Goal: Task Accomplishment & Management: Manage account settings

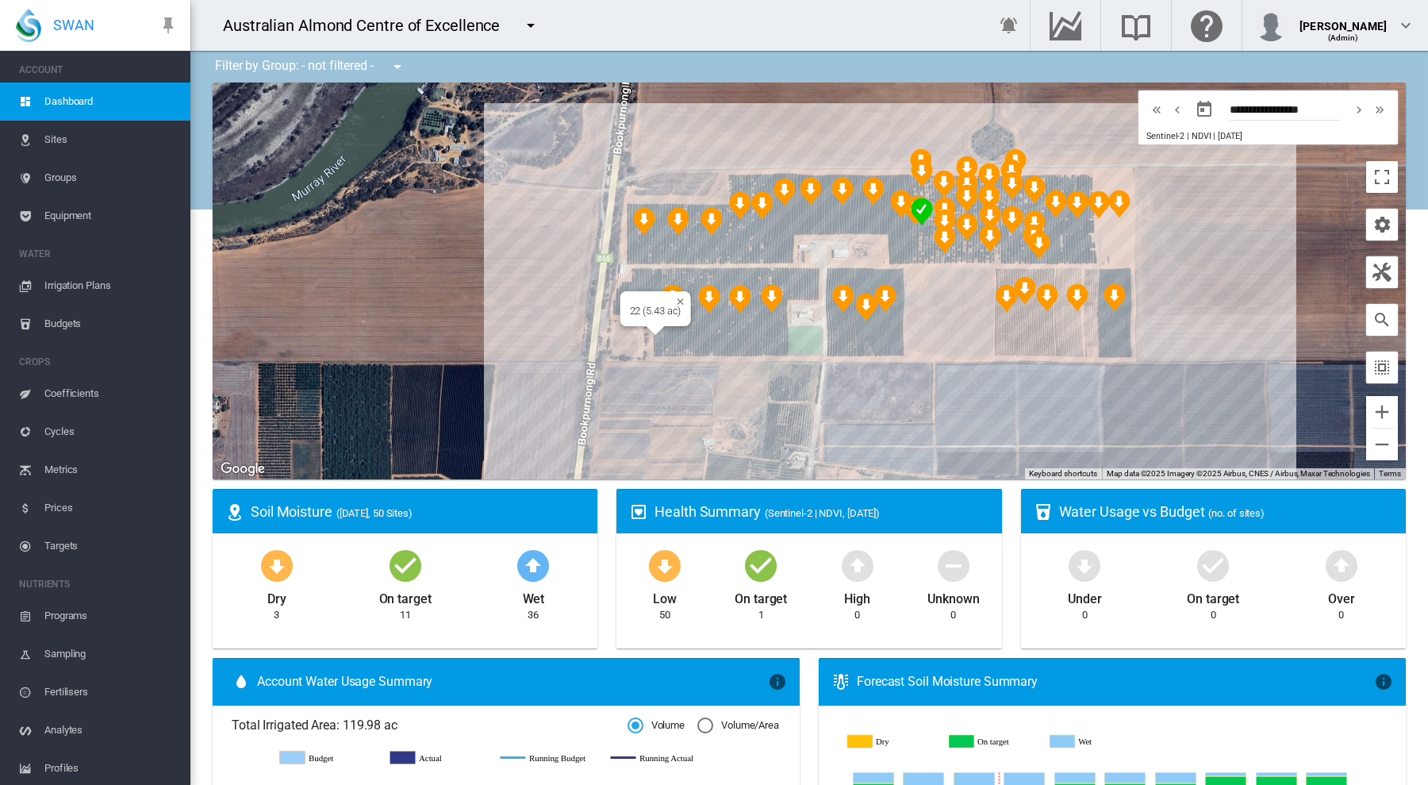
click at [667, 341] on div "To navigate, press the arrow keys. 22 (5.43 ac)" at bounding box center [809, 281] width 1193 height 397
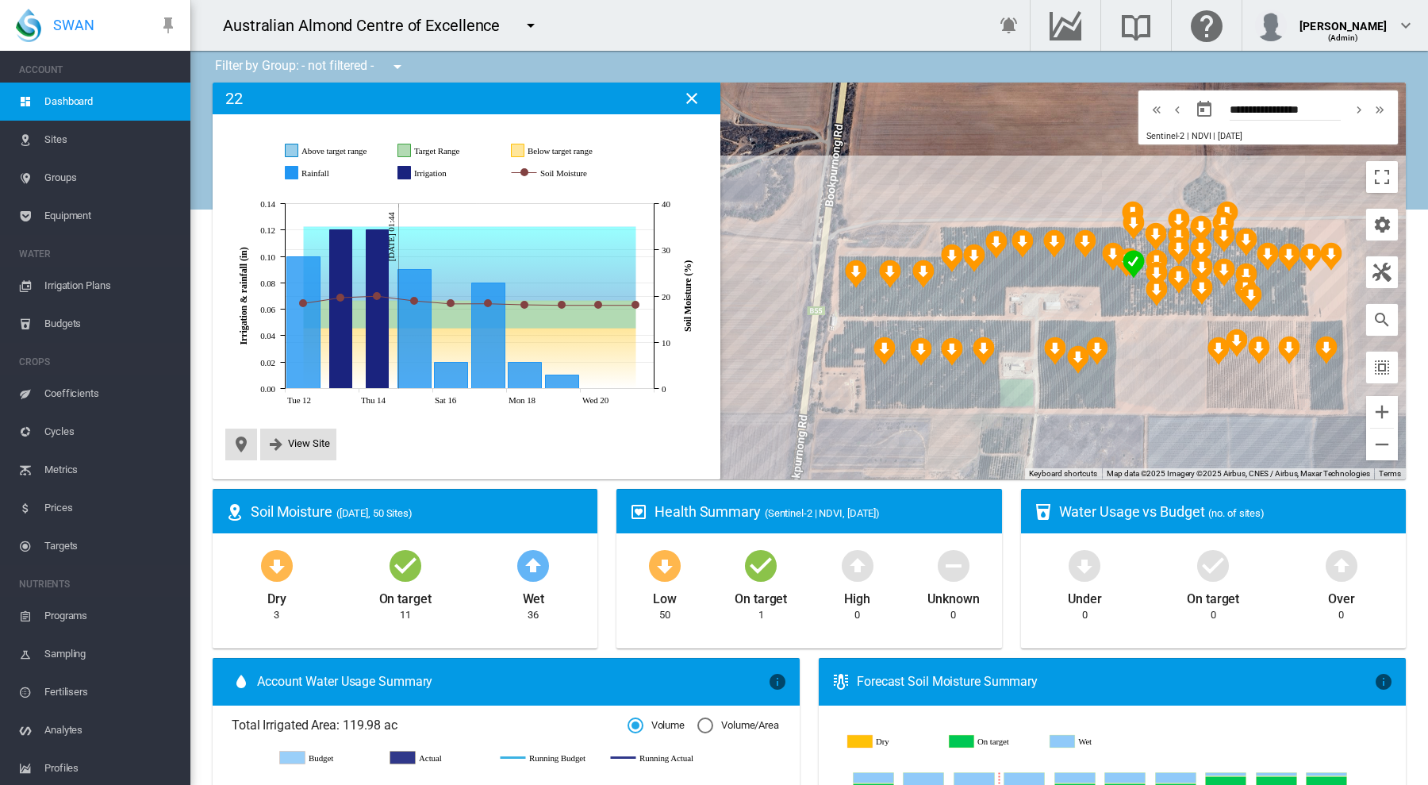
drag, startPoint x: 978, startPoint y: 336, endPoint x: 750, endPoint y: 425, distance: 245.2
click at [750, 425] on div "To navigate, press the arrow keys." at bounding box center [809, 281] width 1193 height 397
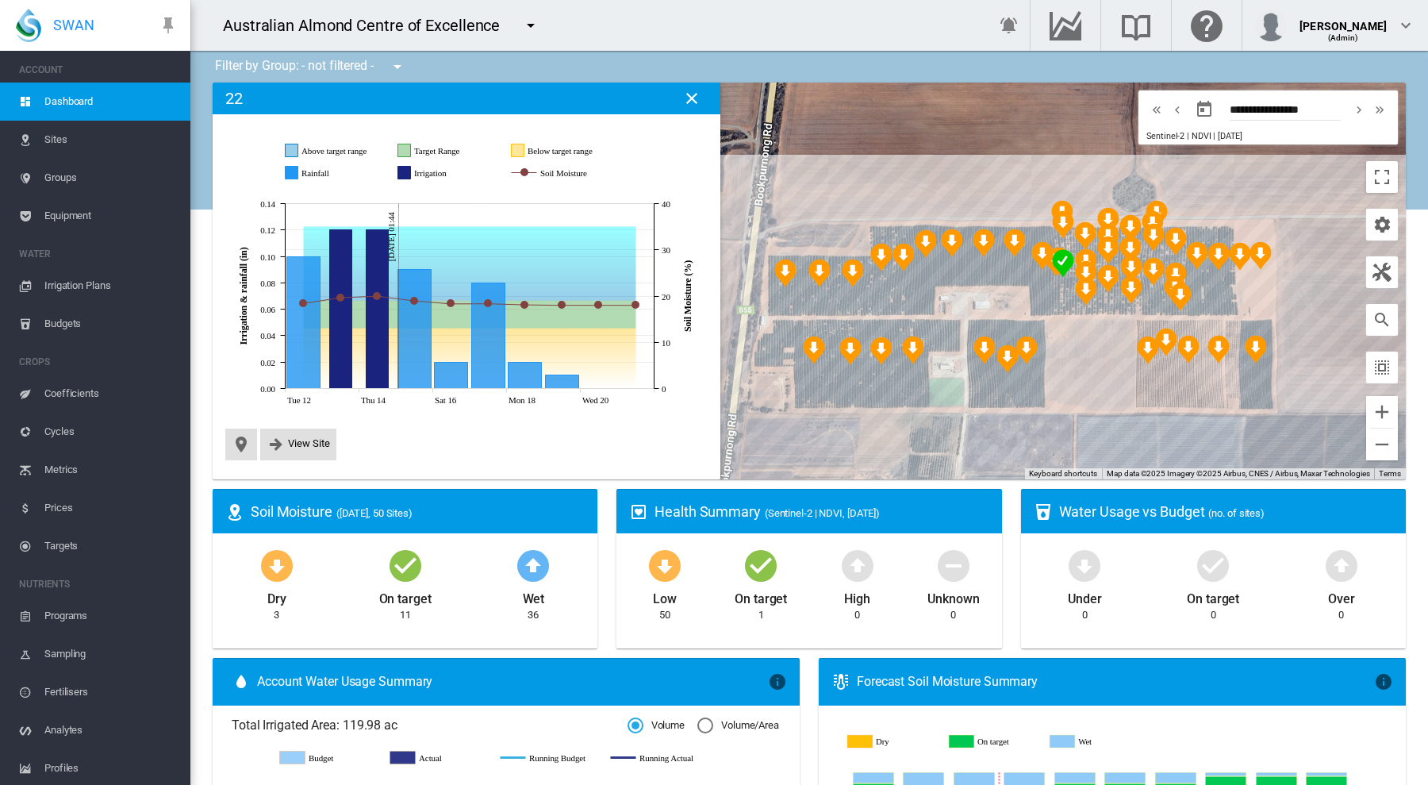
drag, startPoint x: 907, startPoint y: 171, endPoint x: 839, endPoint y: 171, distance: 67.4
click at [839, 171] on div "To navigate, press the arrow keys." at bounding box center [809, 281] width 1193 height 397
click at [1046, 397] on div "To navigate, press the arrow keys. 31 (4.49 ac)" at bounding box center [809, 281] width 1193 height 397
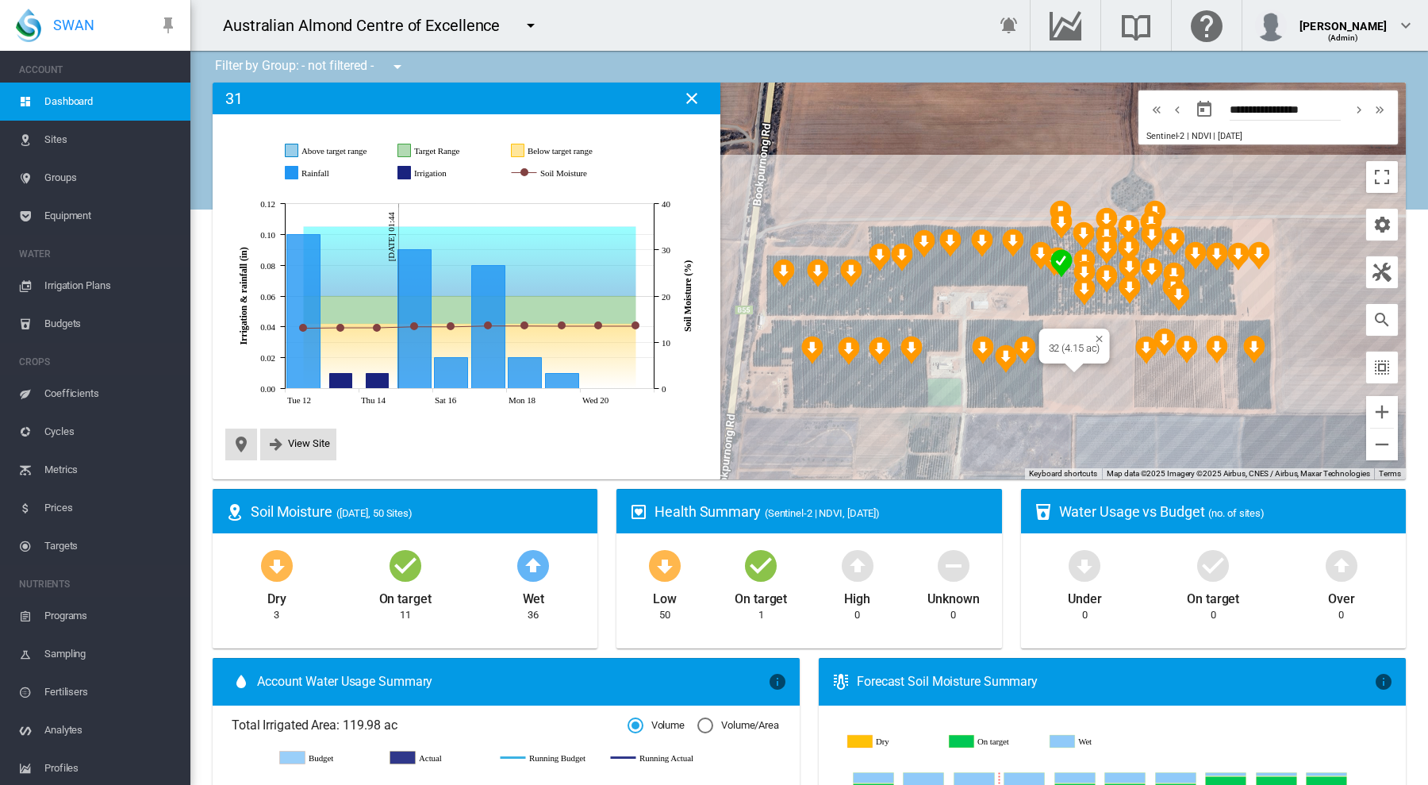
click at [1077, 383] on div "To navigate, press the arrow keys. 32 (4.15 ac)" at bounding box center [809, 281] width 1193 height 397
click at [1113, 373] on div "To navigate, press the arrow keys. 33 (4.14 ac)" at bounding box center [809, 281] width 1193 height 397
click at [693, 99] on md-icon "icon-close" at bounding box center [691, 98] width 19 height 19
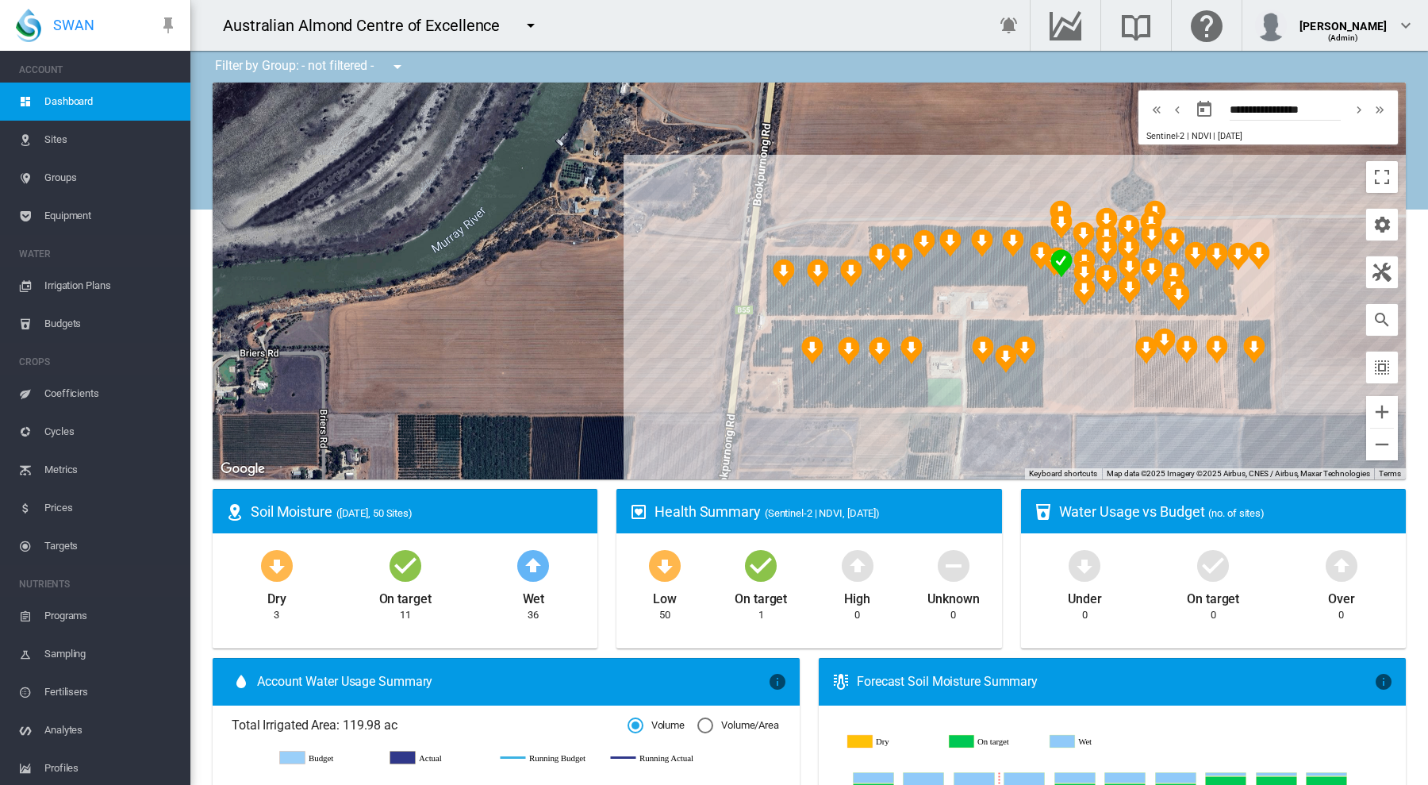
click at [63, 132] on span "Sites" at bounding box center [110, 140] width 133 height 38
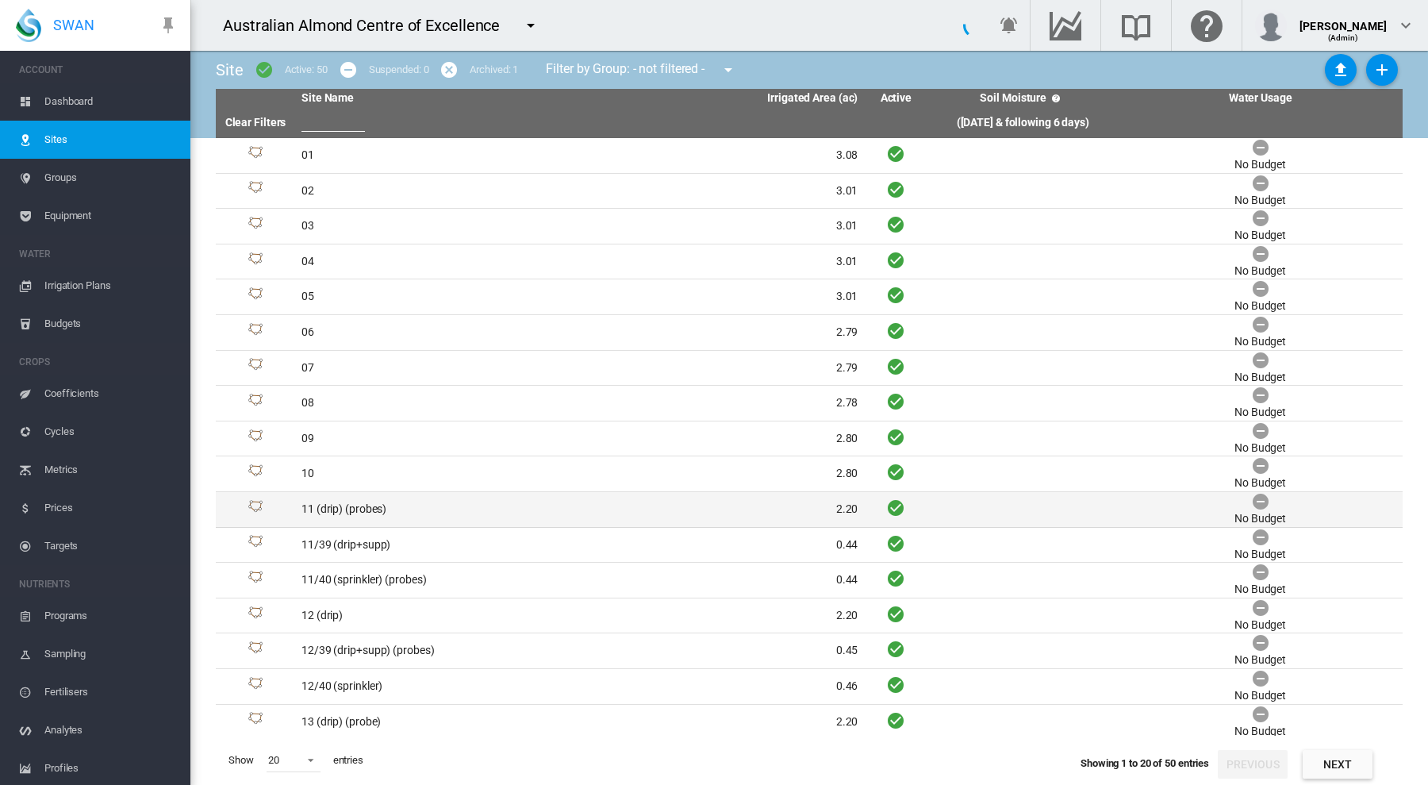
click at [358, 501] on td "11 (drip) (probes)" at bounding box center [437, 509] width 285 height 35
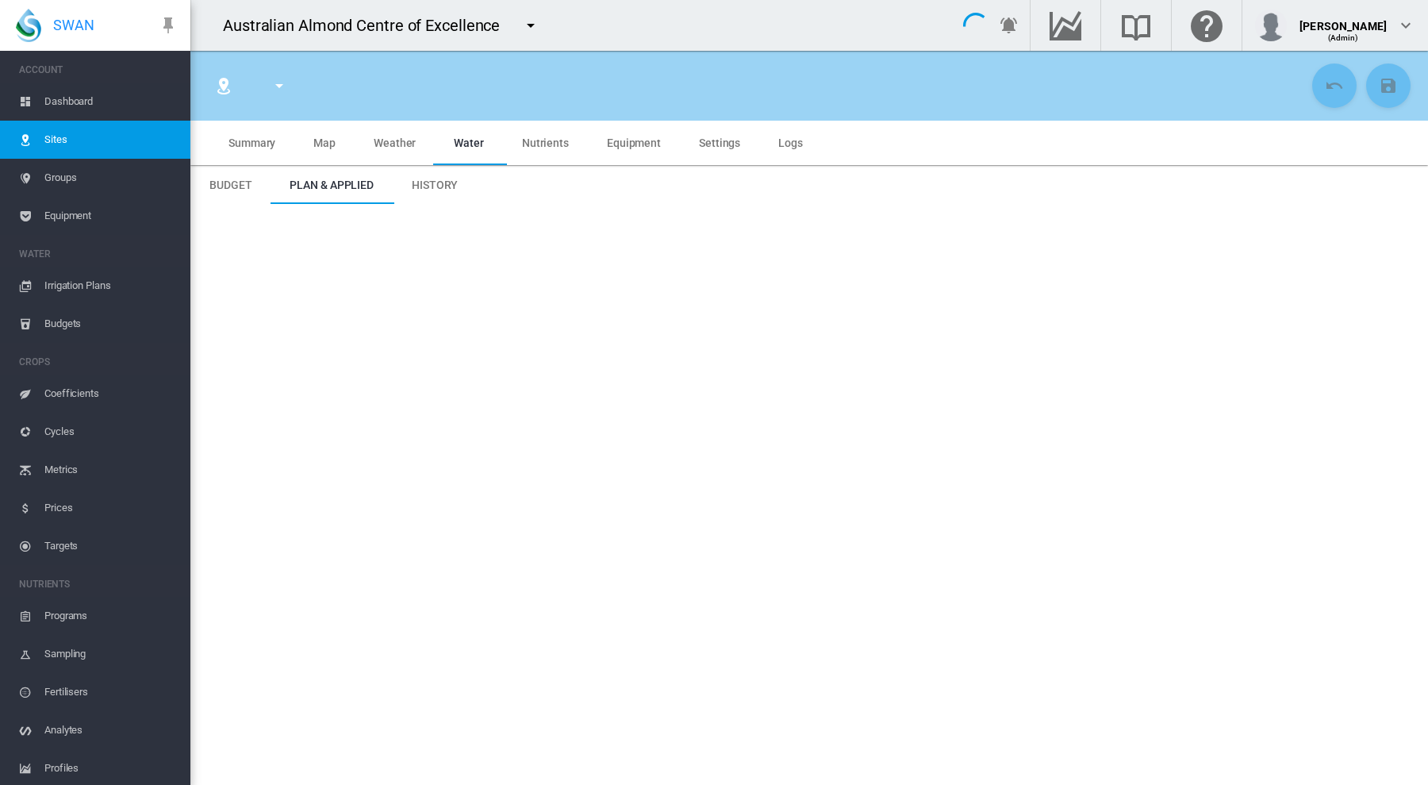
type input "**********"
type input "*********"
type input "***"
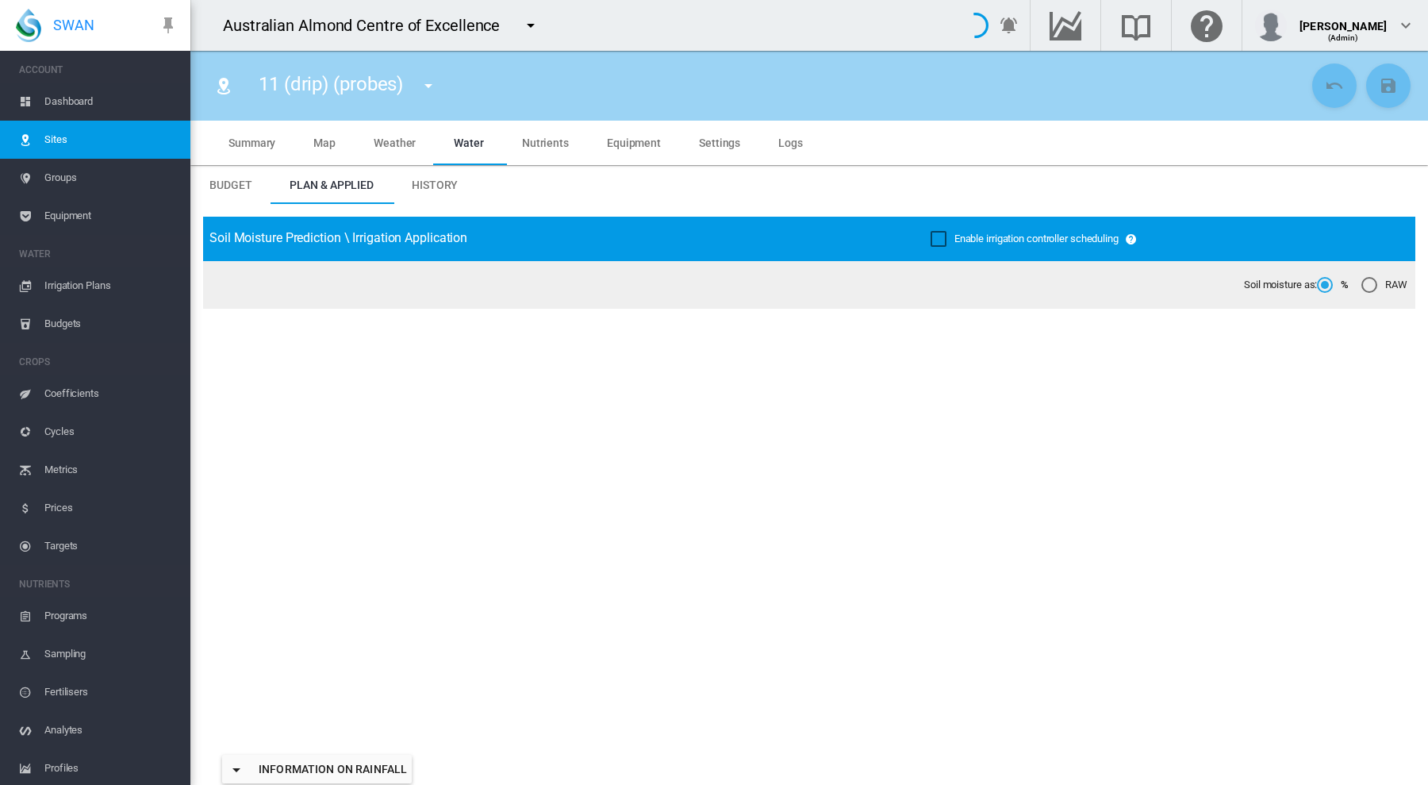
type input "****"
click at [429, 181] on span "History" at bounding box center [435, 185] width 46 height 13
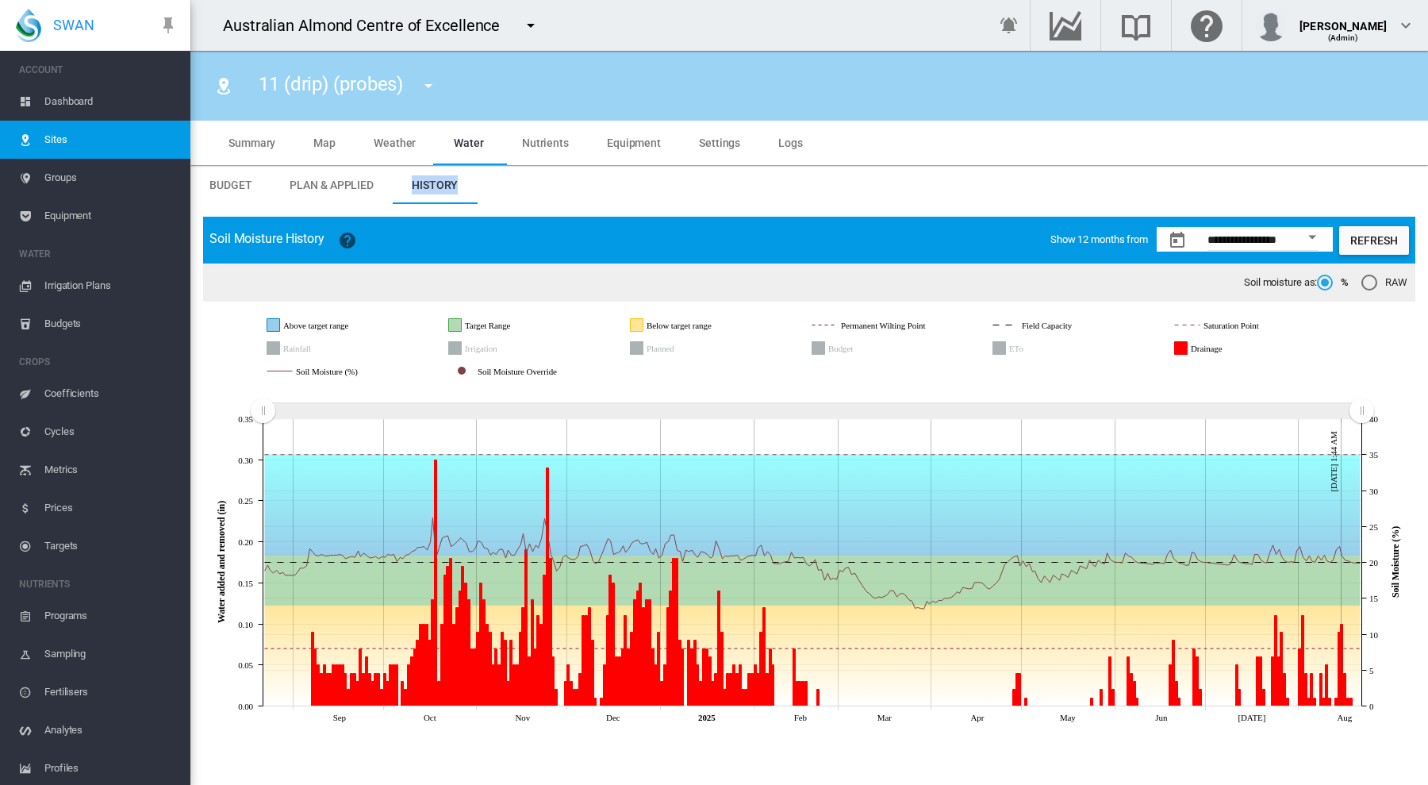
click at [1183, 342] on icon "Drainage" at bounding box center [1181, 348] width 13 height 13
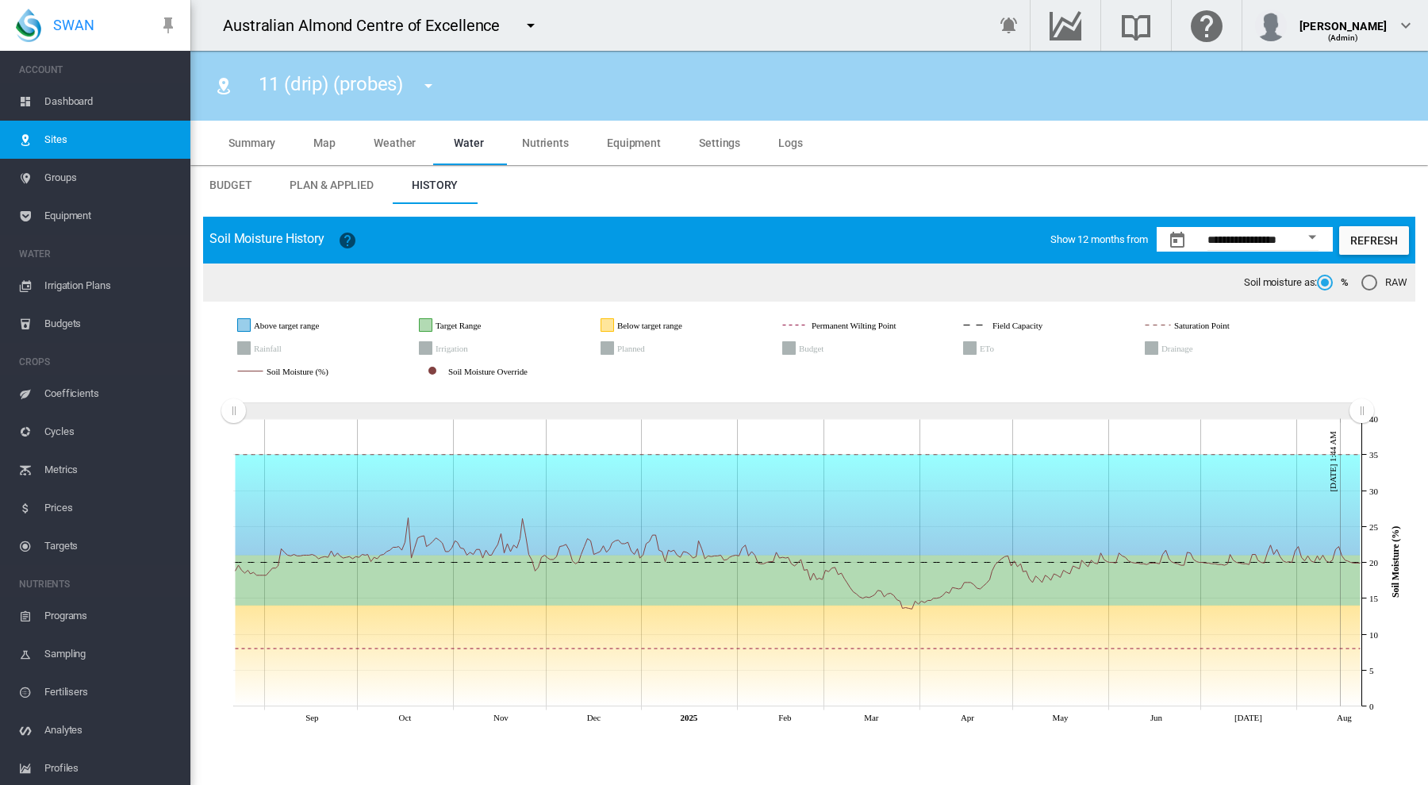
click at [1369, 280] on div "RAW" at bounding box center [1369, 283] width 16 height 16
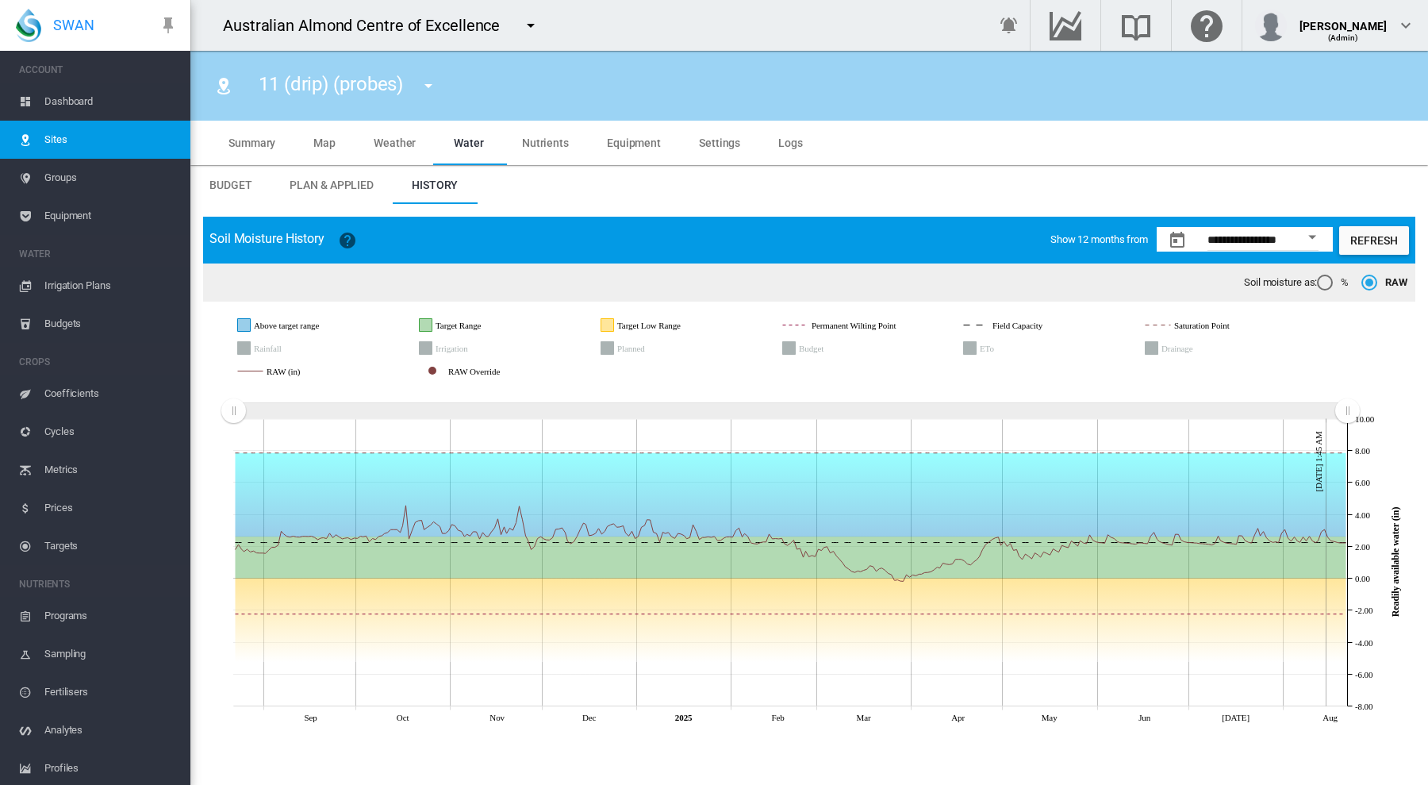
click at [1327, 279] on div "%" at bounding box center [1325, 283] width 16 height 16
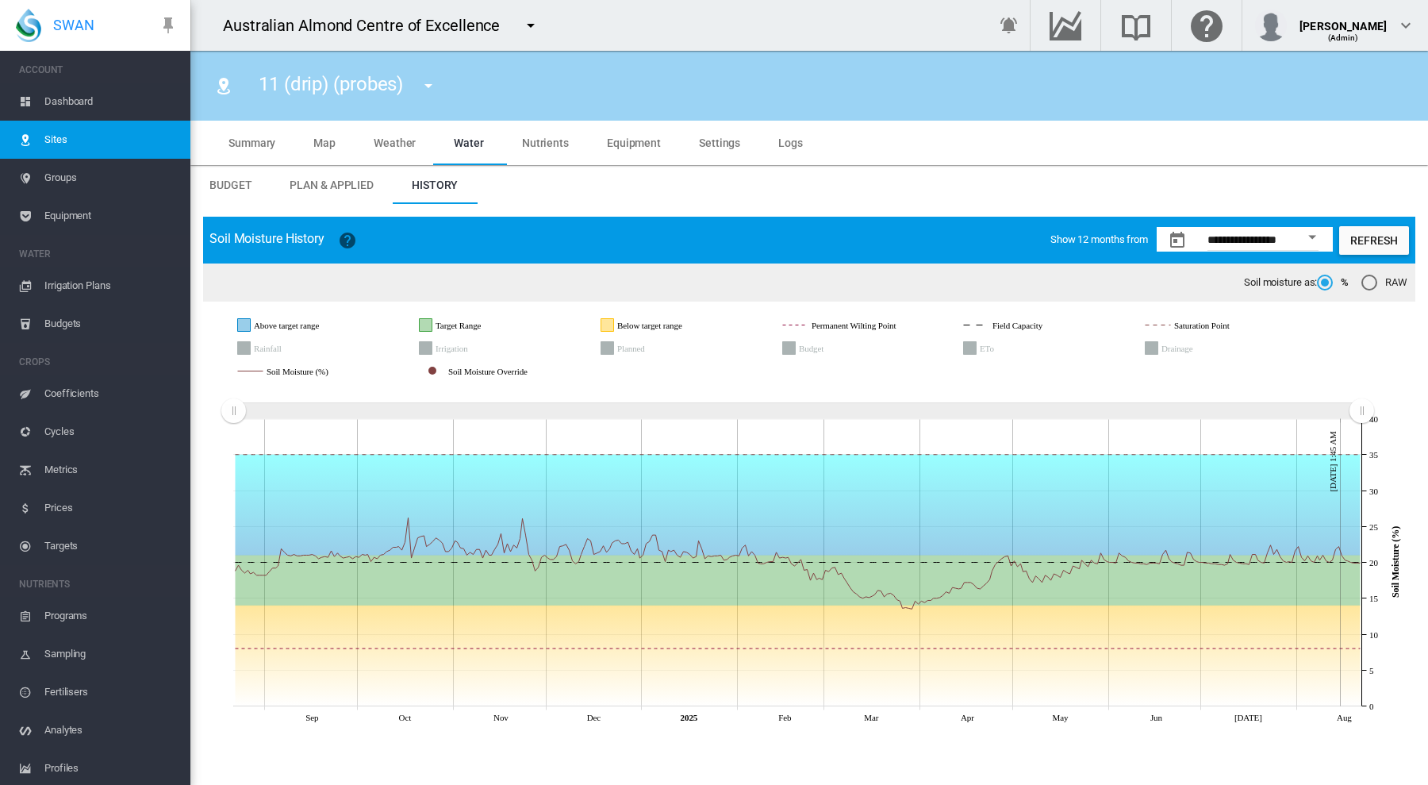
click at [709, 140] on span "Settings" at bounding box center [719, 142] width 41 height 13
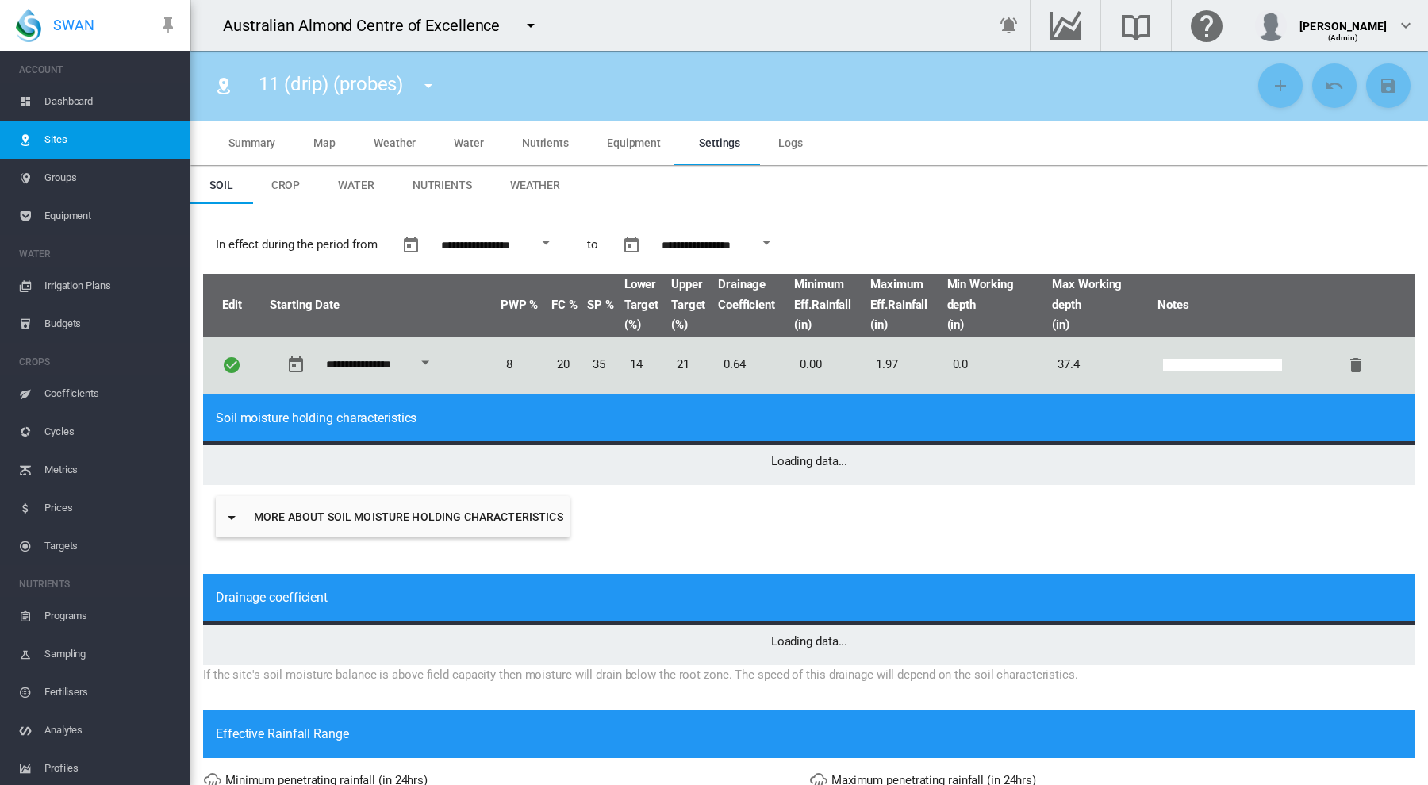
type input "*"
type input "****"
type input "***"
type input "****"
type input "******"
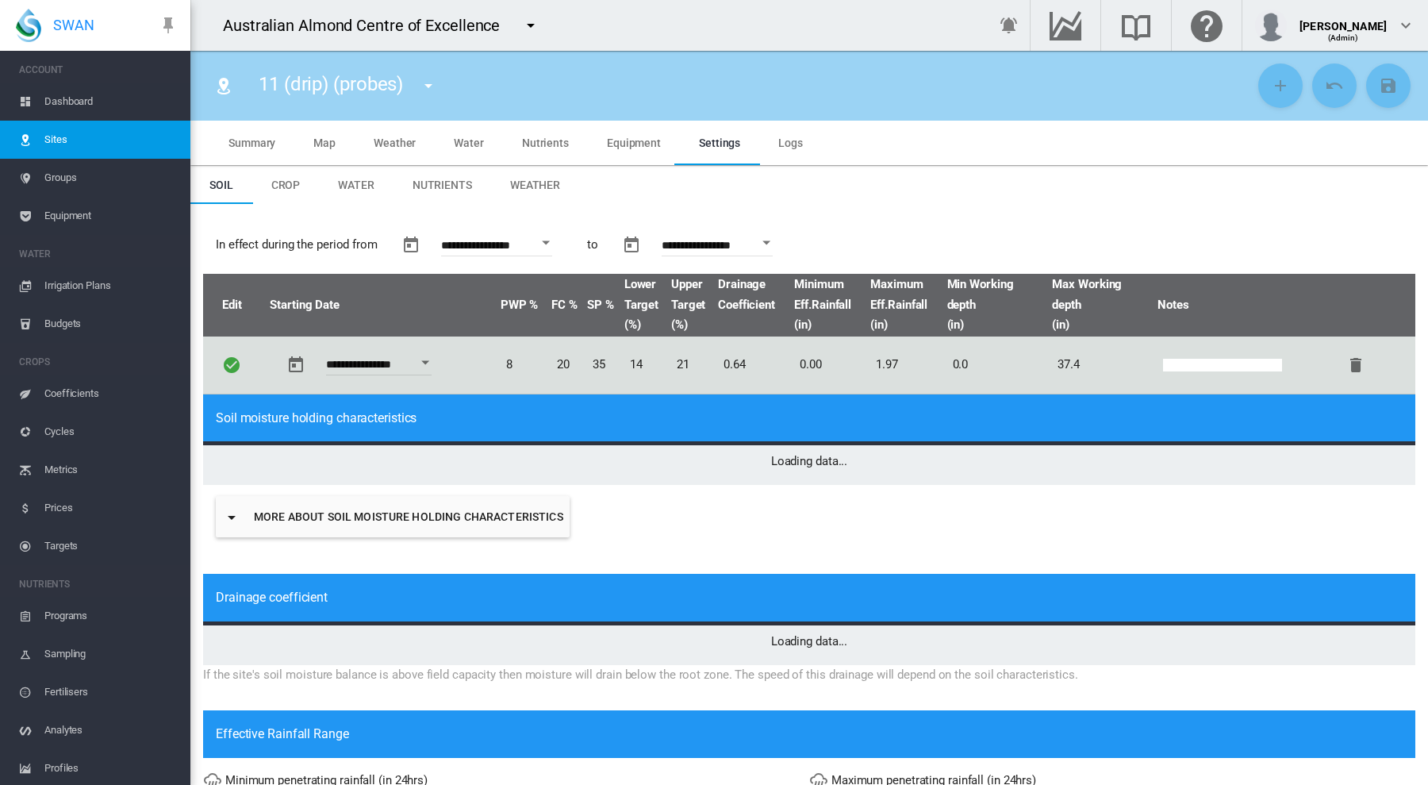
type input "***"
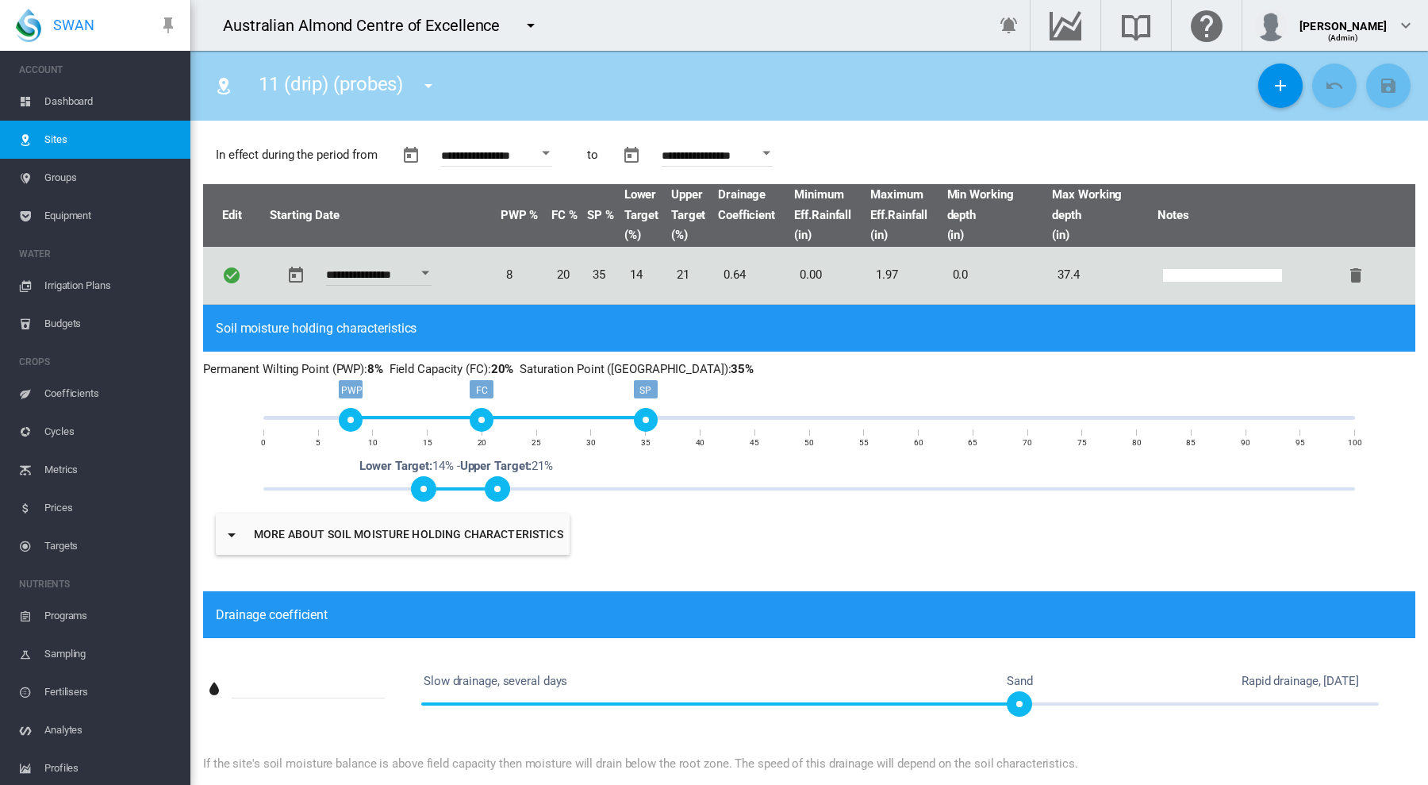
scroll to position [92, 0]
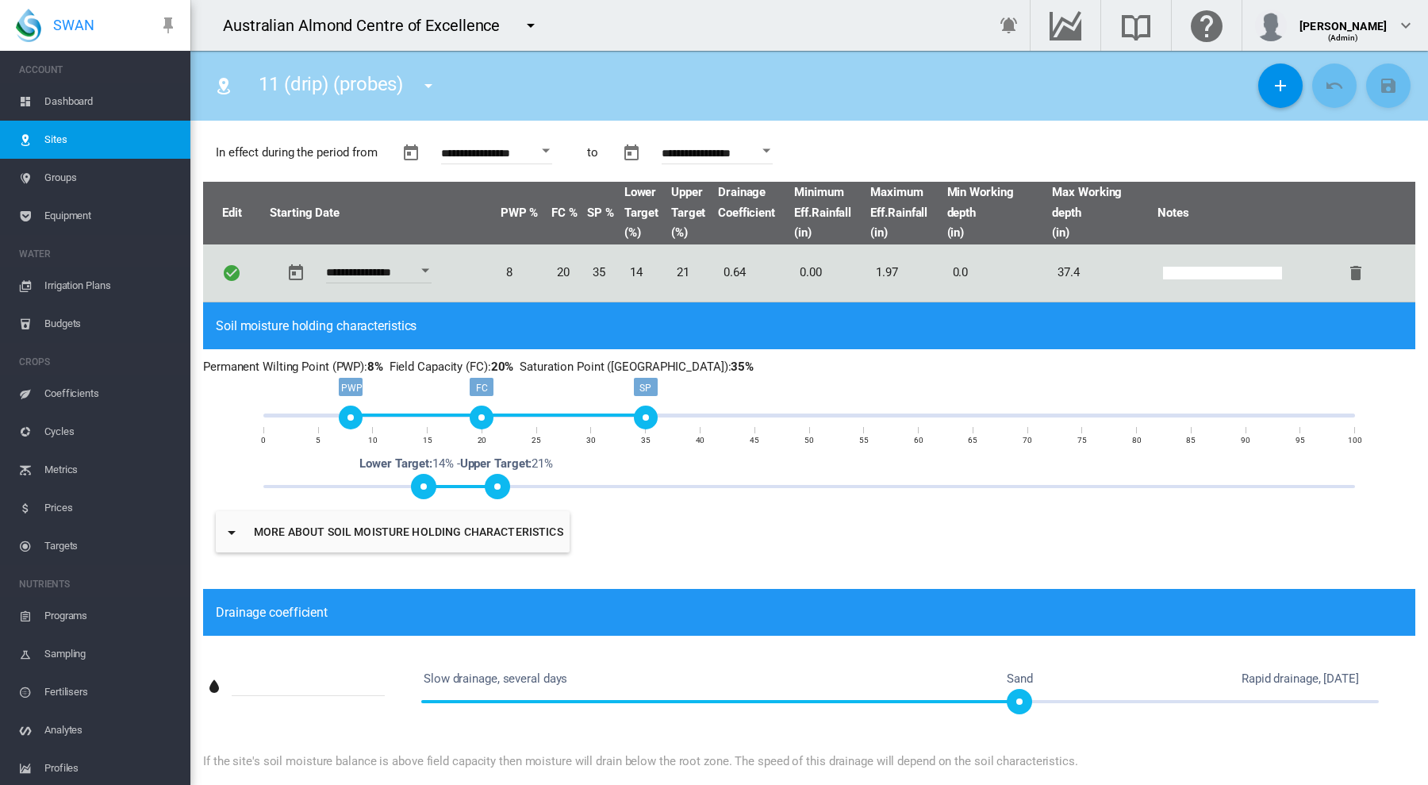
click at [397, 535] on button "More about soil moisture holding characteristics" at bounding box center [393, 531] width 354 height 41
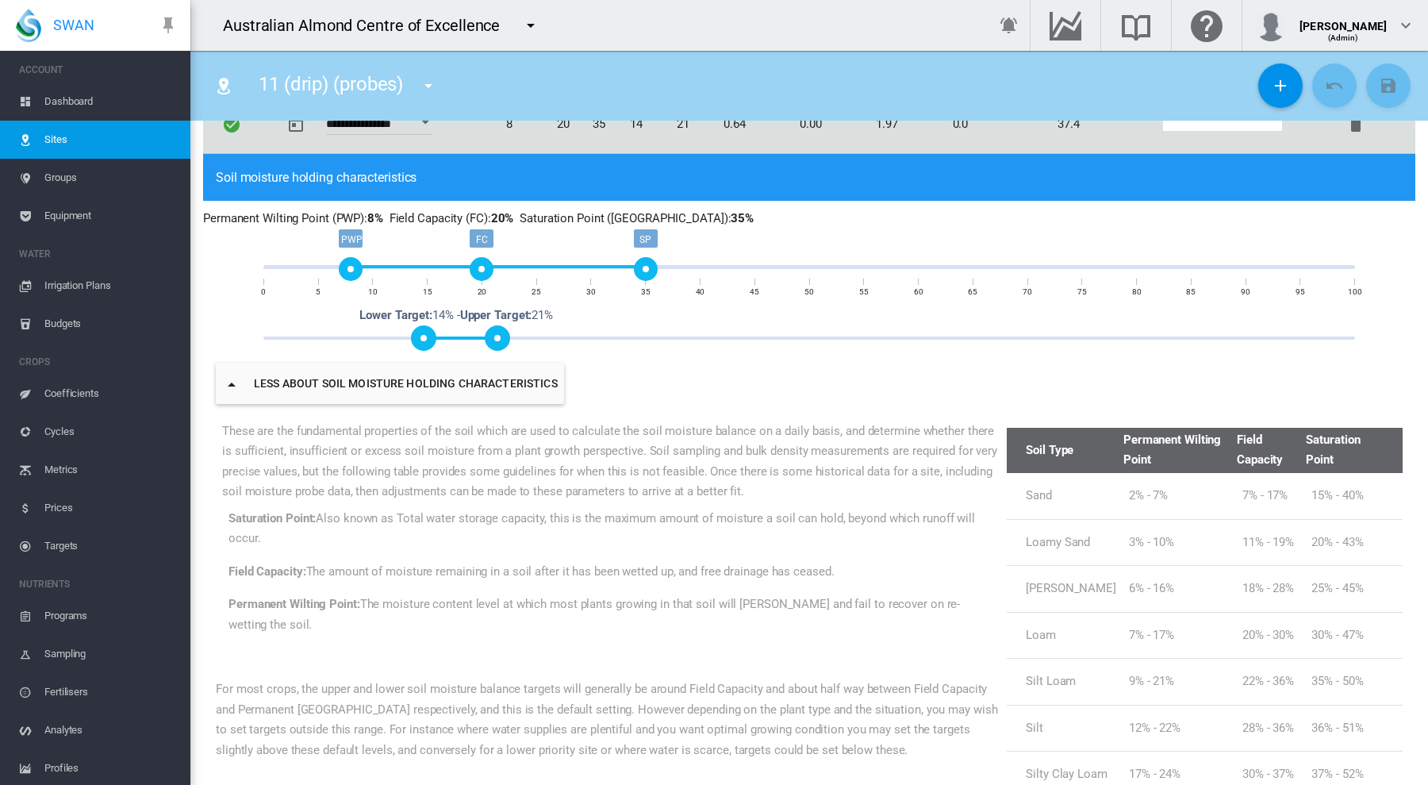
scroll to position [240, 0]
click at [449, 394] on button "Less about soil moisture holding characteristics" at bounding box center [390, 383] width 348 height 41
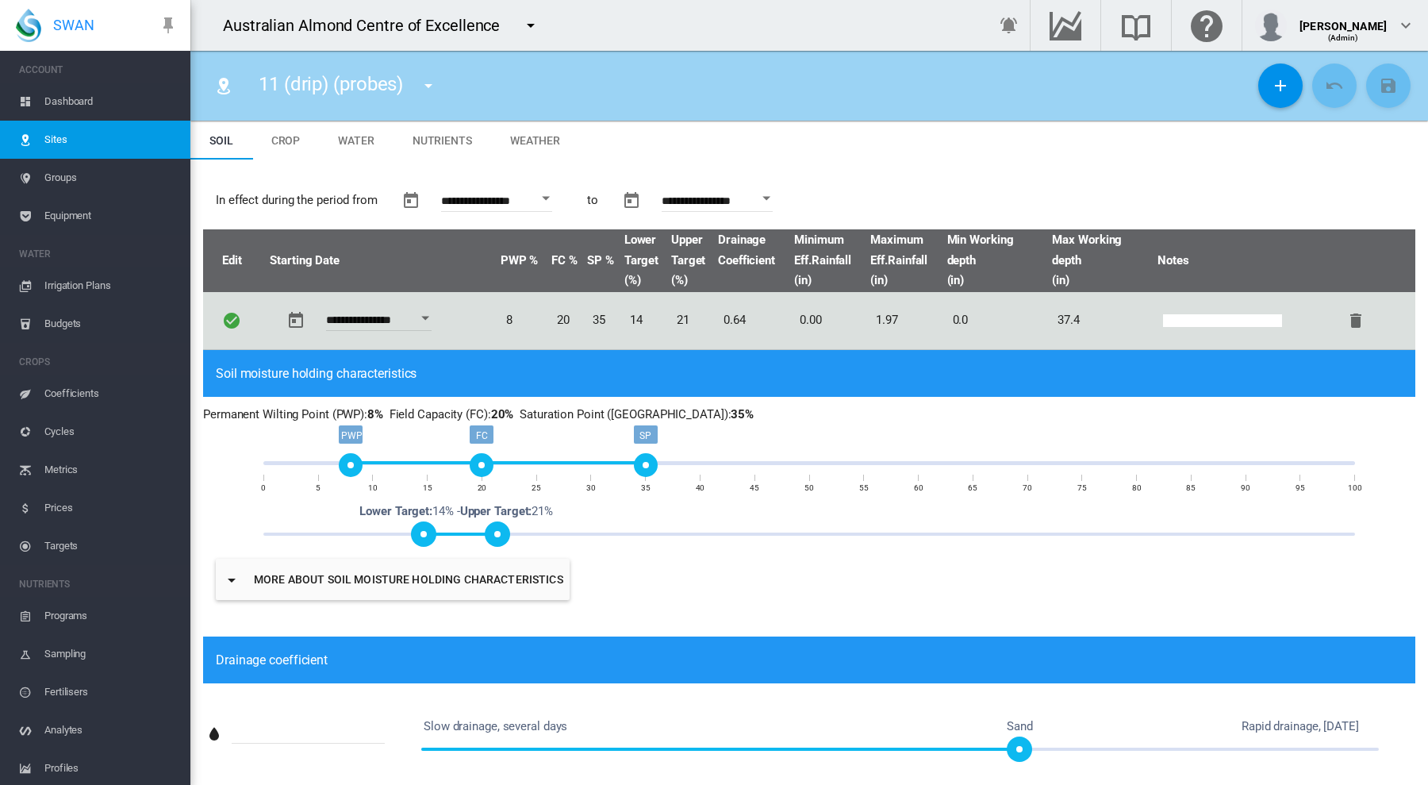
scroll to position [46, 0]
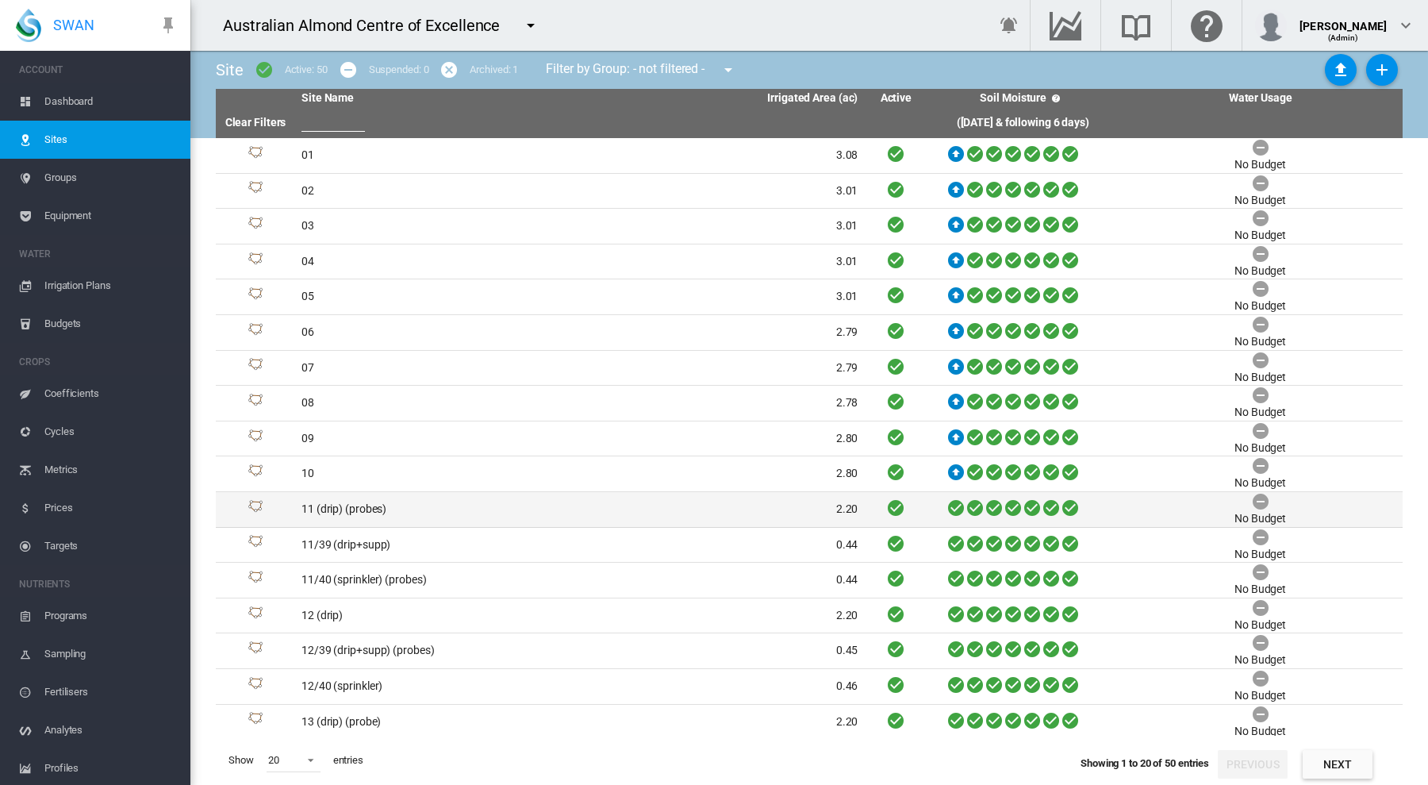
click at [332, 501] on td "11 (drip) (probes)" at bounding box center [437, 509] width 285 height 35
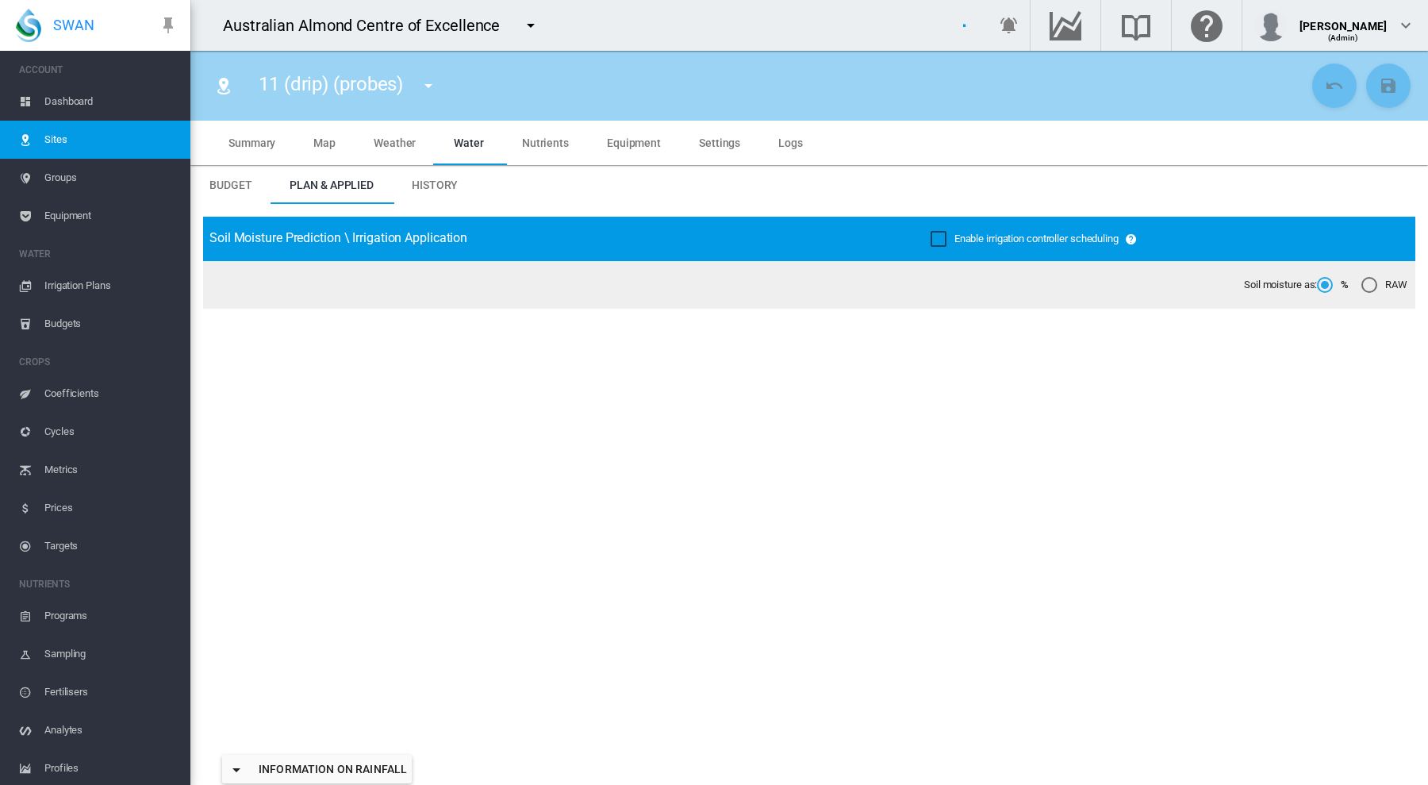
click at [707, 145] on span "Settings" at bounding box center [719, 142] width 41 height 13
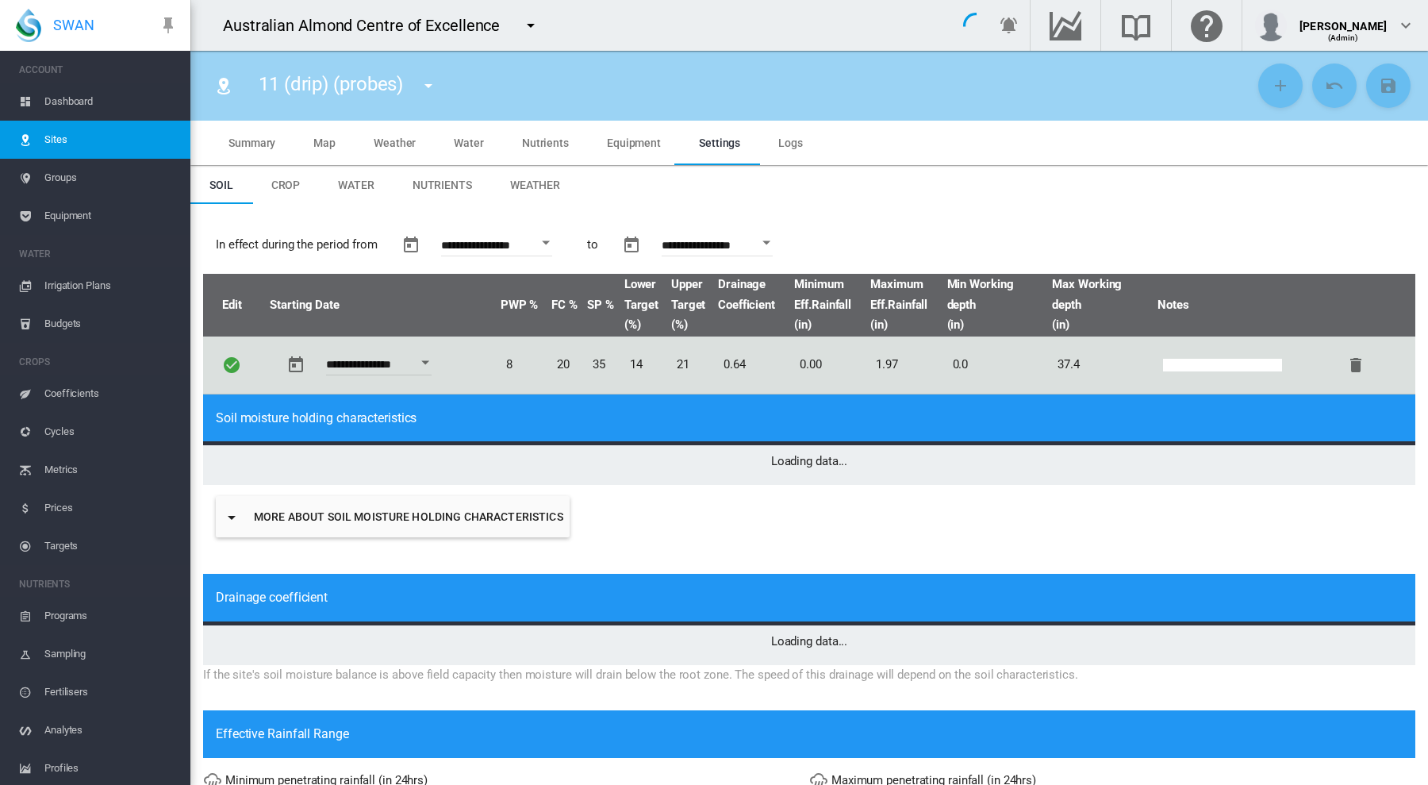
click at [466, 513] on button "More about soil moisture holding characteristics" at bounding box center [393, 516] width 354 height 41
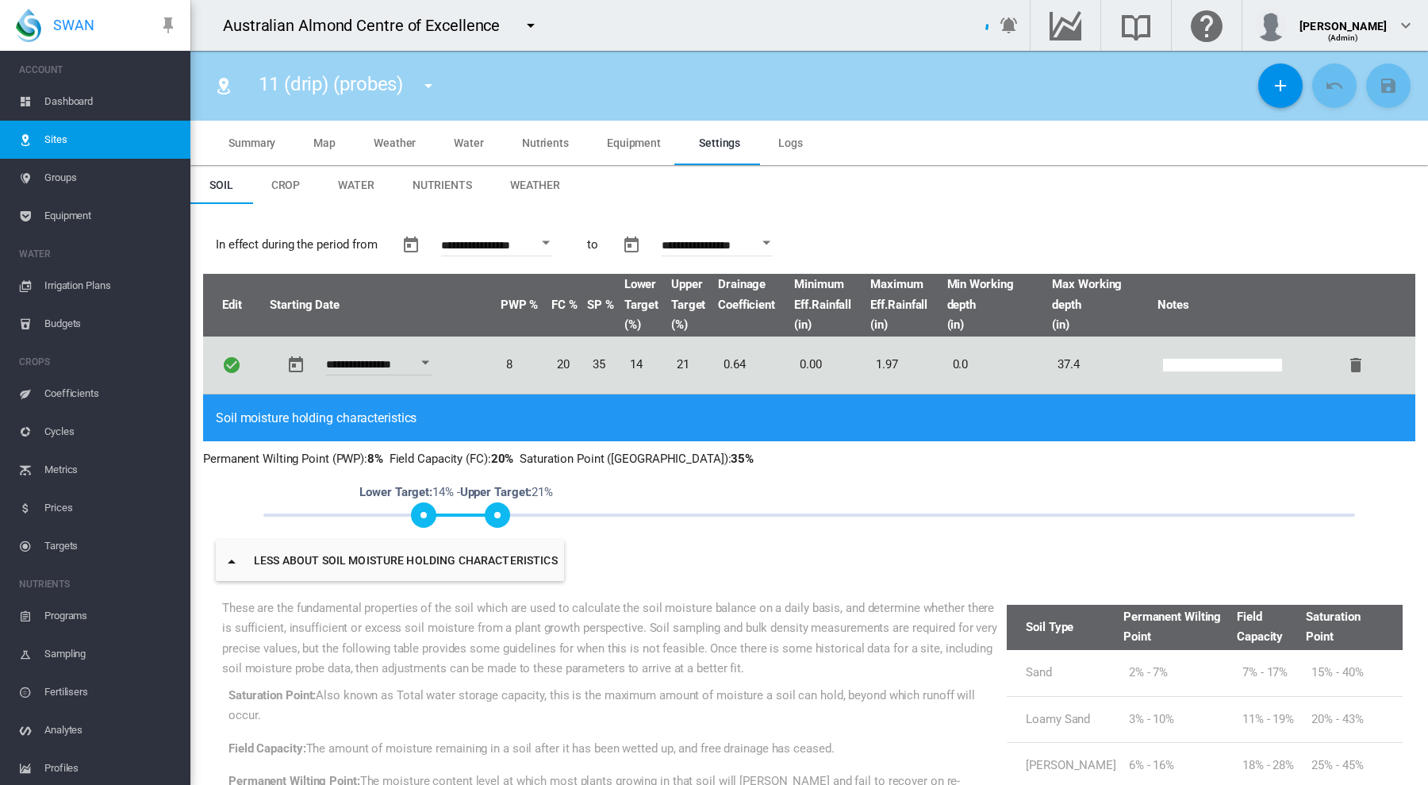
type input "*"
type input "****"
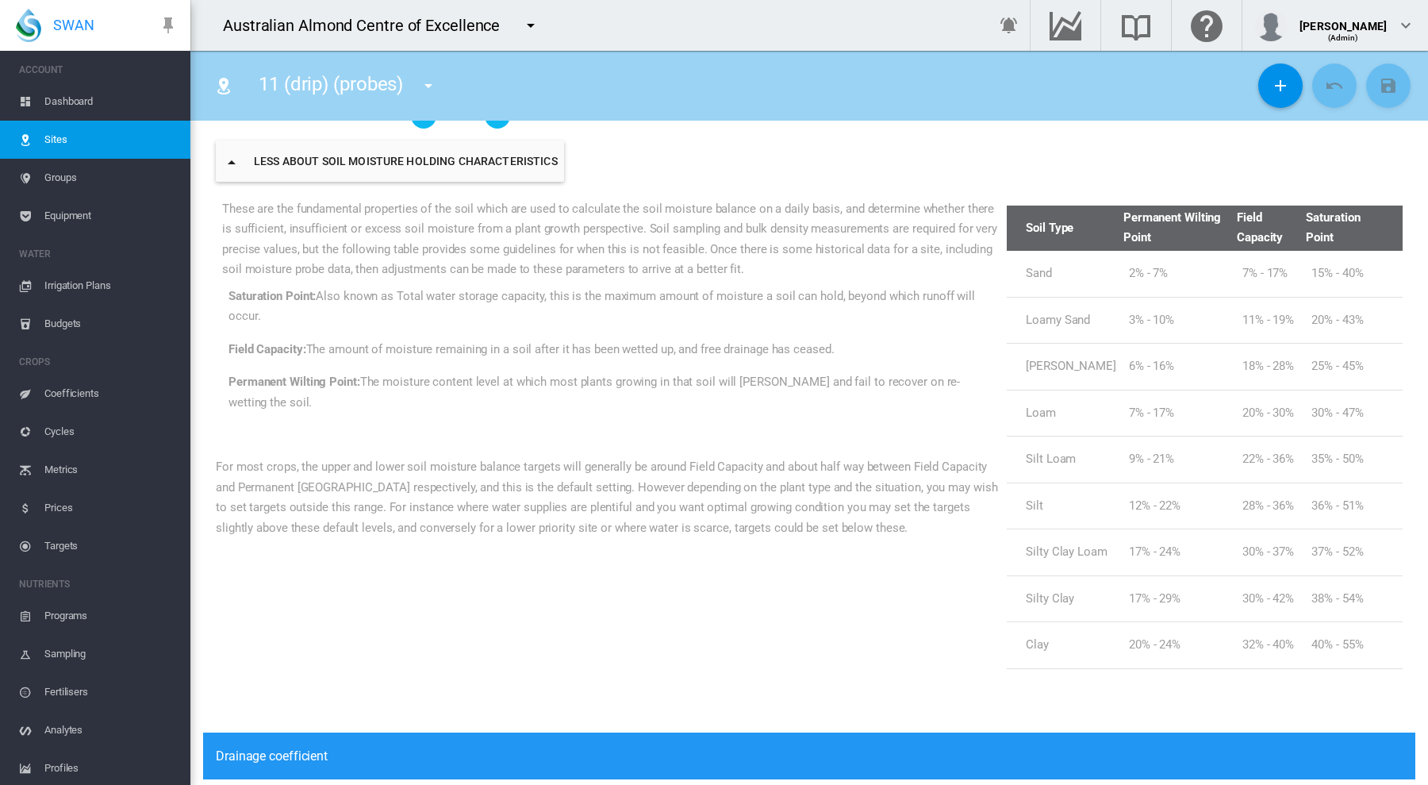
scroll to position [464, 0]
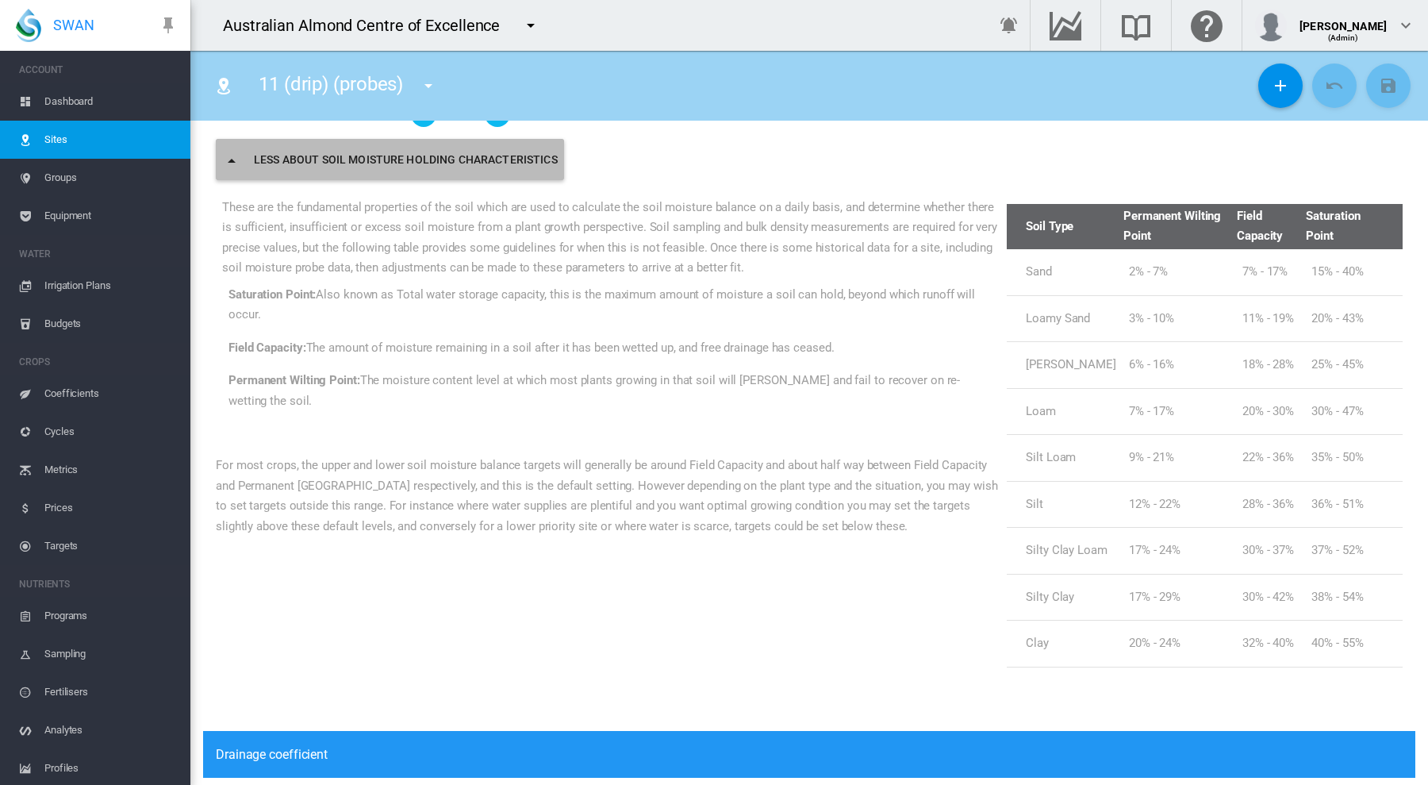
click at [427, 156] on button "Less about soil moisture holding characteristics" at bounding box center [390, 159] width 348 height 41
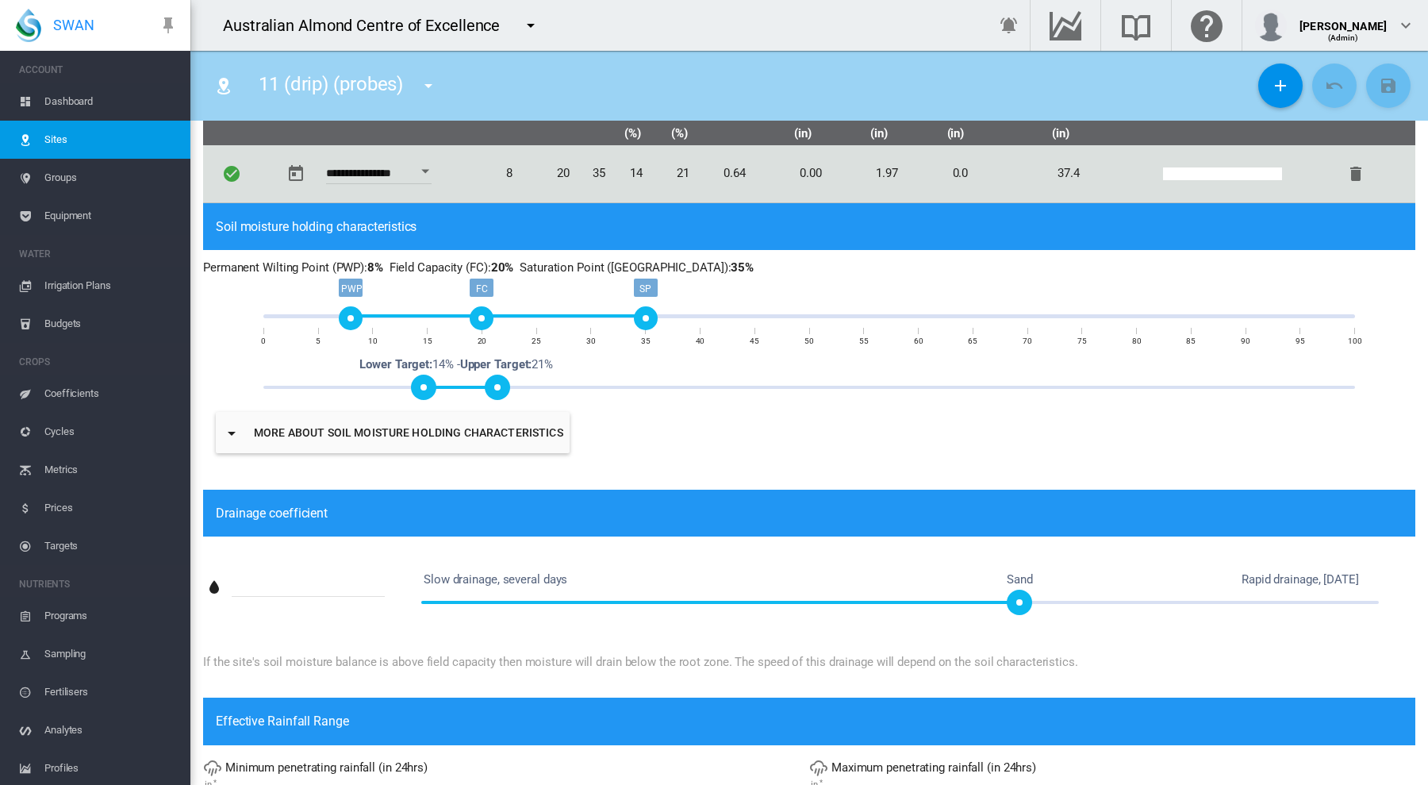
scroll to position [0, 0]
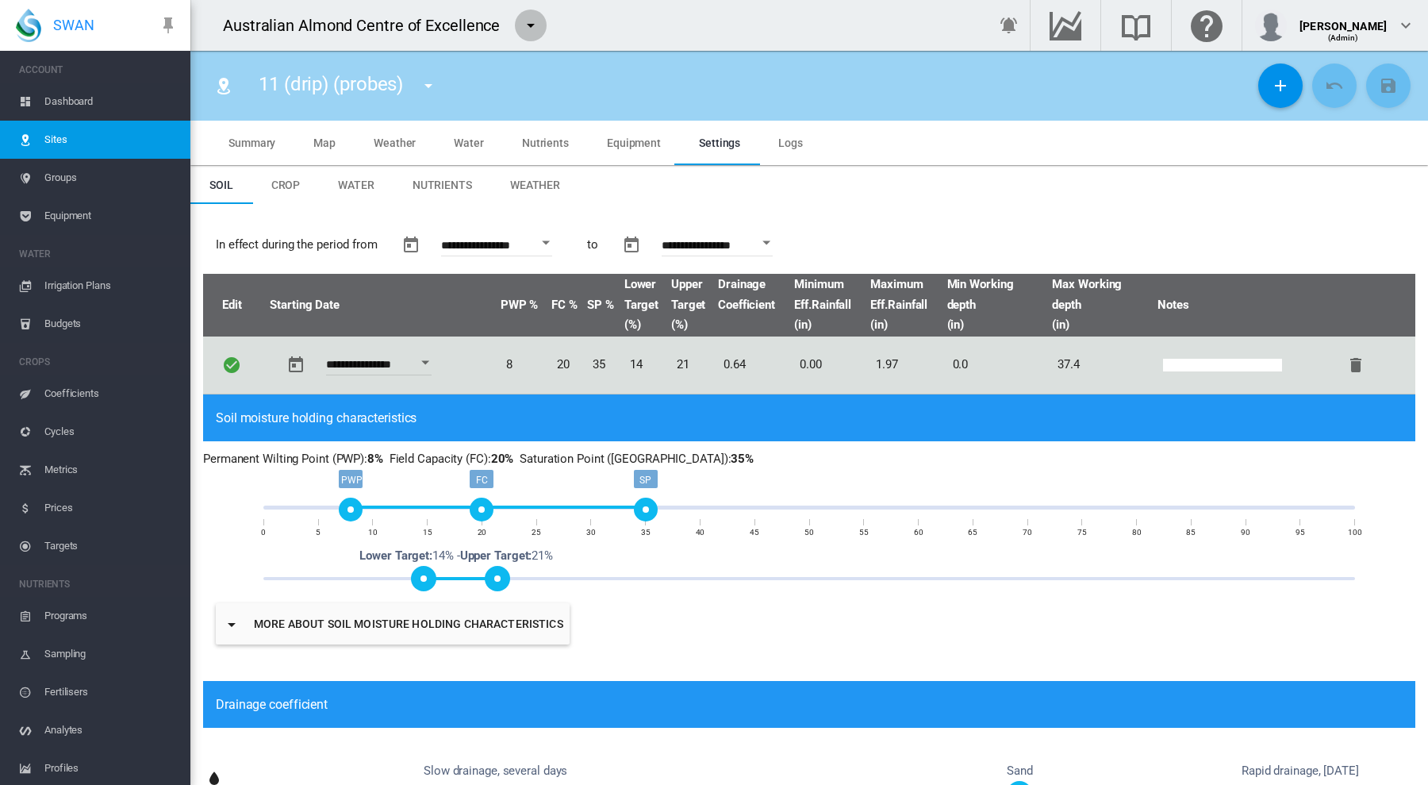
click at [527, 24] on md-icon "icon-menu-down" at bounding box center [530, 25] width 19 height 19
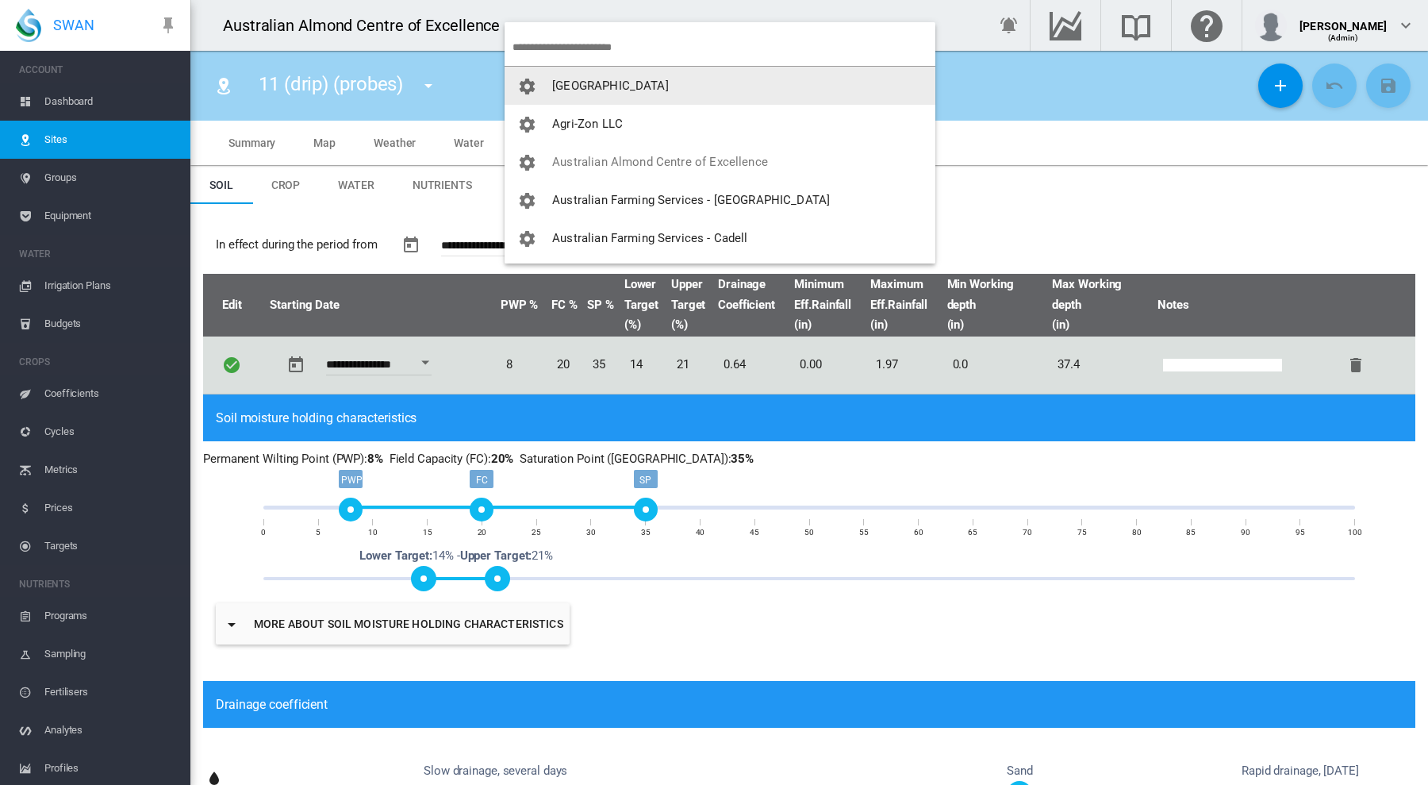
click at [57, 144] on md-backdrop at bounding box center [714, 392] width 1428 height 785
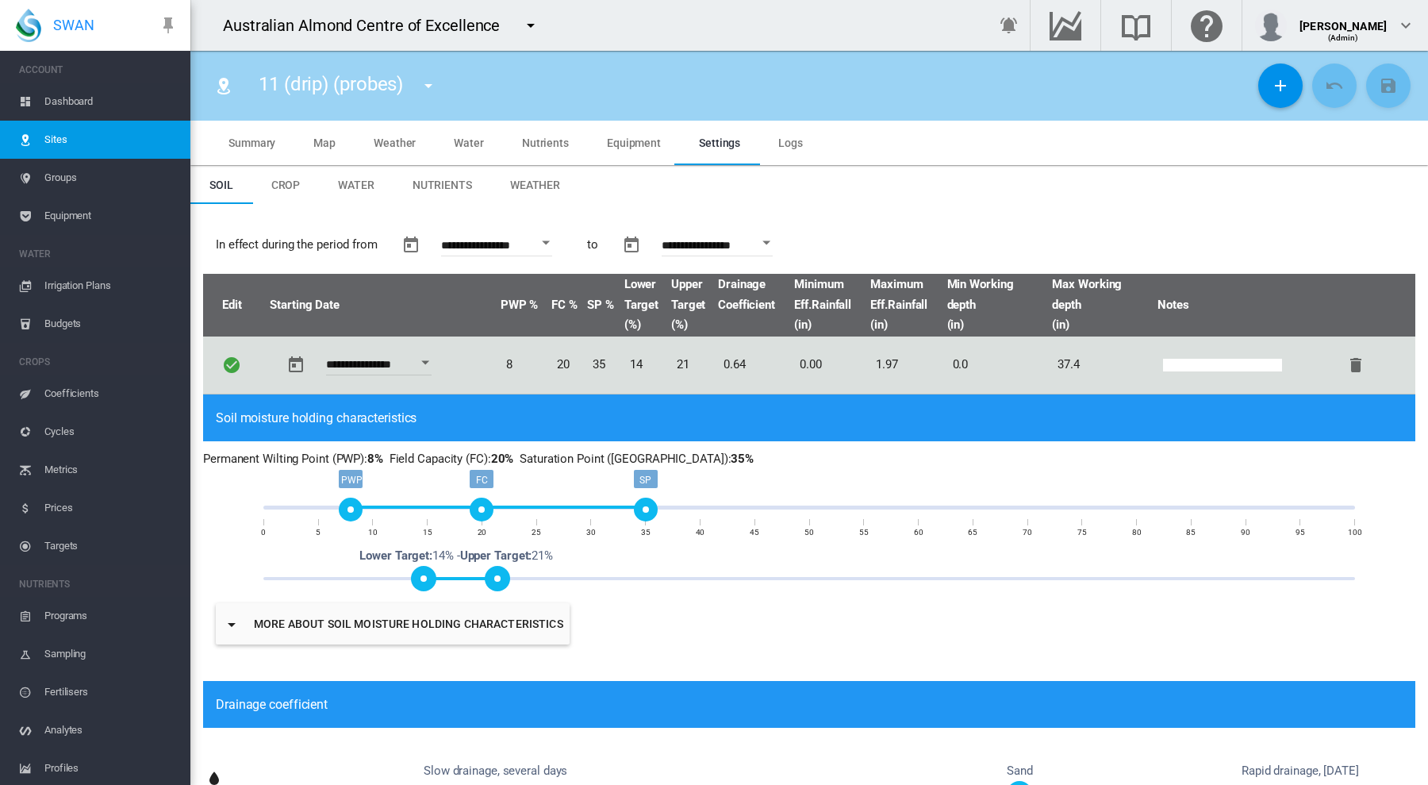
click at [54, 137] on span "Sites" at bounding box center [110, 140] width 133 height 38
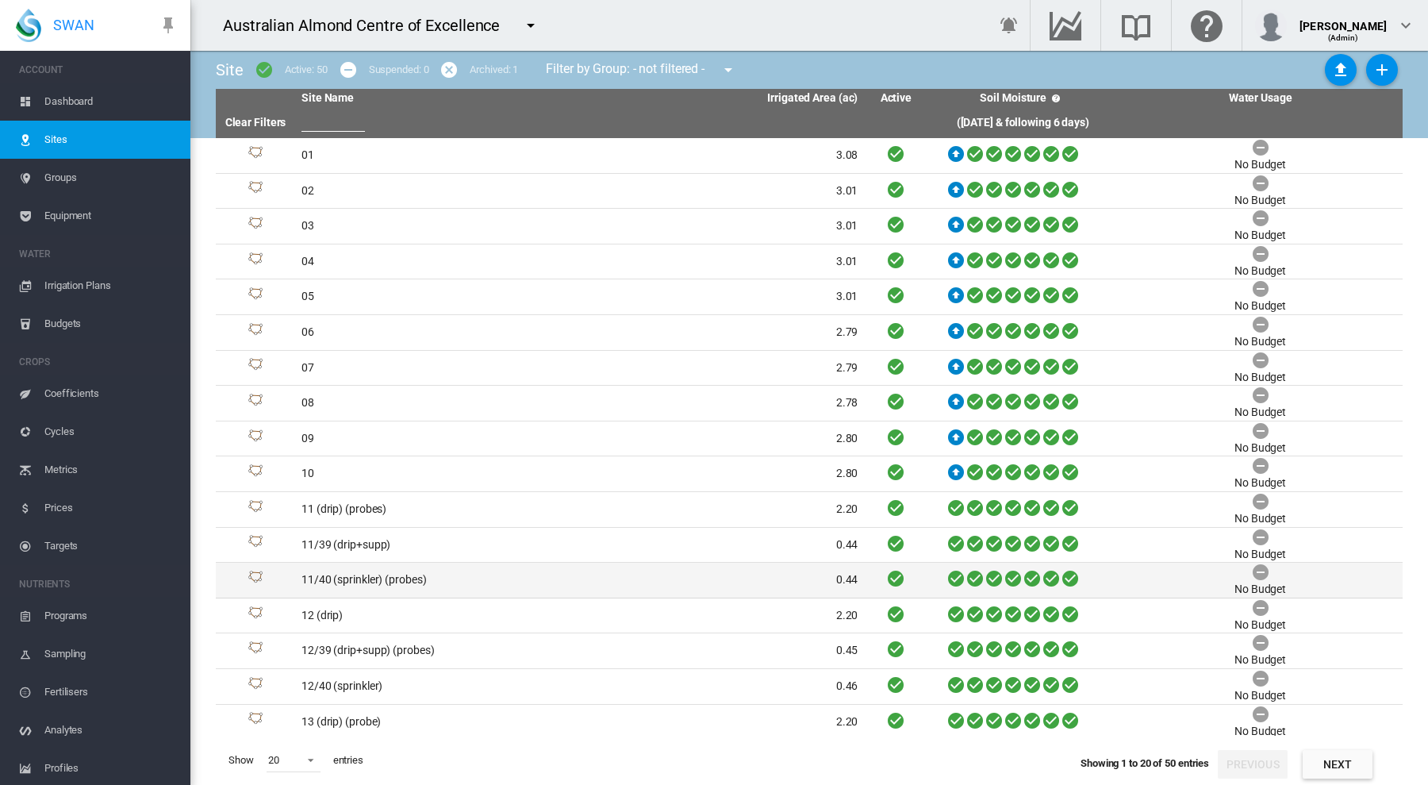
click at [424, 577] on td "11/40 (sprinkler) (probes)" at bounding box center [437, 580] width 285 height 35
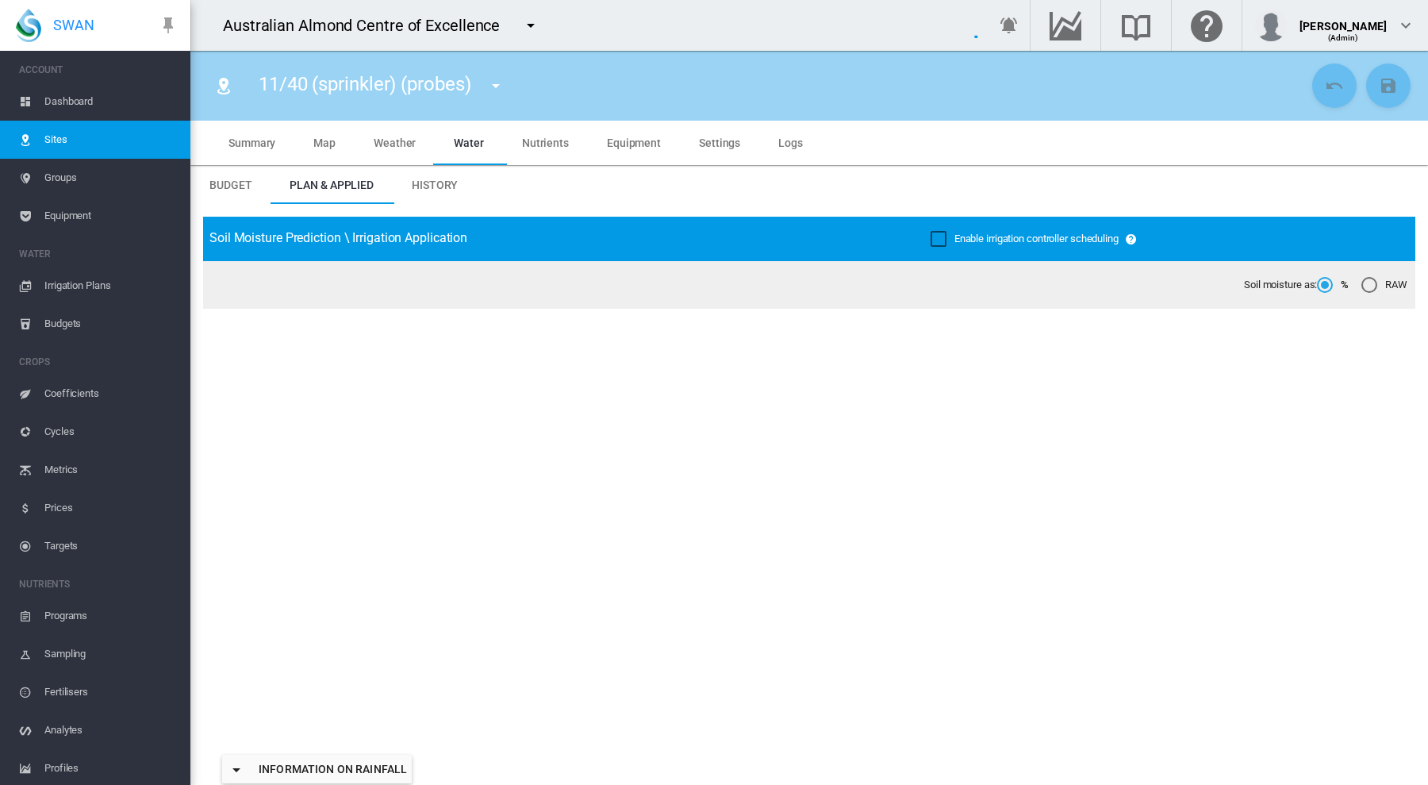
type input "**********"
type input "****"
type input "*********"
type input "***"
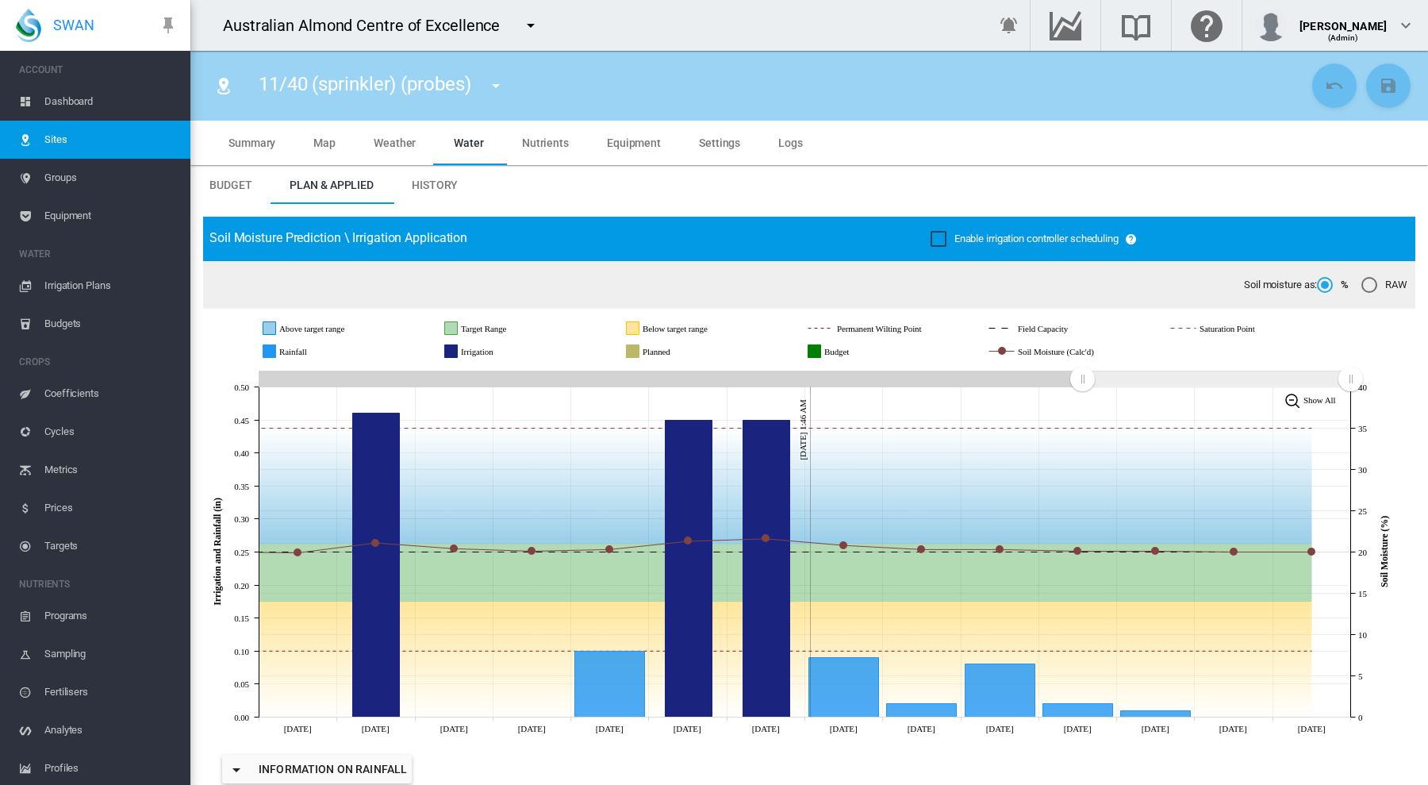
click at [429, 182] on span "History" at bounding box center [435, 185] width 46 height 13
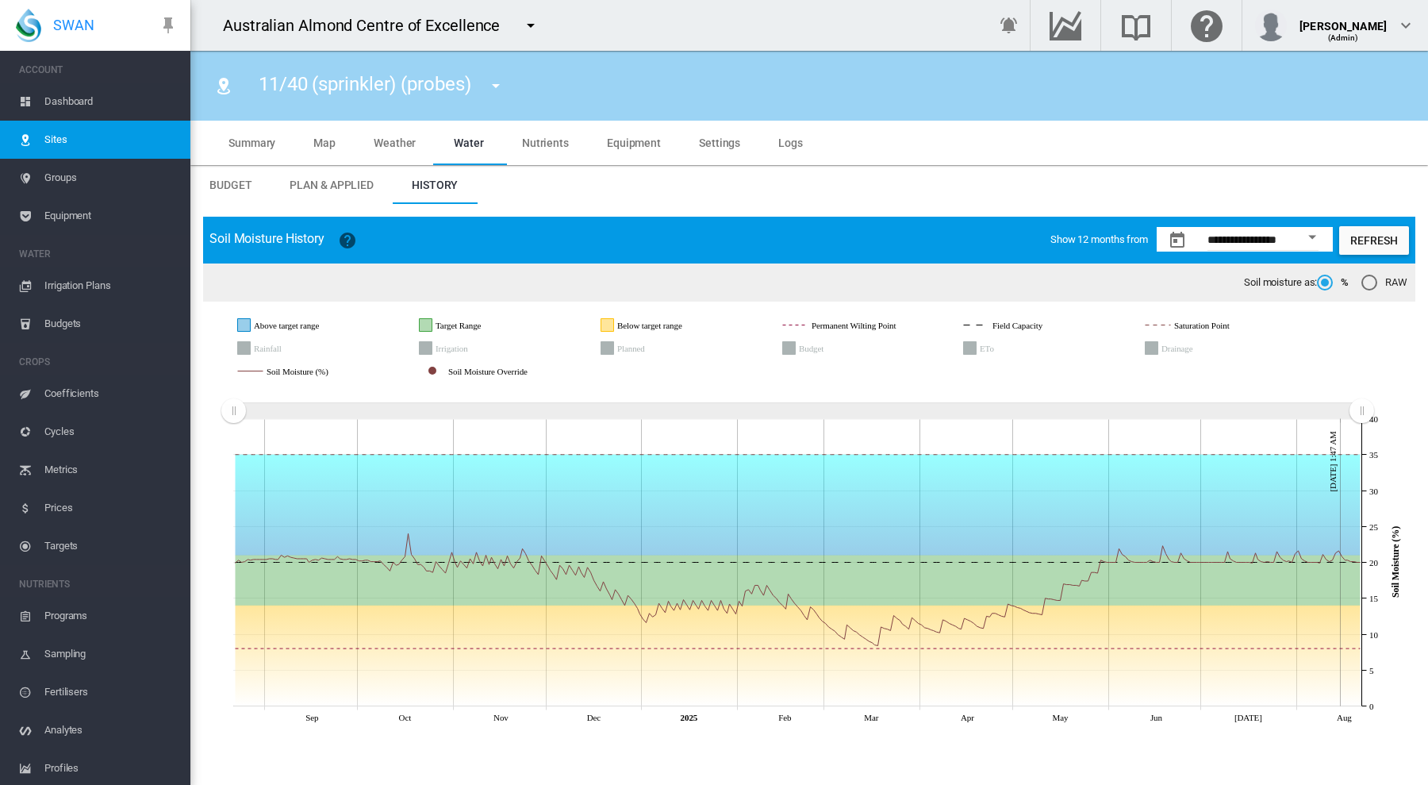
click at [527, 25] on md-icon "icon-menu-down" at bounding box center [530, 25] width 19 height 19
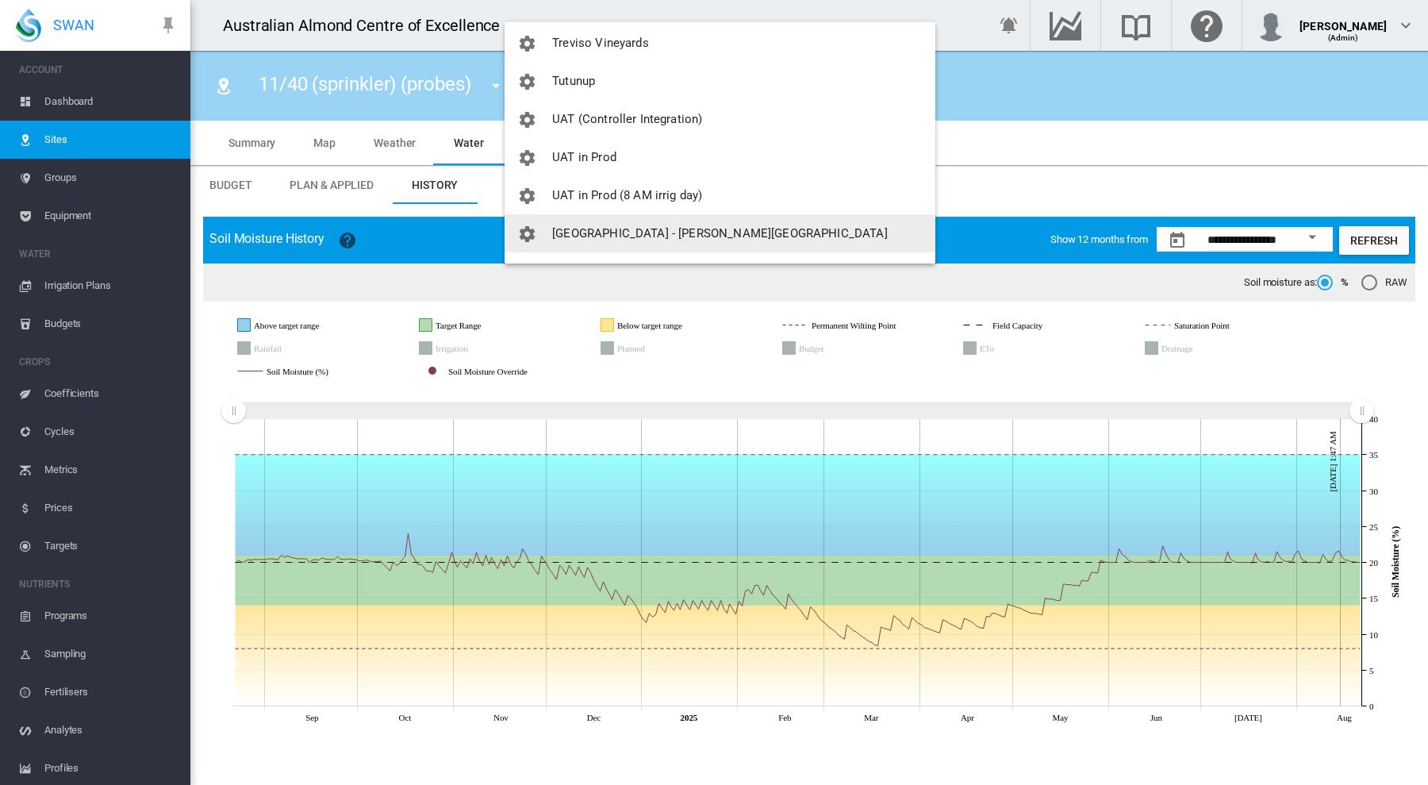
scroll to position [2704, 0]
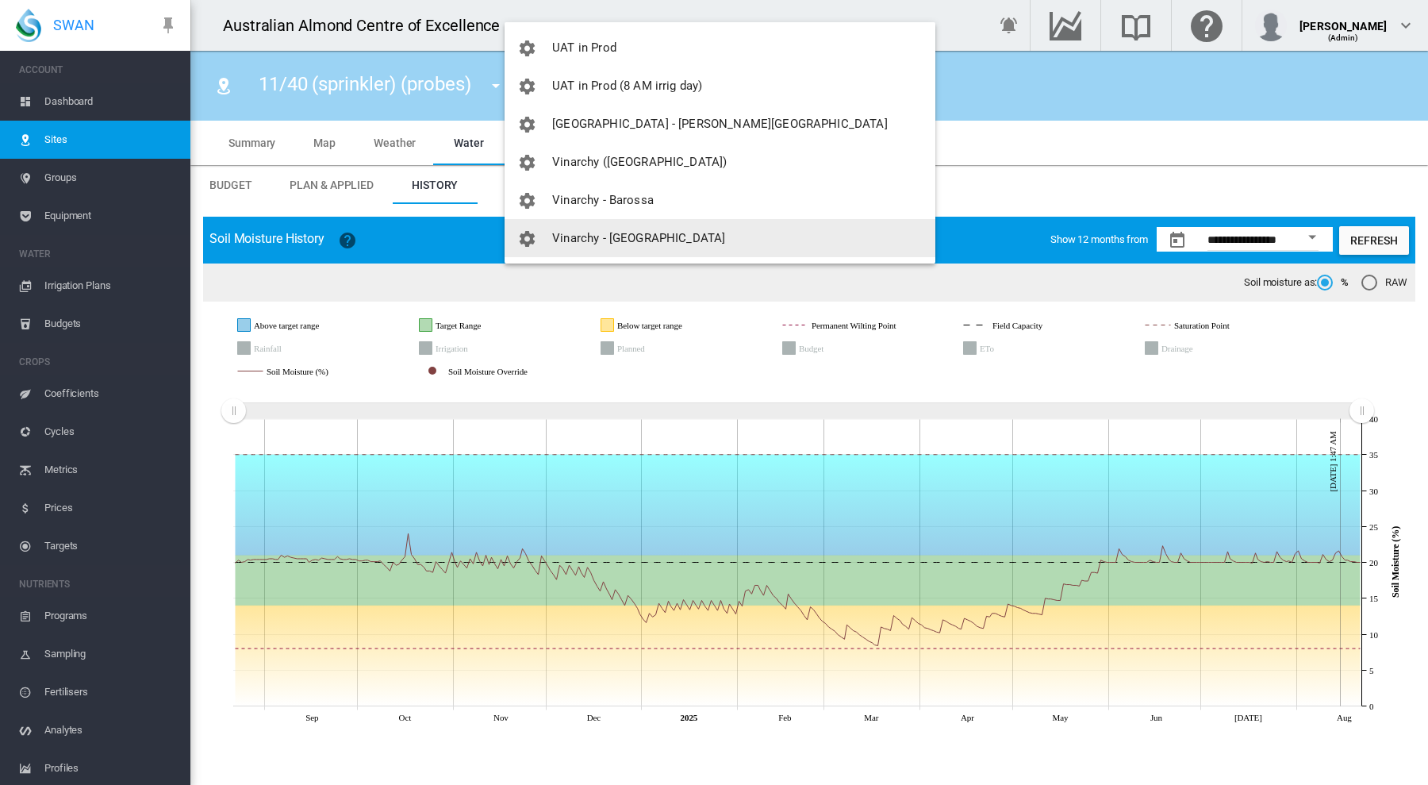
click at [613, 240] on span "Vinarchy - [GEOGRAPHIC_DATA]" at bounding box center [638, 238] width 173 height 14
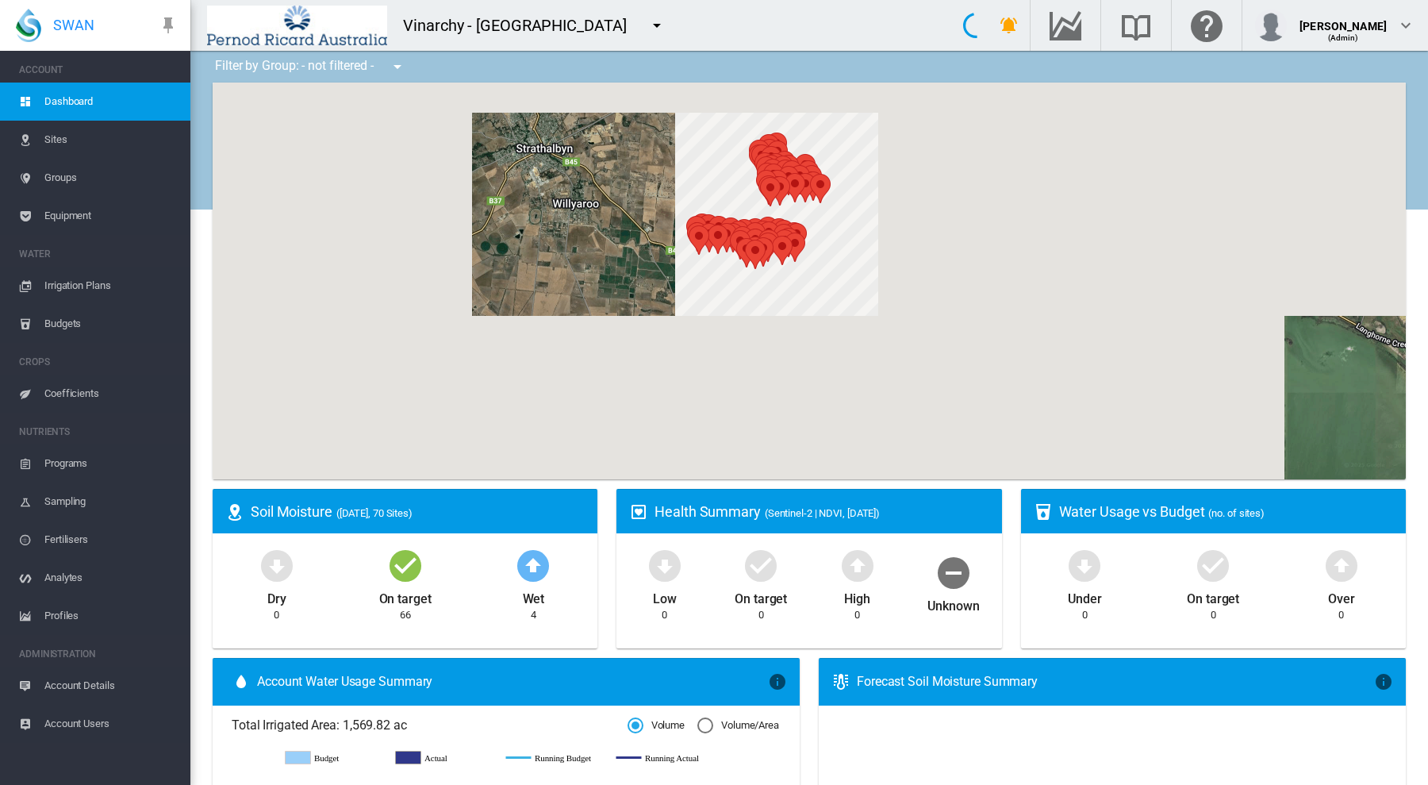
click at [55, 139] on span "Sites" at bounding box center [110, 140] width 133 height 38
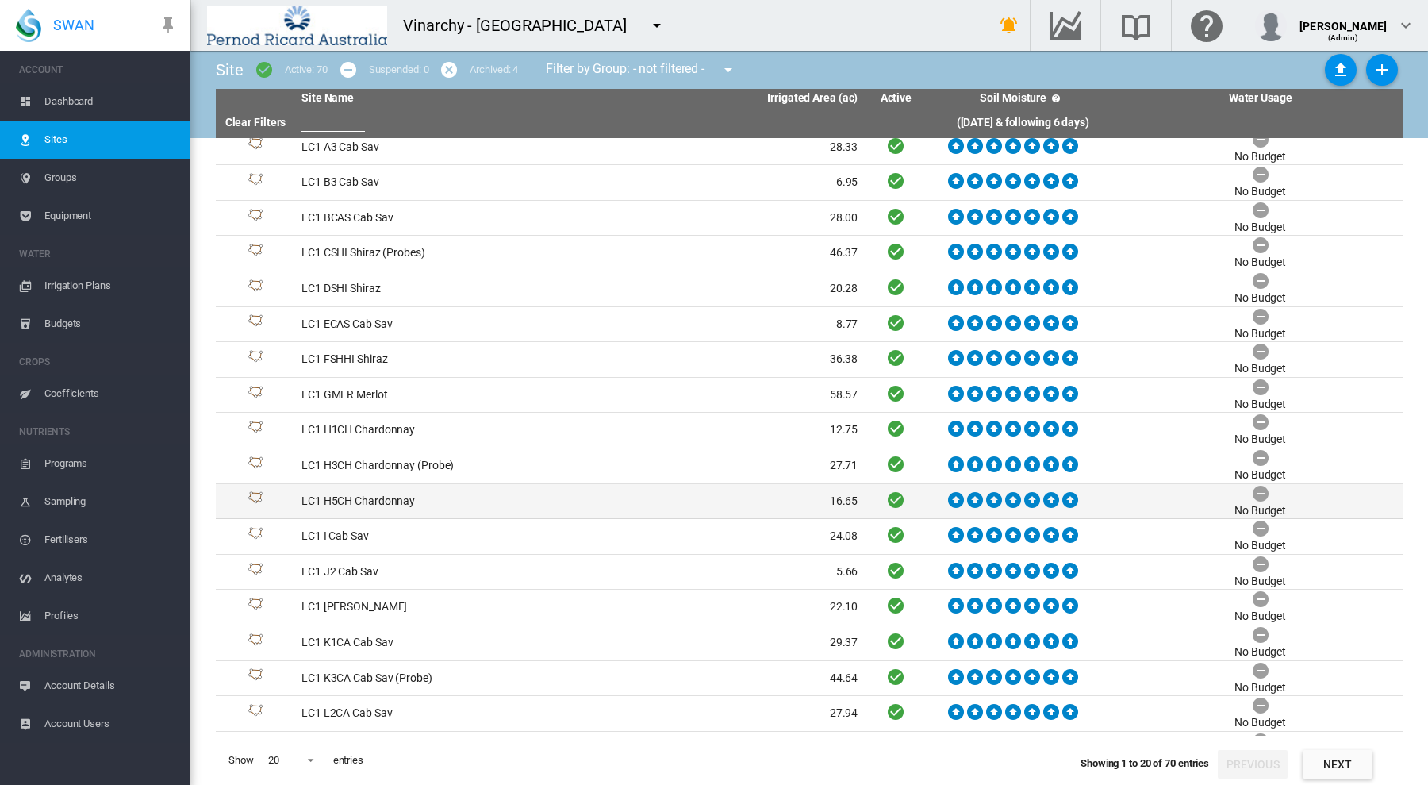
scroll to position [44, 0]
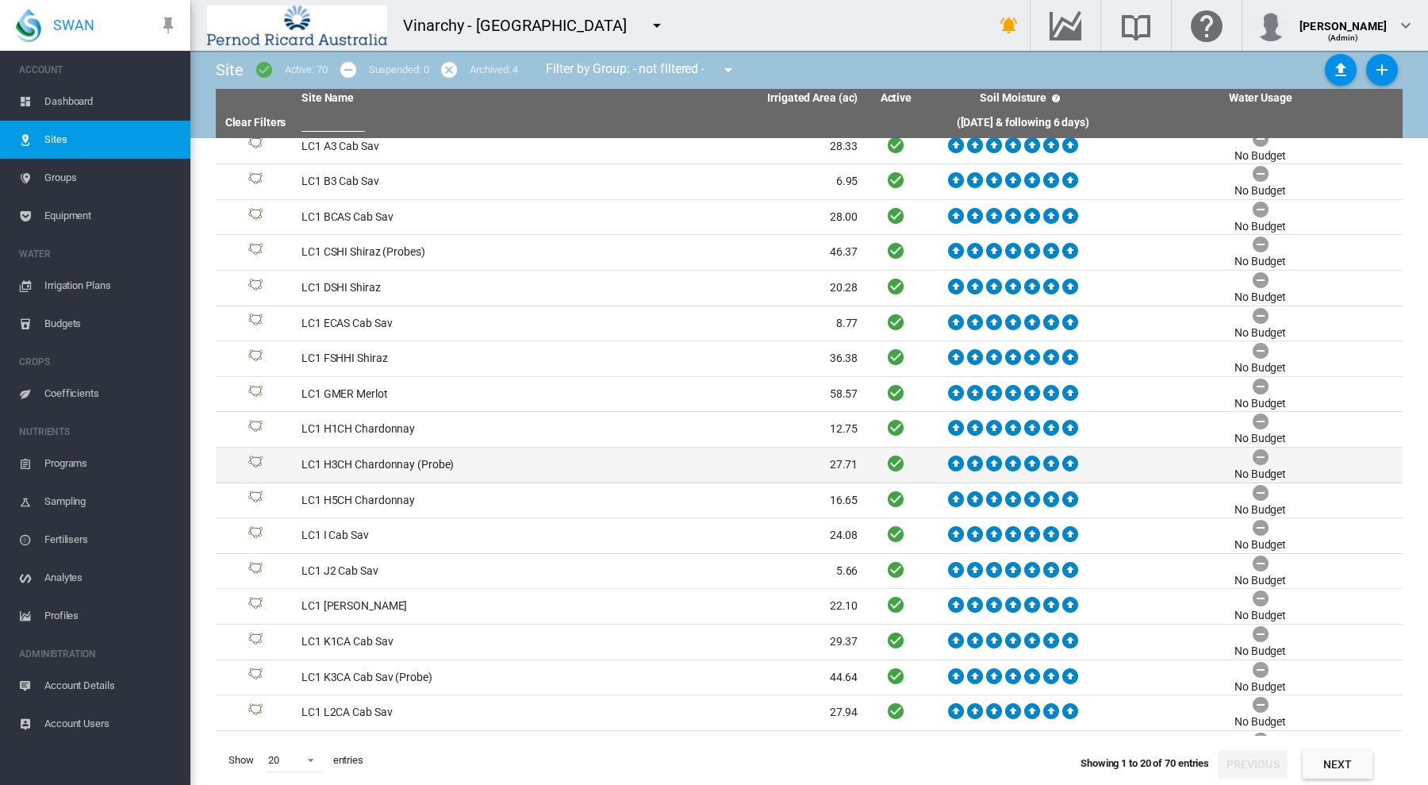
click at [497, 457] on td "LC1 H3CH Chardonnay (Probe)" at bounding box center [437, 464] width 285 height 35
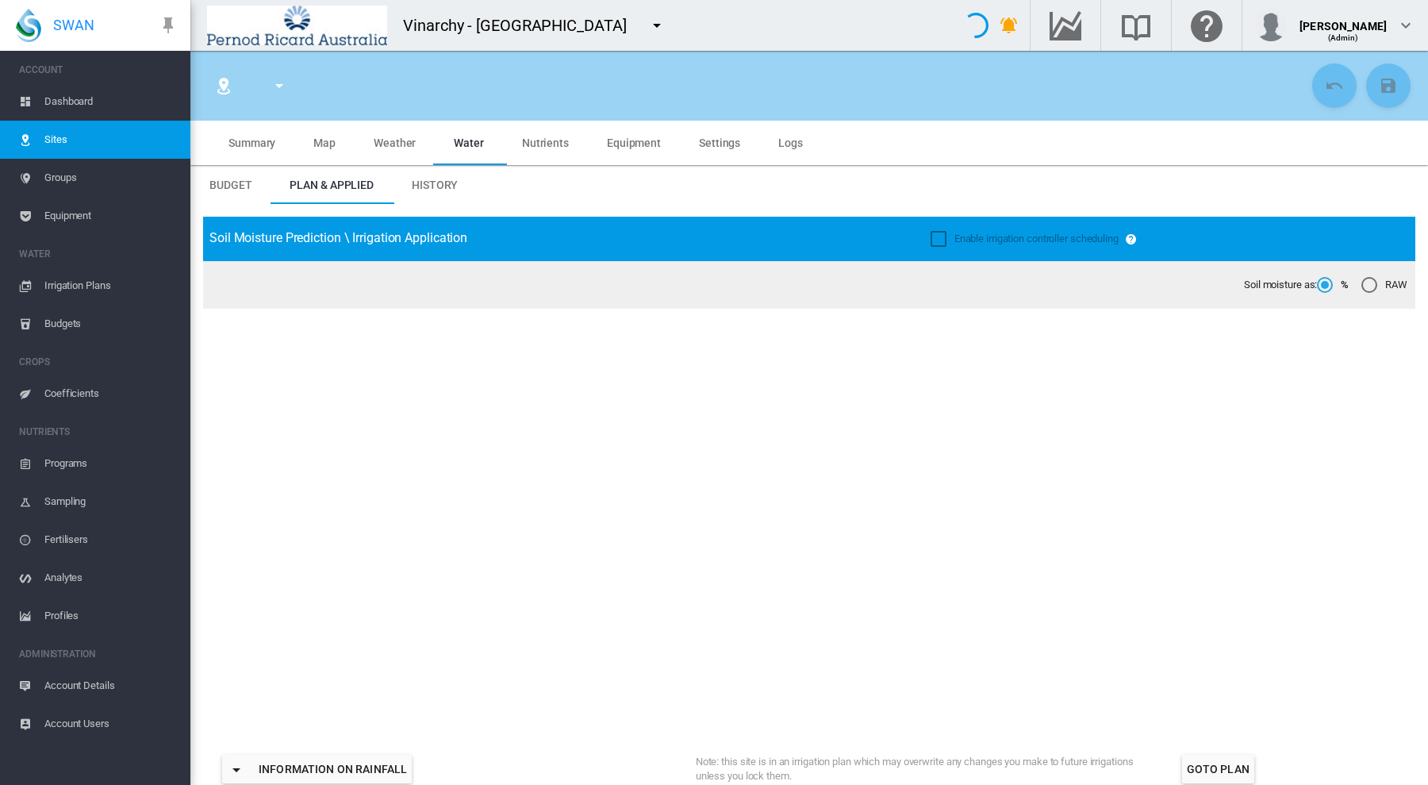
type input "**********"
type input "*****"
type input "*********"
type input "**"
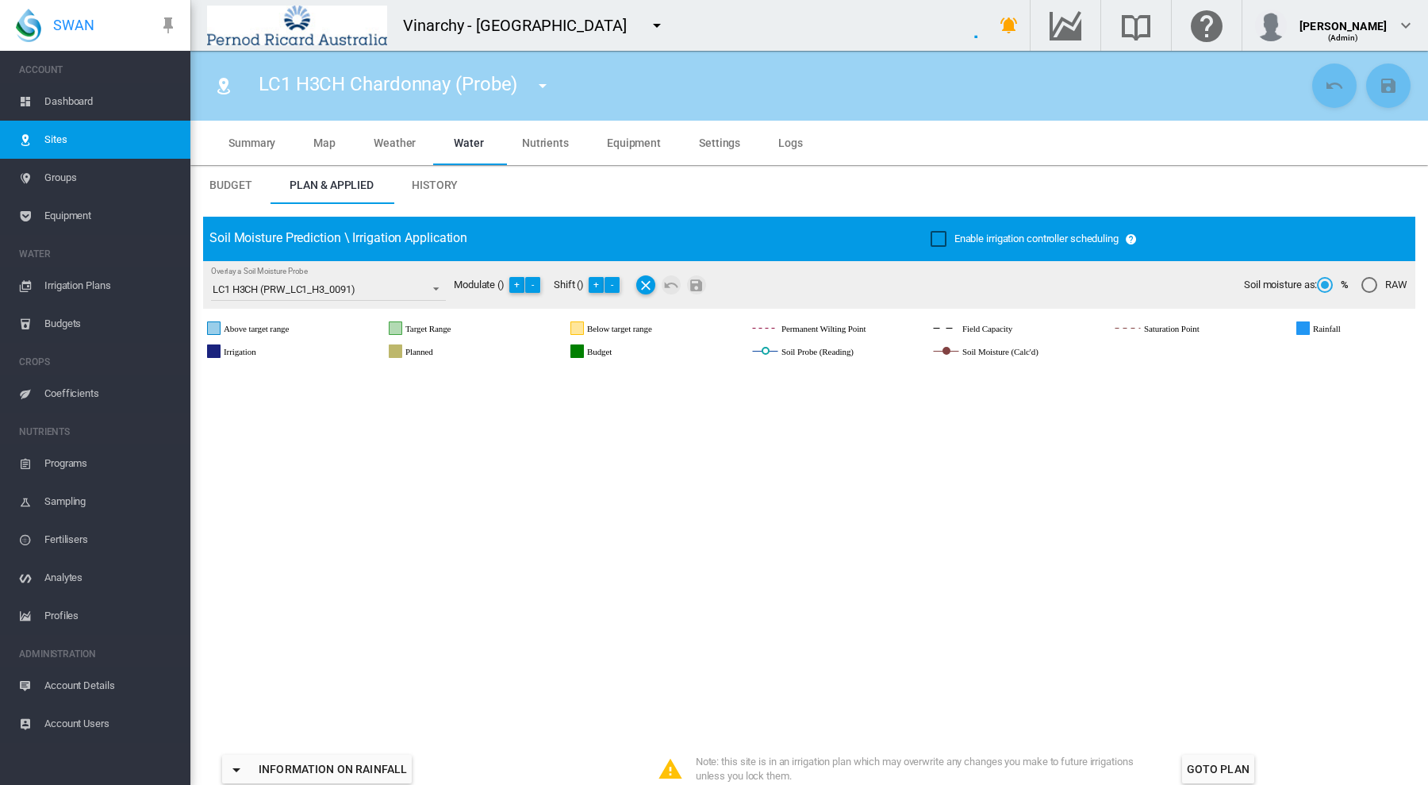
click at [439, 185] on span "History" at bounding box center [435, 185] width 46 height 13
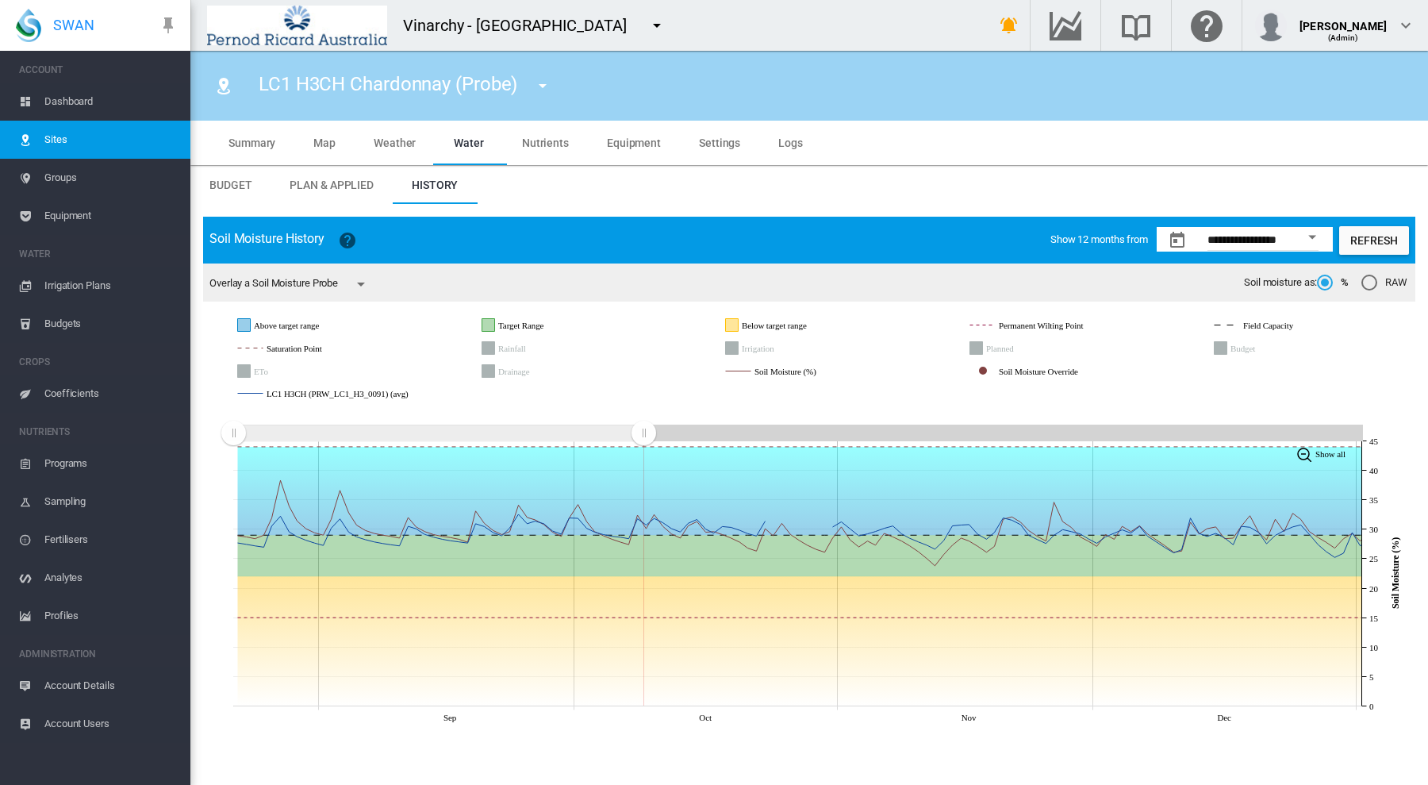
drag, startPoint x: 1357, startPoint y: 433, endPoint x: 643, endPoint y: 446, distance: 714.2
click at [643, 446] on g "Zoom chart using cursor arrows" at bounding box center [644, 433] width 28 height 28
click at [353, 394] on rect "LC1 H3CH (PRW_LC1_H3_0091) (avg)" at bounding box center [370, 393] width 214 height 15
click at [330, 392] on rect "LC1 H3CH (PRW_LC1_H3_0091) (avg)" at bounding box center [370, 393] width 214 height 15
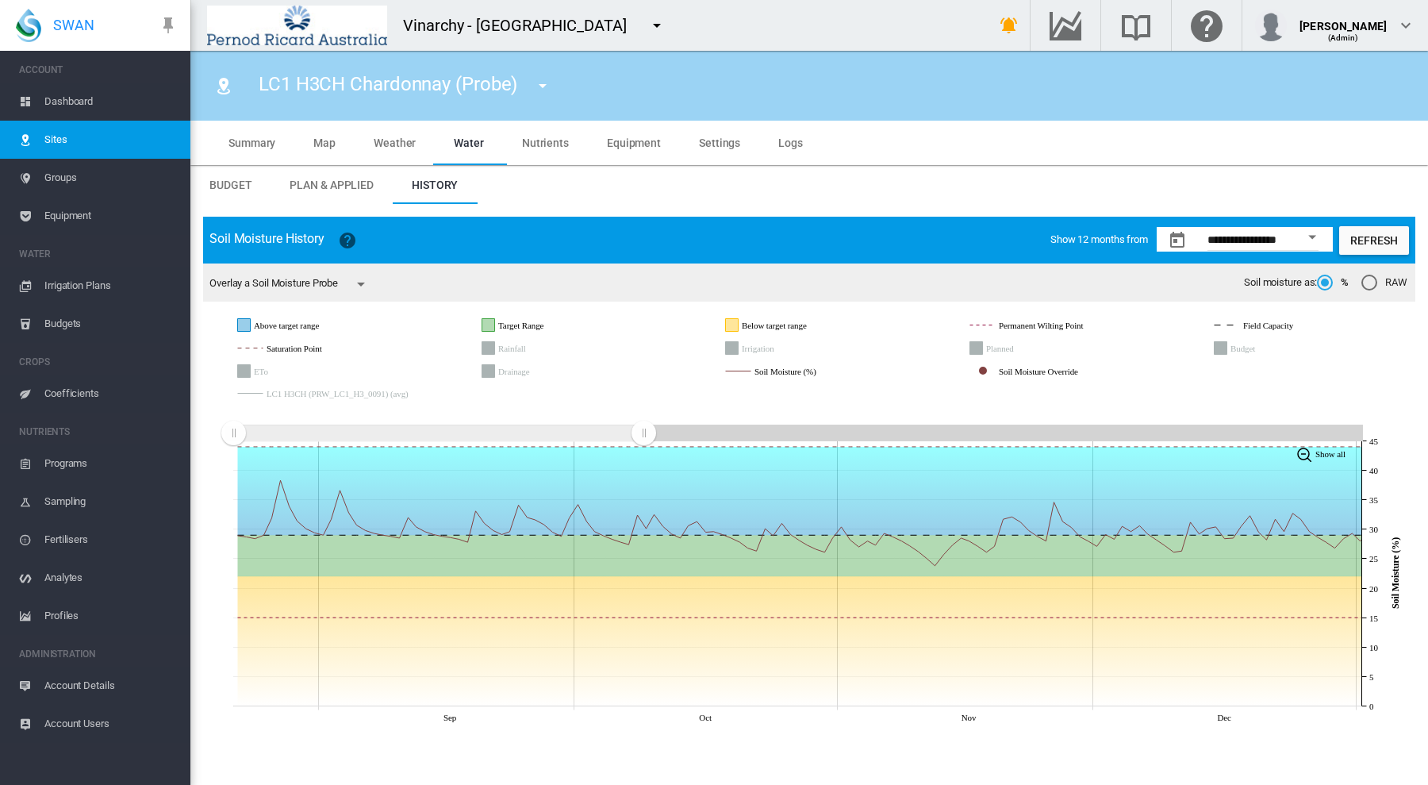
click at [330, 392] on rect "LC1 H3CH (PRW_LC1_H3_0091) (avg)" at bounding box center [370, 393] width 214 height 15
click at [69, 392] on span "Coefficients" at bounding box center [110, 393] width 133 height 38
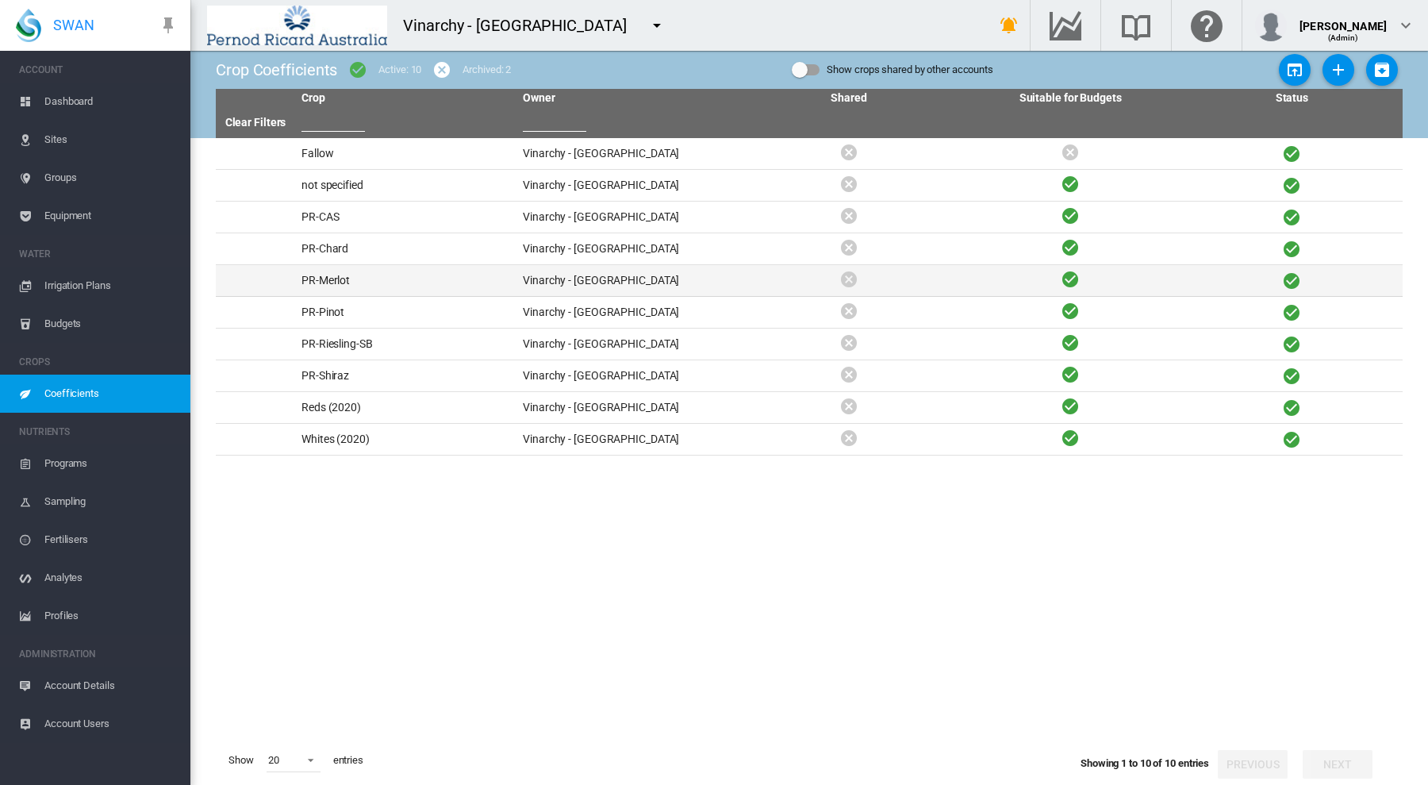
click at [332, 286] on td "PR-Merlot" at bounding box center [405, 280] width 221 height 31
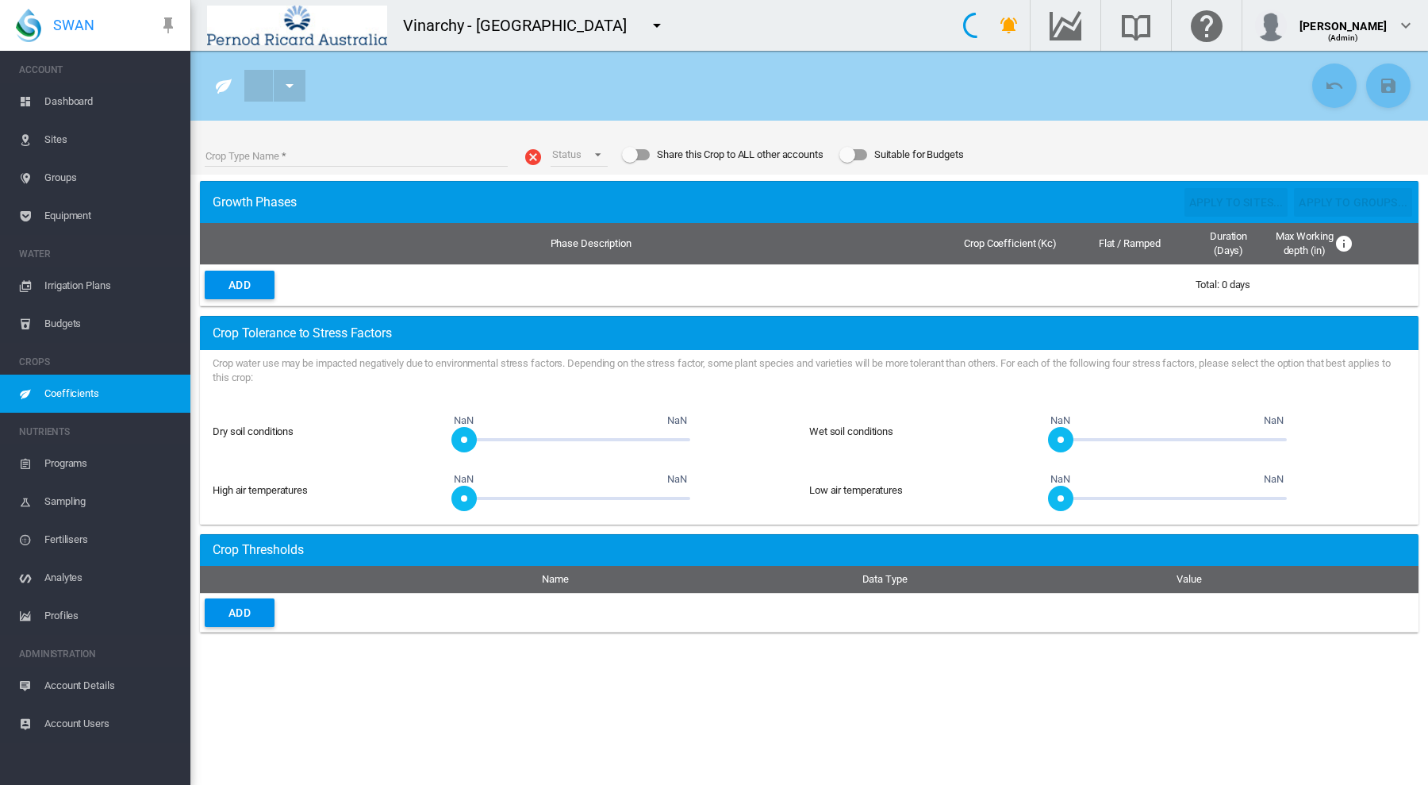
type input "*********"
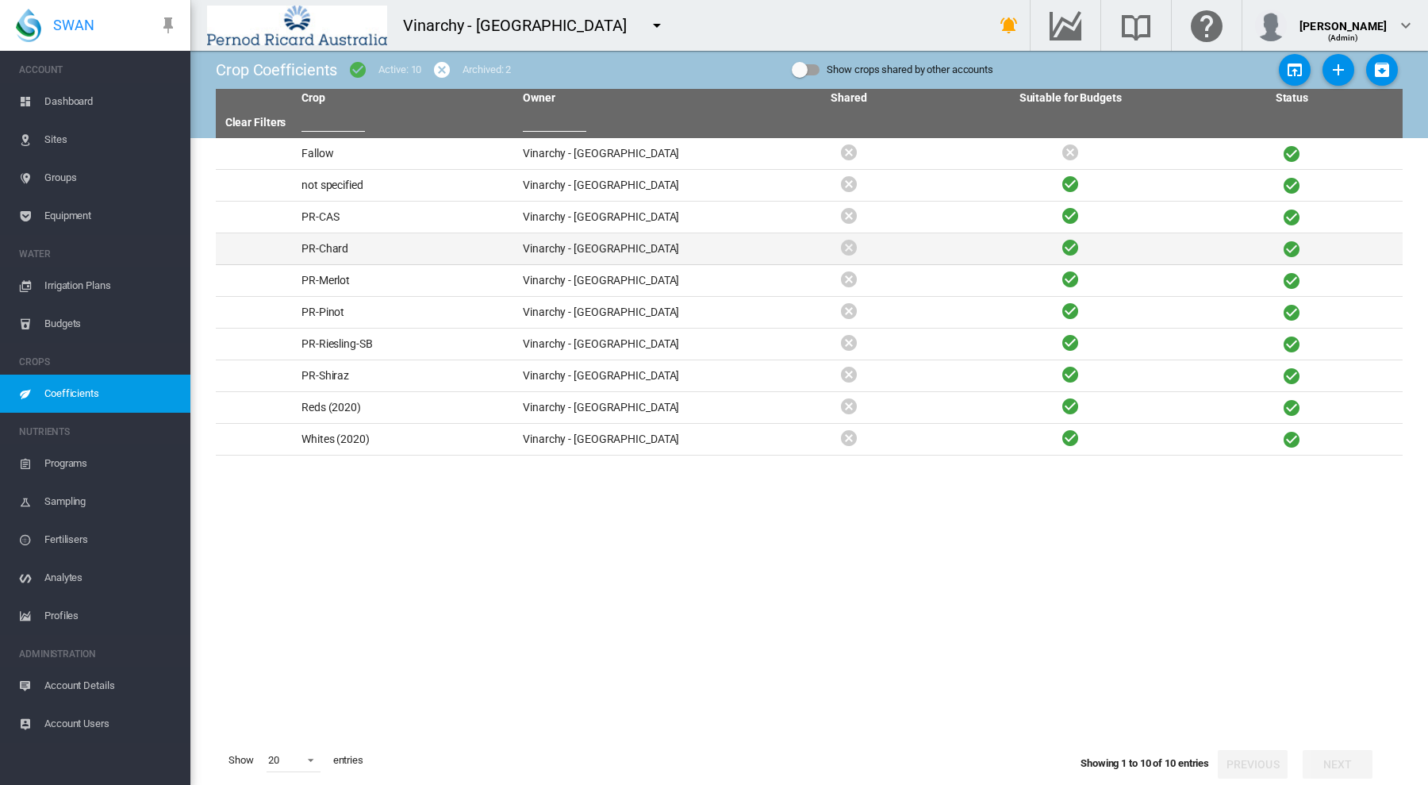
click at [338, 248] on td "PR-Chard" at bounding box center [405, 248] width 221 height 31
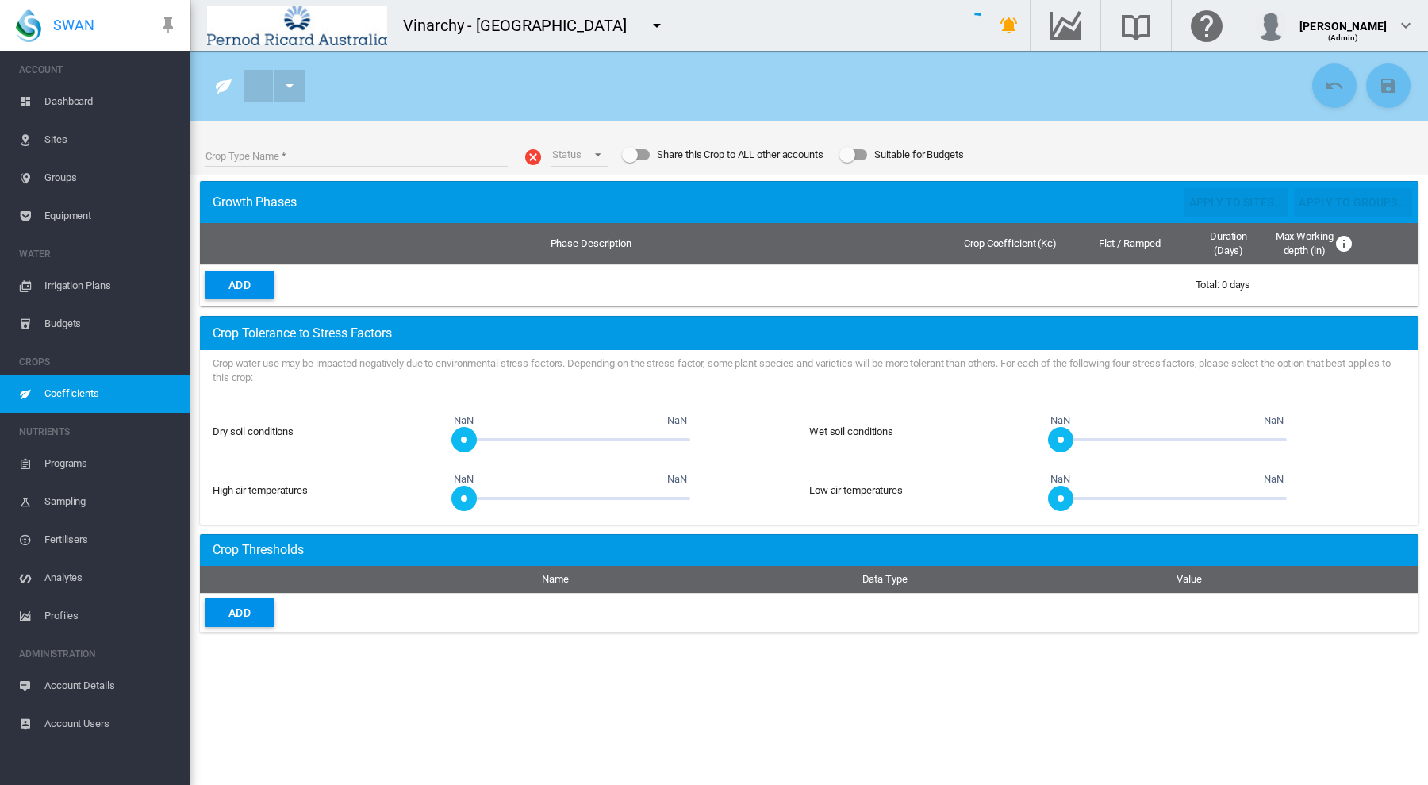
type input "********"
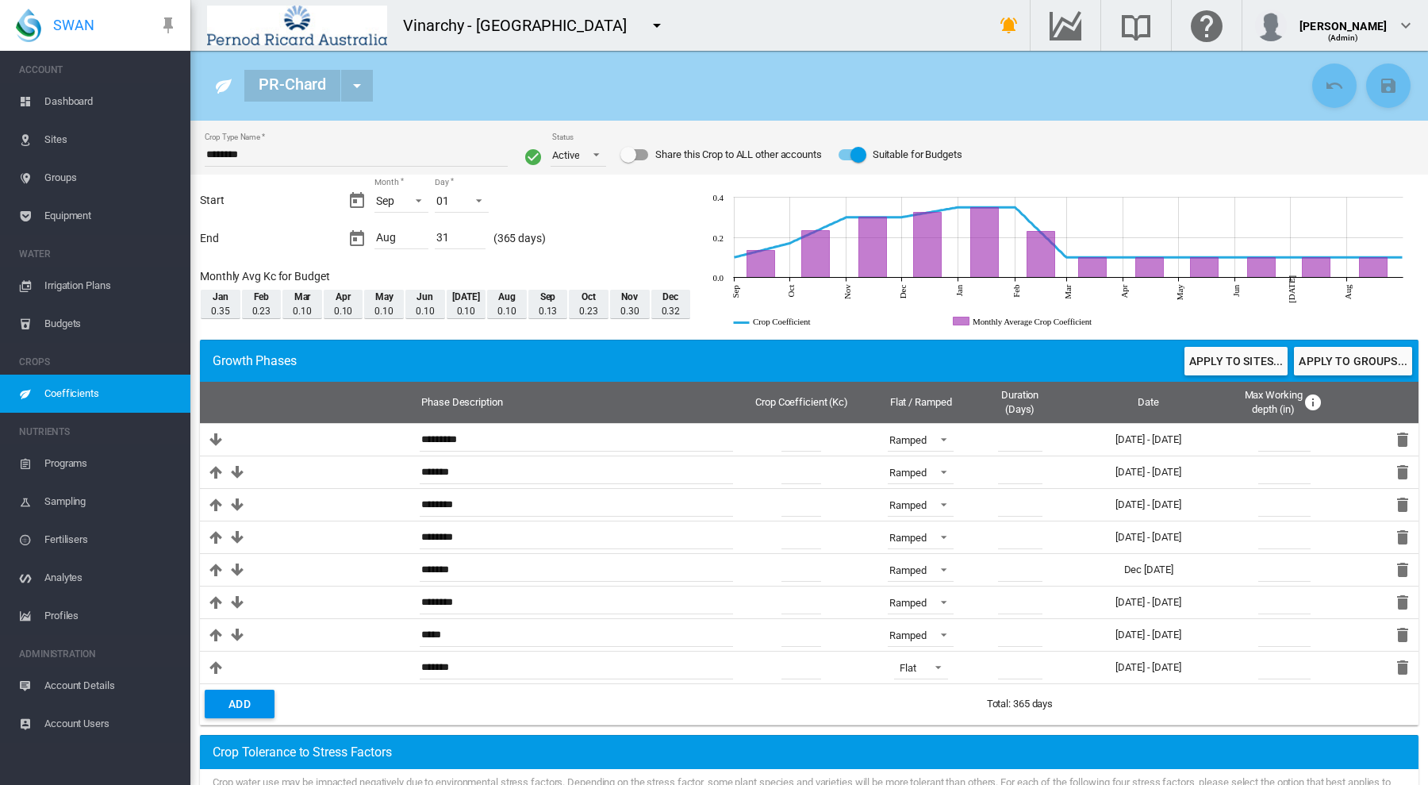
click at [65, 142] on span "Sites" at bounding box center [110, 140] width 133 height 38
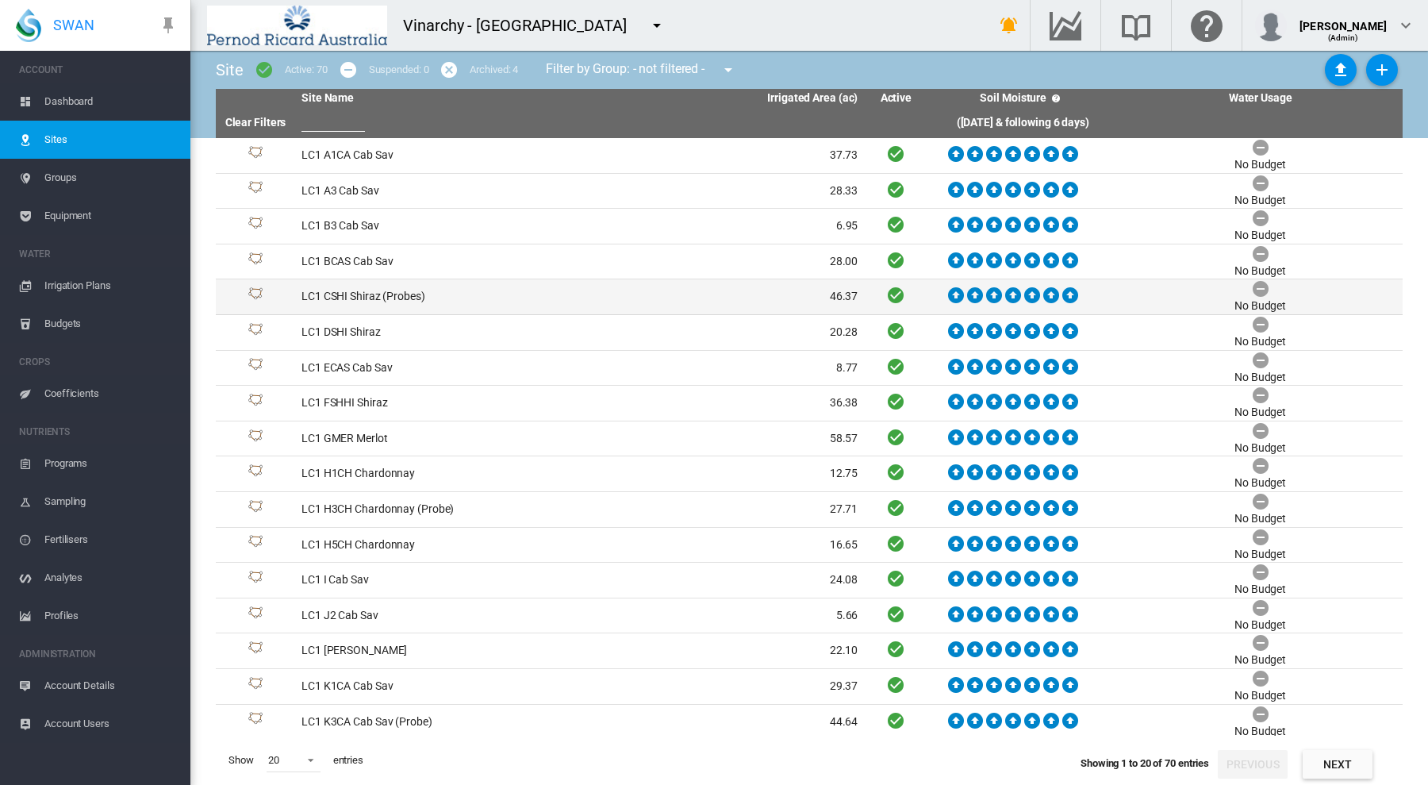
click at [375, 292] on td "LC1 CSHI Shiraz (Probes)" at bounding box center [437, 296] width 285 height 35
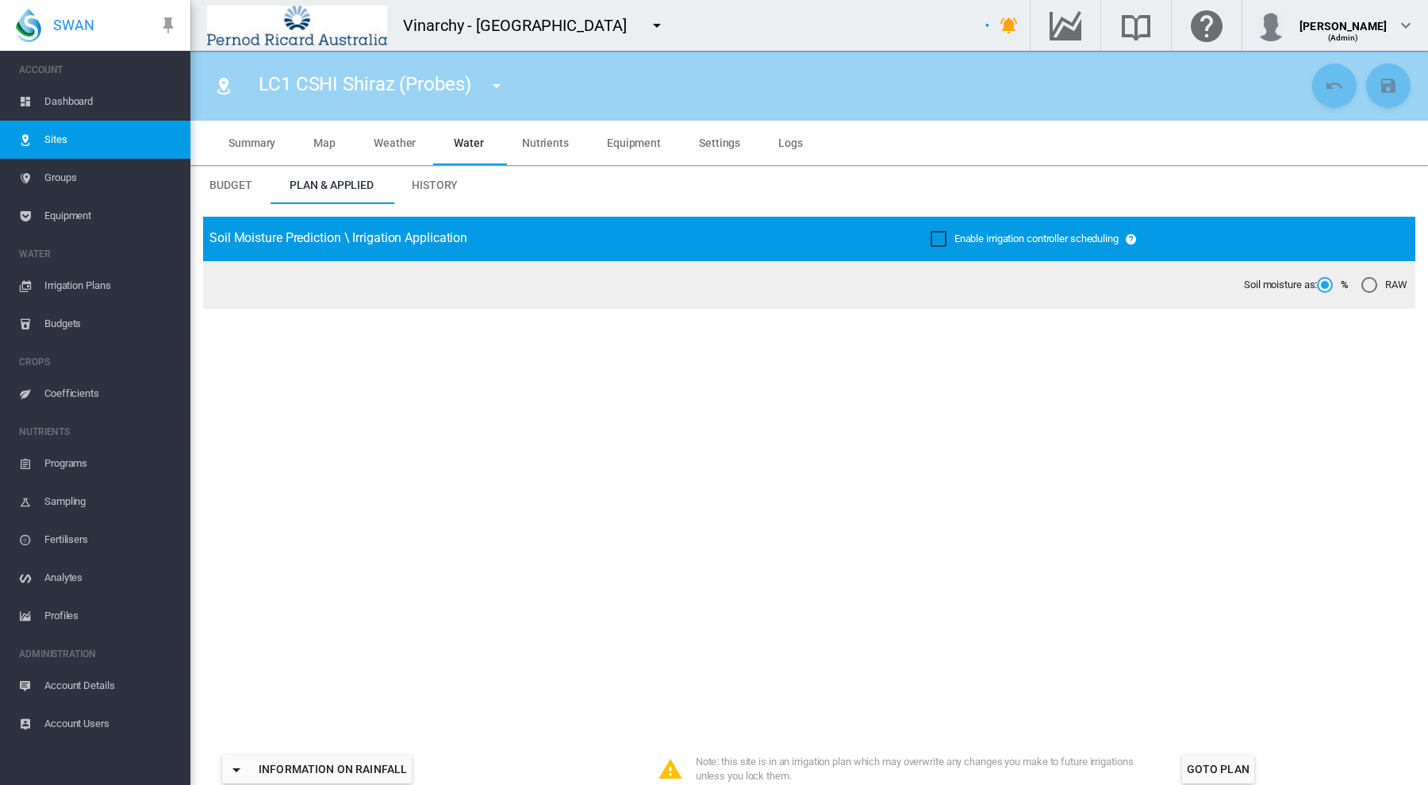
type input "**********"
type input "*****"
type input "*********"
type input "**"
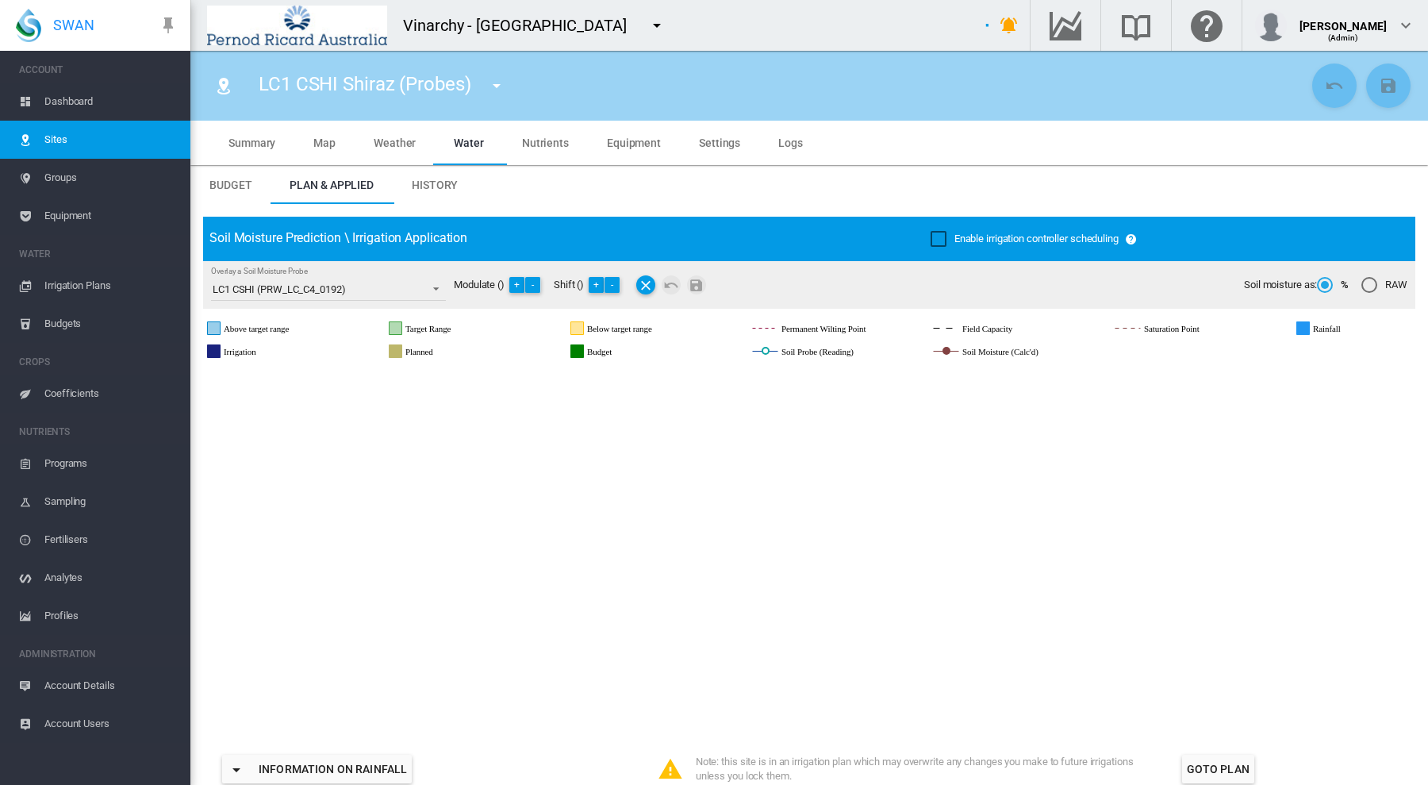
click at [447, 182] on span "History" at bounding box center [435, 185] width 46 height 13
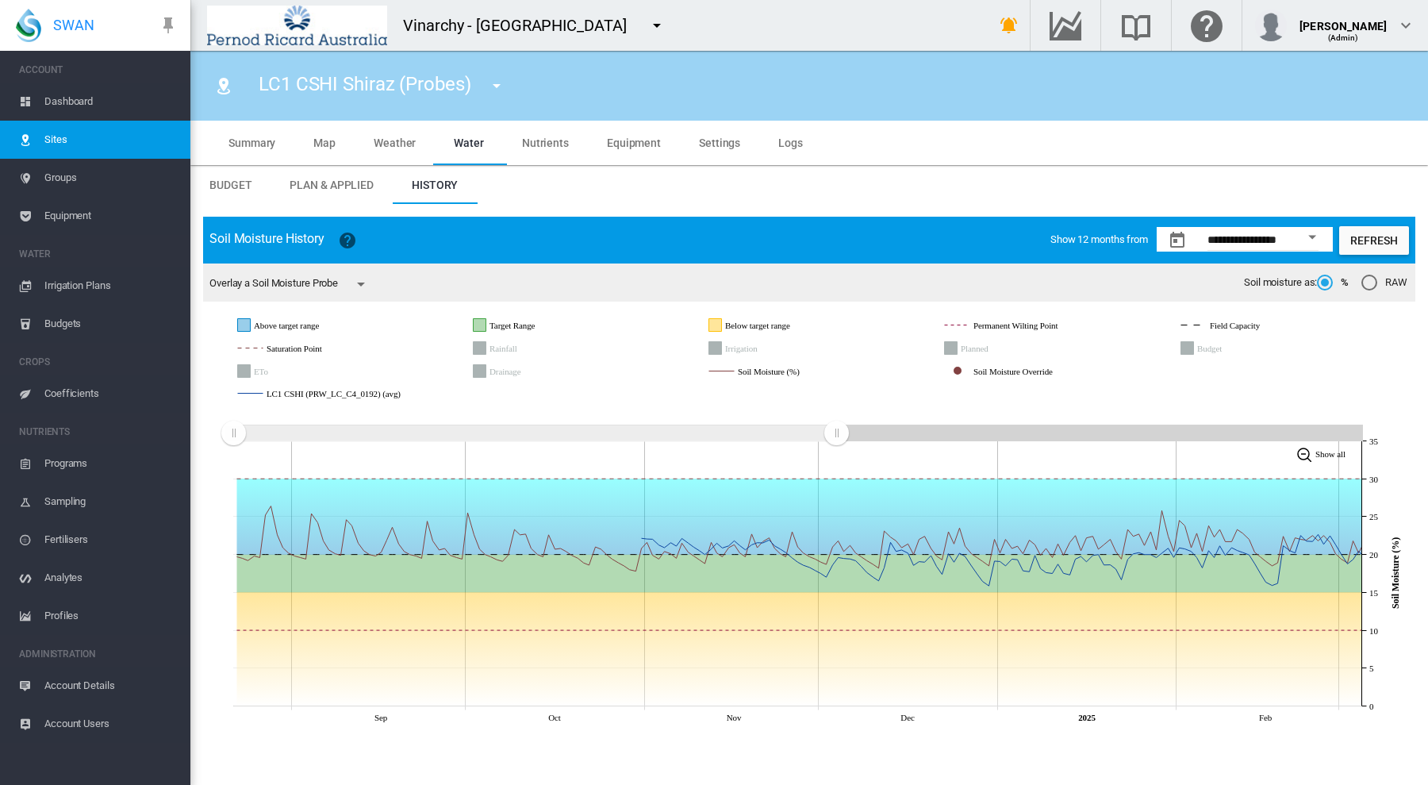
drag, startPoint x: 1359, startPoint y: 432, endPoint x: 836, endPoint y: 470, distance: 524.2
click at [836, 470] on icon "JavaScript chart by amCharts 3.21.15 Sep Oct Nov Dec 2025 Feb Water added and r…" at bounding box center [809, 569] width 1212 height 321
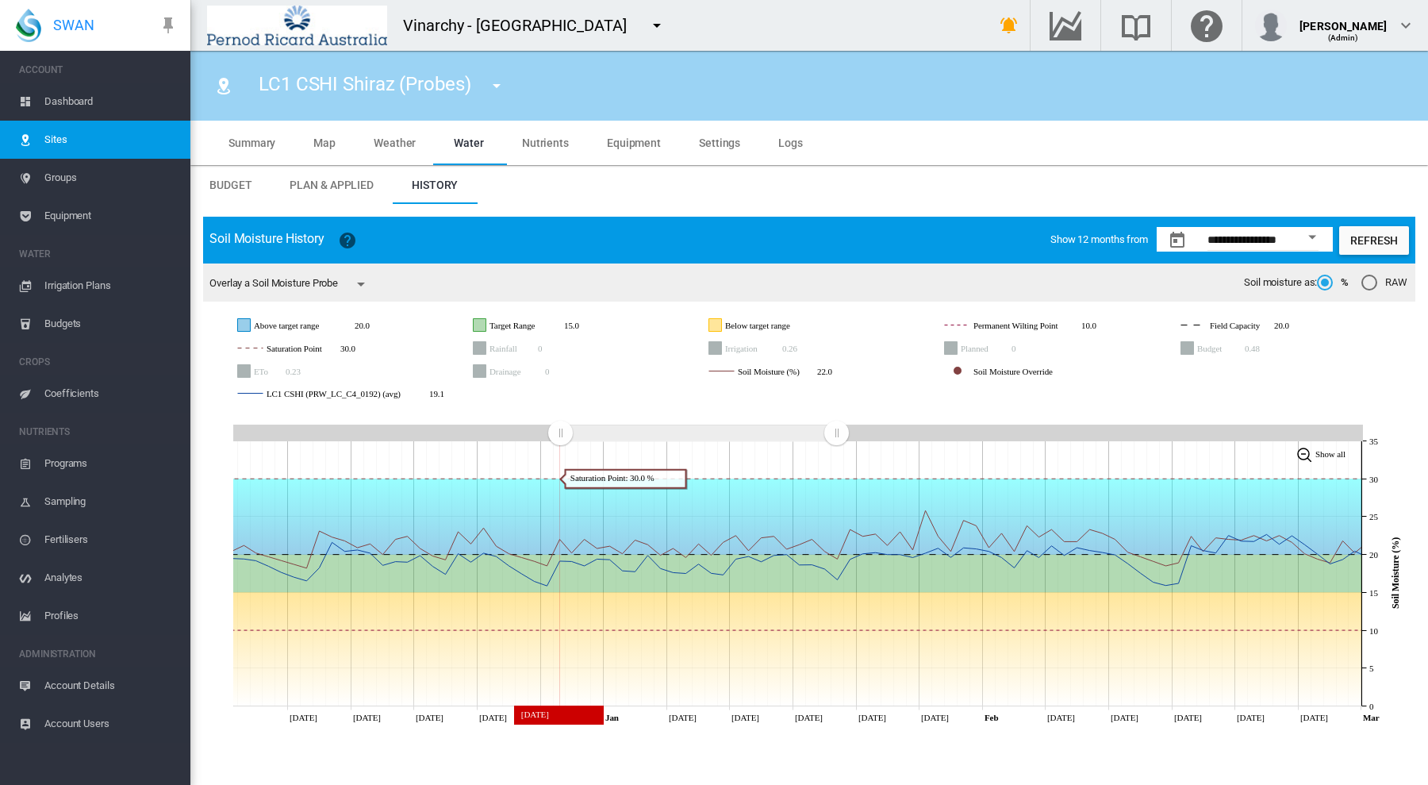
drag, startPoint x: 225, startPoint y: 431, endPoint x: 560, endPoint y: 451, distance: 336.2
click at [560, 451] on icon "JavaScript chart by amCharts 3.21.15 Dec 10 Dec 15 Dec 20 Dec 25 Dec 30 Jan Jan…" at bounding box center [809, 569] width 1212 height 321
click at [495, 84] on md-icon "icon-menu-down" at bounding box center [496, 85] width 19 height 19
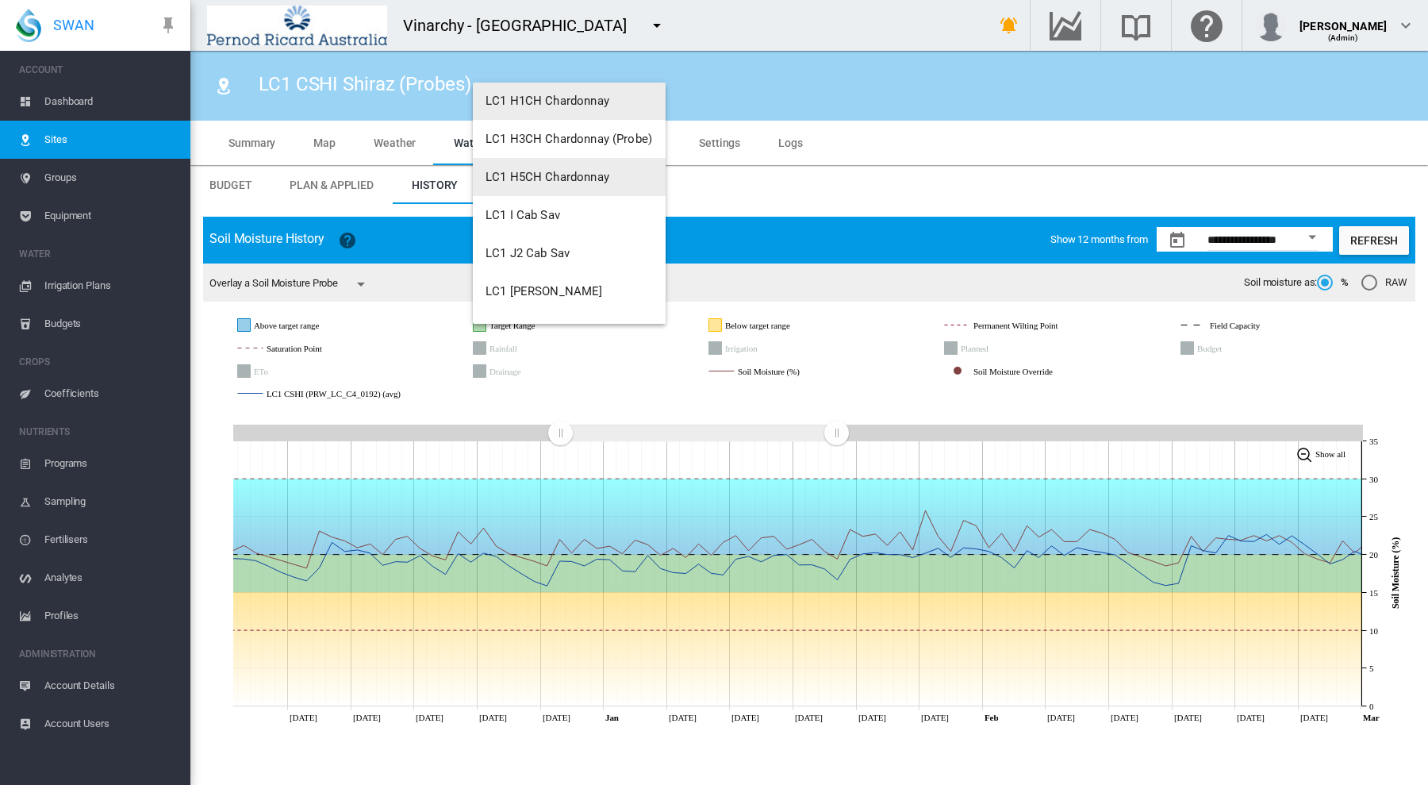
scroll to position [386, 0]
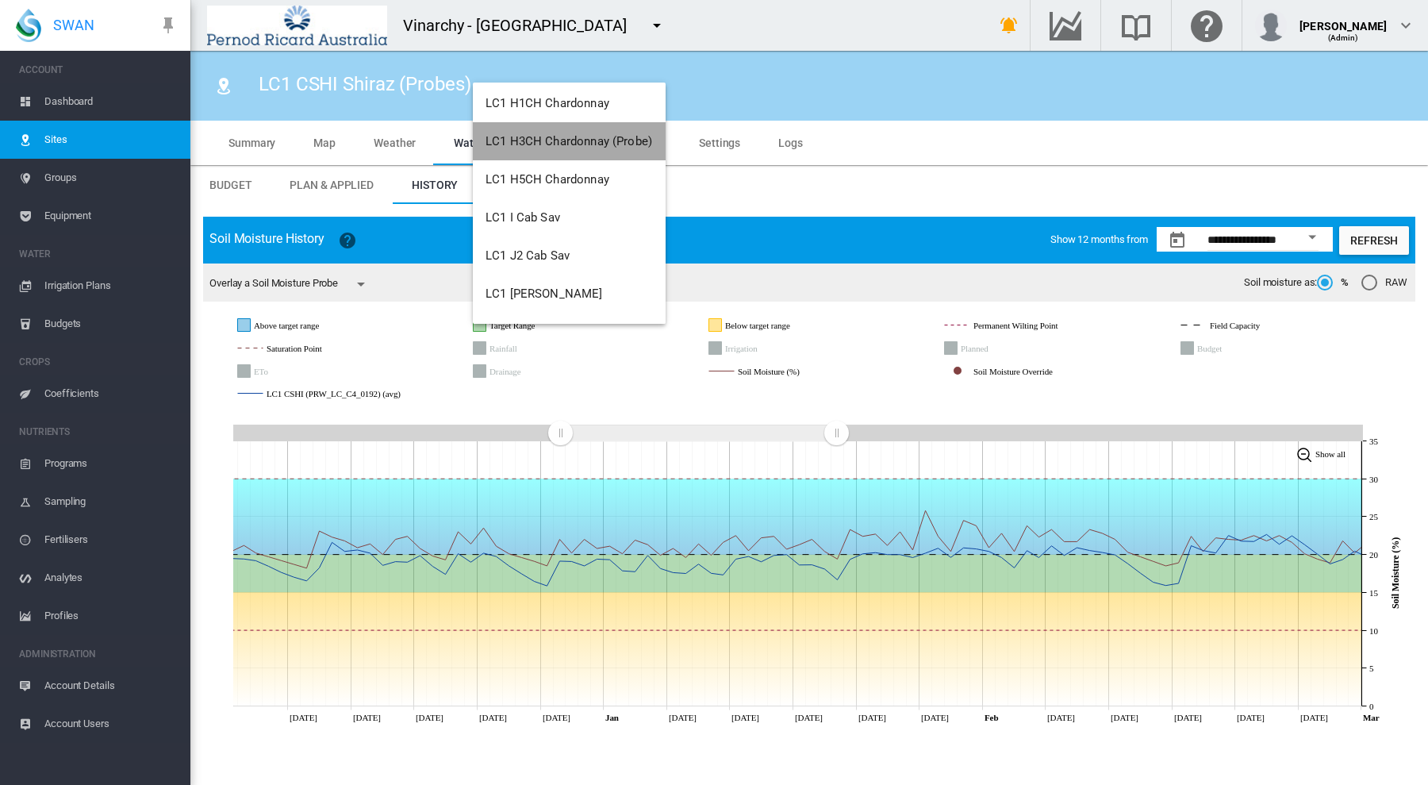
click at [603, 149] on button "LC1 H3CH Chardonnay (Probe)" at bounding box center [569, 141] width 193 height 38
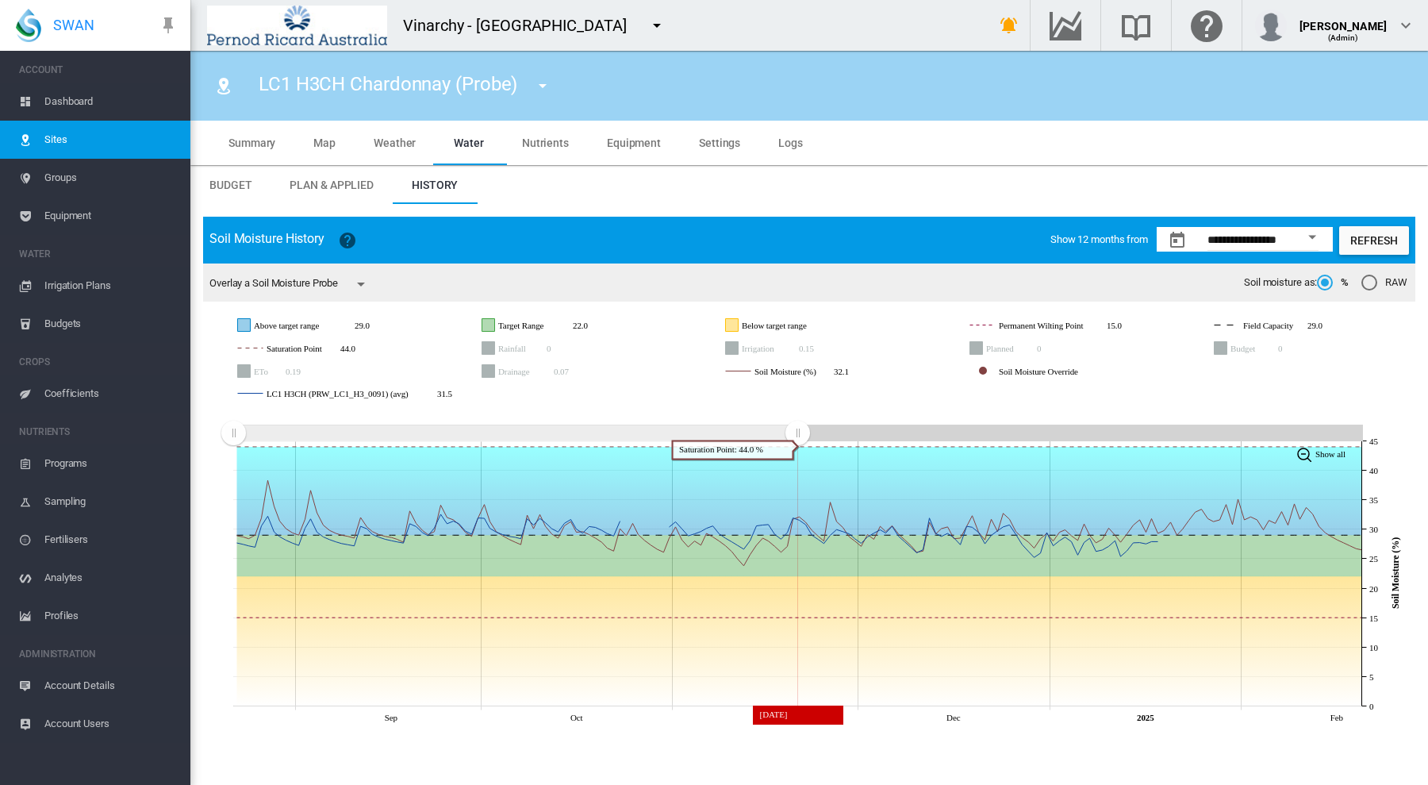
click at [796, 452] on icon "JavaScript chart by amCharts 3.21.15 Sep Oct Nov Dec 2025 Feb Water added and r…" at bounding box center [809, 569] width 1212 height 321
click at [247, 370] on icon "ETo" at bounding box center [244, 371] width 13 height 13
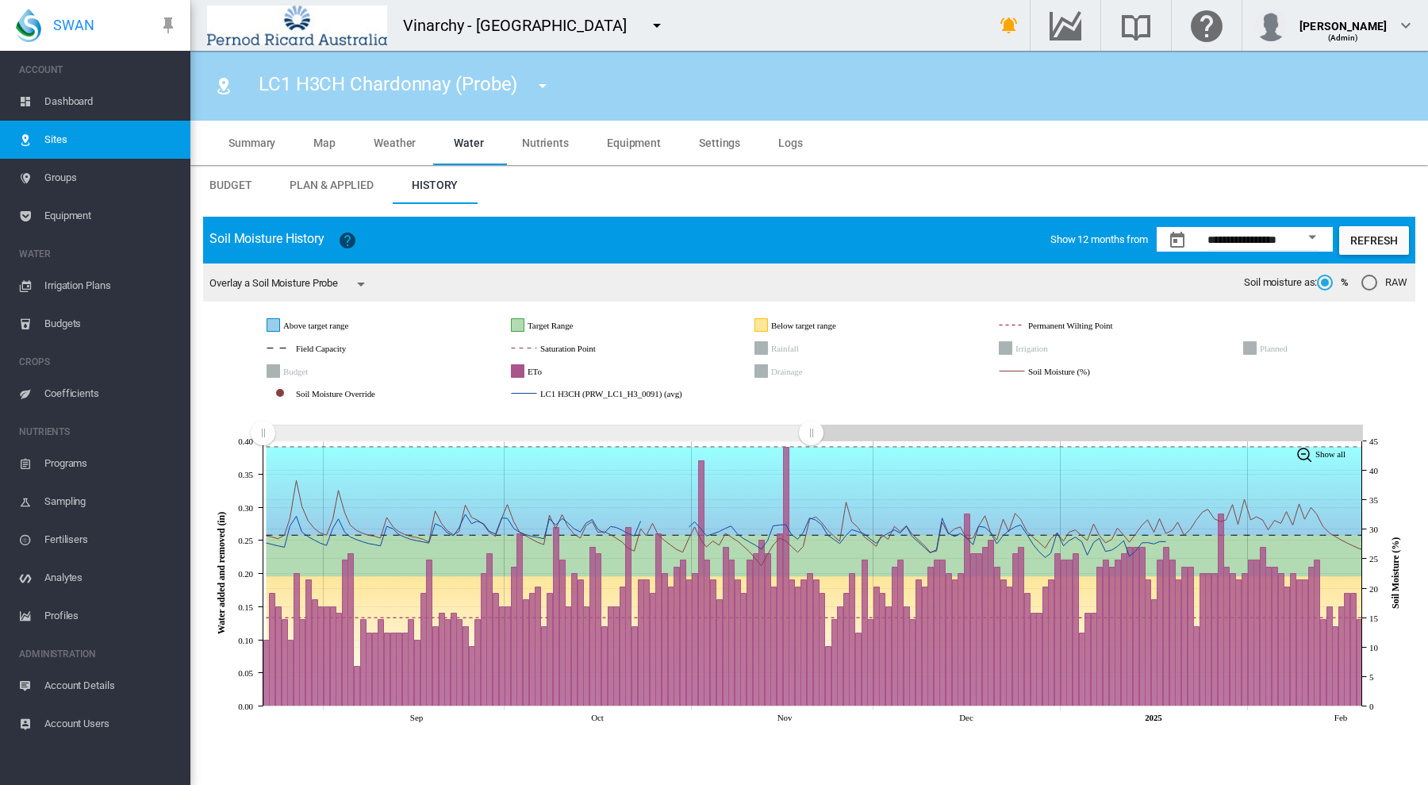
click at [517, 367] on icon "ETo" at bounding box center [518, 371] width 13 height 13
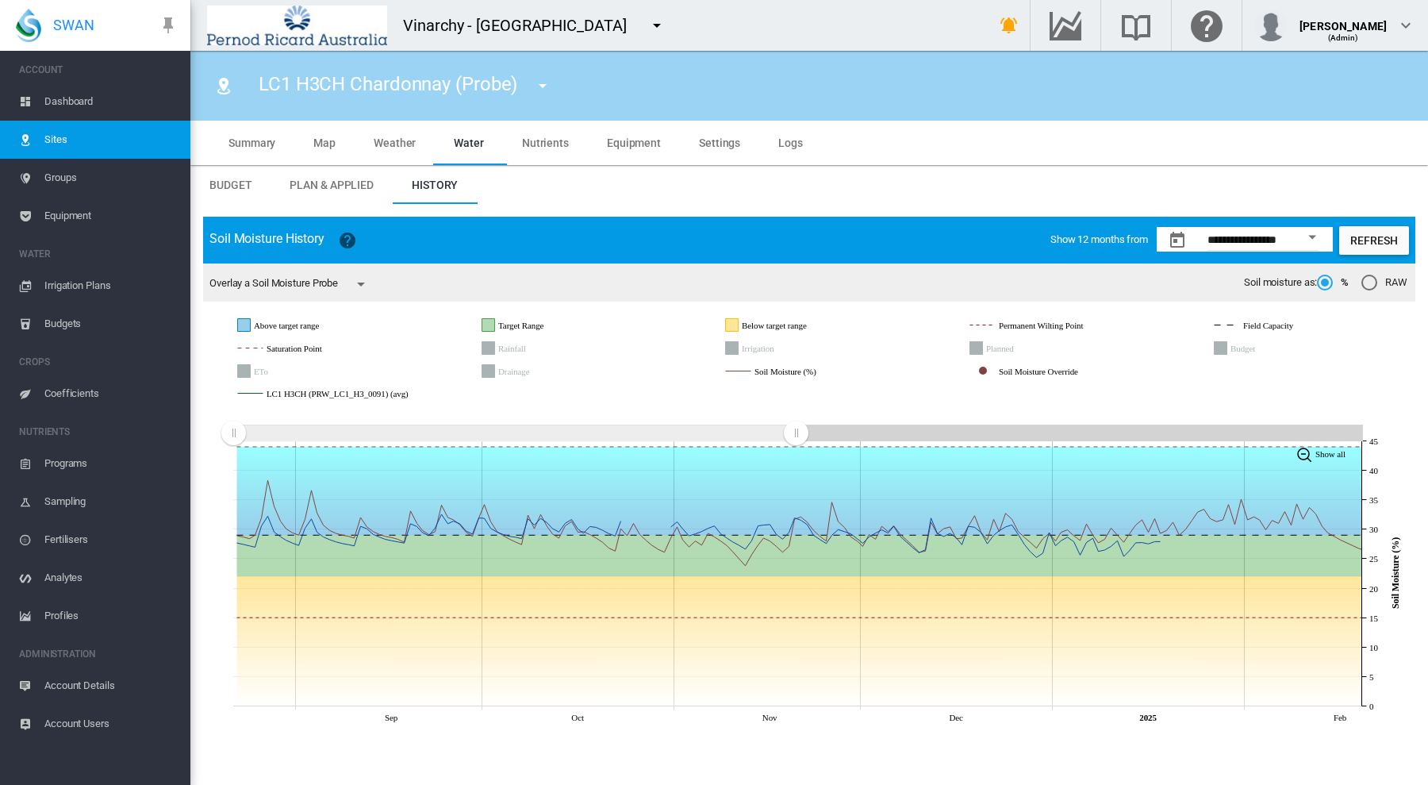
click at [489, 347] on icon "Rainfall" at bounding box center [488, 348] width 13 height 13
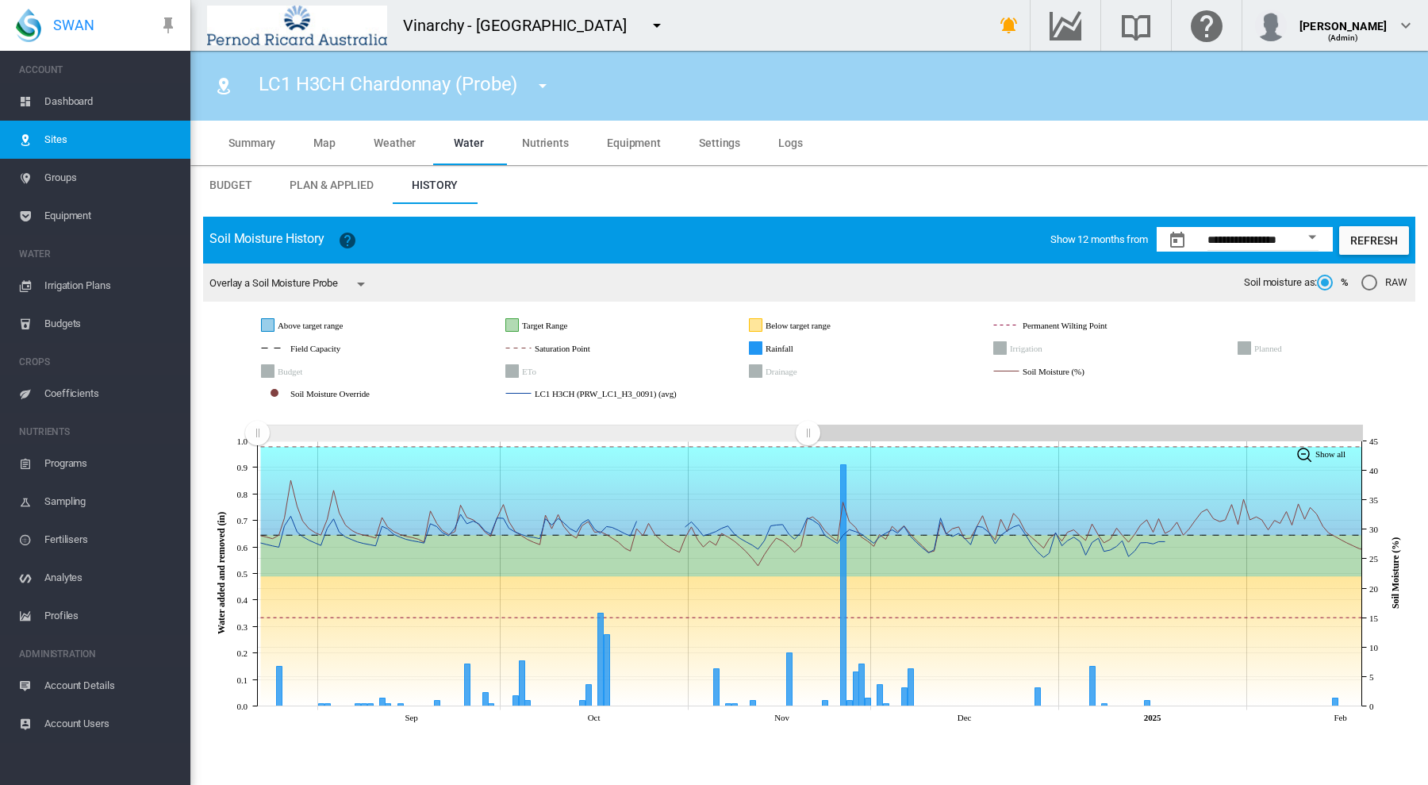
click at [754, 348] on icon "Rainfall" at bounding box center [756, 348] width 13 height 13
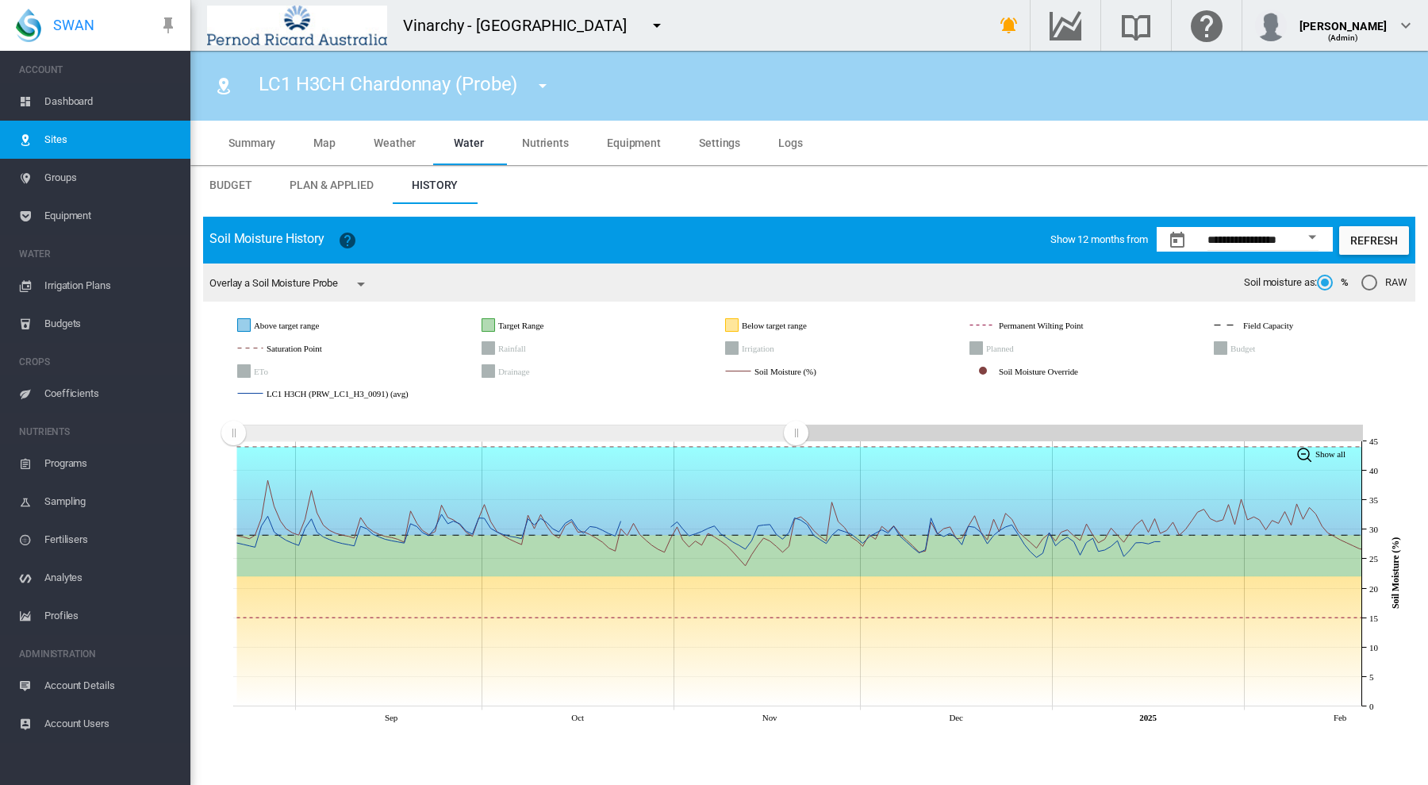
click at [485, 373] on icon "Drainage" at bounding box center [488, 371] width 13 height 13
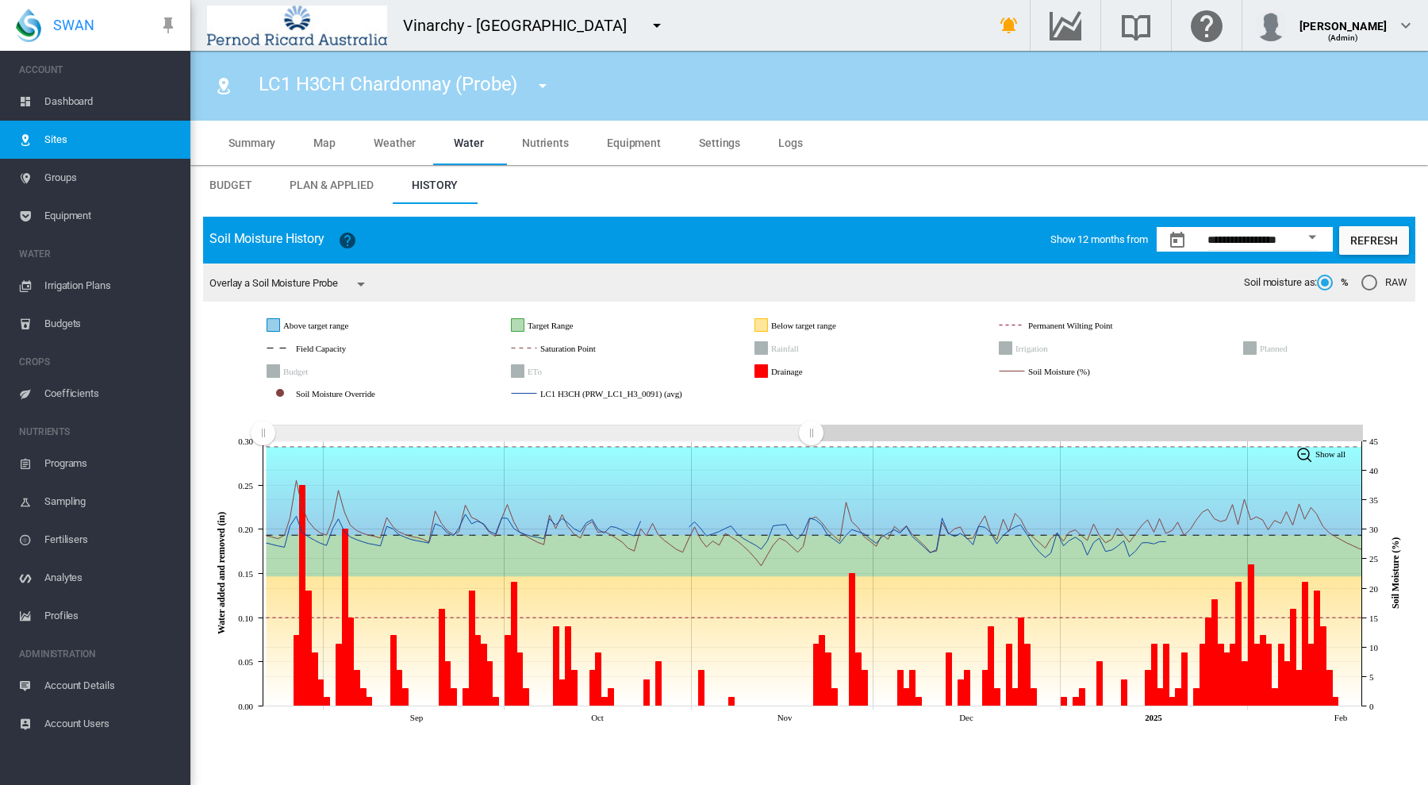
click at [758, 351] on icon "Rainfall" at bounding box center [761, 348] width 13 height 13
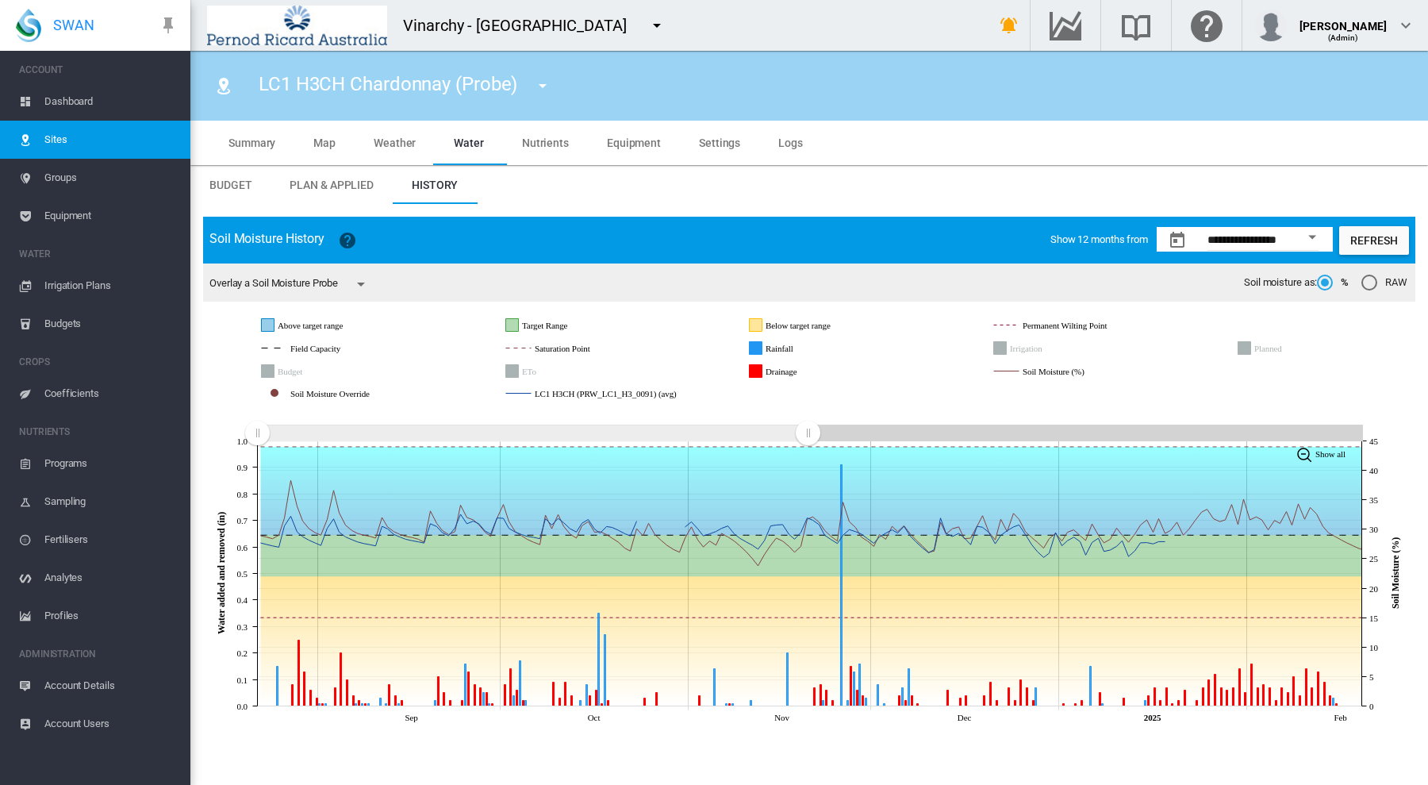
click at [760, 369] on icon "Drainage" at bounding box center [756, 371] width 13 height 13
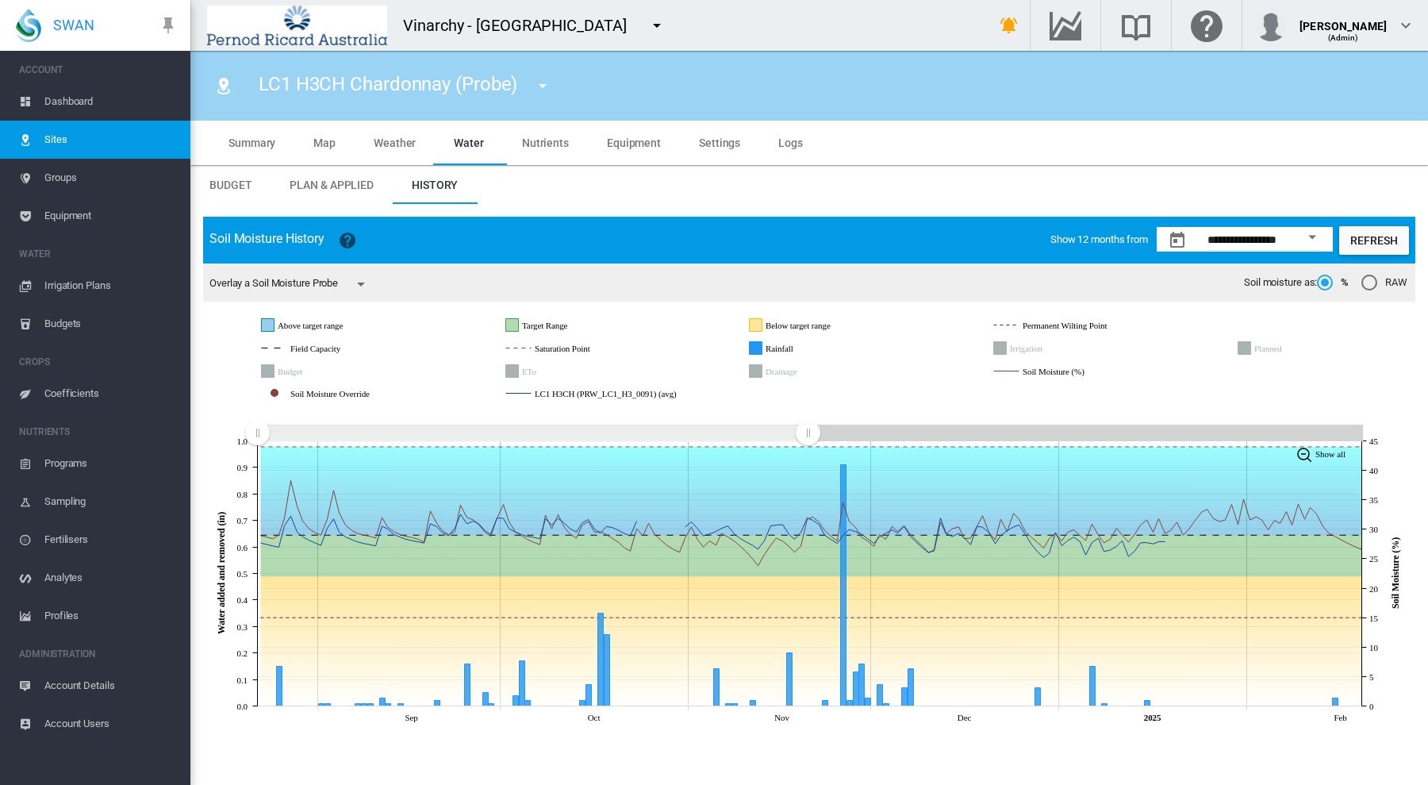
click at [54, 182] on span "Groups" at bounding box center [110, 178] width 133 height 38
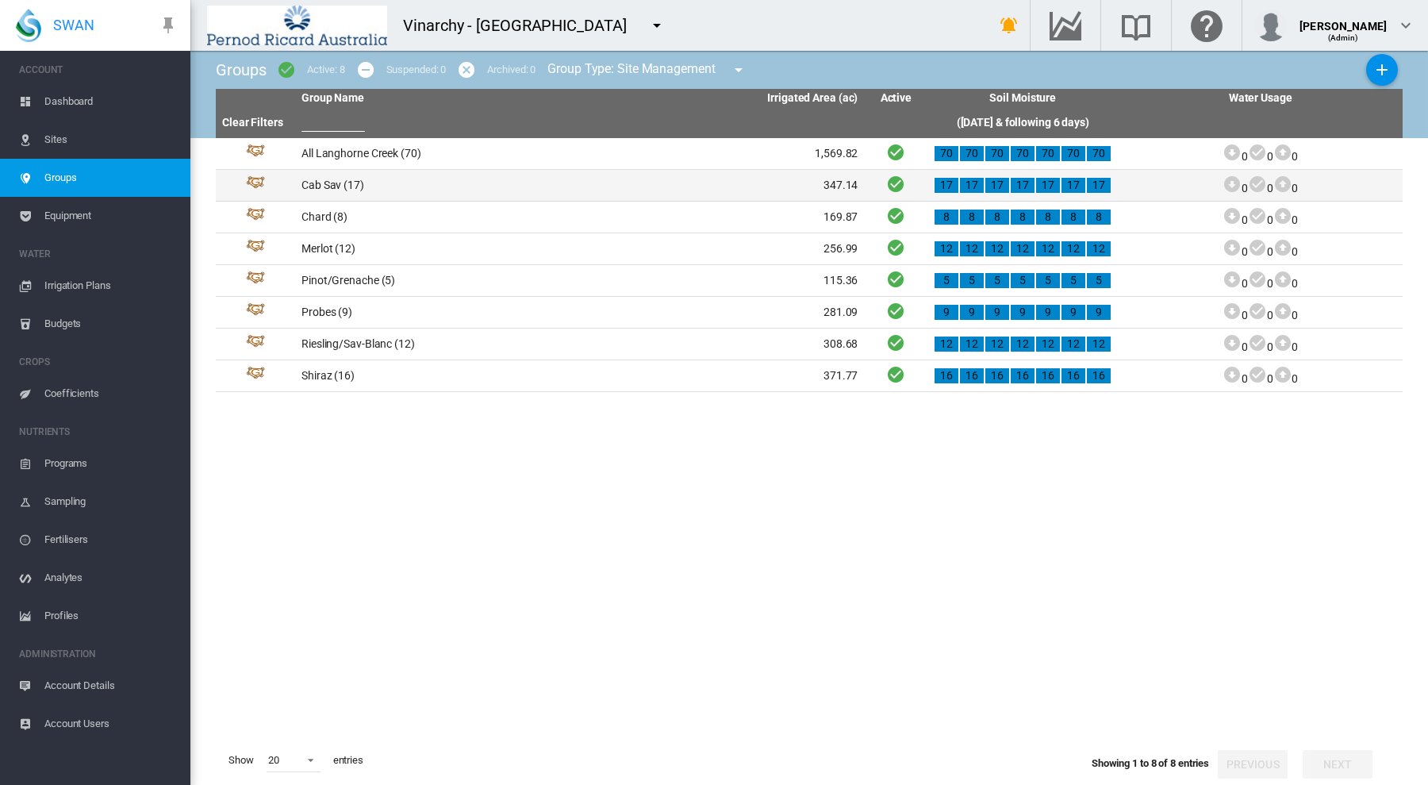
click at [324, 187] on td "Cab Sav (17)" at bounding box center [437, 185] width 285 height 31
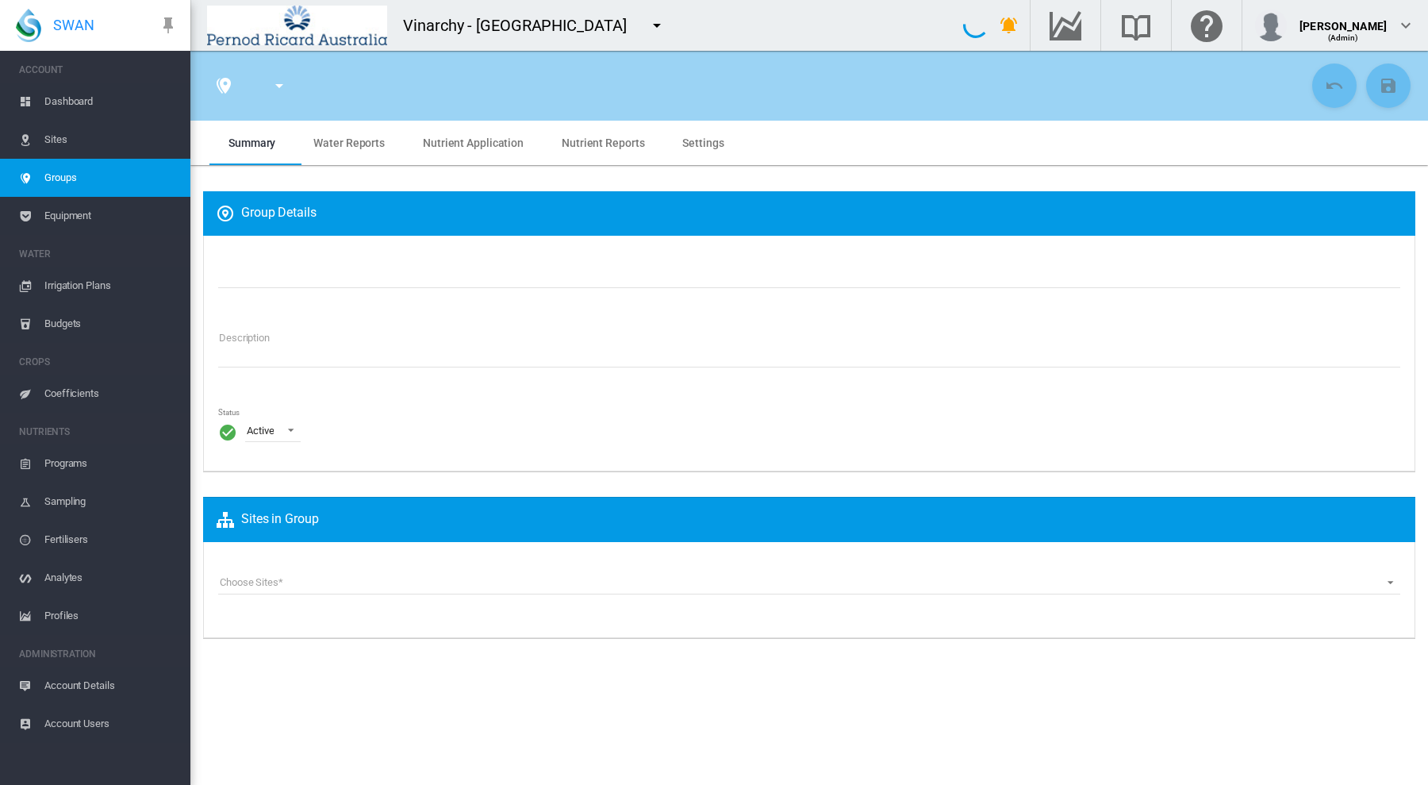
type input "*******"
type textarea "**********"
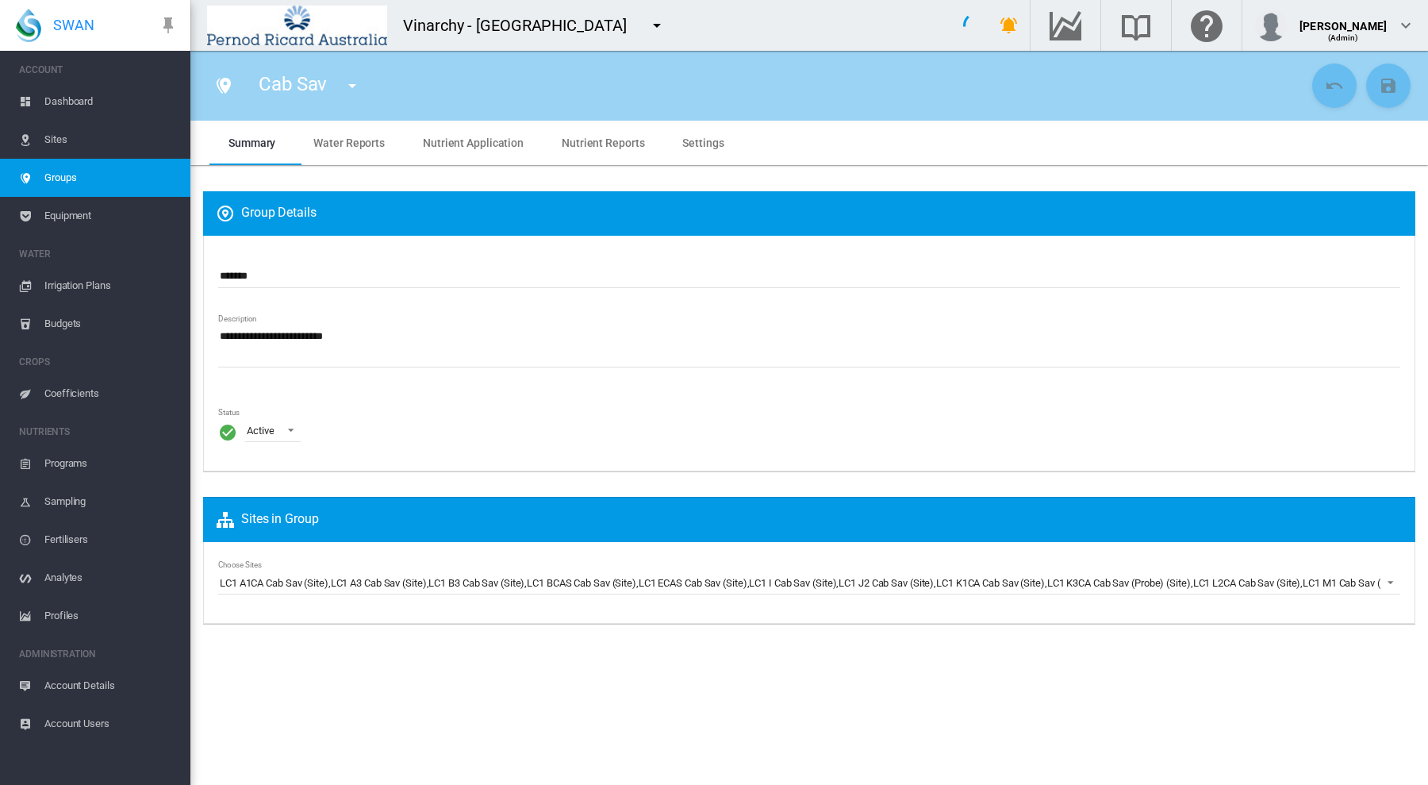
click at [353, 141] on span "Water Reports" at bounding box center [348, 142] width 71 height 13
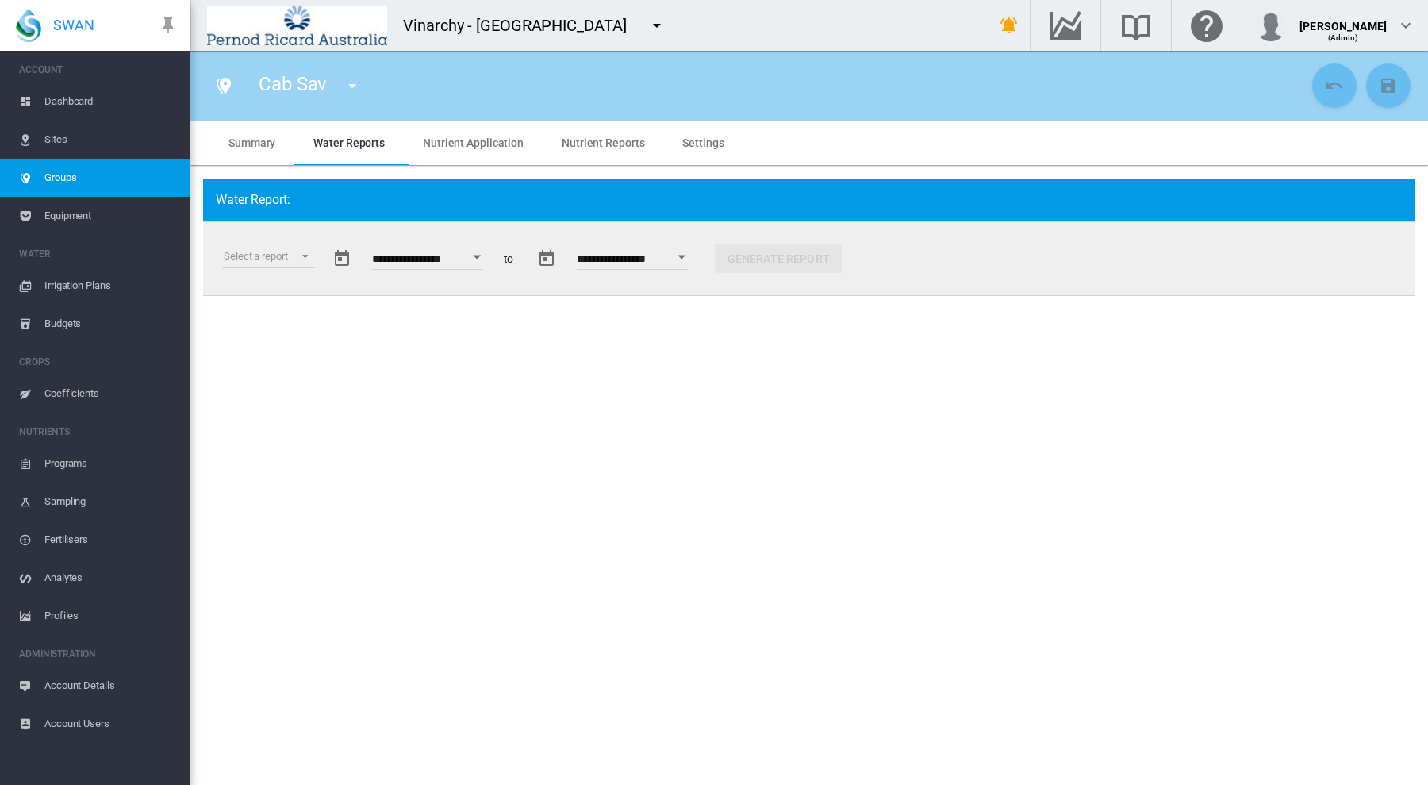
click at [488, 258] on button "Open calendar" at bounding box center [477, 257] width 29 height 29
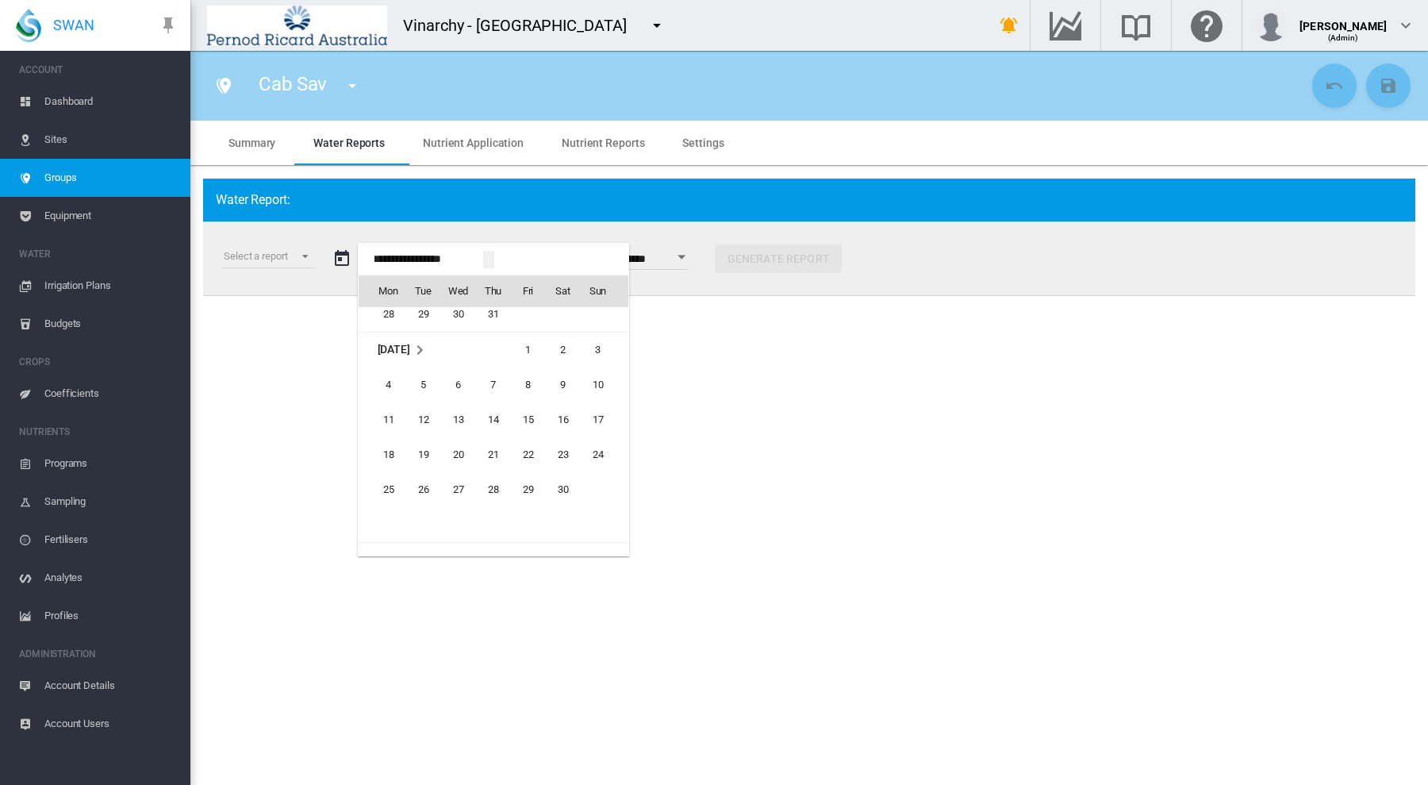
scroll to position [34358, 0]
click at [532, 447] on span "1" at bounding box center [529, 448] width 32 height 32
type input "**********"
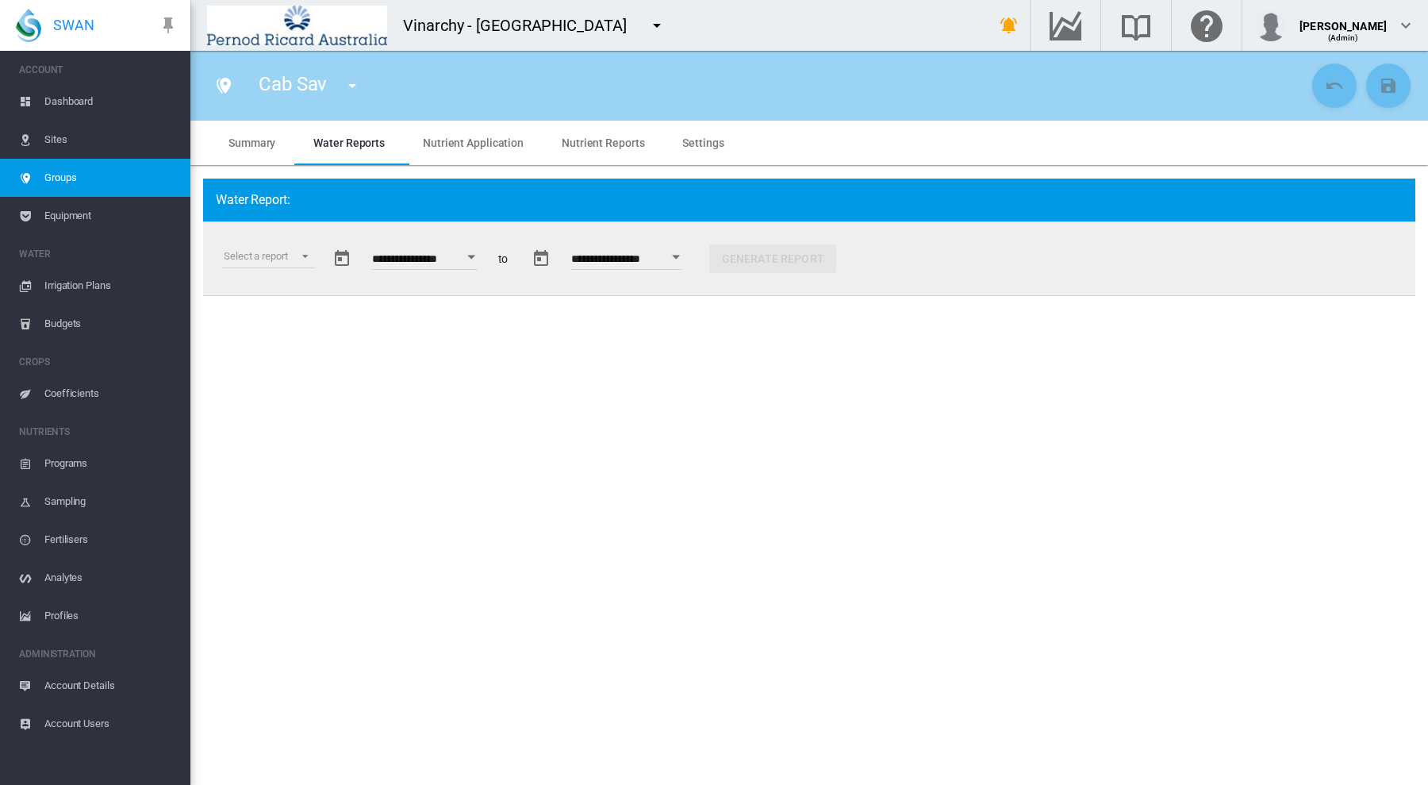
click at [691, 258] on button "Open calendar" at bounding box center [676, 257] width 29 height 29
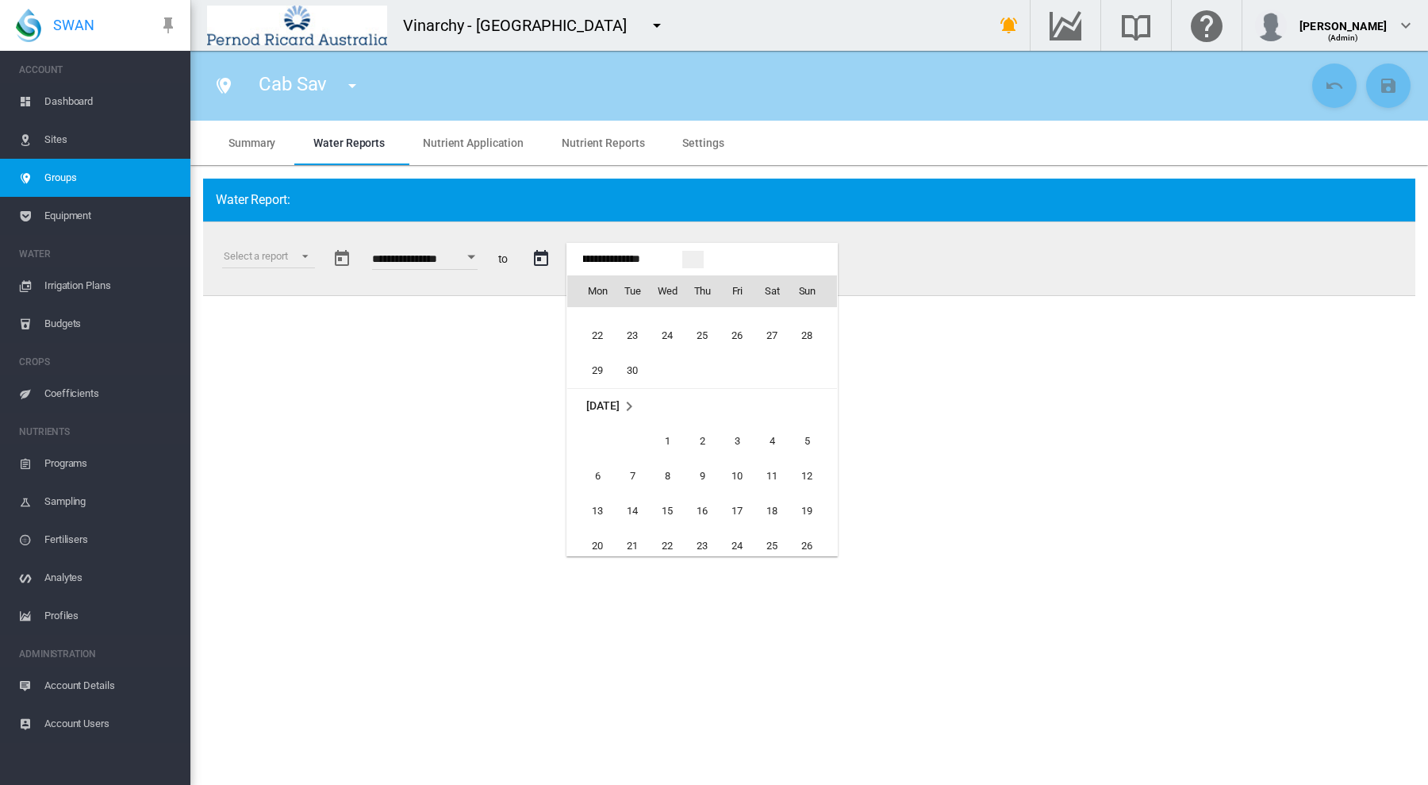
scroll to position [1563, 0]
click at [675, 478] on span "1" at bounding box center [667, 479] width 32 height 32
type input "**********"
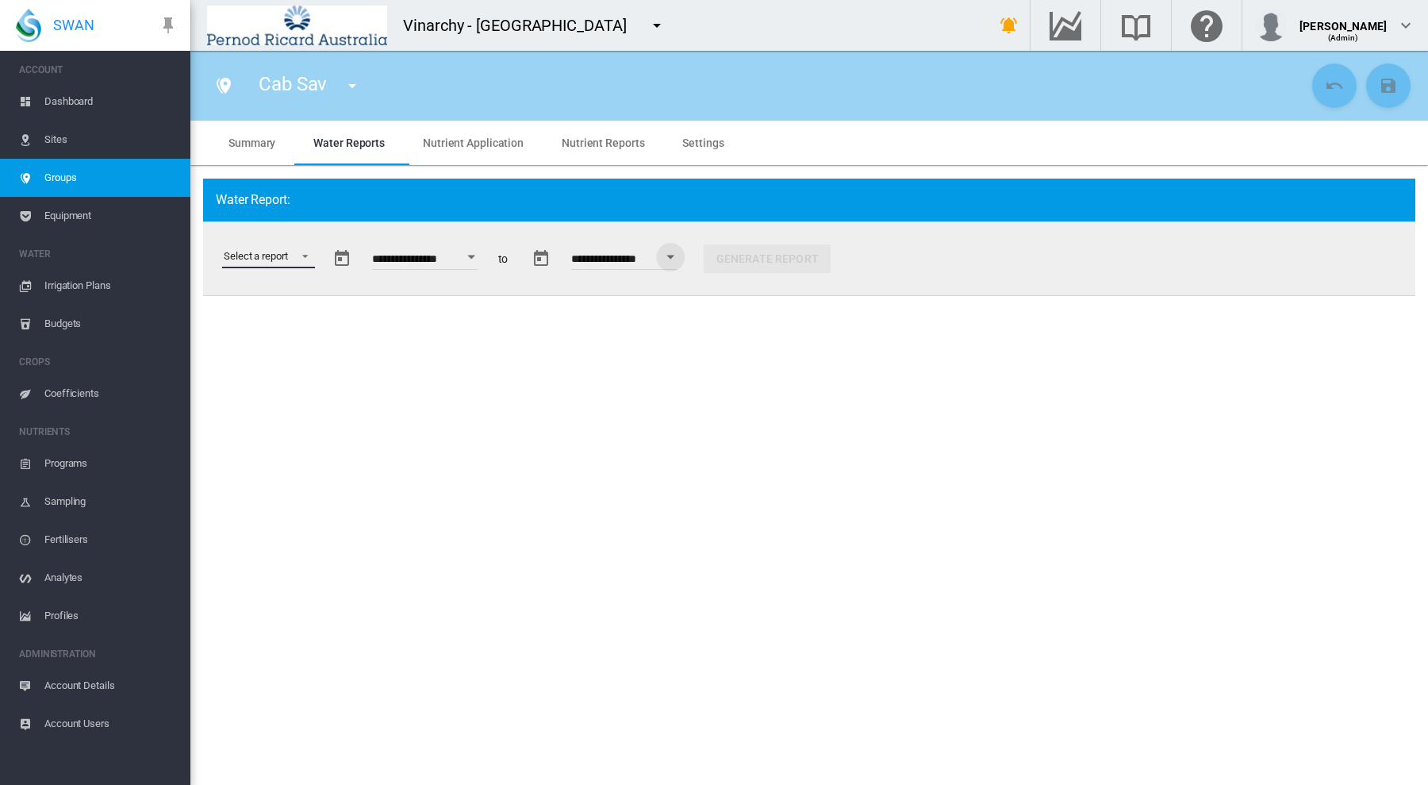
click at [303, 249] on md-select "Select a report Data Extract Irrigation Planned and Applied Soil Moisture Statu…" at bounding box center [268, 256] width 93 height 24
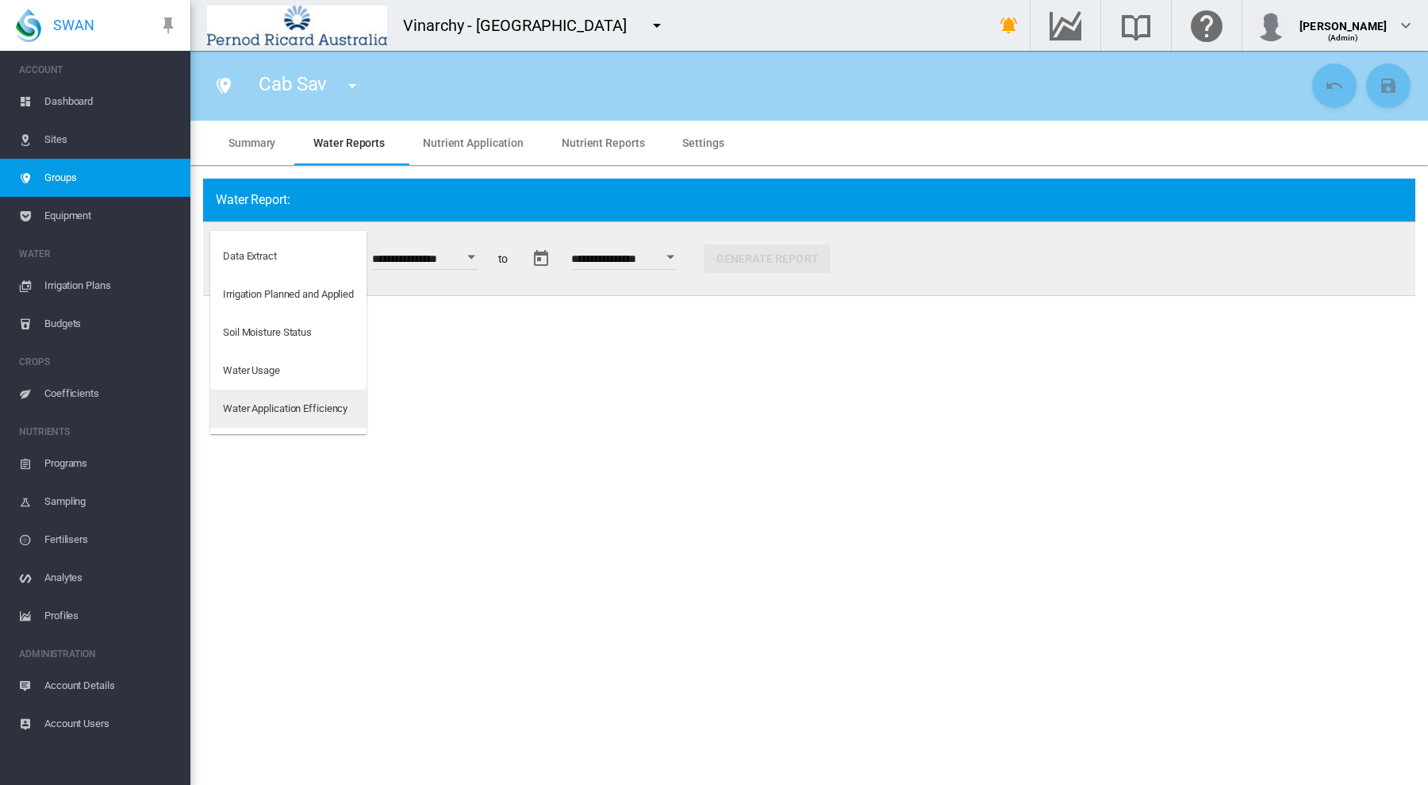
click at [267, 411] on div "Water Application Efficiency" at bounding box center [285, 408] width 125 height 14
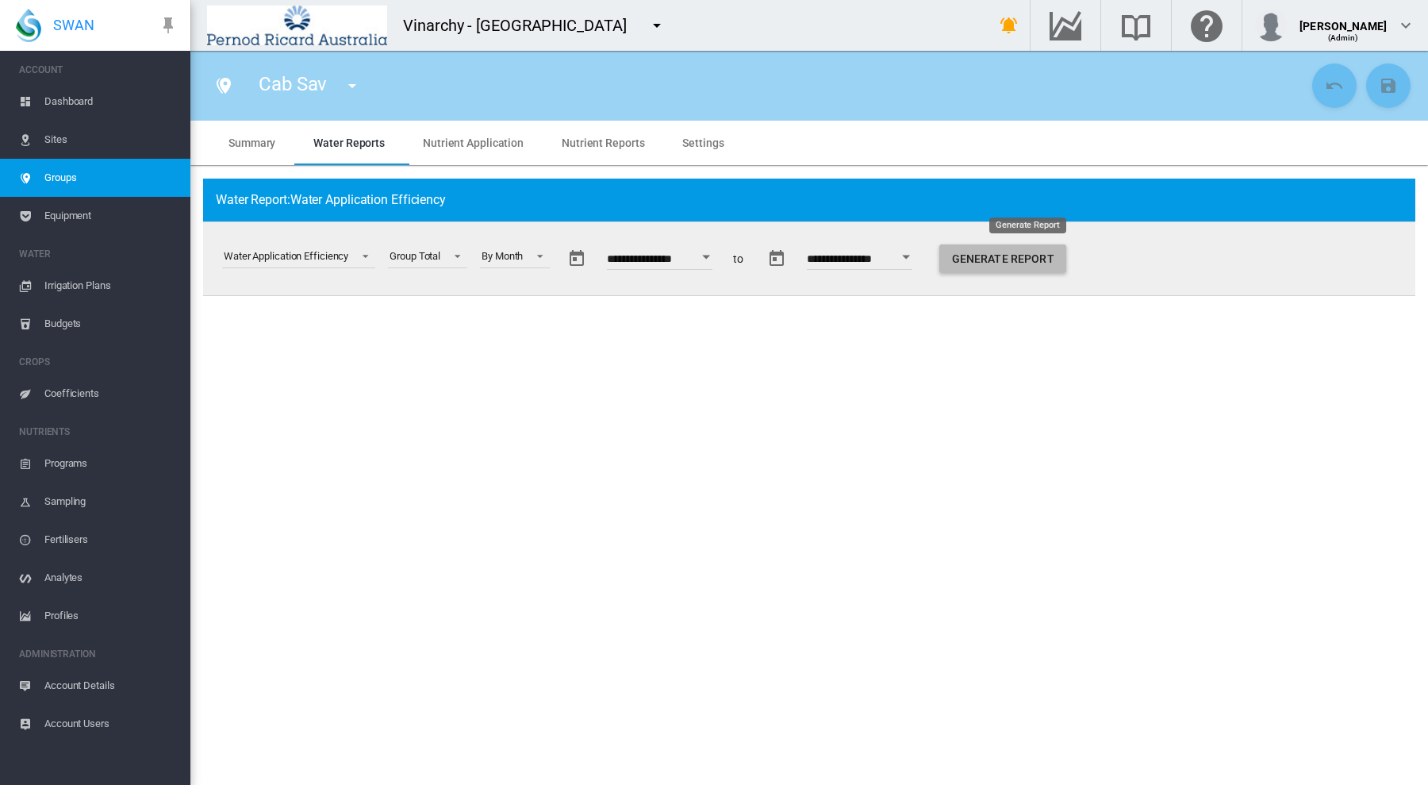
click at [991, 260] on button "Generate Report" at bounding box center [1002, 258] width 127 height 29
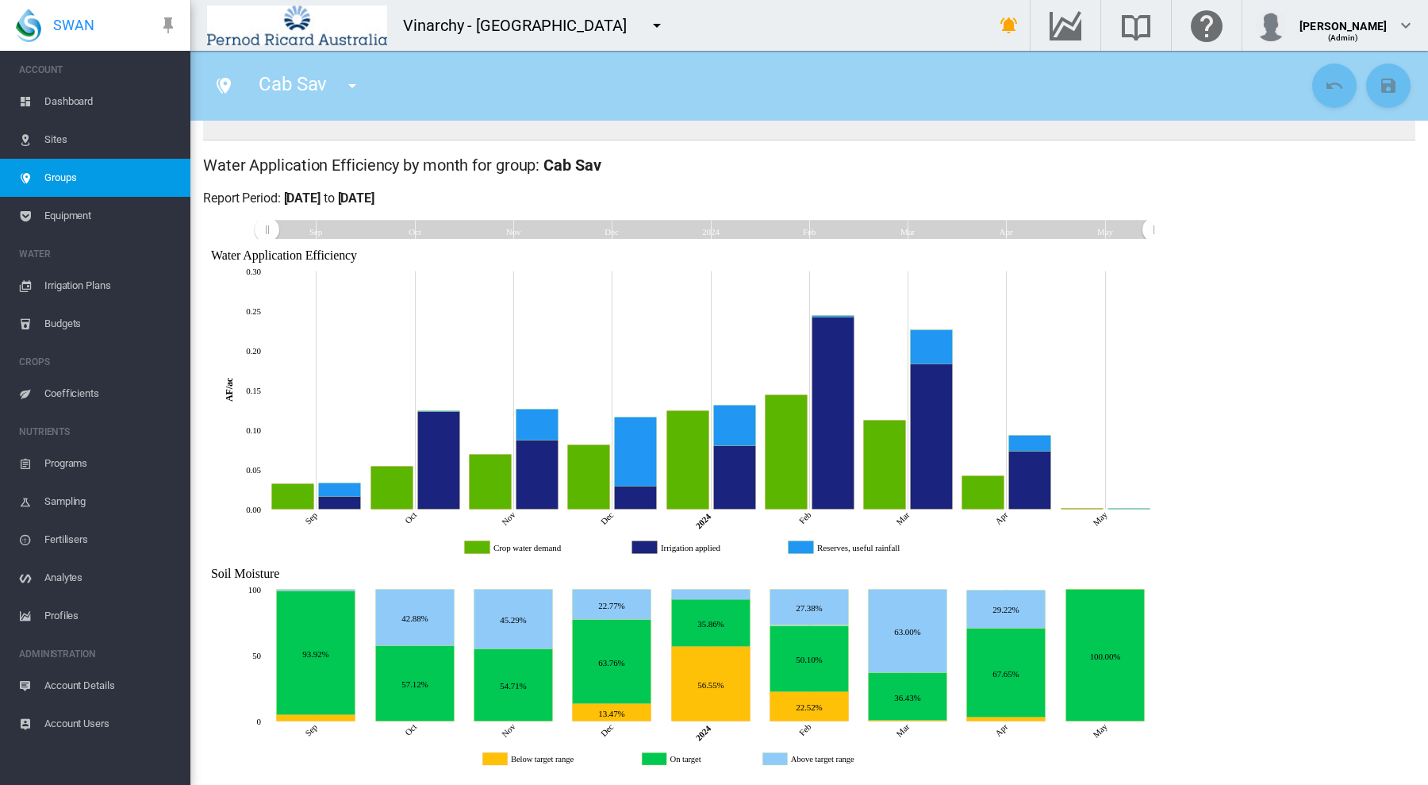
scroll to position [157, 0]
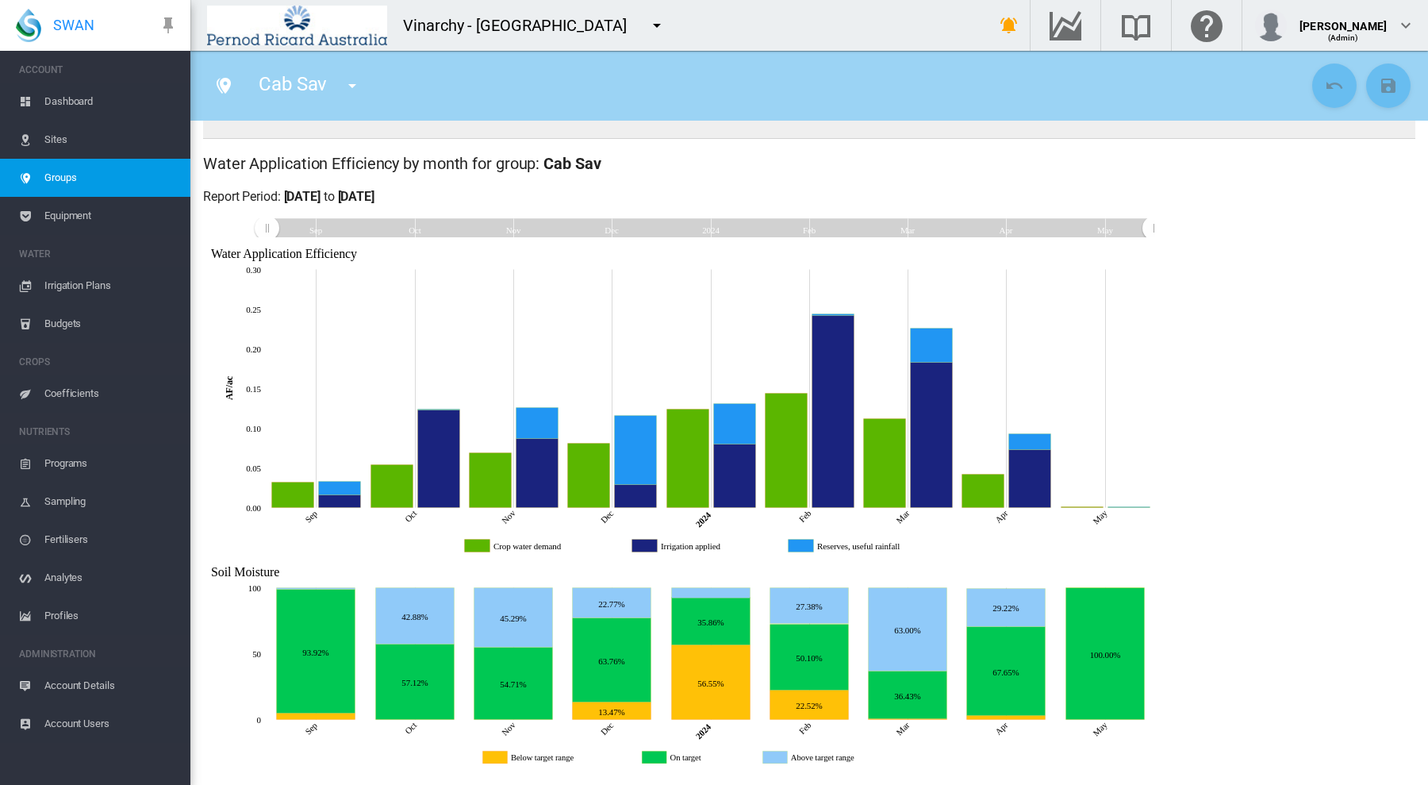
click at [833, 545] on rect "Reserves, useful rainfall" at bounding box center [888, 546] width 151 height 15
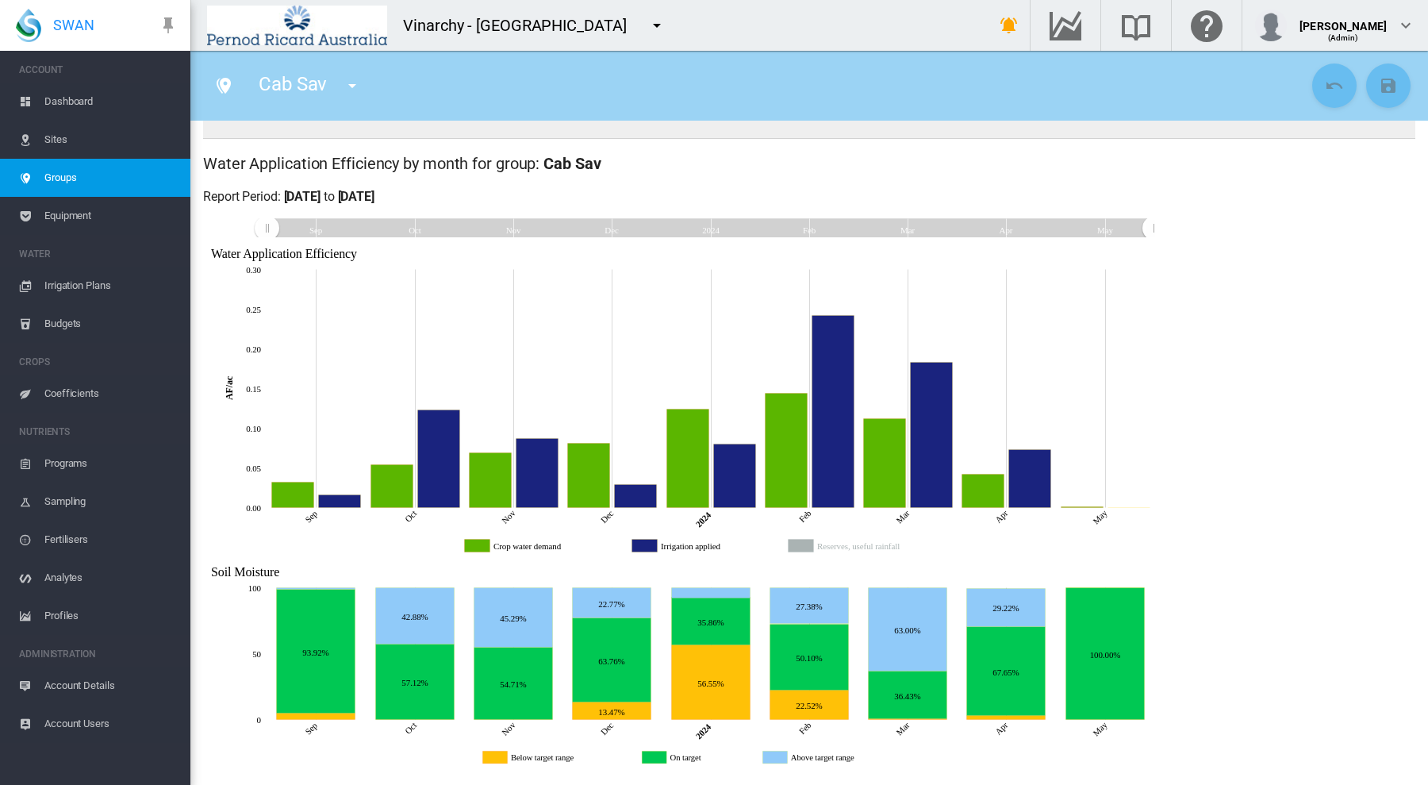
click at [833, 543] on rect "Reserves, useful rainfall" at bounding box center [888, 546] width 151 height 15
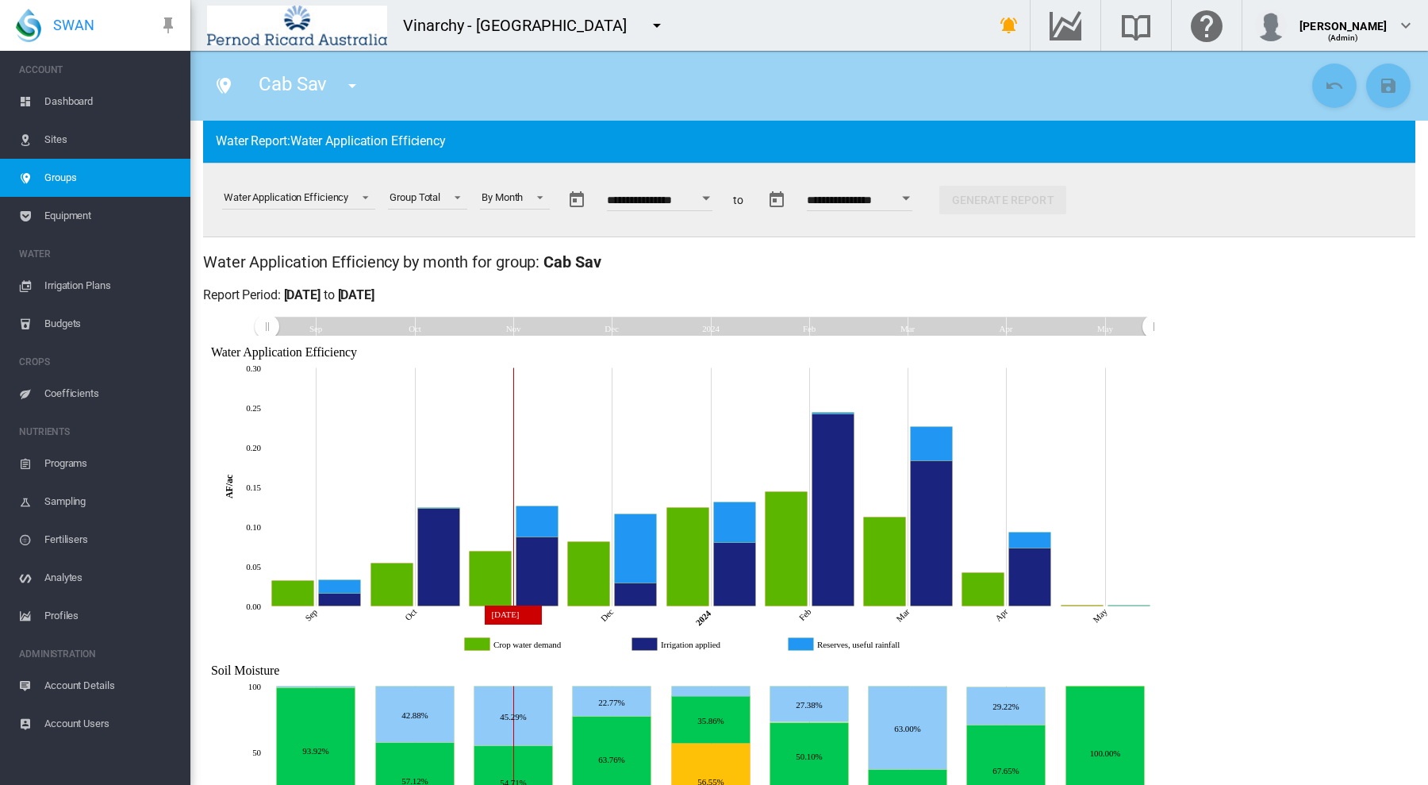
scroll to position [58, 0]
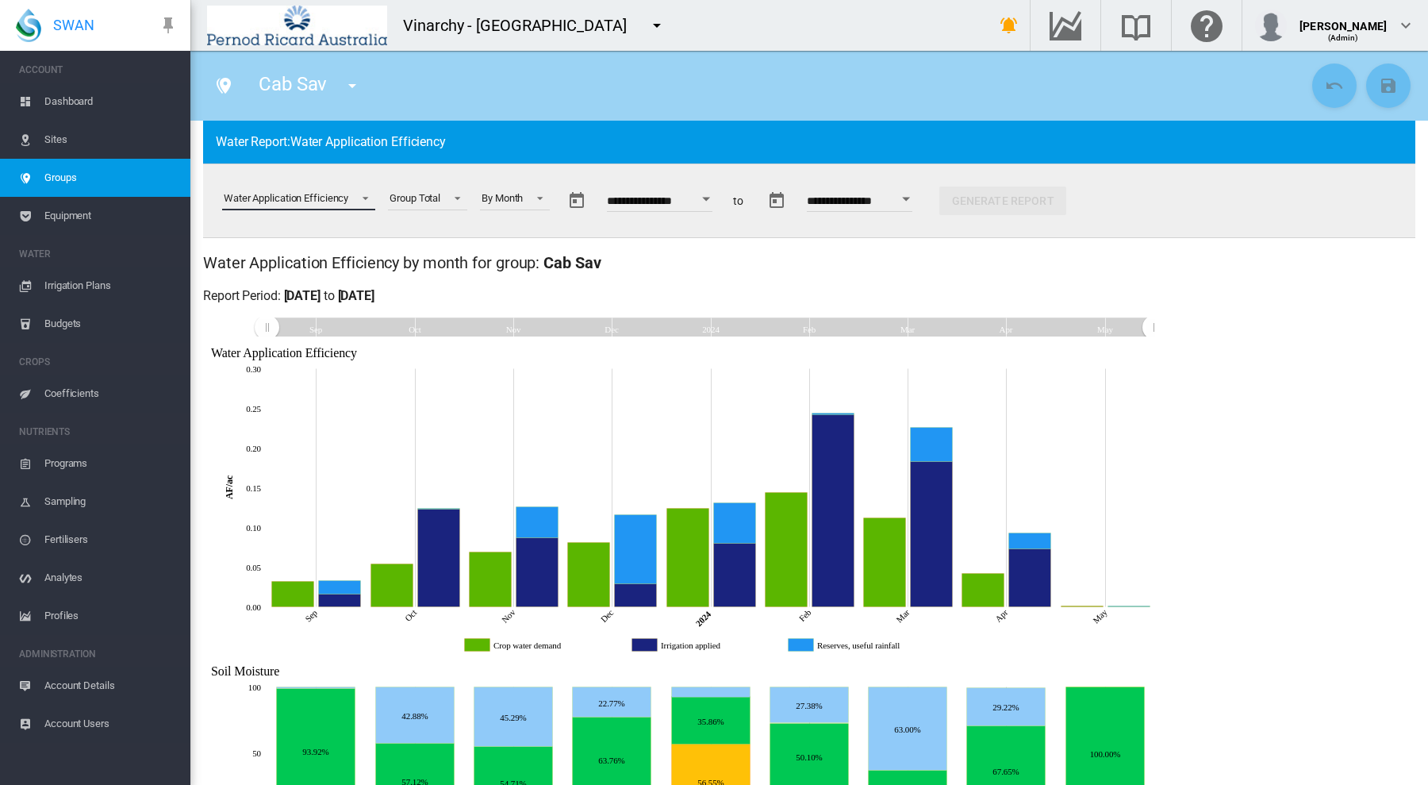
click at [368, 194] on span "Select a report: \a Water Application Efficiency\a" at bounding box center [360, 197] width 19 height 14
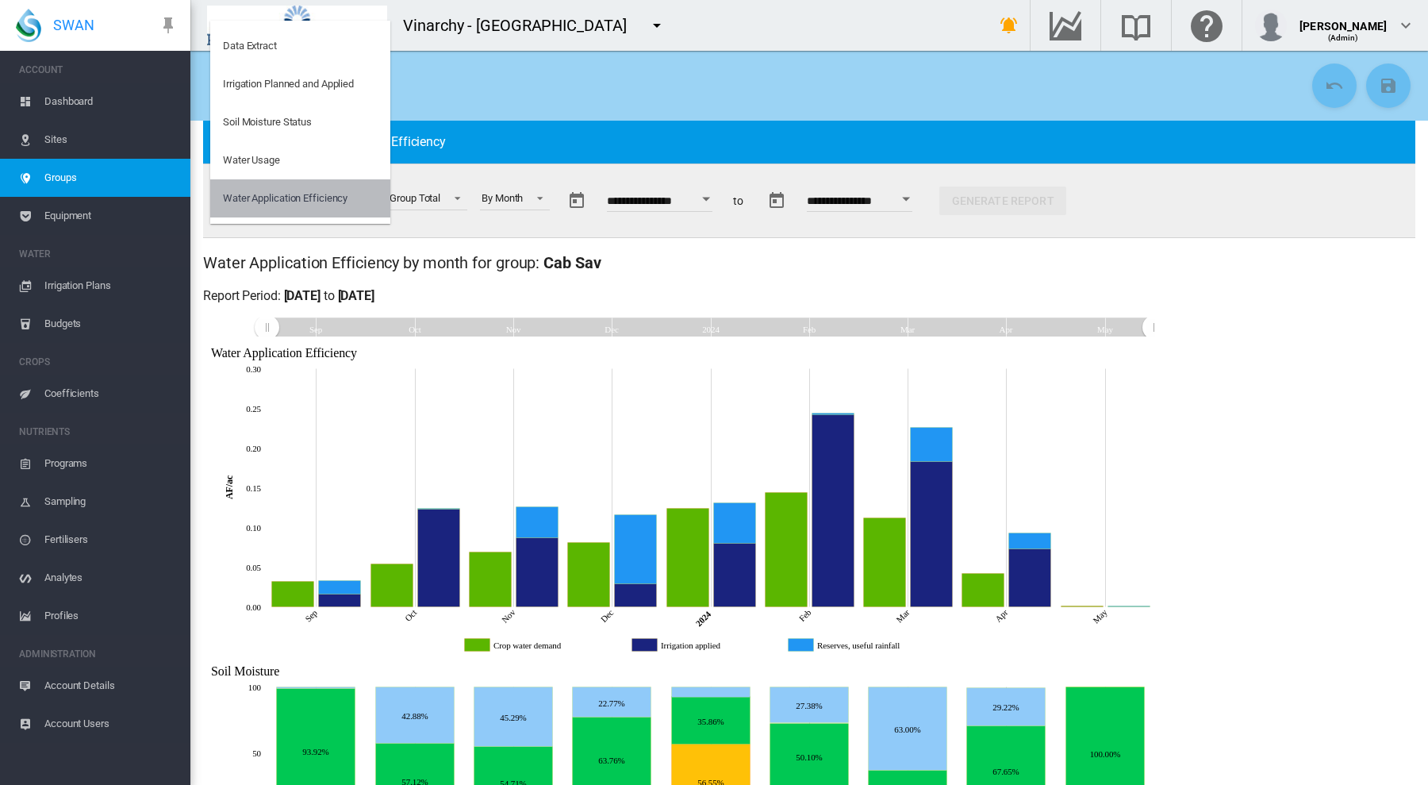
click at [309, 195] on div "Water Application Efficiency" at bounding box center [285, 198] width 125 height 14
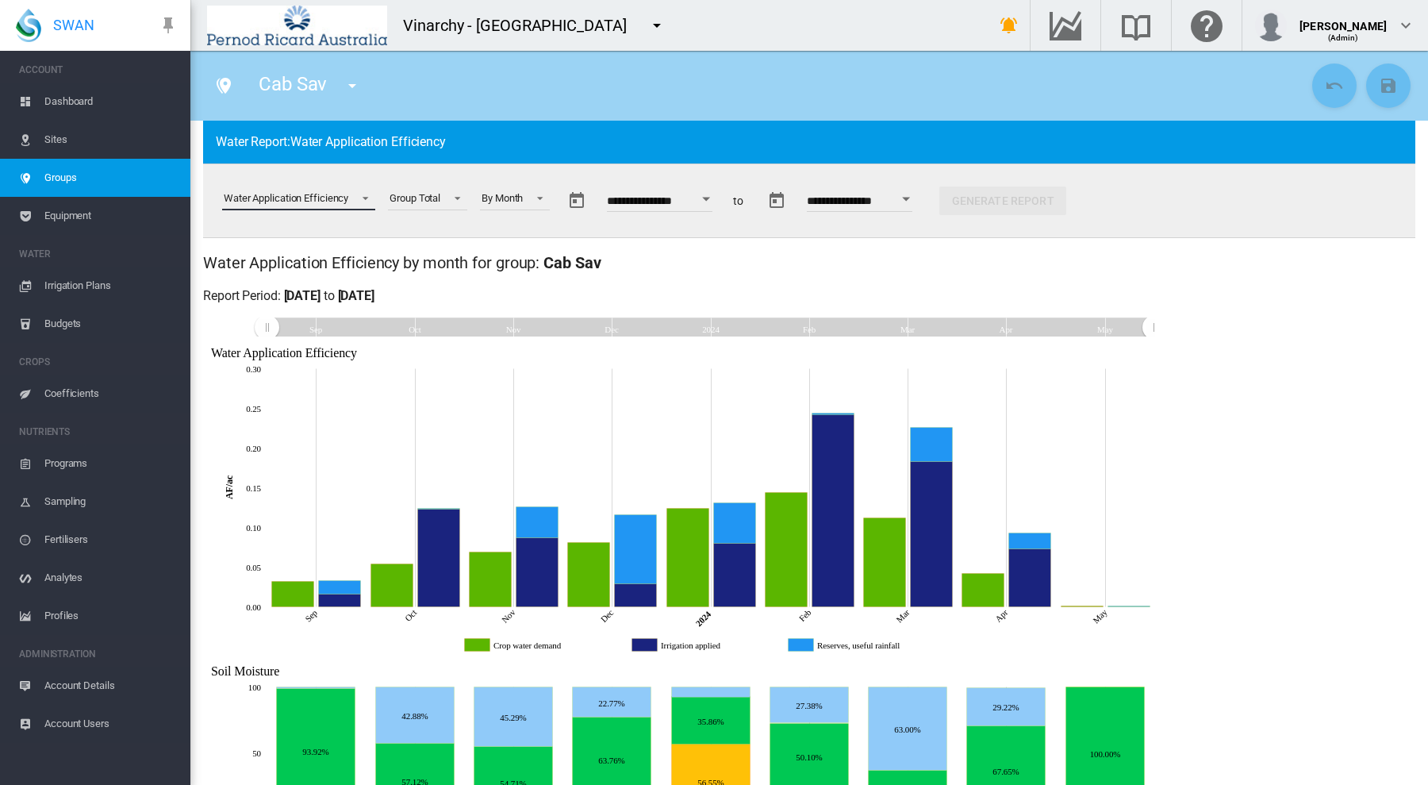
click at [366, 193] on span "Select a report: \a Water Application Efficiency\a" at bounding box center [360, 197] width 19 height 14
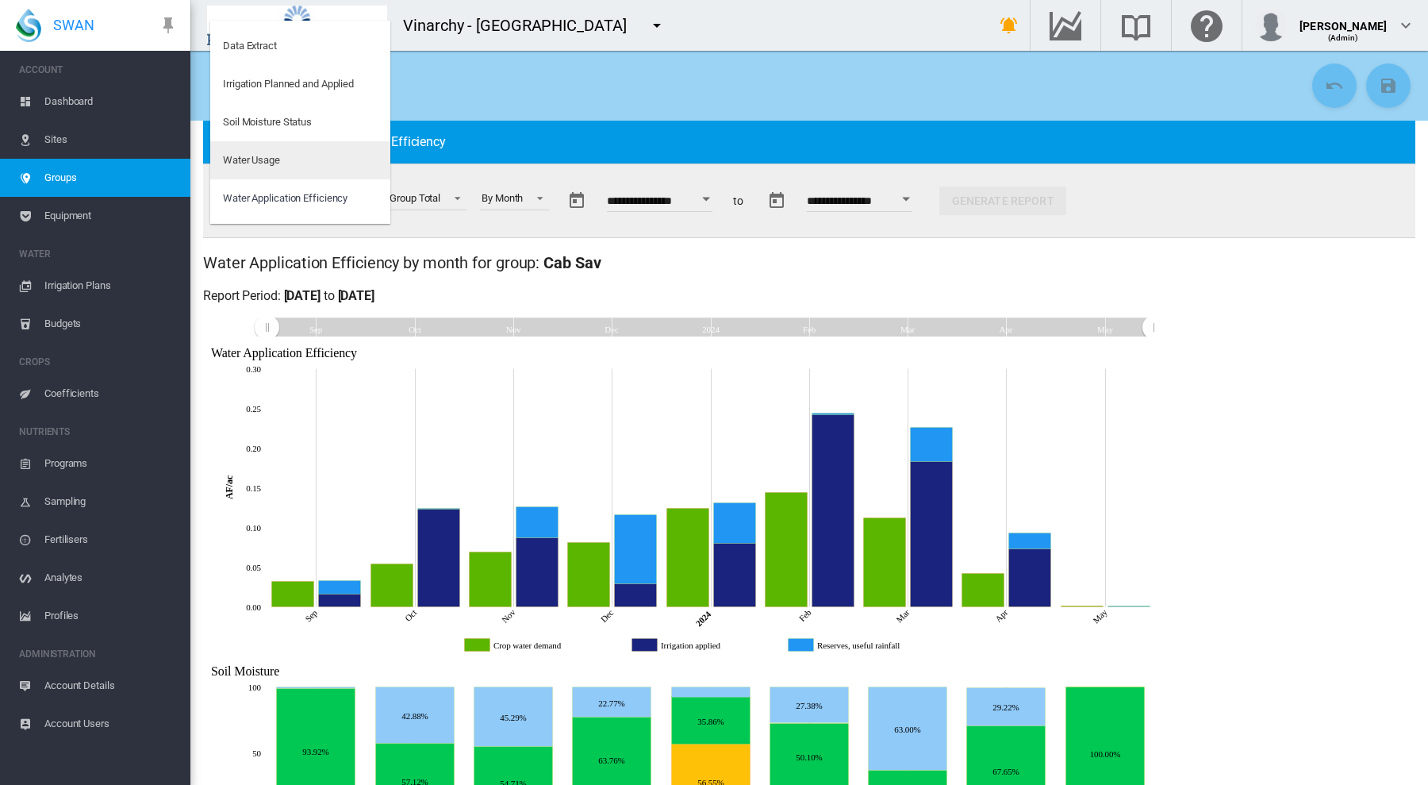
click at [280, 164] on div "Water Usage" at bounding box center [251, 160] width 57 height 14
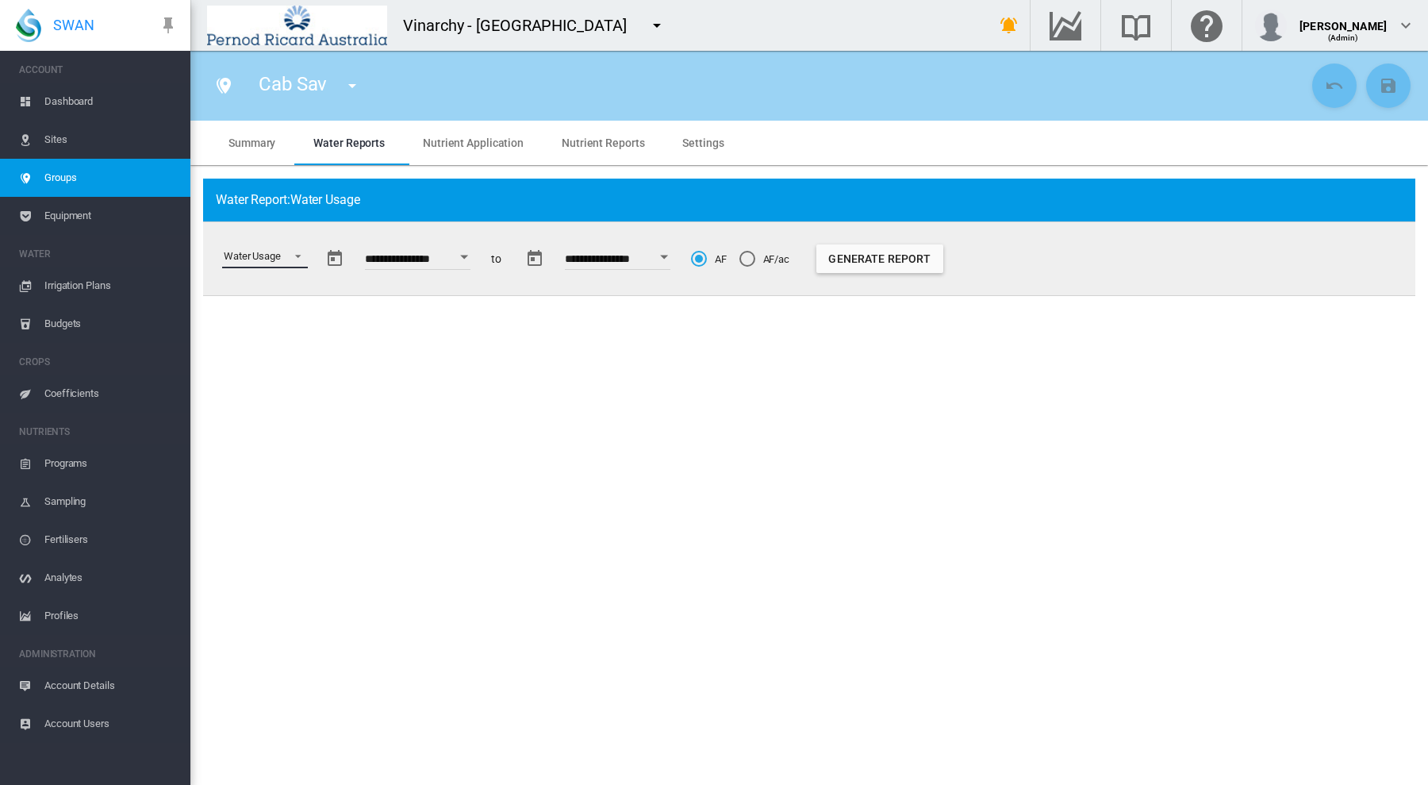
scroll to position [0, 0]
click at [871, 248] on button "Generate Report" at bounding box center [879, 258] width 127 height 29
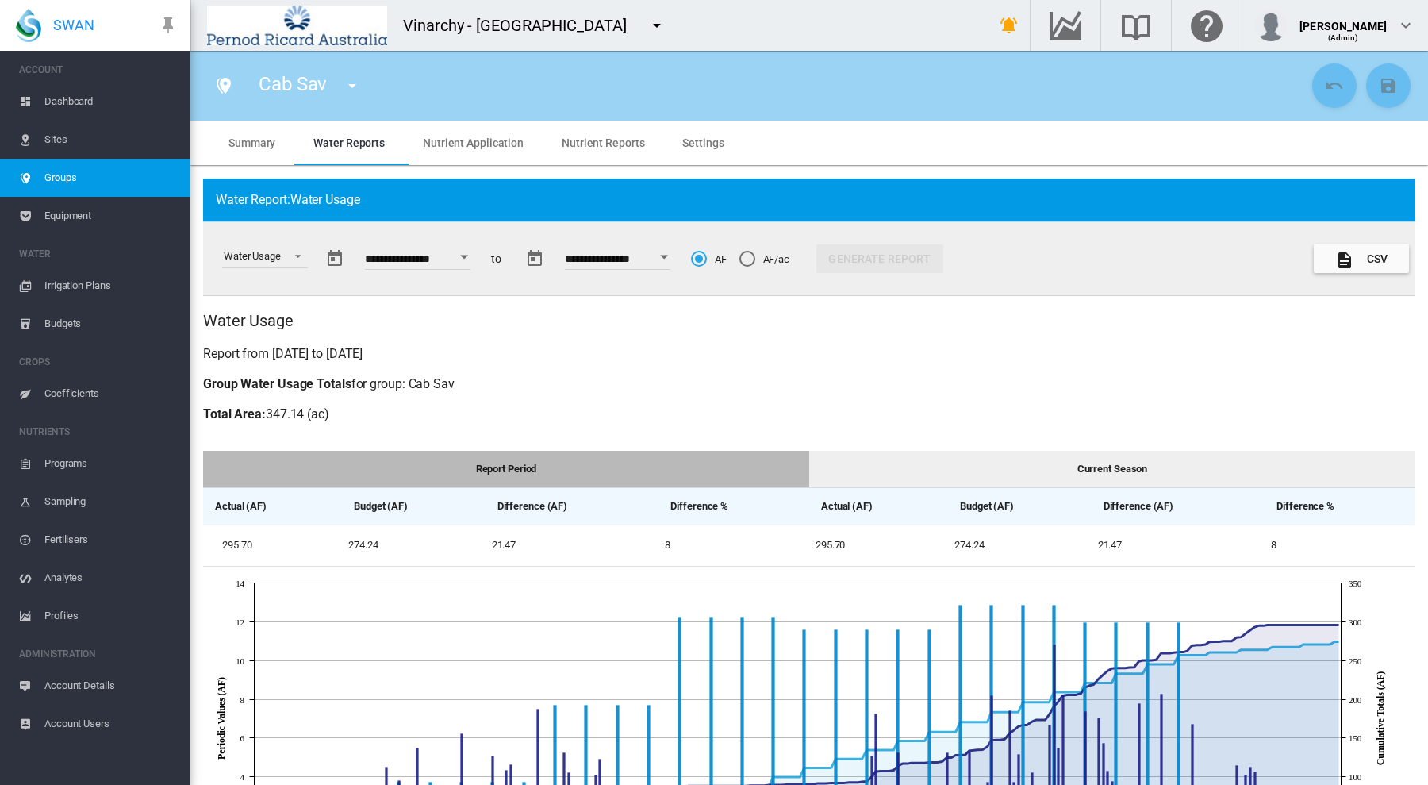
click at [257, 140] on span "Summary" at bounding box center [251, 142] width 47 height 13
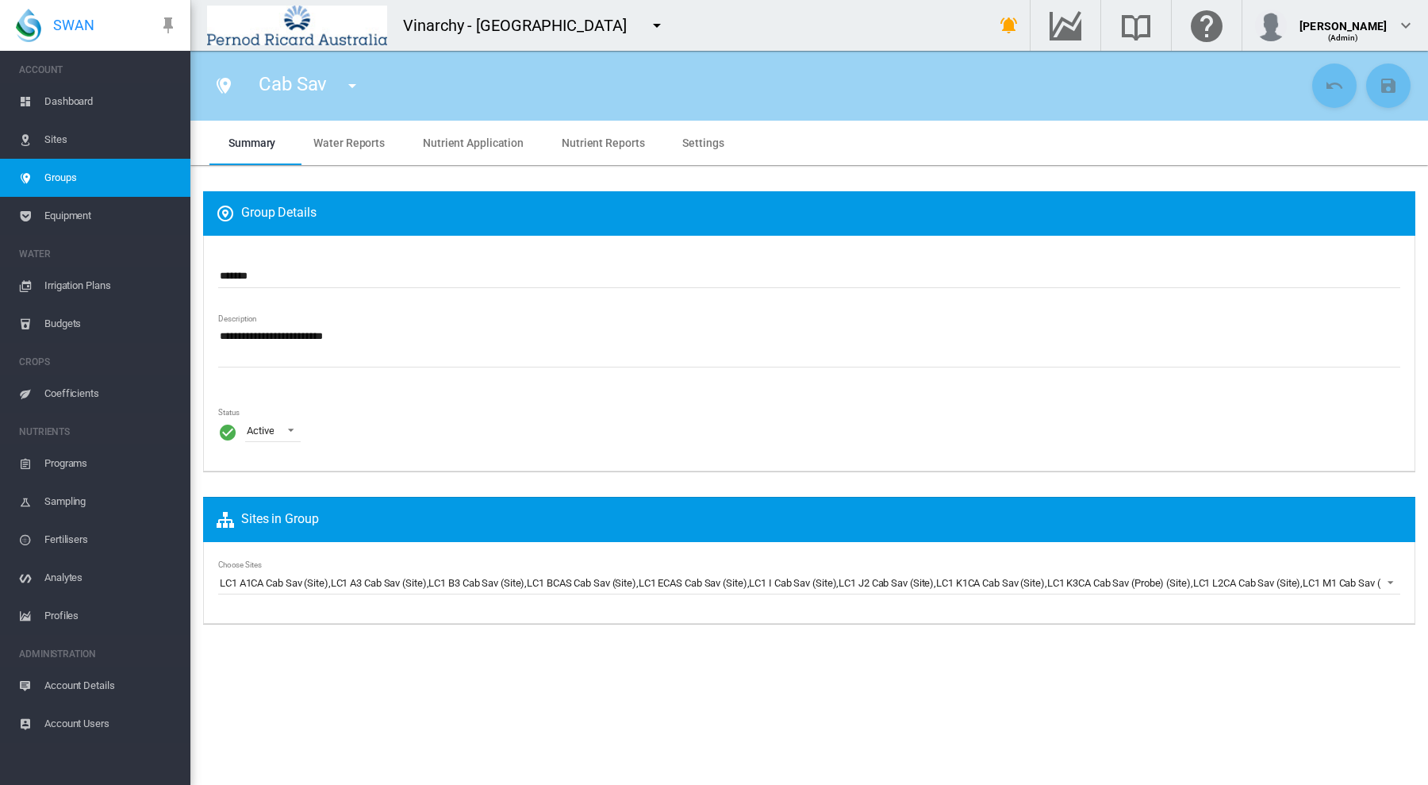
click at [338, 139] on span "Water Reports" at bounding box center [348, 142] width 71 height 13
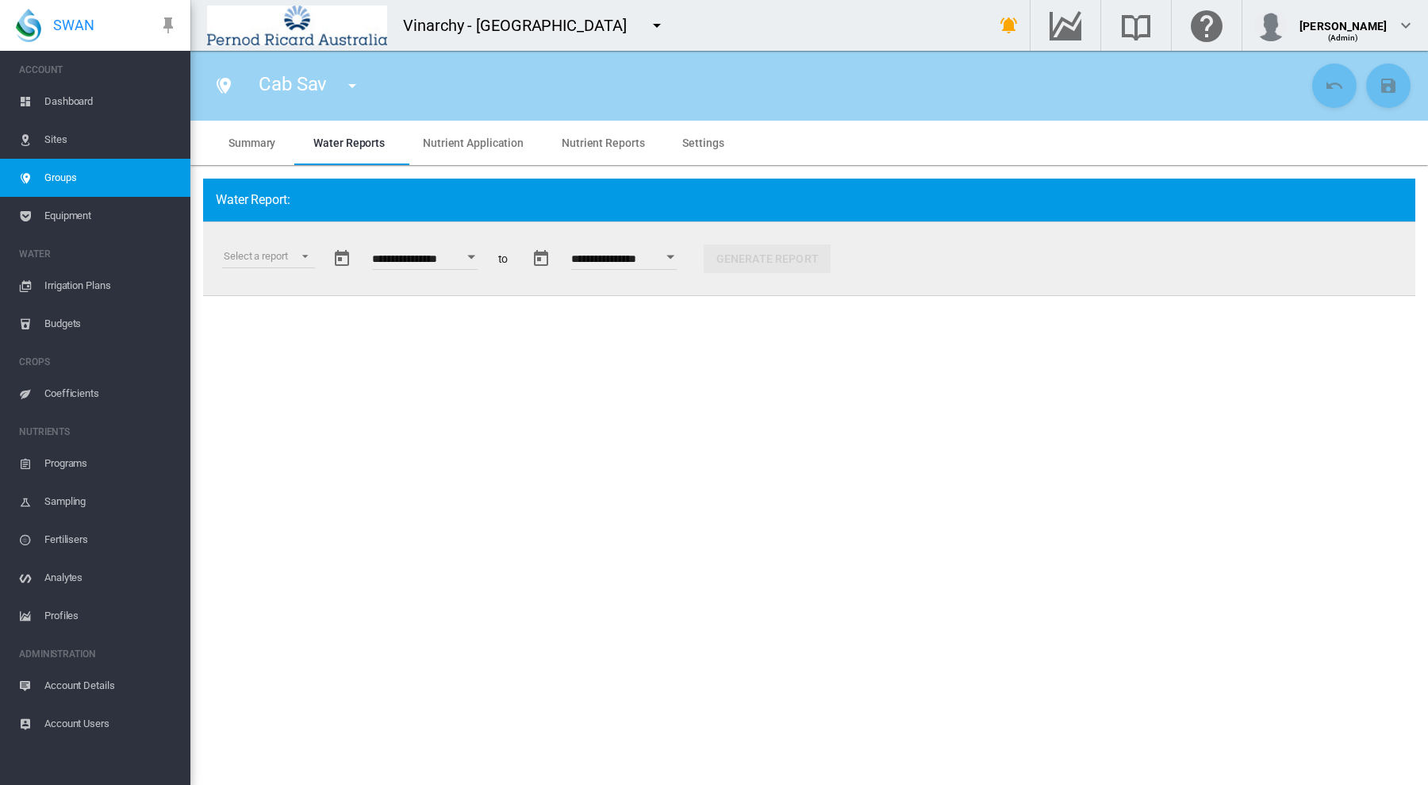
click at [481, 251] on button "Open calendar" at bounding box center [471, 257] width 29 height 29
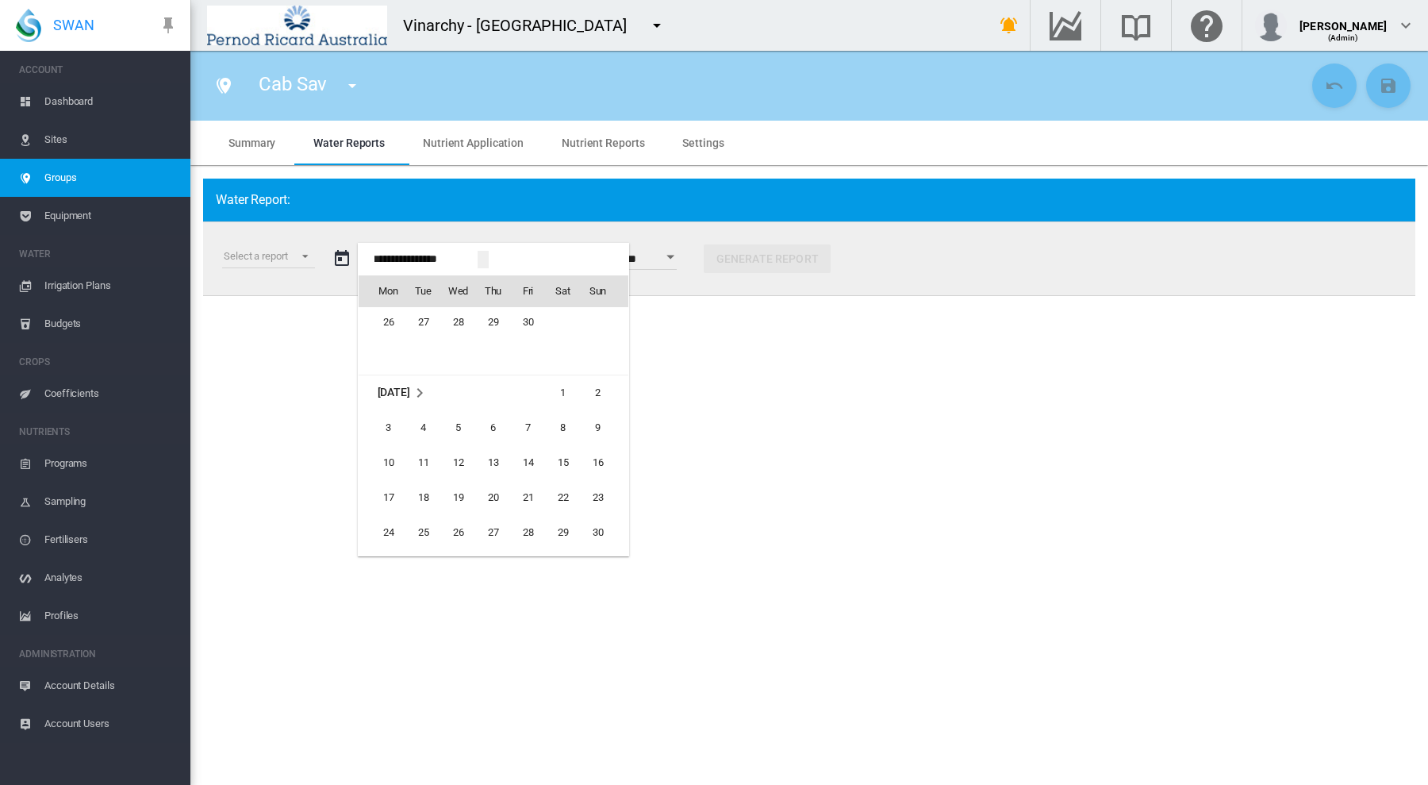
scroll to position [33886, 0]
click at [620, 20] on div at bounding box center [714, 392] width 1428 height 785
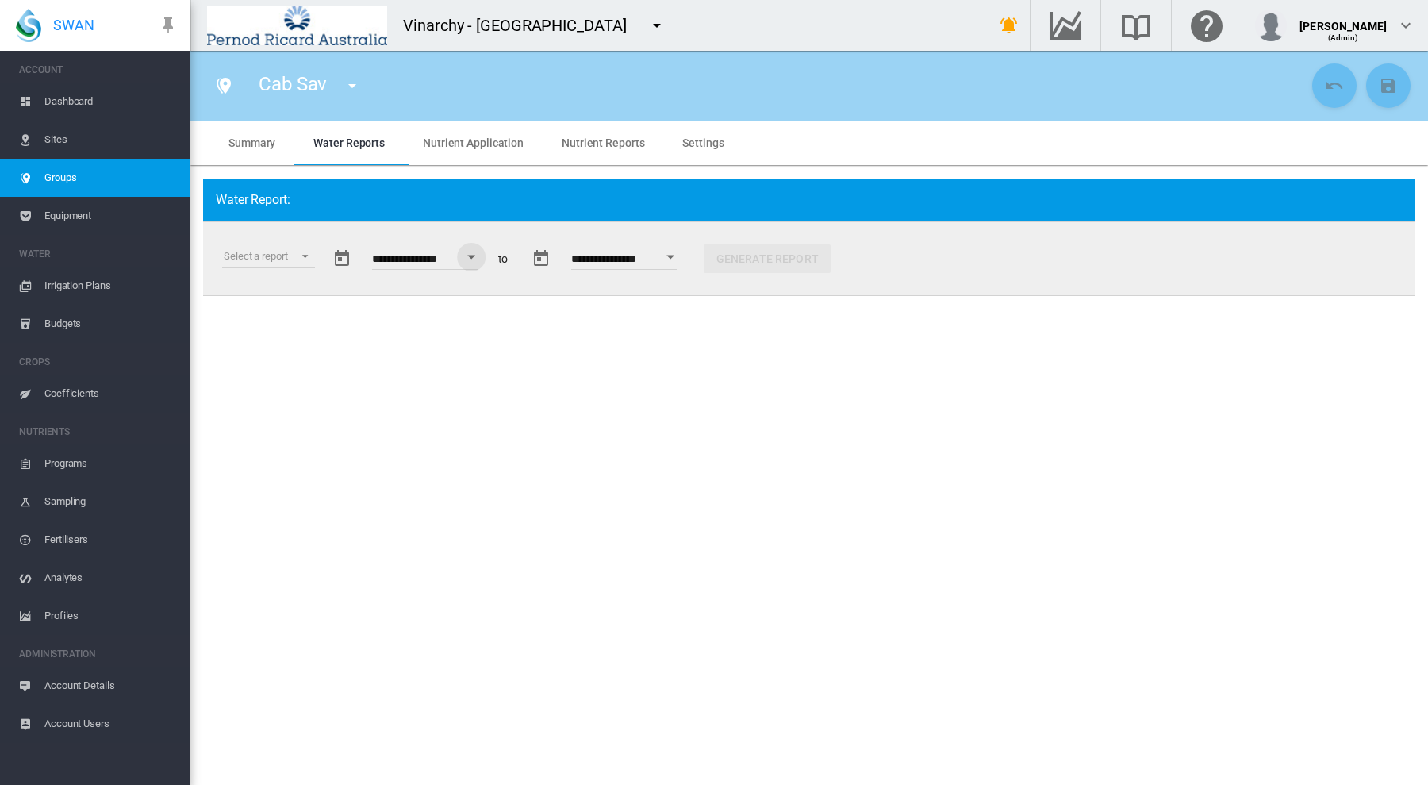
click at [647, 20] on md-icon "icon-menu-down" at bounding box center [656, 25] width 19 height 19
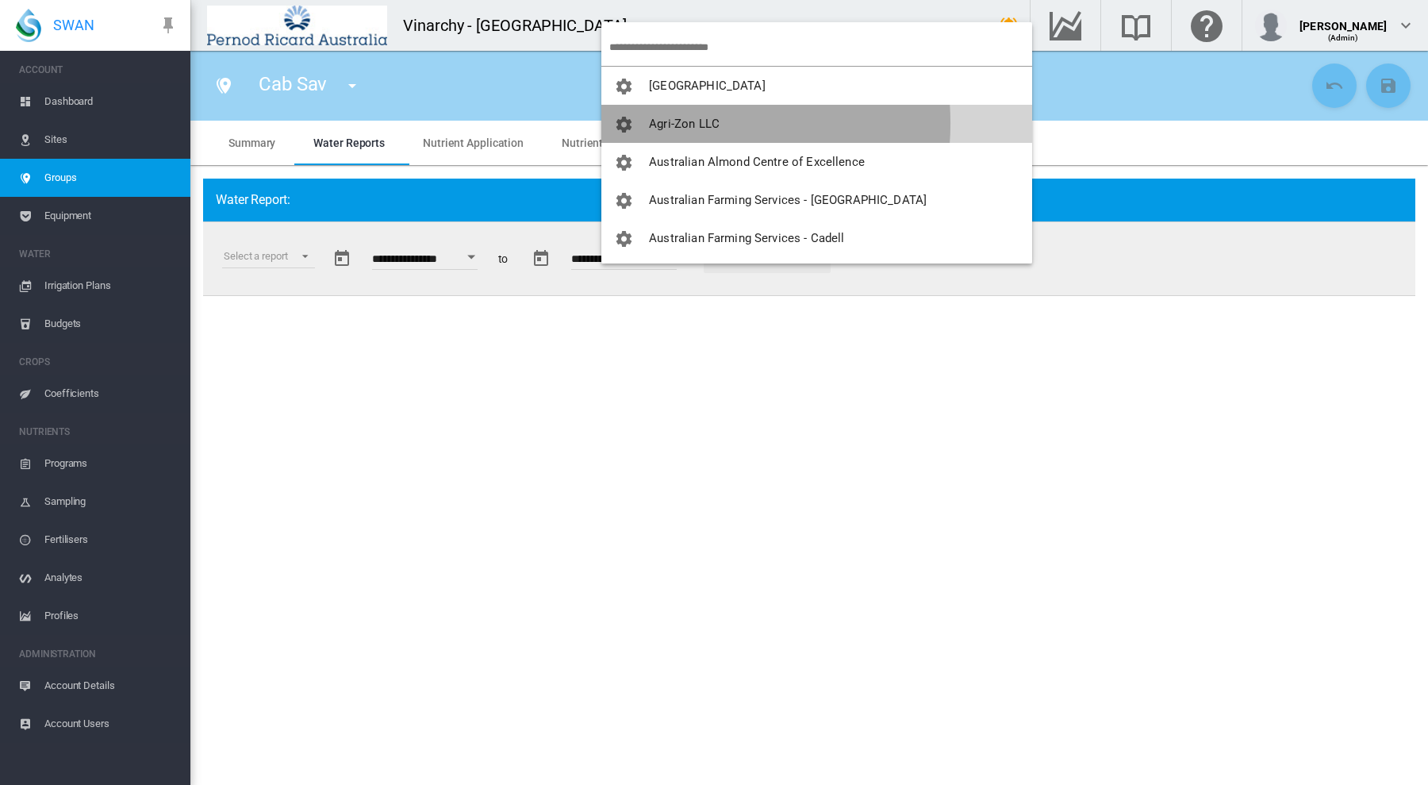
click at [682, 123] on span "Agri-Zon LLC" at bounding box center [684, 124] width 71 height 14
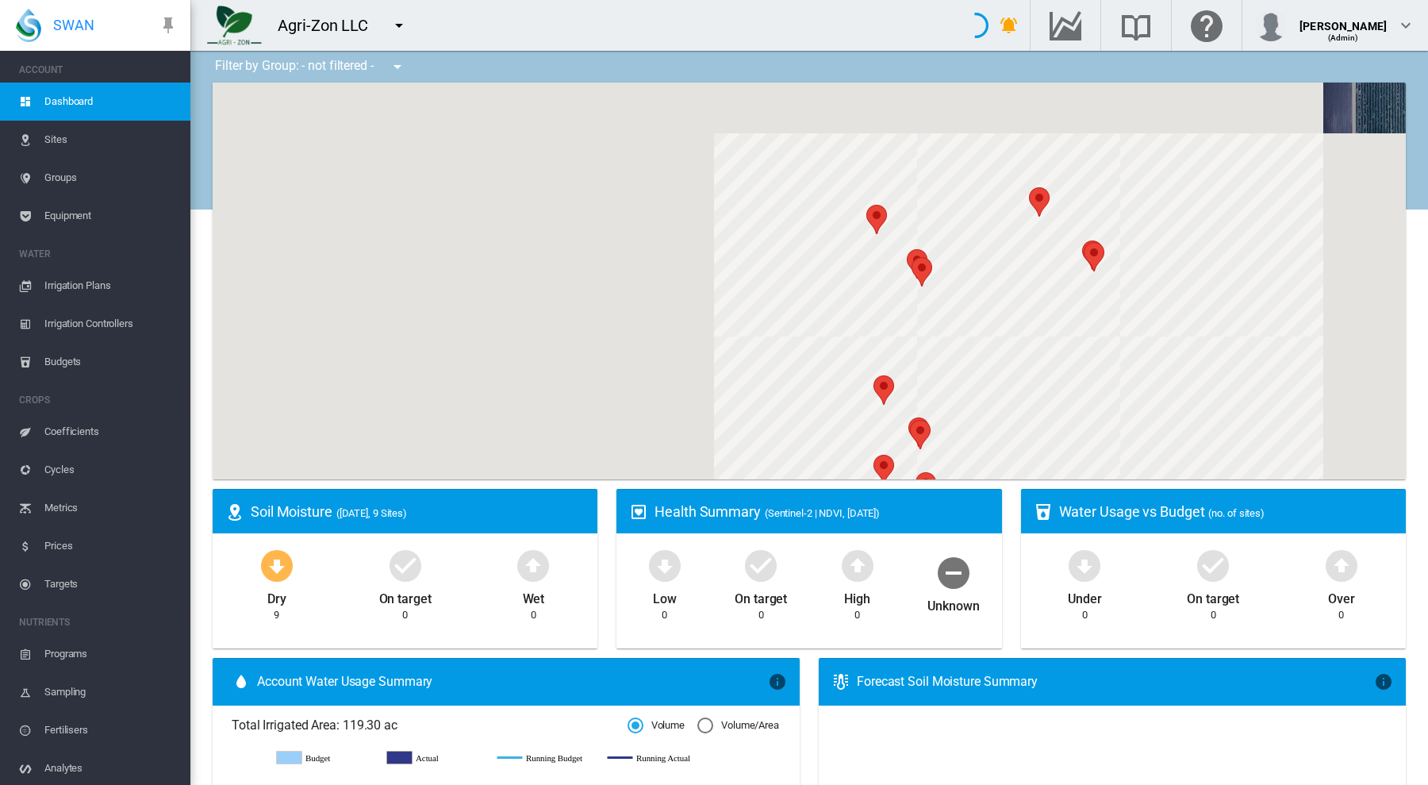
click at [44, 175] on span "Groups" at bounding box center [110, 178] width 133 height 38
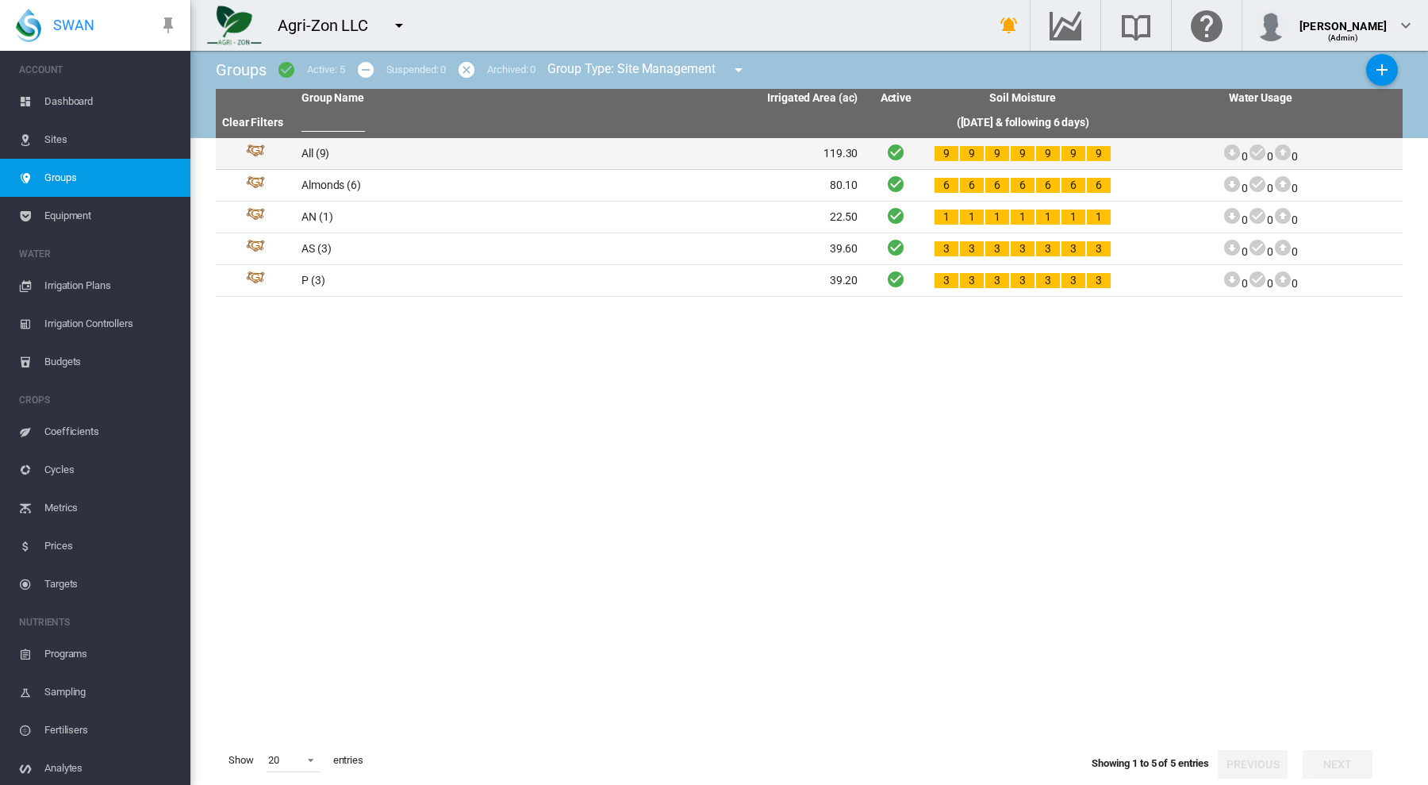
click at [324, 159] on td "All (9)" at bounding box center [437, 153] width 285 height 31
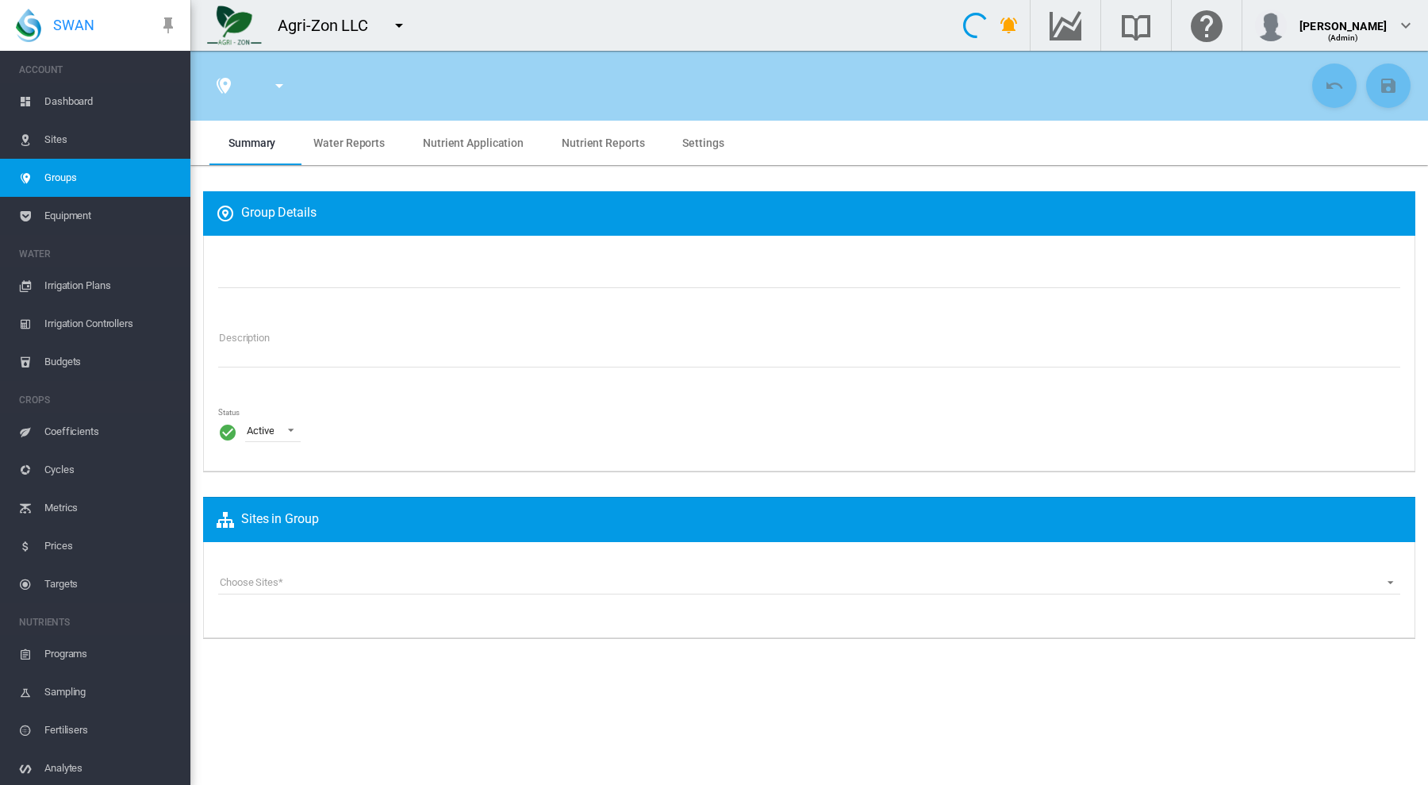
type input "***"
type textarea "**********"
type input "*"
type input "****"
type input "*"
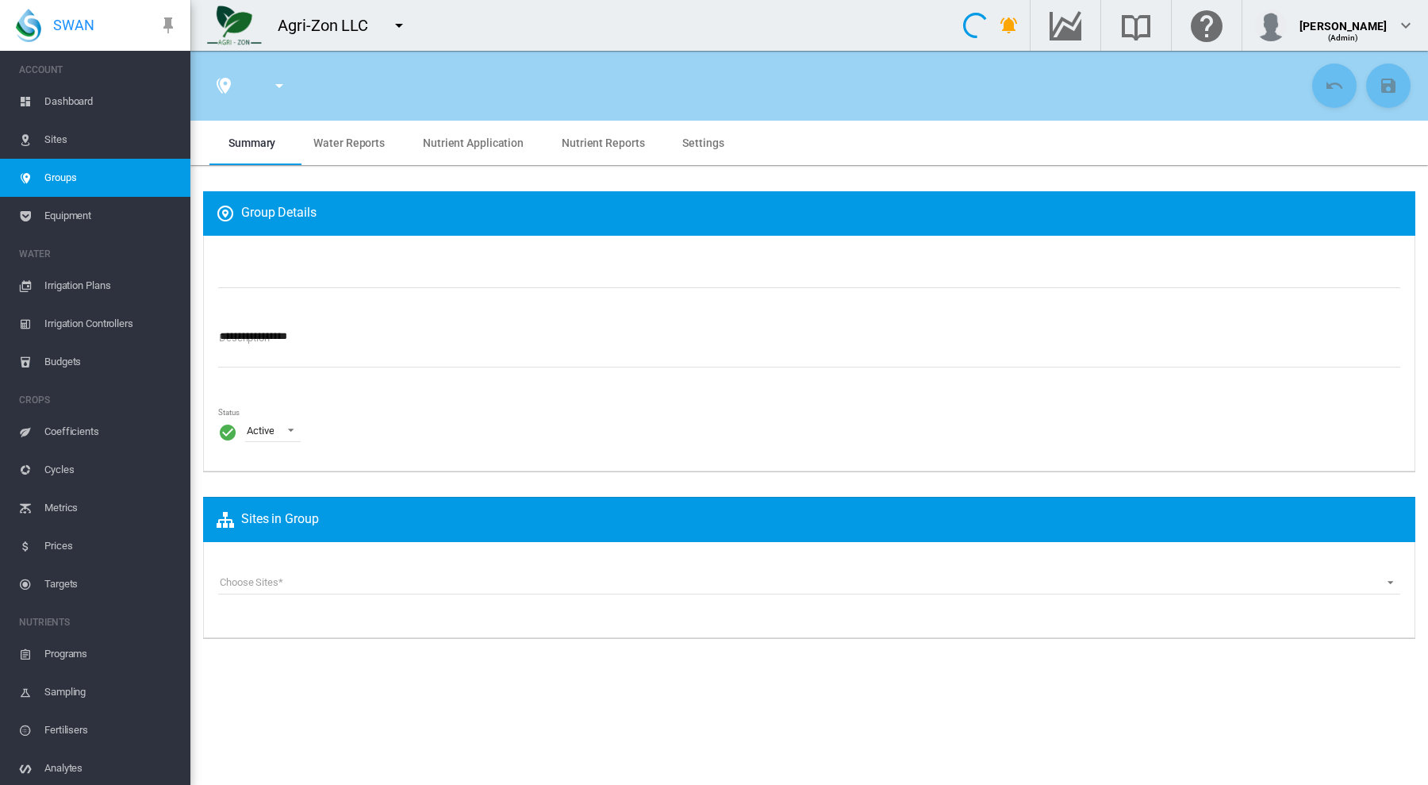
type input "****"
type input "******"
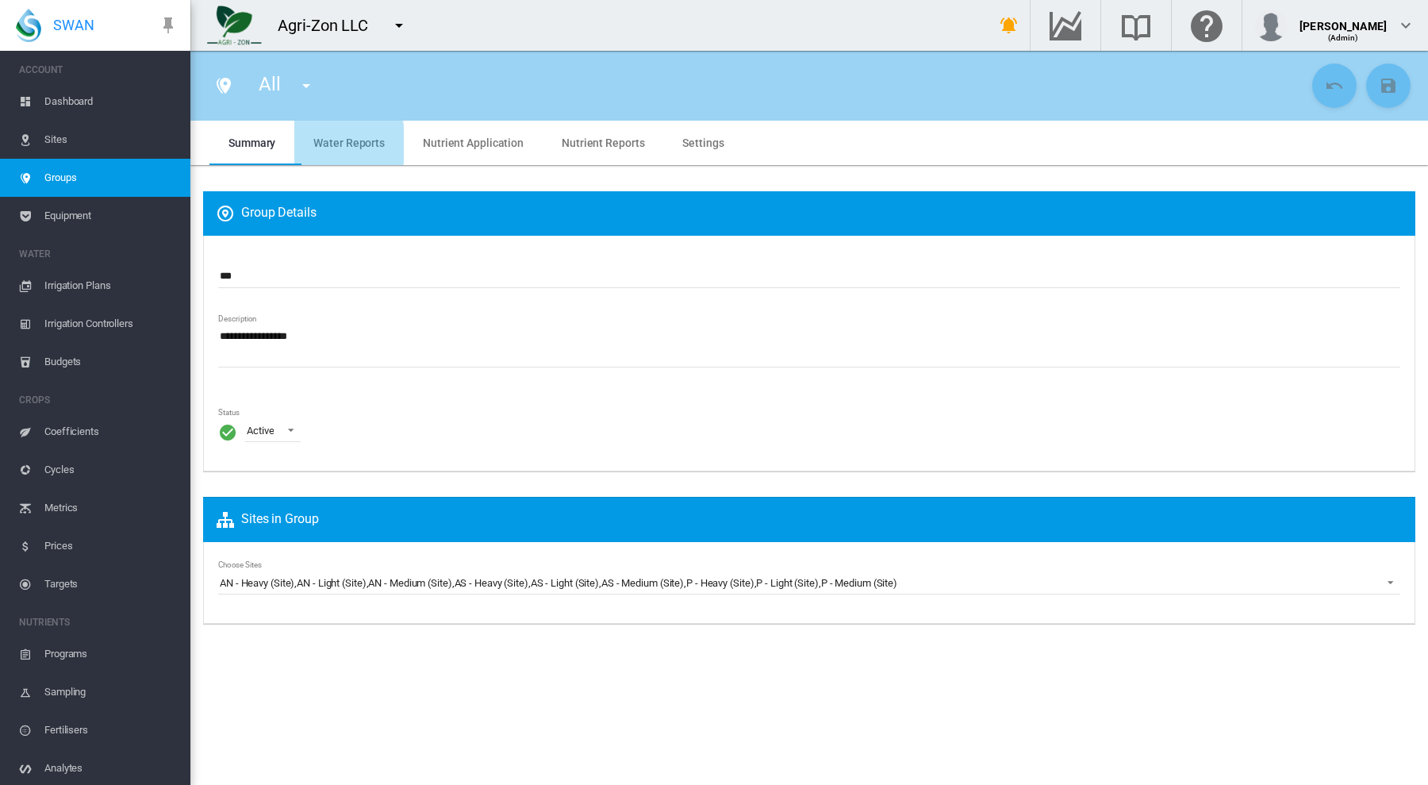
click at [332, 144] on span "Water Reports" at bounding box center [348, 142] width 71 height 13
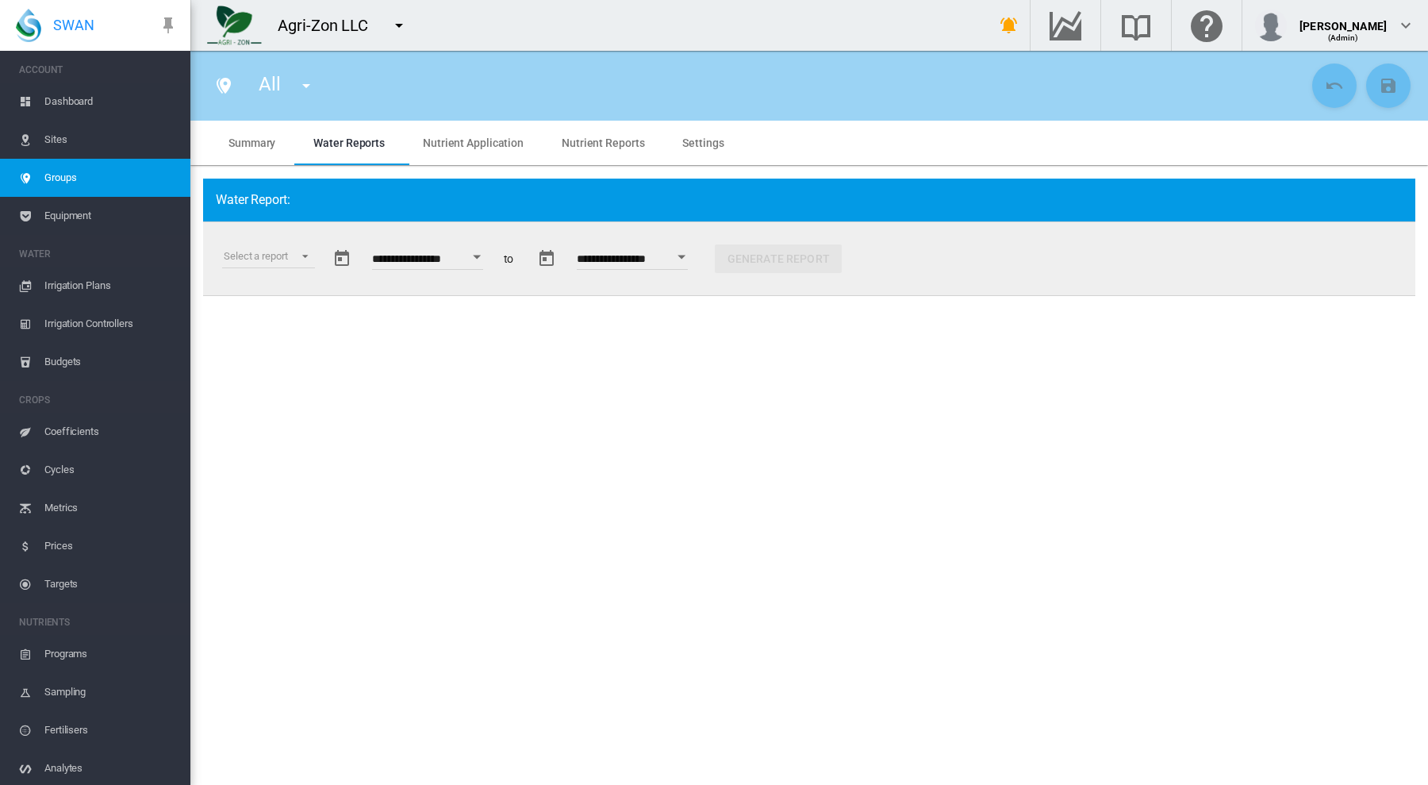
click at [484, 259] on button "Open calendar" at bounding box center [477, 257] width 29 height 29
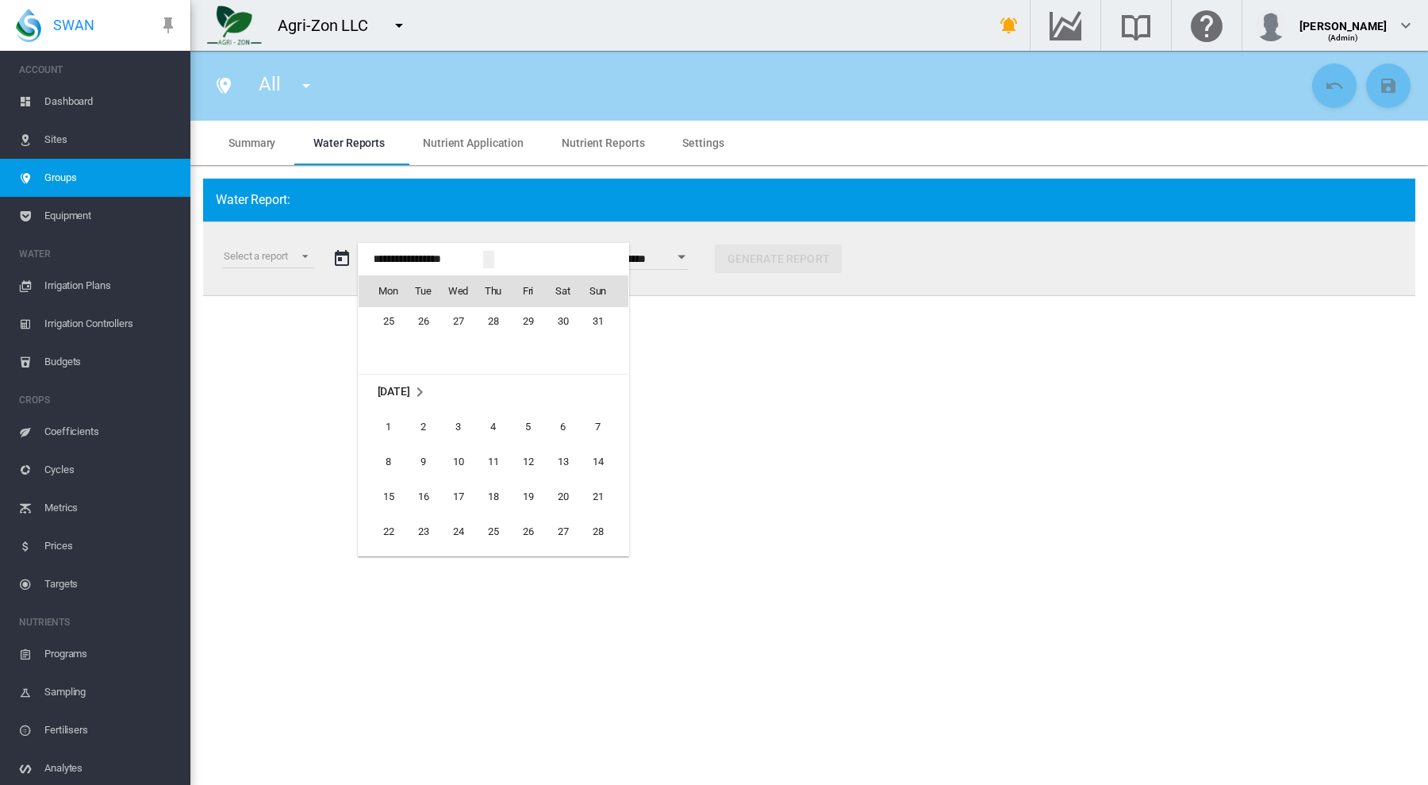
scroll to position [35251, 0]
click at [397, 424] on span "1" at bounding box center [389, 432] width 32 height 32
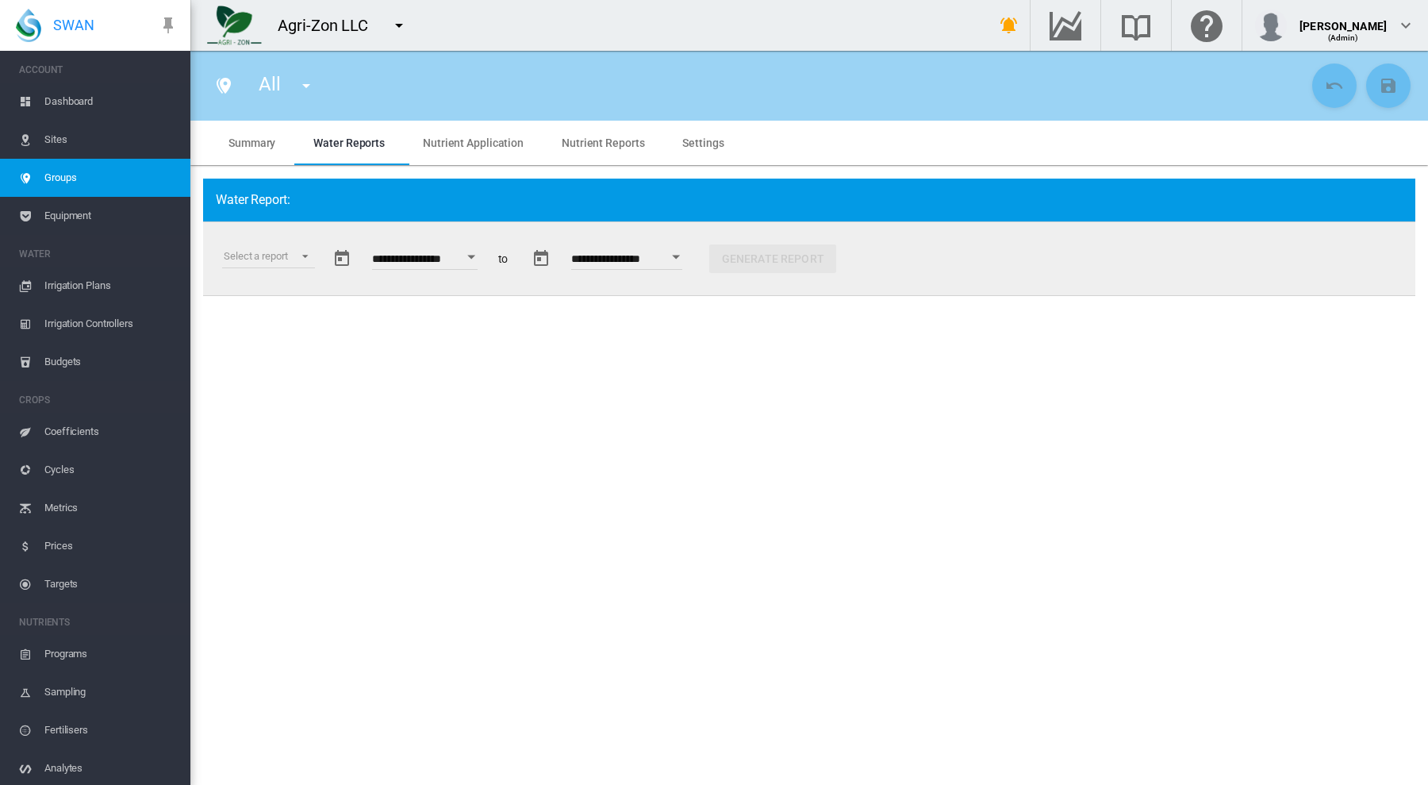
type input "**********"
click at [681, 257] on div "Open calendar" at bounding box center [677, 257] width 8 height 4
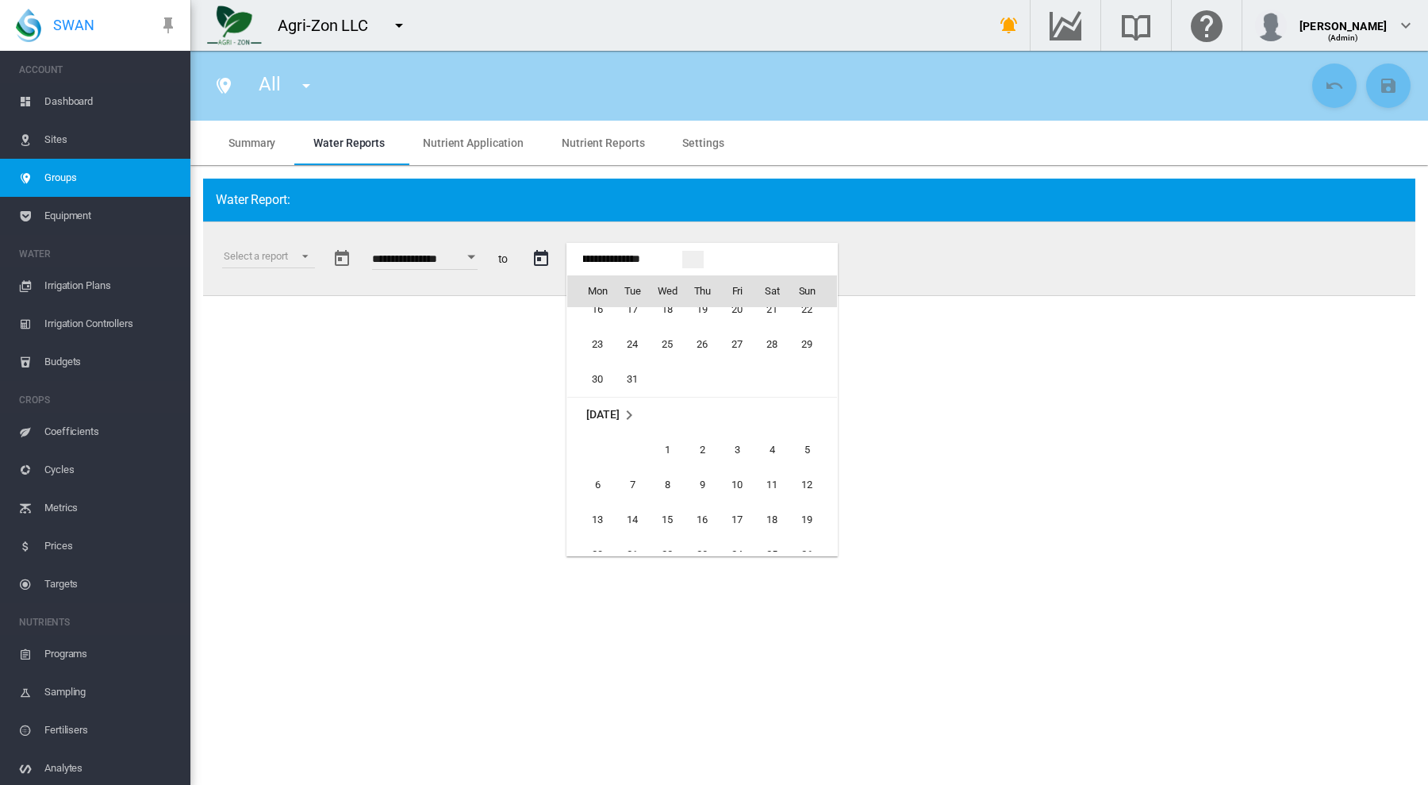
scroll to position [2408, 0]
click at [639, 397] on span "31" at bounding box center [632, 405] width 32 height 32
type input "**********"
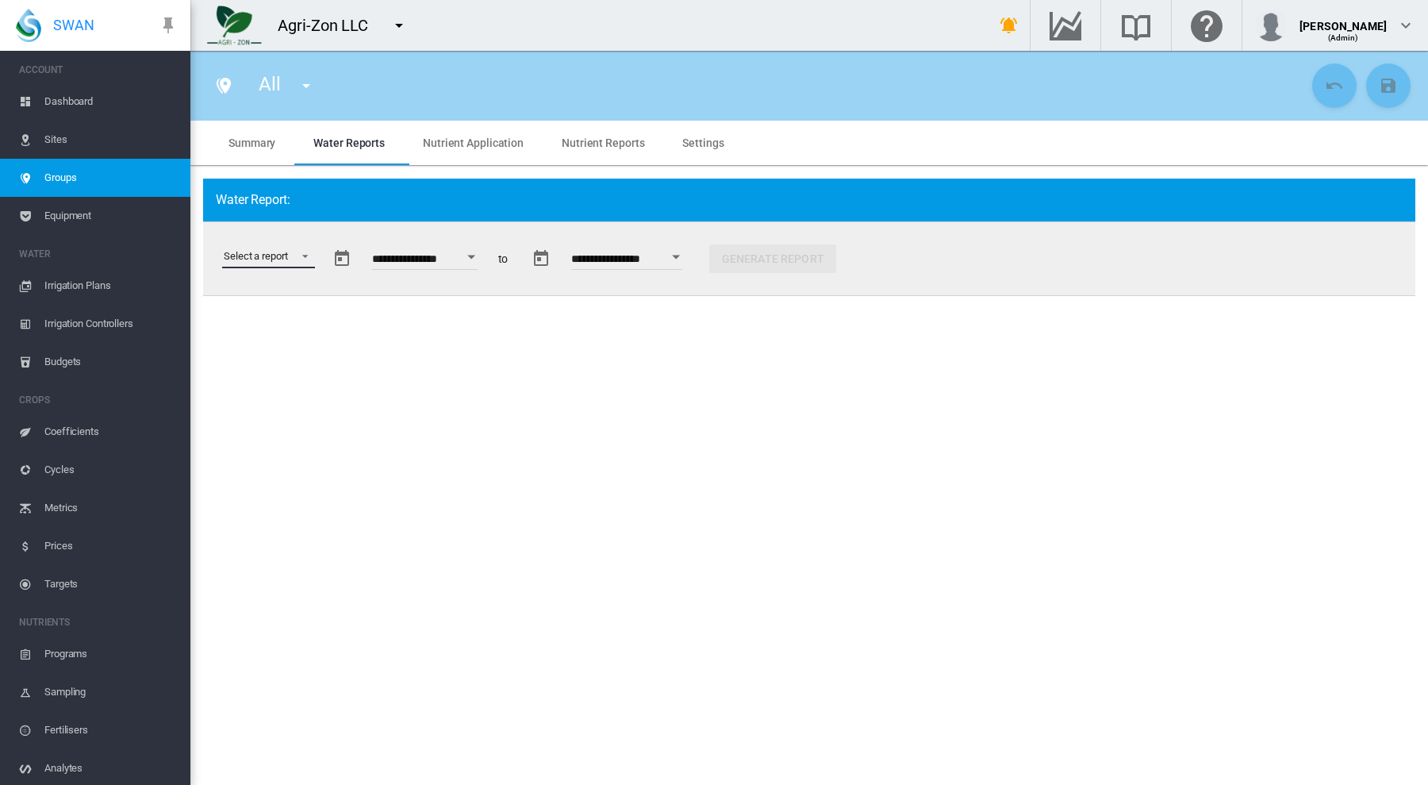
click at [311, 256] on md-select "Select a report Data Extract Irrigation Planned and Applied Soil Moisture Statu…" at bounding box center [268, 256] width 93 height 24
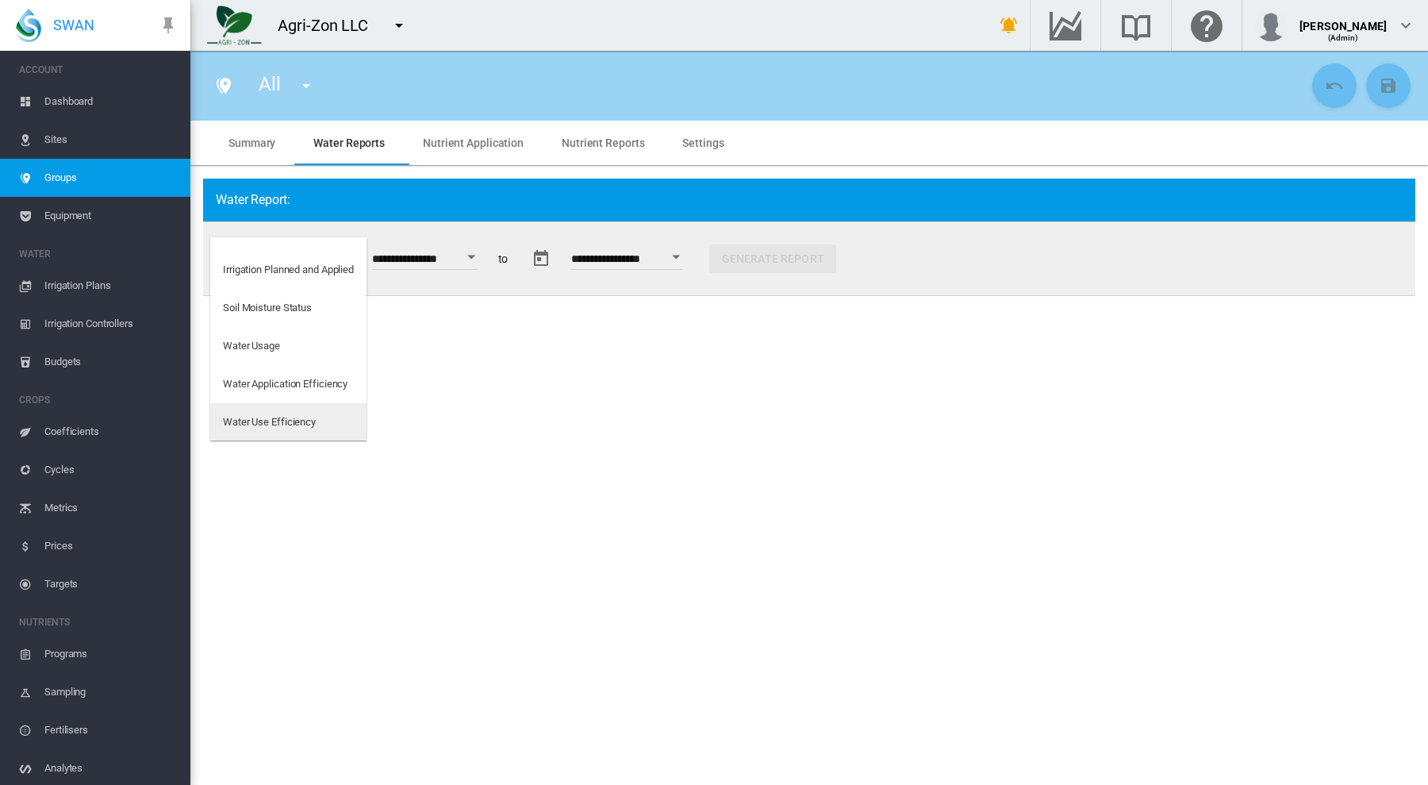
click at [322, 416] on md-option "Water Use Efficiency" at bounding box center [288, 422] width 156 height 38
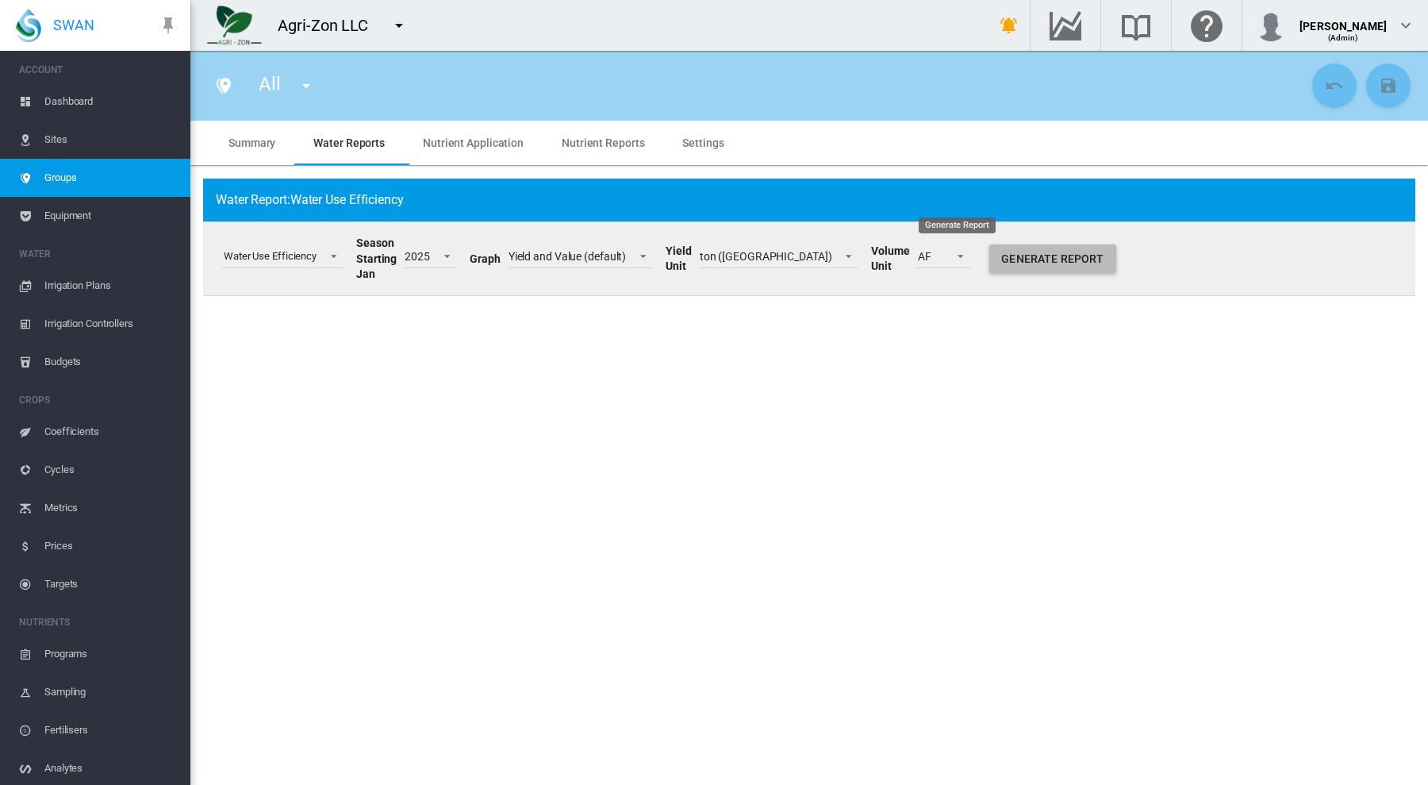
click at [989, 251] on button "Generate Report" at bounding box center [1052, 258] width 127 height 29
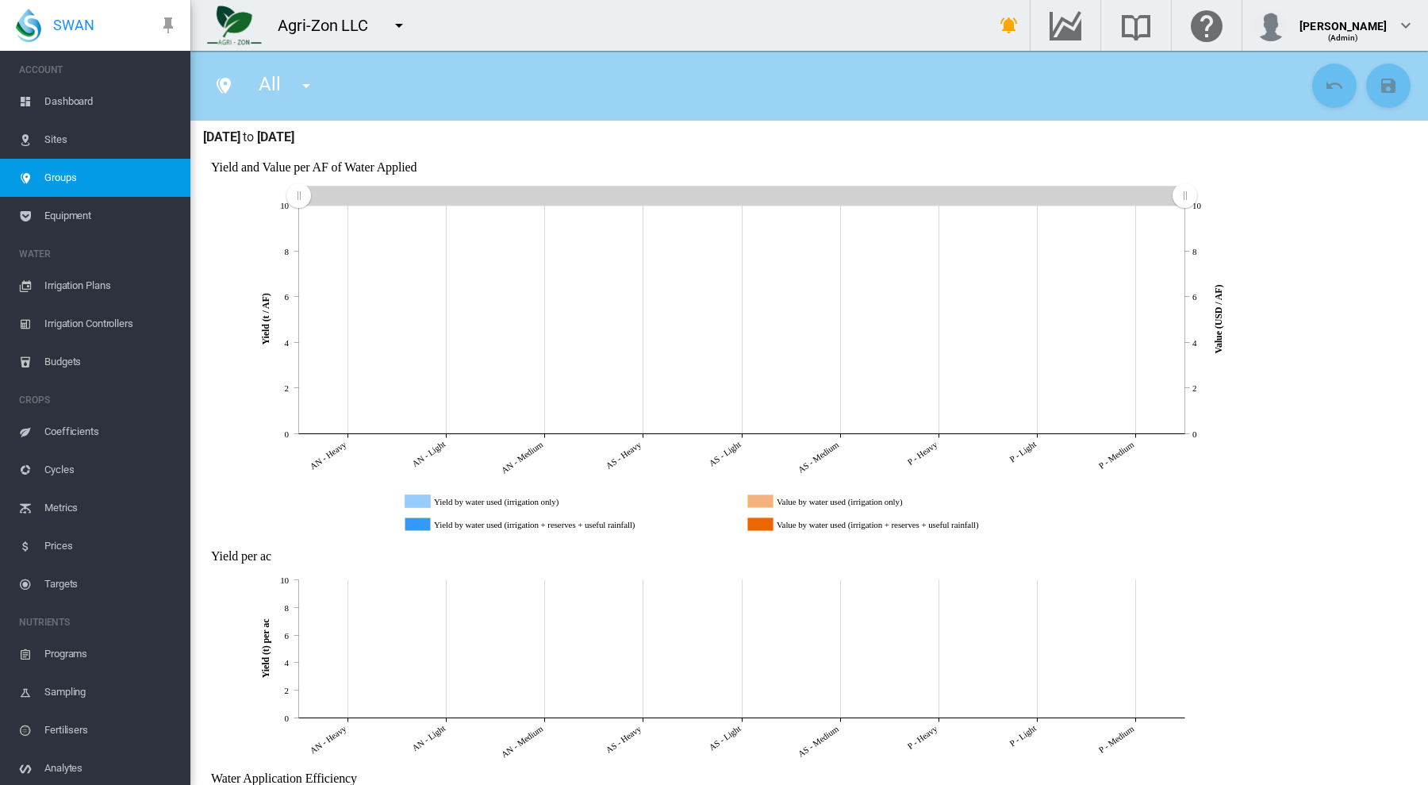
scroll to position [0, 0]
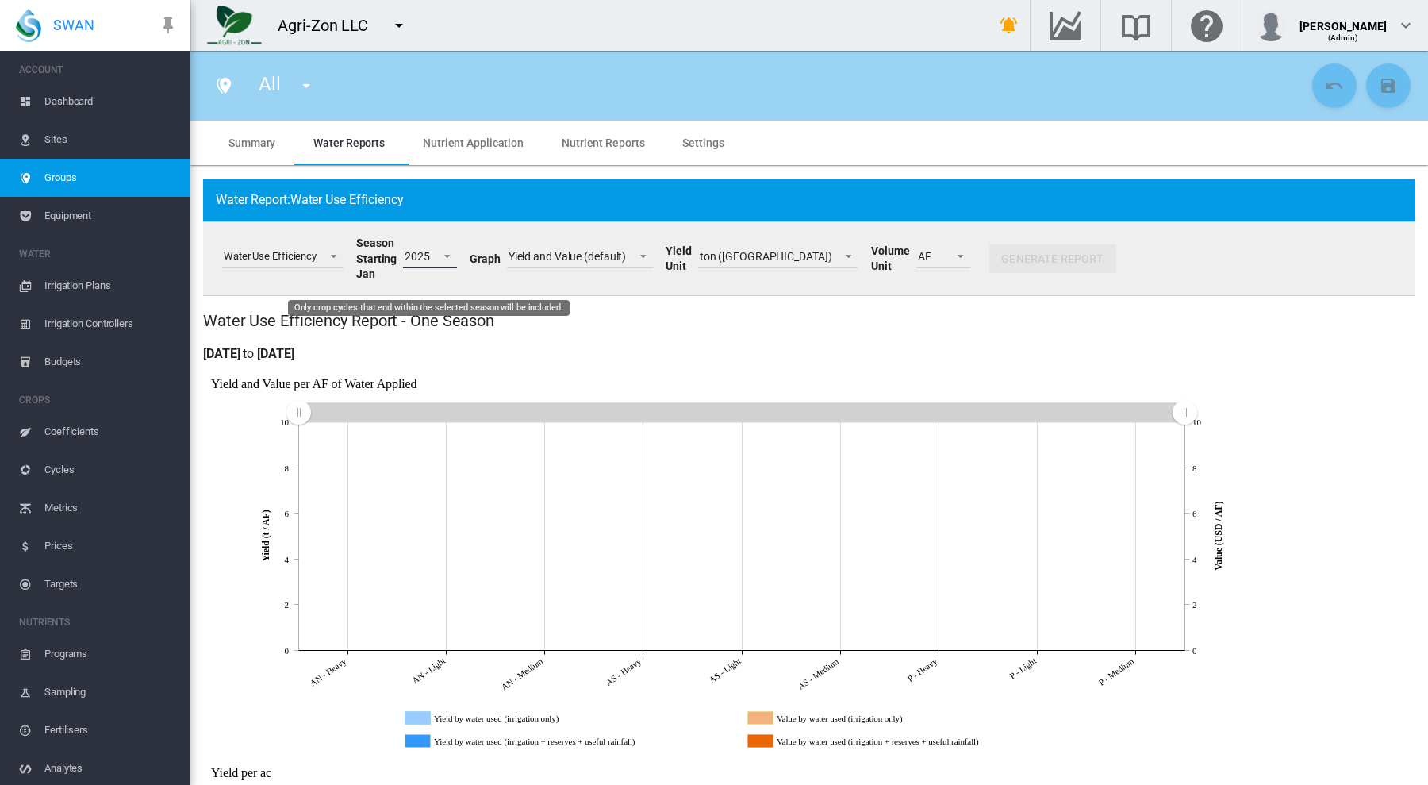
click at [444, 252] on span "Only crop cycles that end within the selected season will be included." at bounding box center [442, 255] width 19 height 14
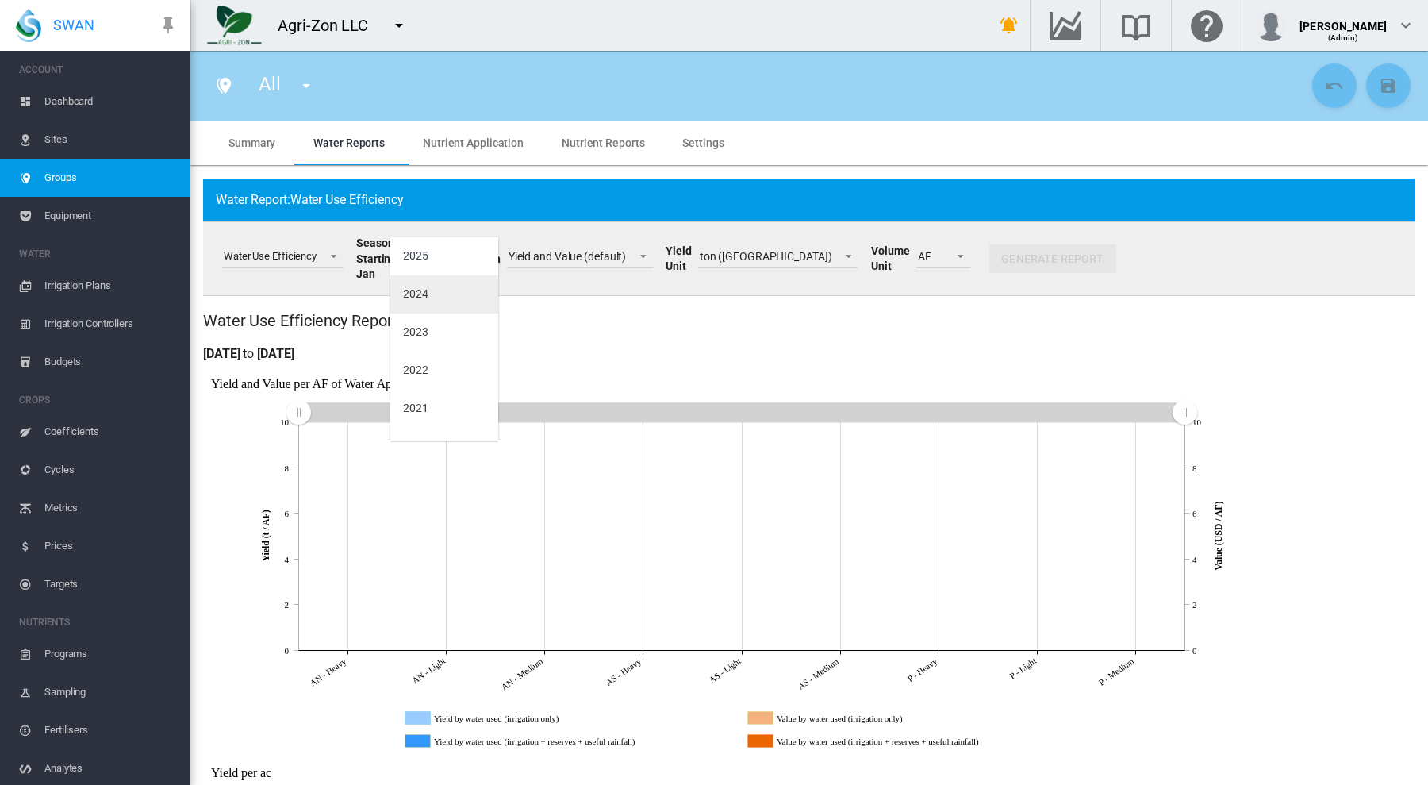
click at [417, 286] on div "2024" at bounding box center [415, 294] width 25 height 16
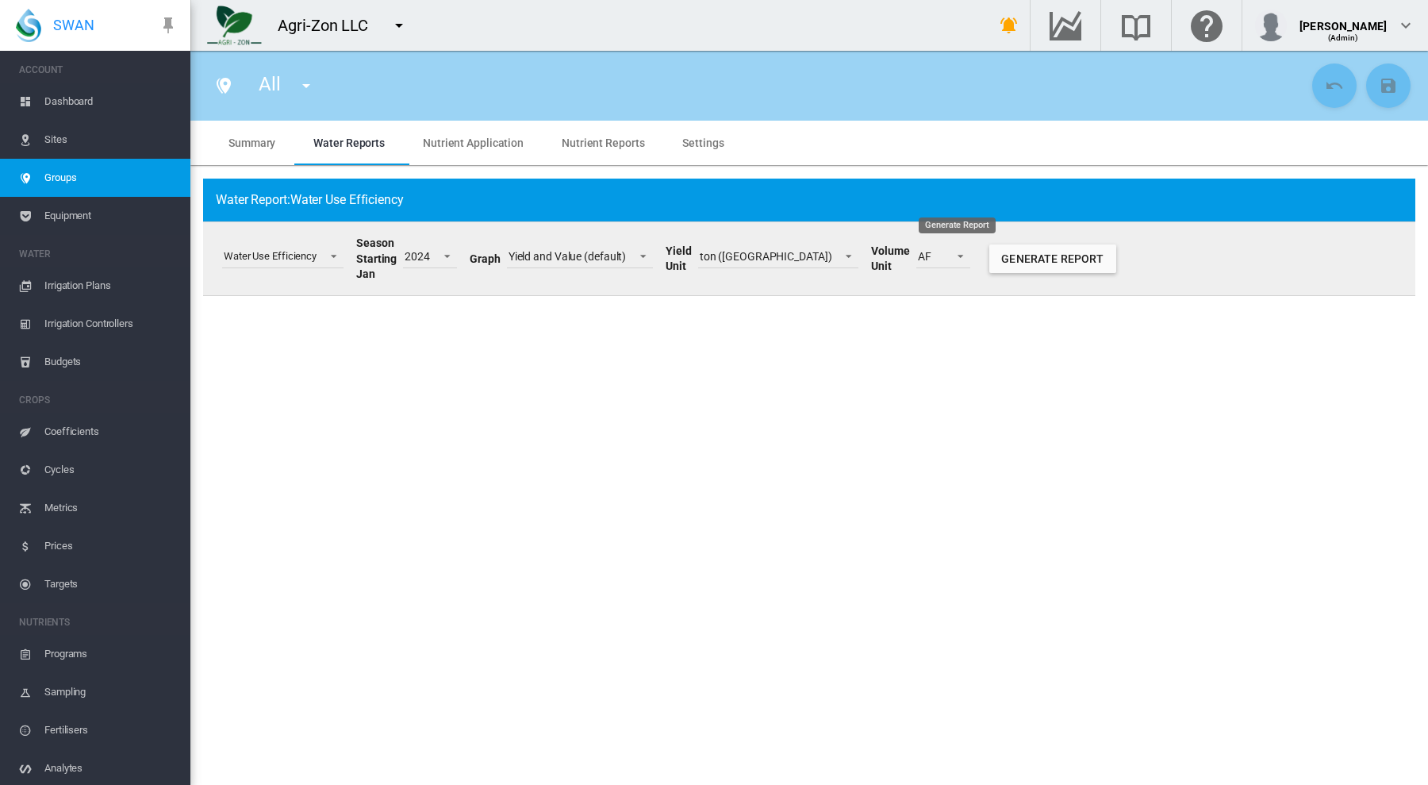
click at [989, 259] on button "Generate Report" at bounding box center [1052, 258] width 127 height 29
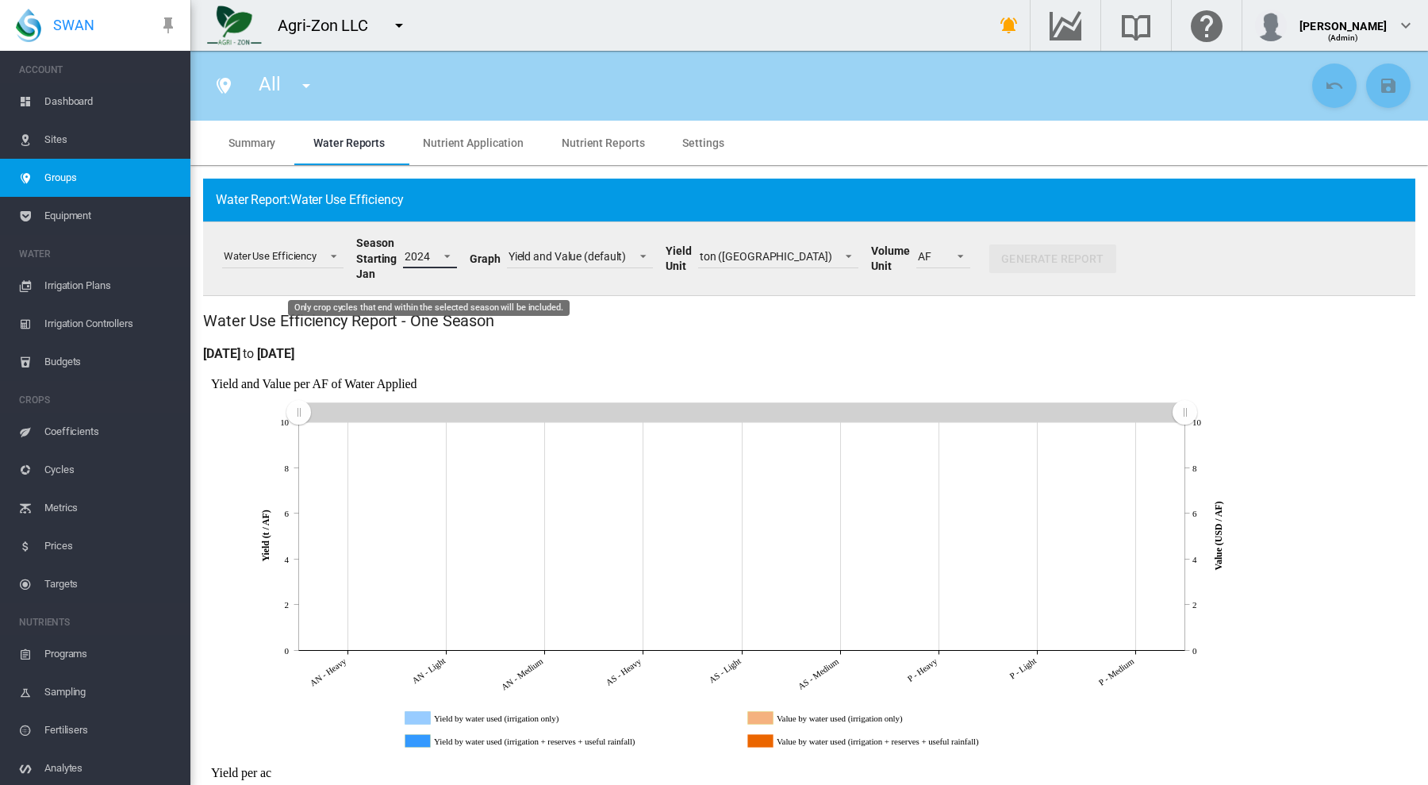
click at [445, 251] on span "Only crop cycles that end within the selected season will be included." at bounding box center [442, 255] width 19 height 14
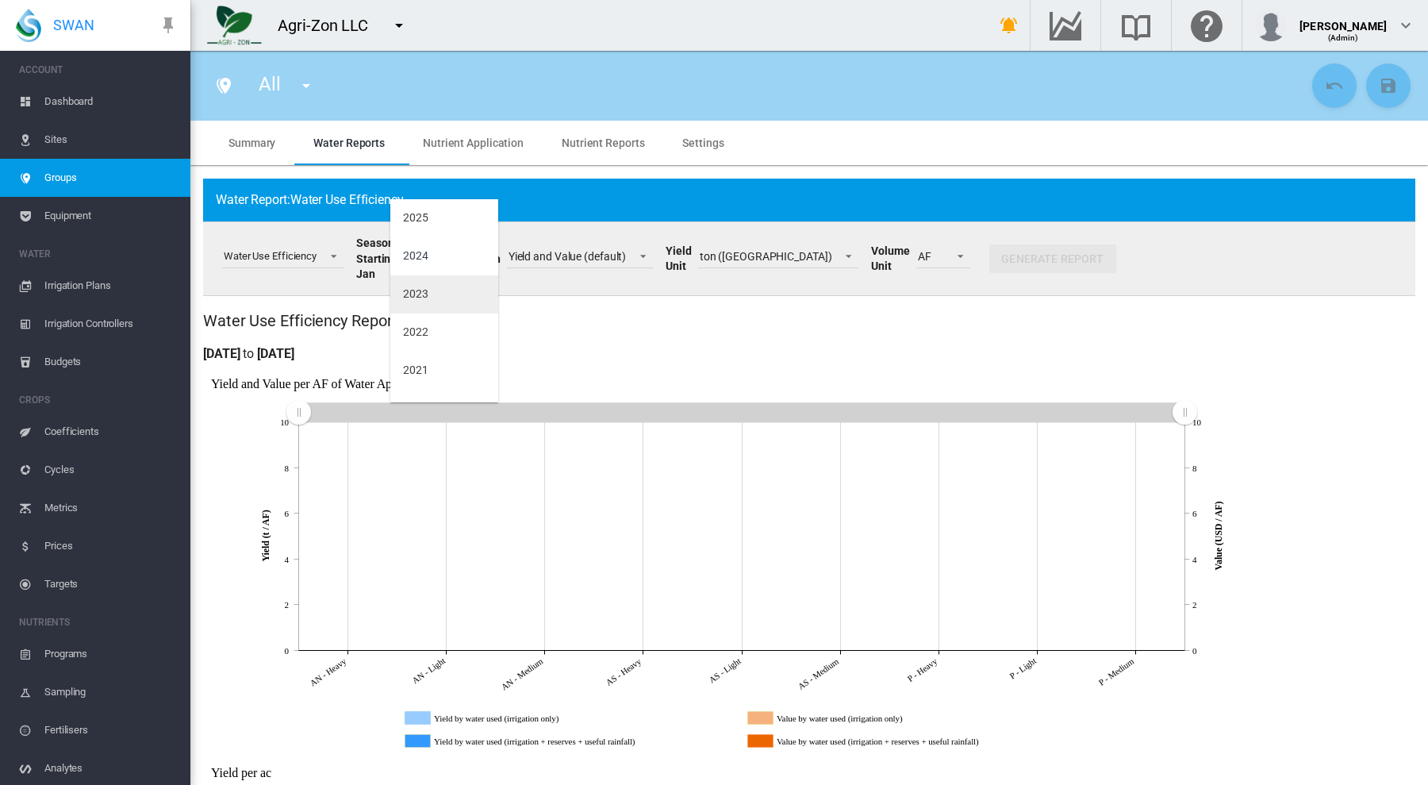
click at [427, 295] on div "2023" at bounding box center [415, 294] width 25 height 16
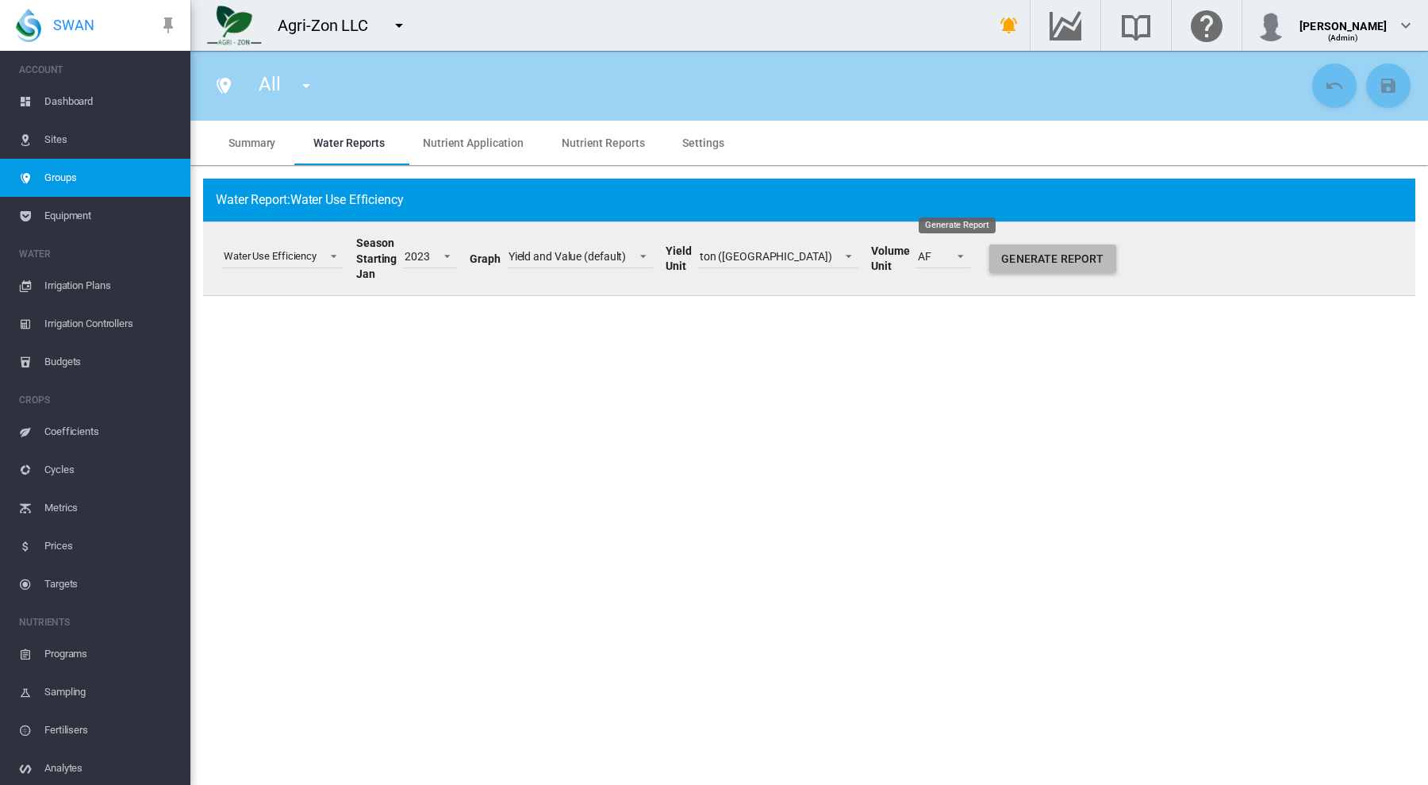
click at [989, 255] on button "Generate Report" at bounding box center [1052, 258] width 127 height 29
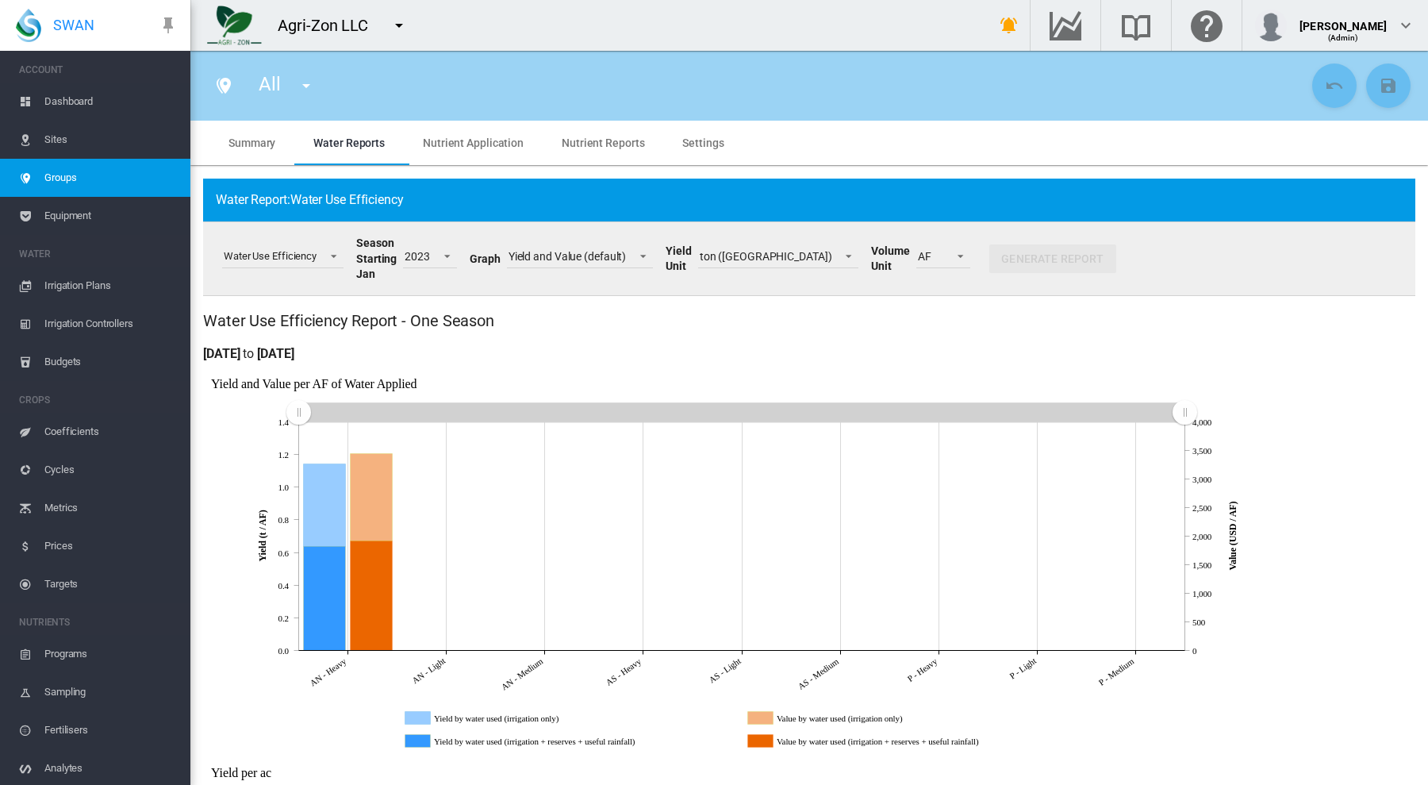
click at [57, 94] on span "Dashboard" at bounding box center [110, 102] width 133 height 38
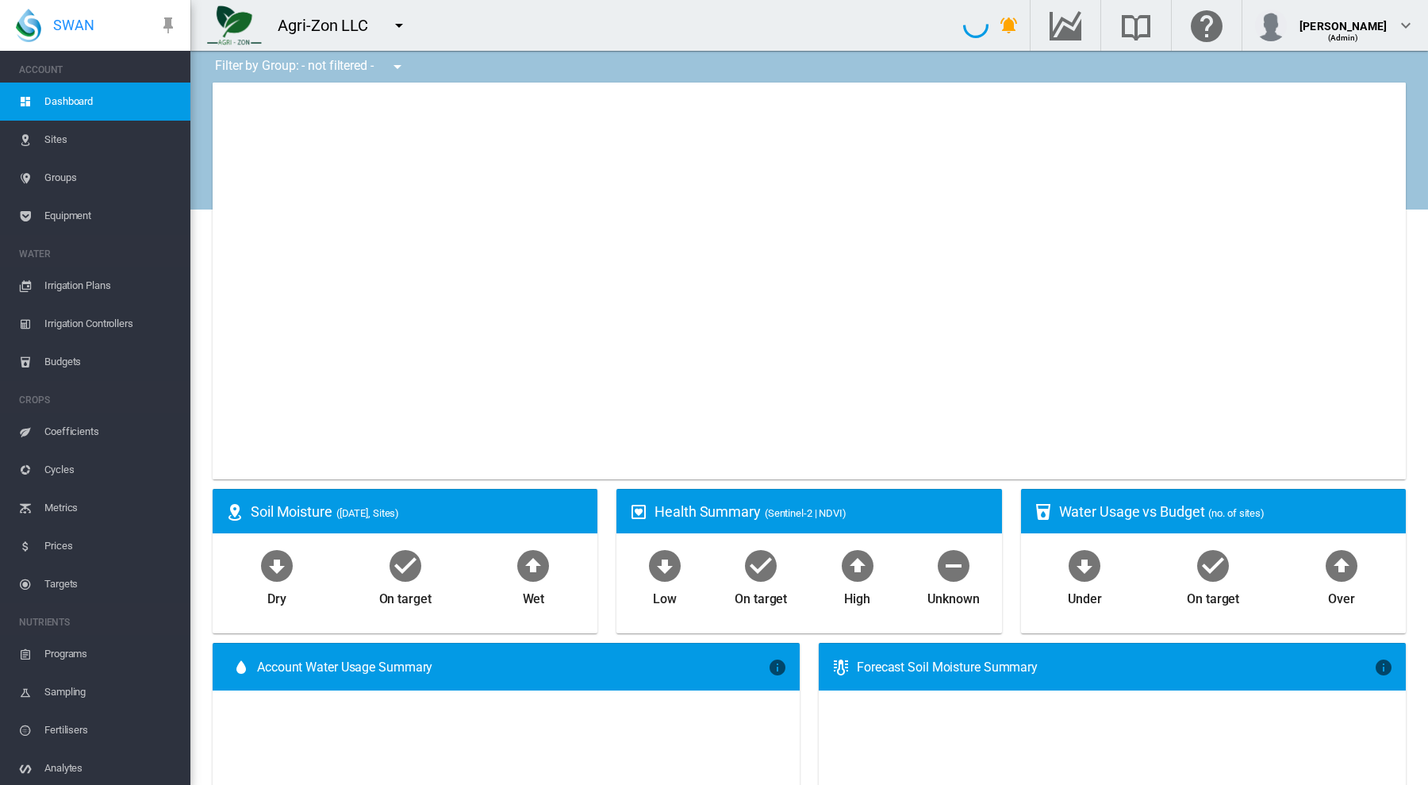
type input "**********"
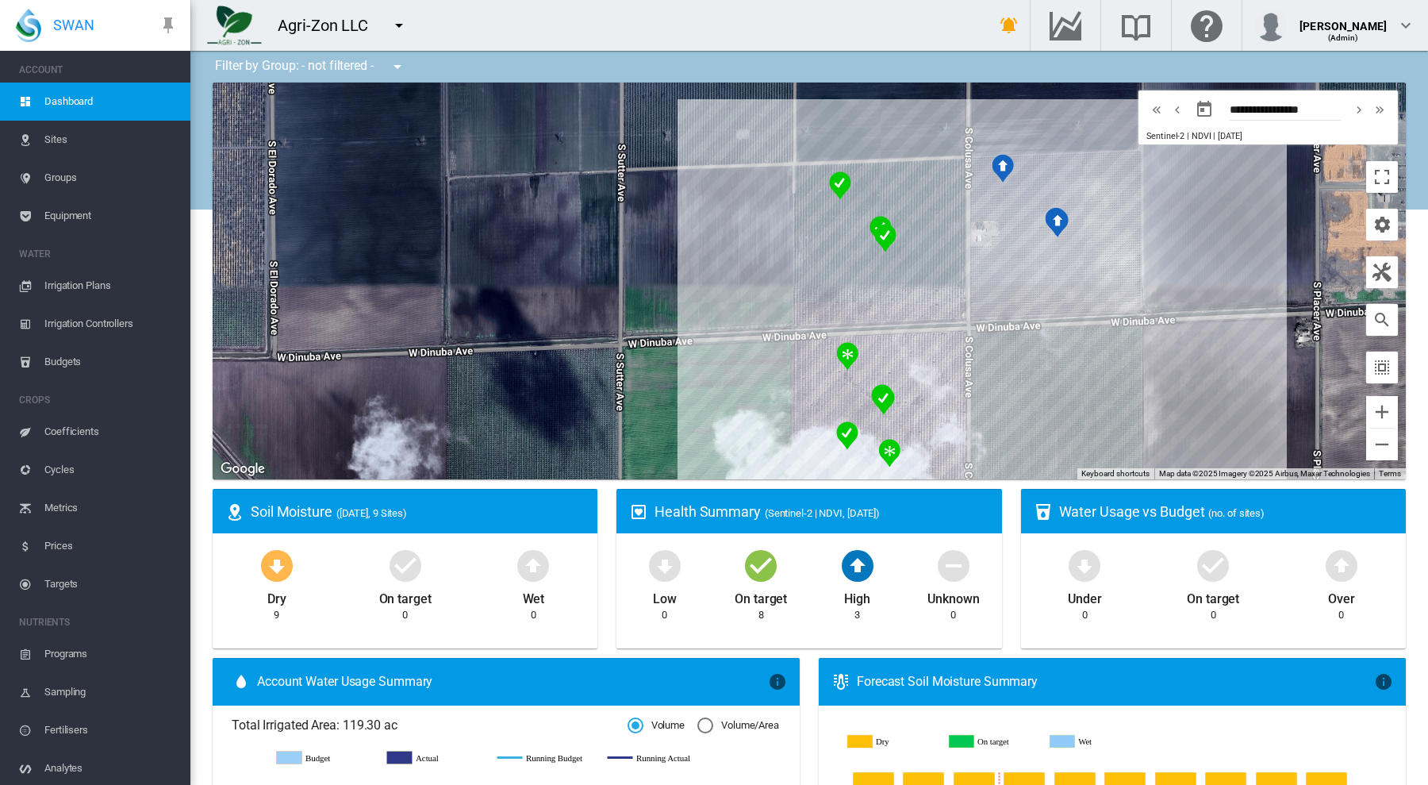
drag, startPoint x: 670, startPoint y: 337, endPoint x: 634, endPoint y: 301, distance: 51.1
click at [634, 301] on div "To navigate, press the arrow keys." at bounding box center [809, 281] width 1193 height 397
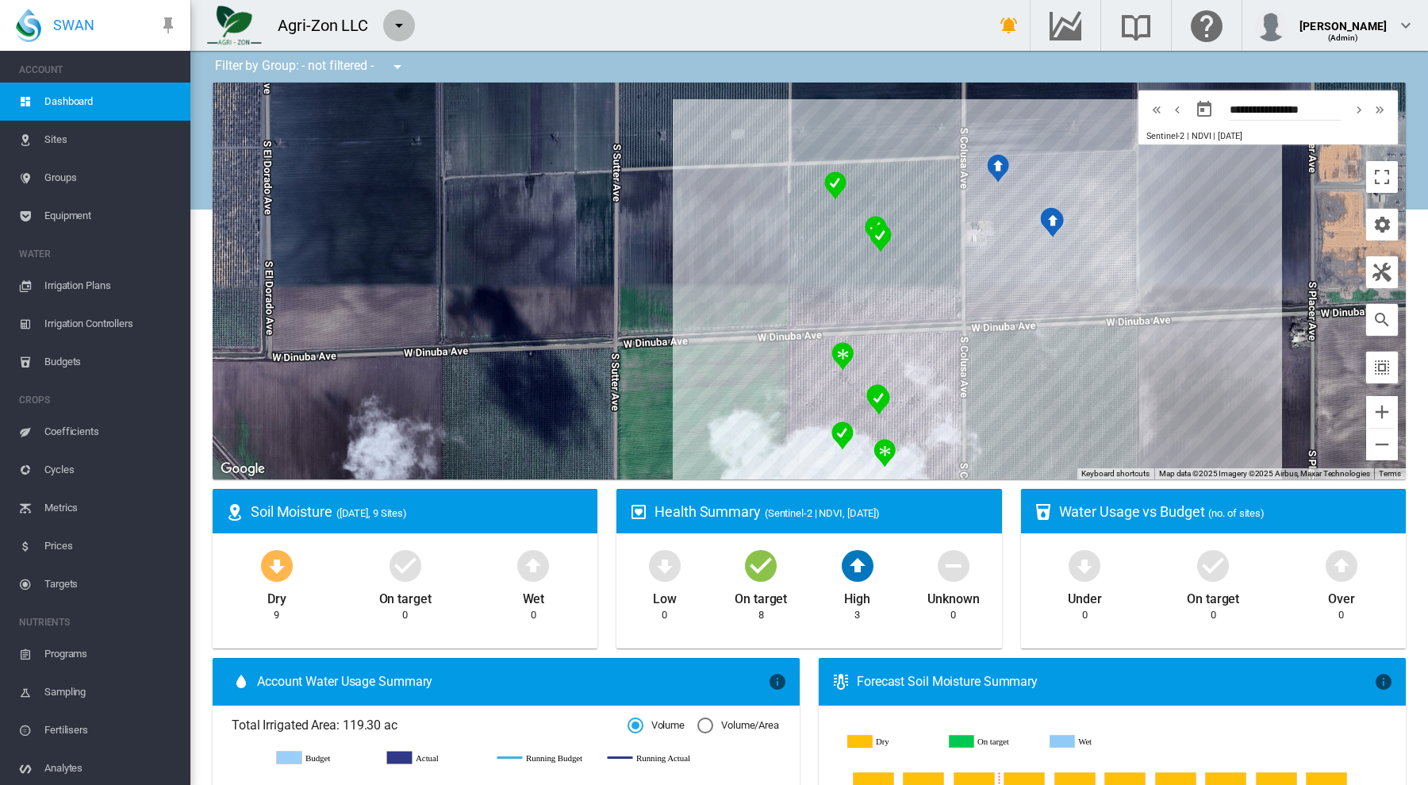
click at [401, 27] on md-icon "icon-menu-down" at bounding box center [399, 25] width 19 height 19
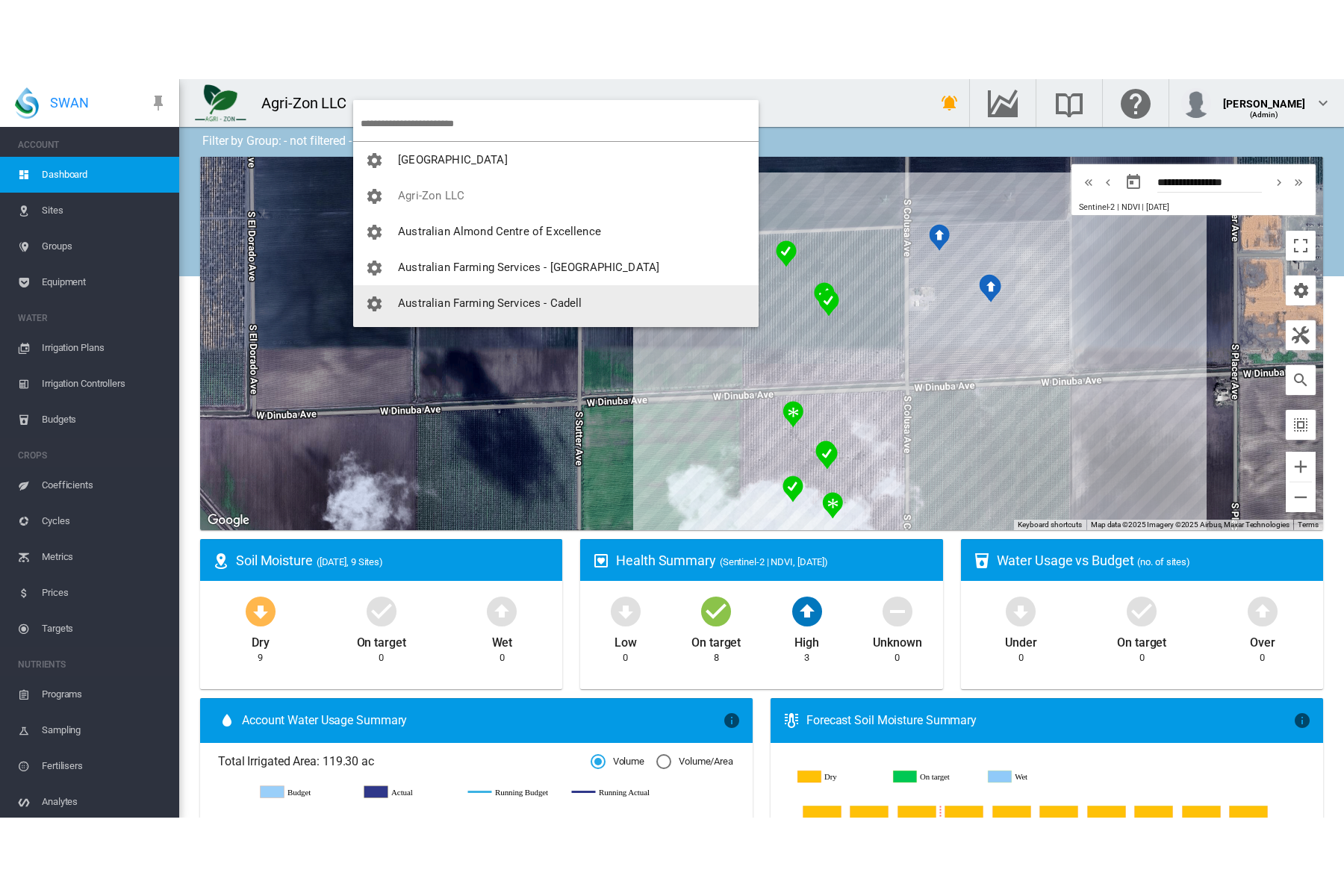
scroll to position [66, 0]
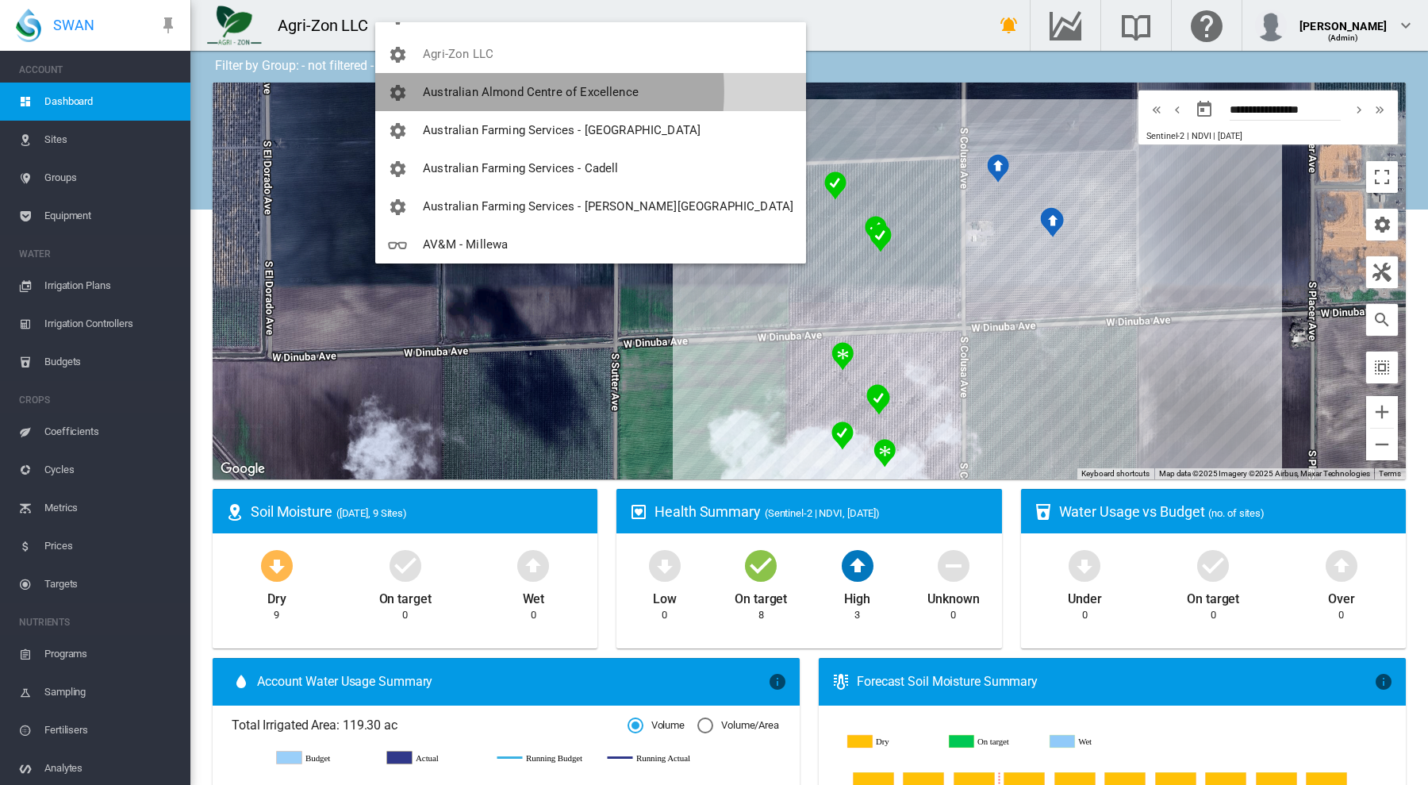
click at [507, 91] on span "Australian Almond Centre of Excellence" at bounding box center [531, 92] width 216 height 14
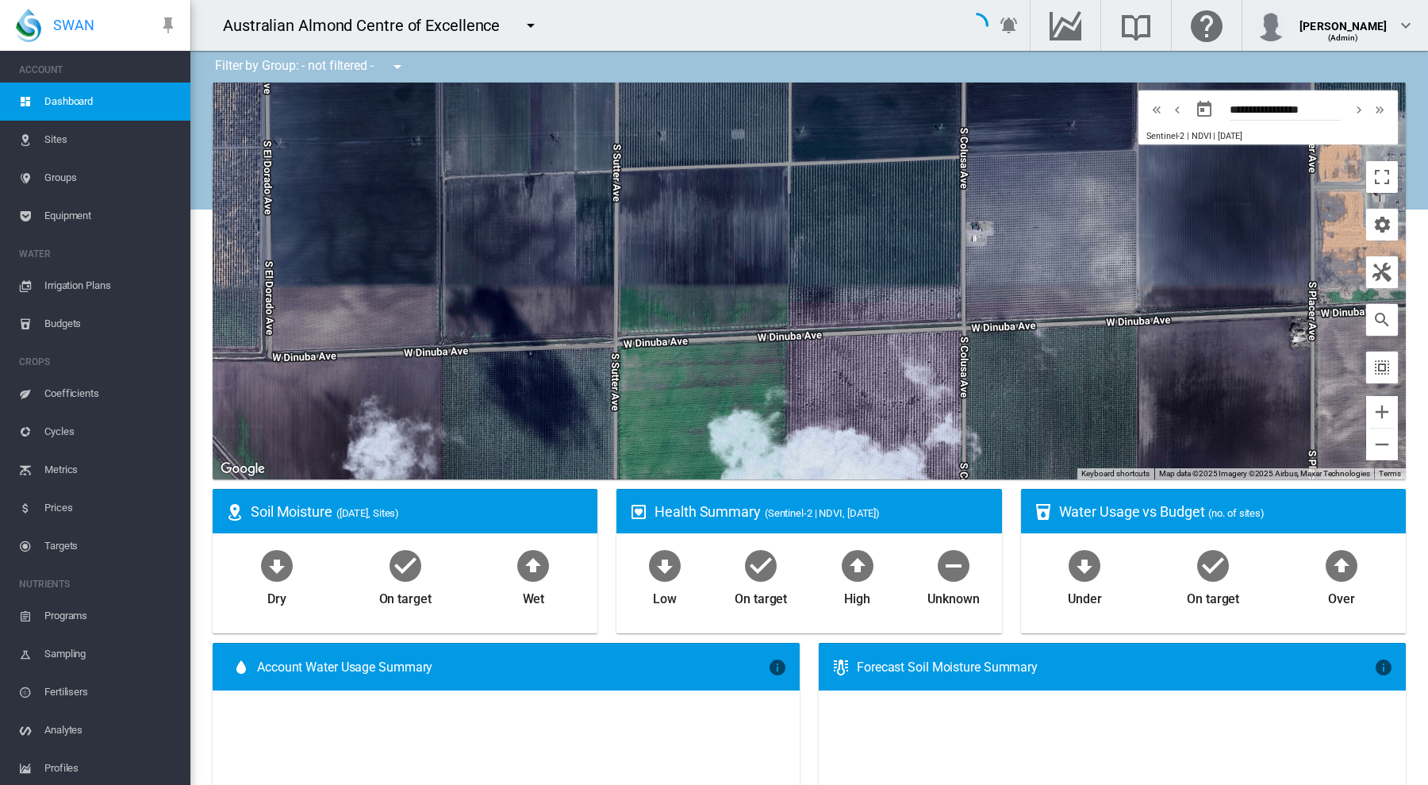
type input "**********"
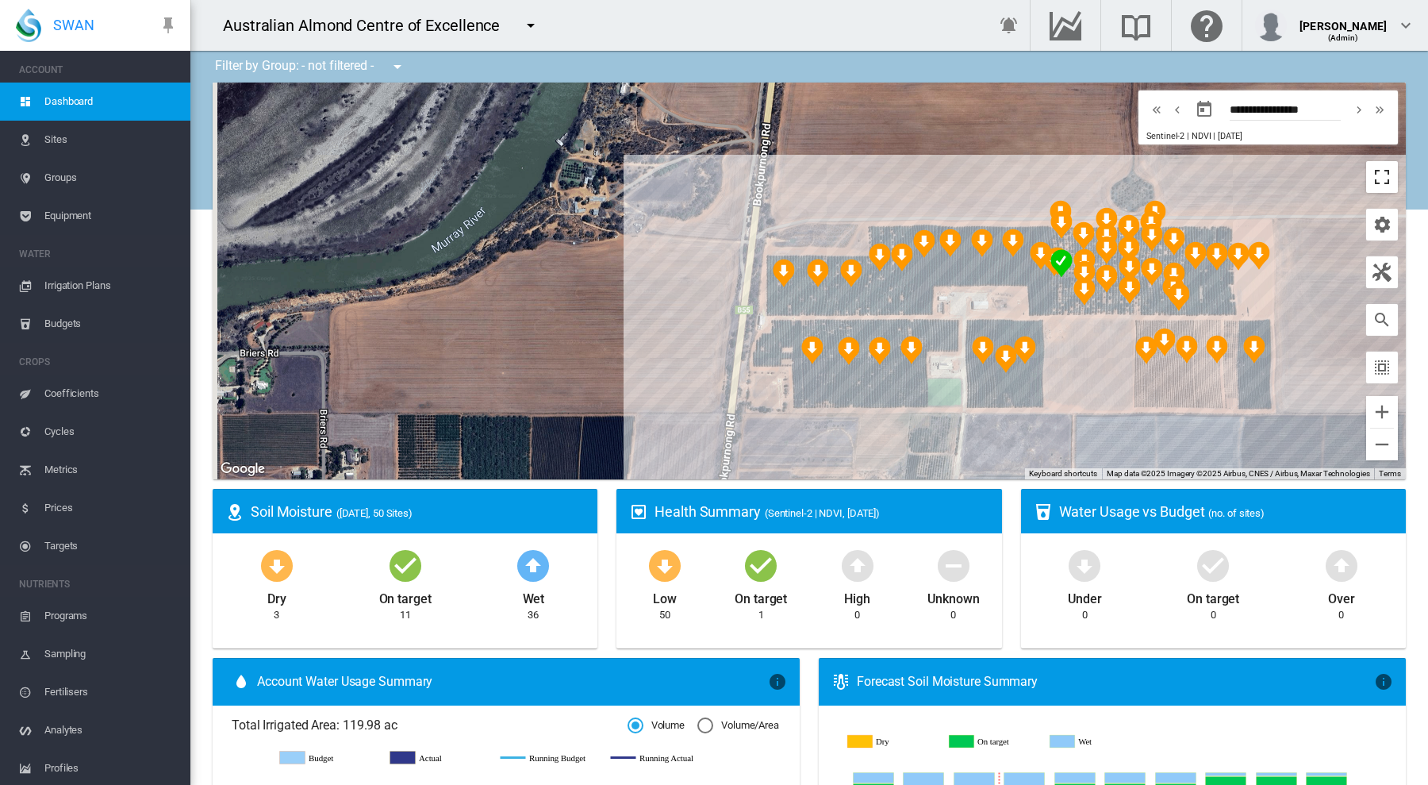
click at [1366, 176] on button "Toggle fullscreen view" at bounding box center [1382, 177] width 32 height 32
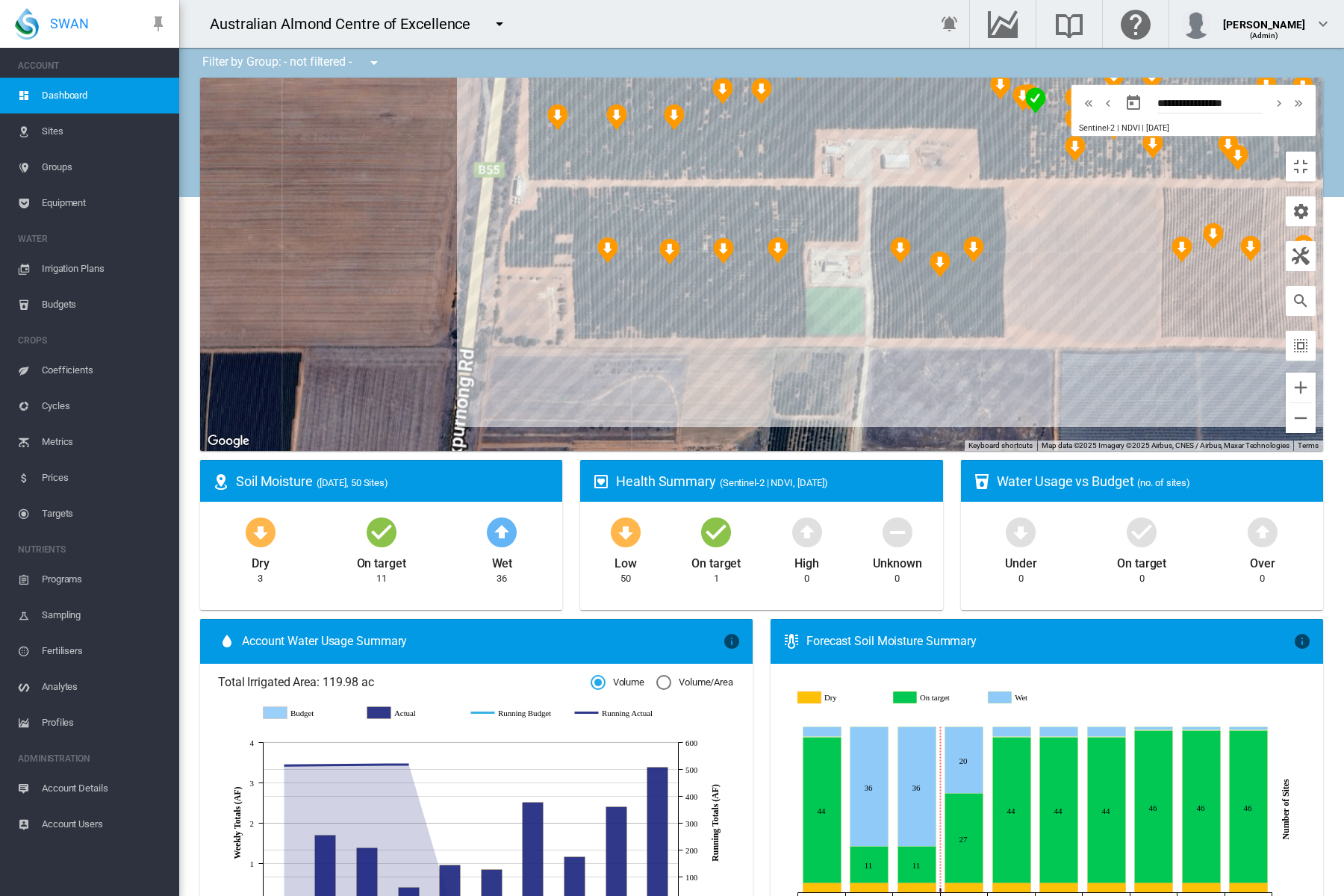
click at [869, 451] on div "To navigate, press the arrow keys." at bounding box center [761, 264] width 1123 height 374
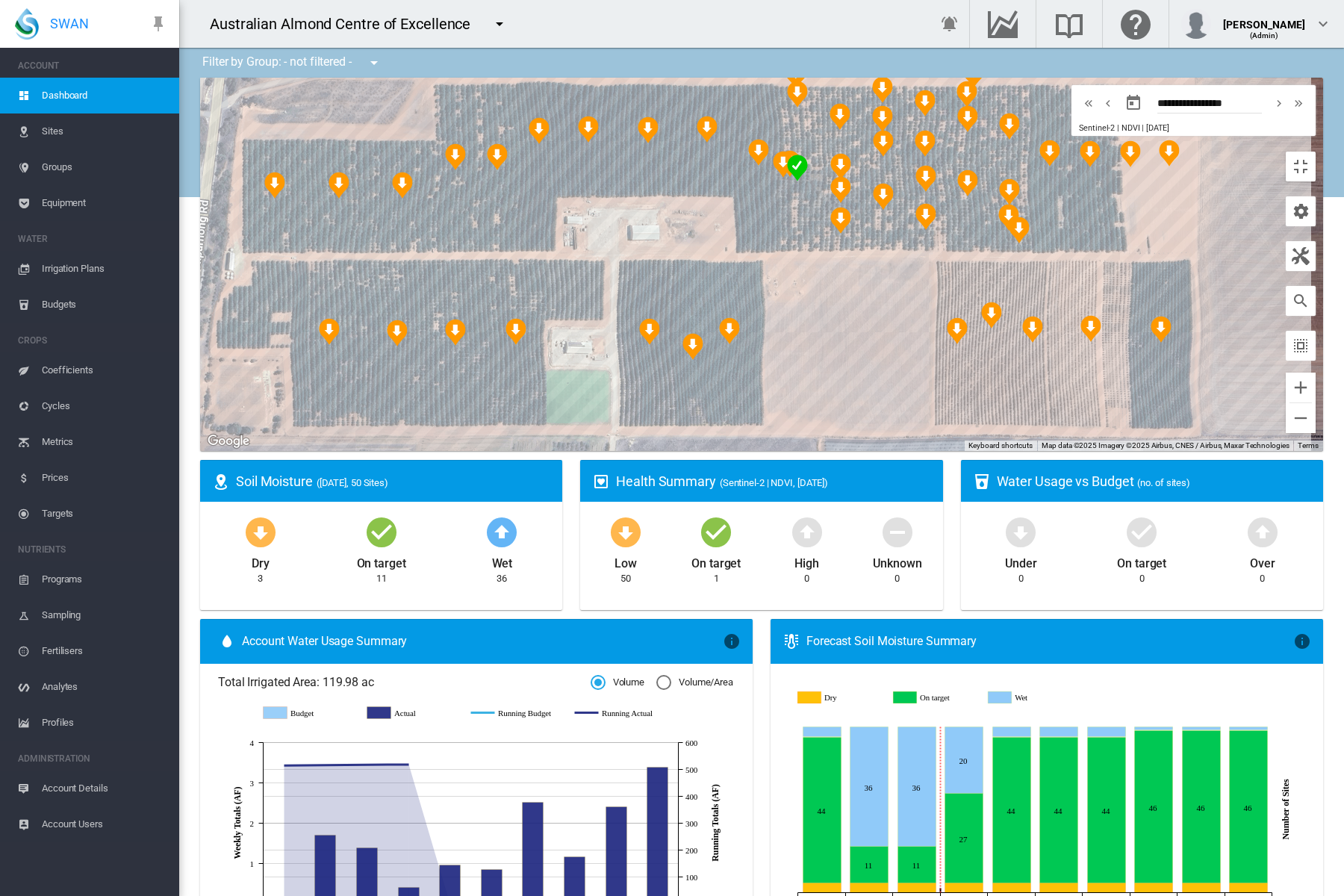
drag, startPoint x: 862, startPoint y: 631, endPoint x: 818, endPoint y: 552, distance: 90.4
click at [623, 451] on div "To navigate, press the arrow keys." at bounding box center [761, 264] width 1123 height 374
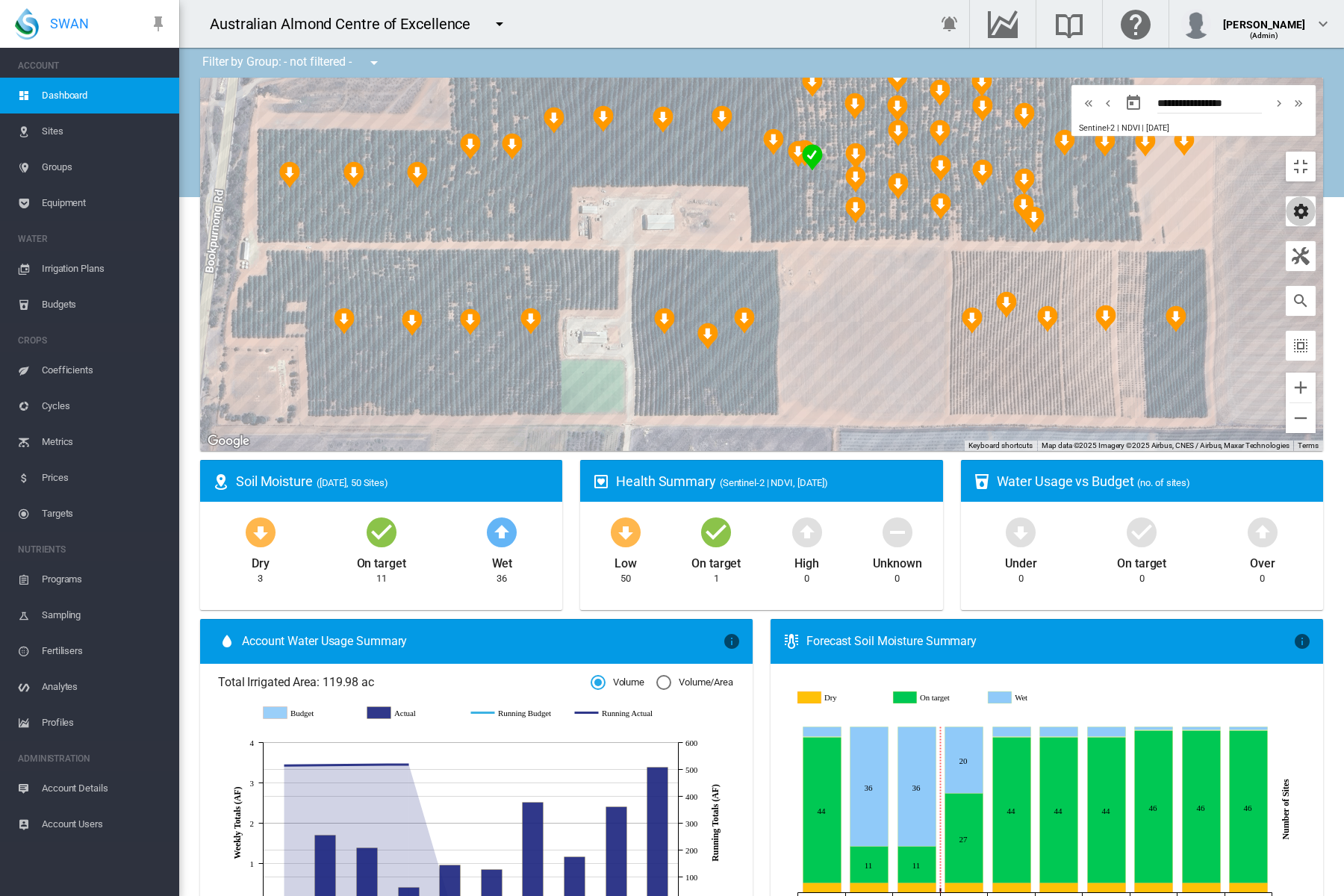
click at [1310, 202] on md-icon "icon-cog" at bounding box center [1301, 211] width 18 height 18
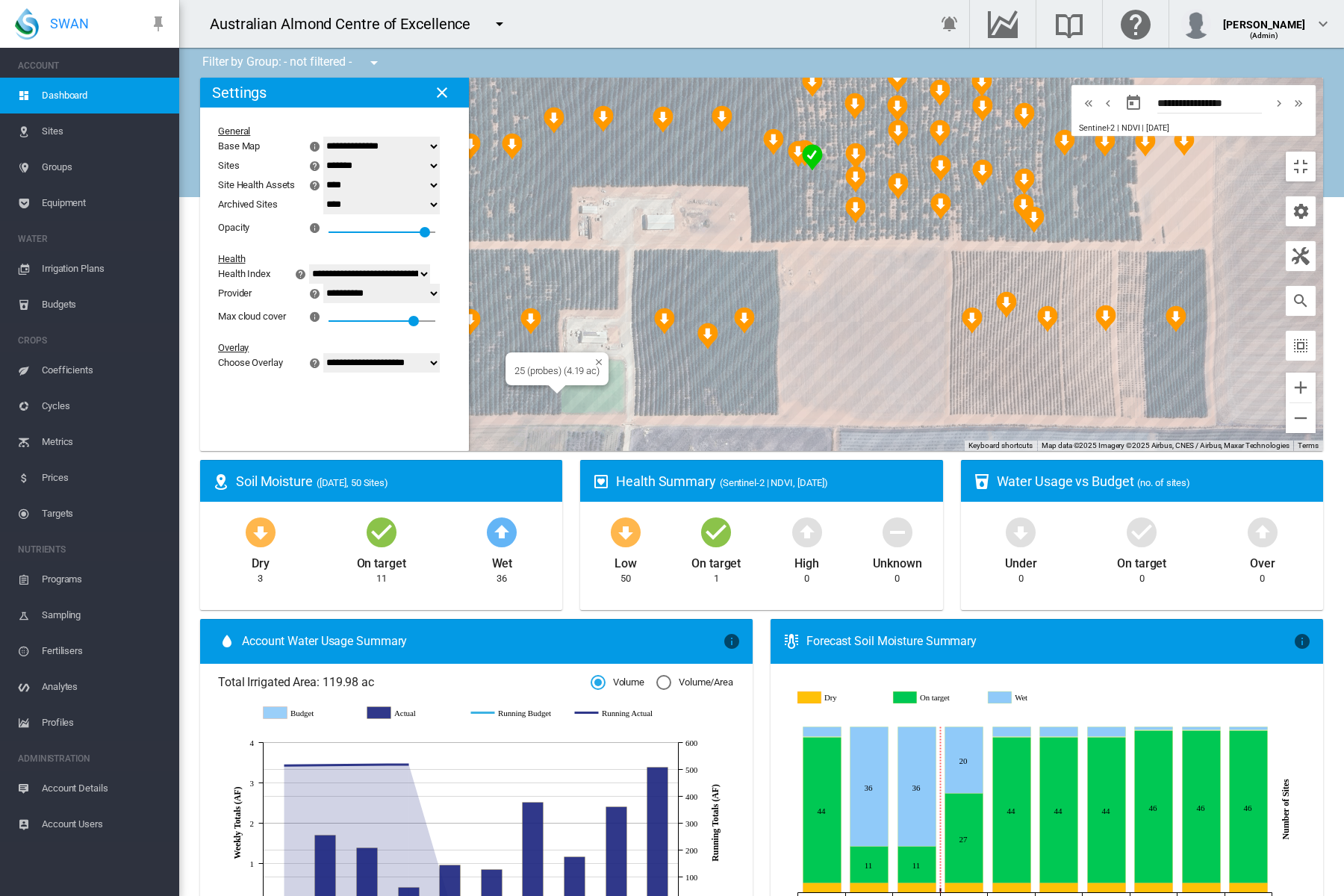
click at [437, 451] on div "To navigate, press the arrow keys. 25 (probes) (4.19 ac)" at bounding box center [761, 264] width 1123 height 374
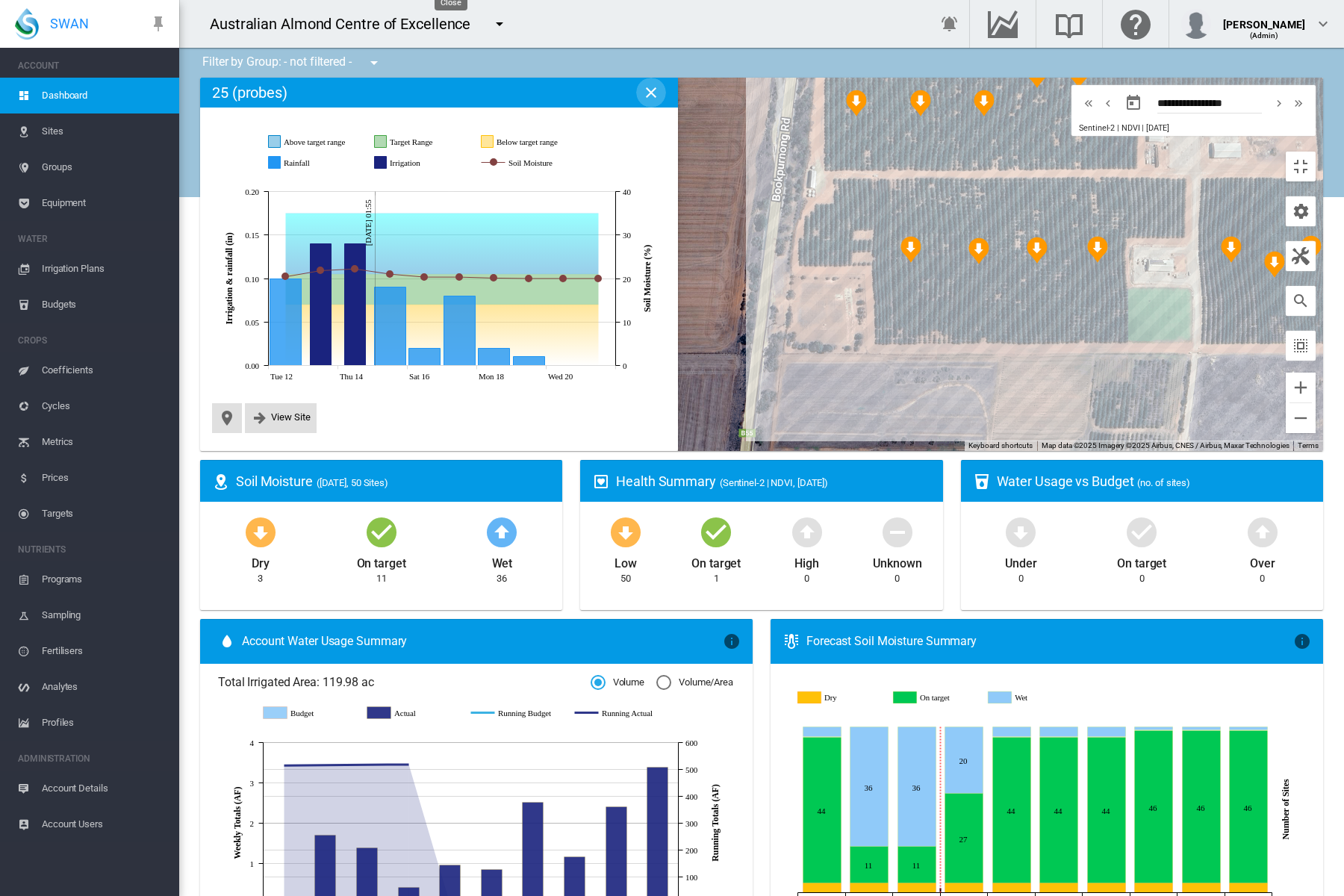
click at [642, 84] on md-icon "icon-close" at bounding box center [650, 92] width 18 height 18
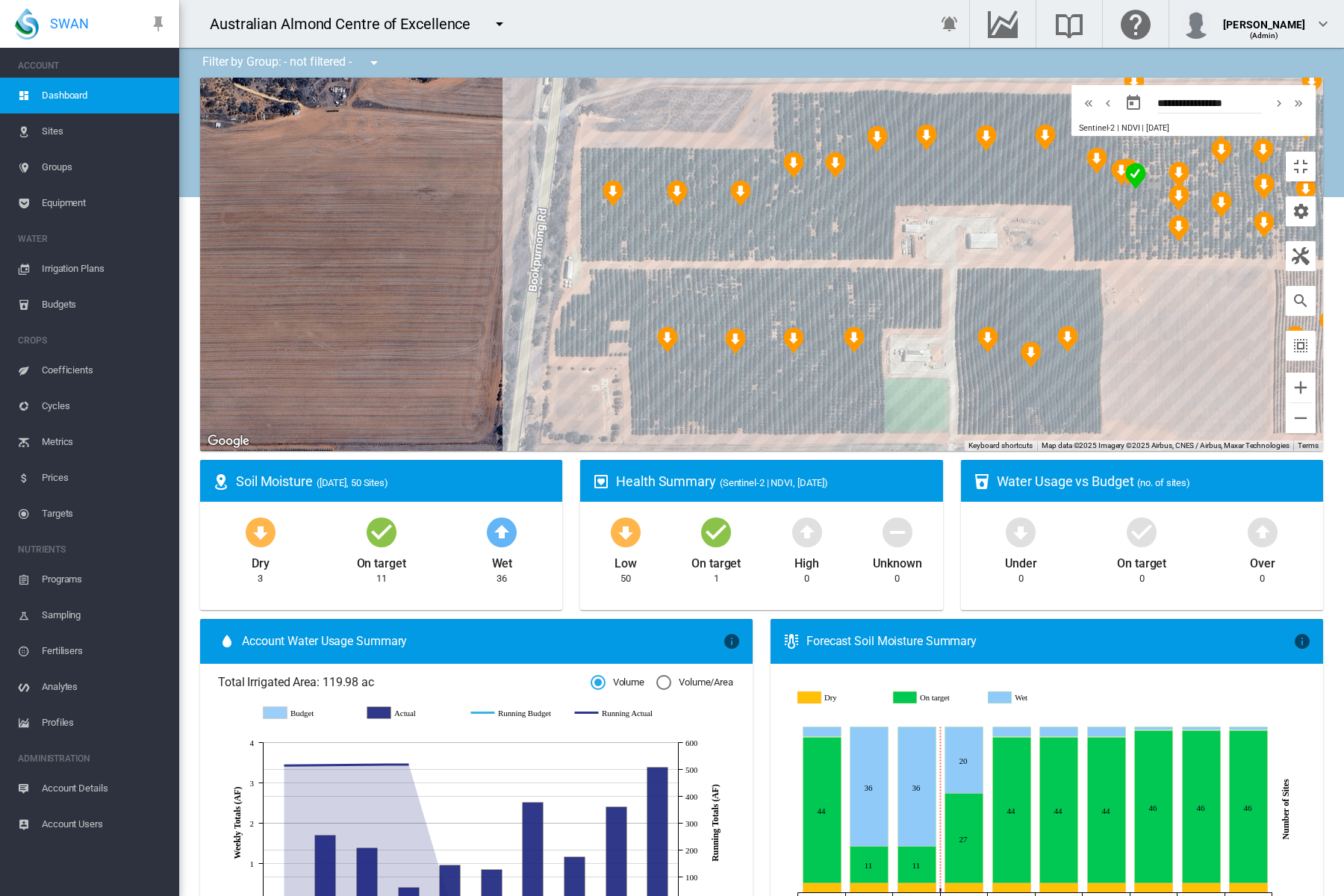
drag, startPoint x: 583, startPoint y: 242, endPoint x: 232, endPoint y: 288, distance: 354.0
click at [232, 288] on div "To navigate, press the arrow keys." at bounding box center [761, 264] width 1123 height 374
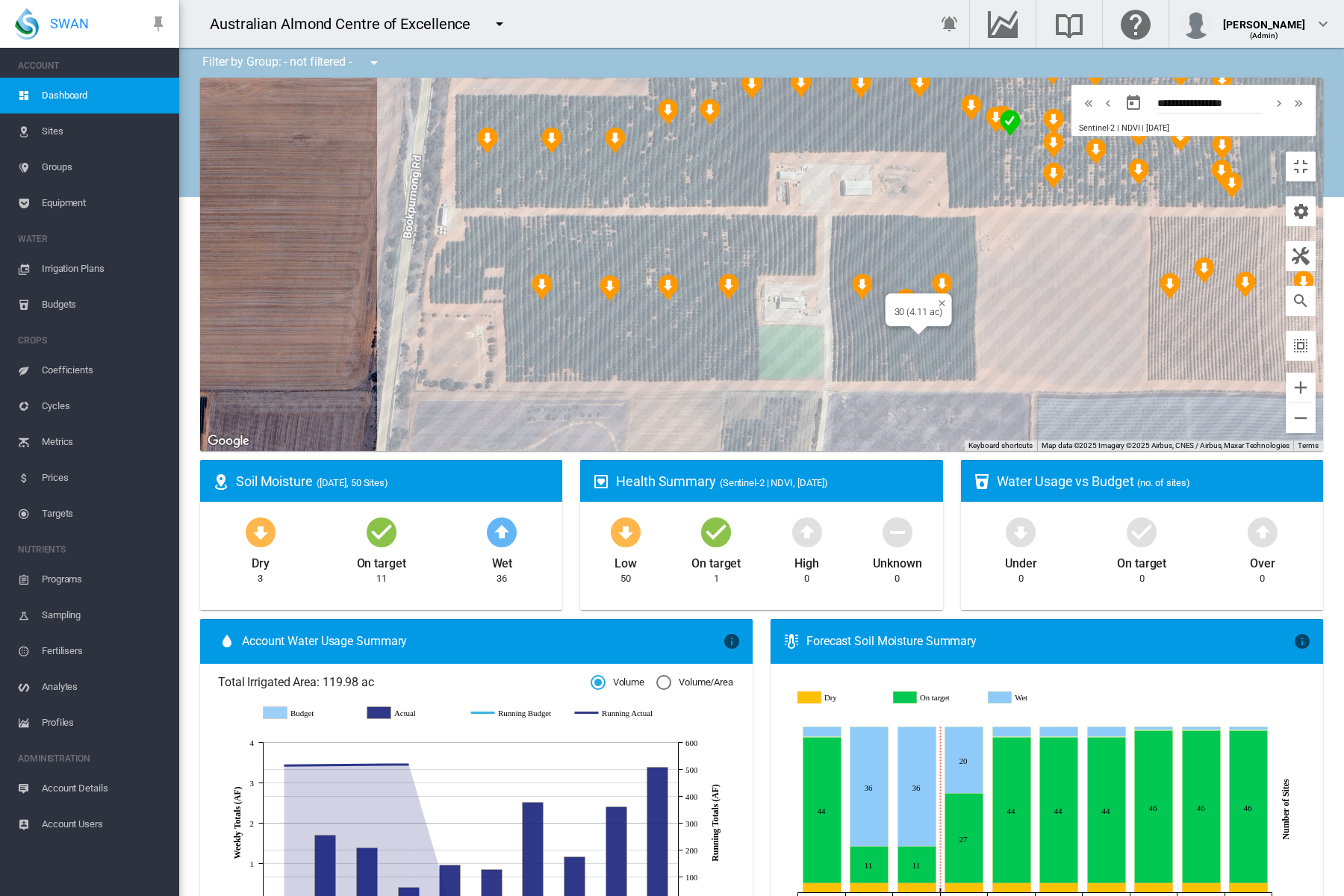
click at [926, 305] on img "NDVI: 30 health" at bounding box center [942, 285] width 33 height 39
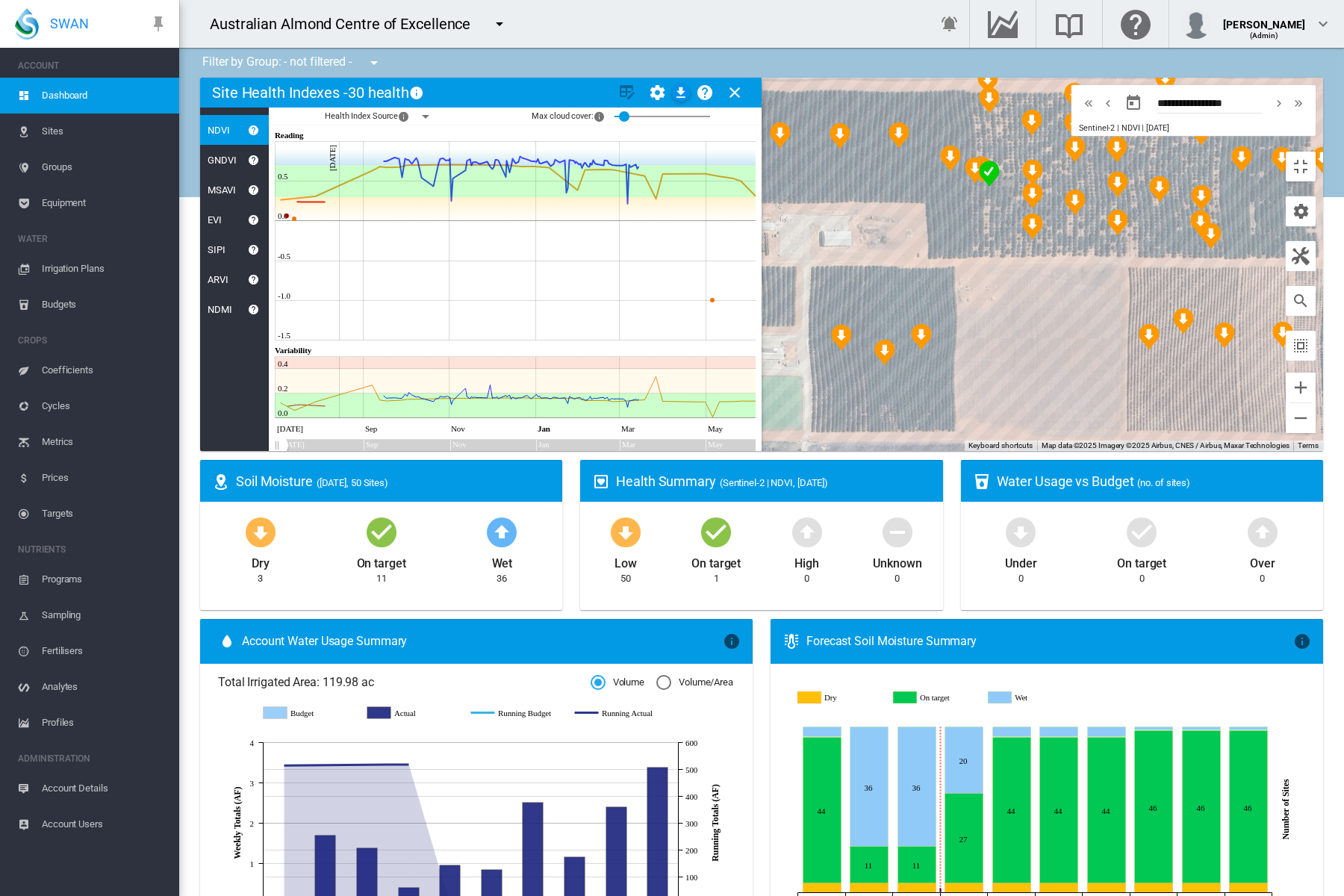
drag, startPoint x: 920, startPoint y: 677, endPoint x: 743, endPoint y: 762, distance: 196.4
click at [743, 451] on div "To navigate, press the arrow keys." at bounding box center [761, 264] width 1123 height 374
click at [869, 372] on img "NDVI: 29 health" at bounding box center [885, 352] width 33 height 39
click at [825, 357] on img "NDVI: 28 health" at bounding box center [841, 337] width 33 height 39
click at [726, 84] on md-icon "icon-close" at bounding box center [734, 92] width 18 height 18
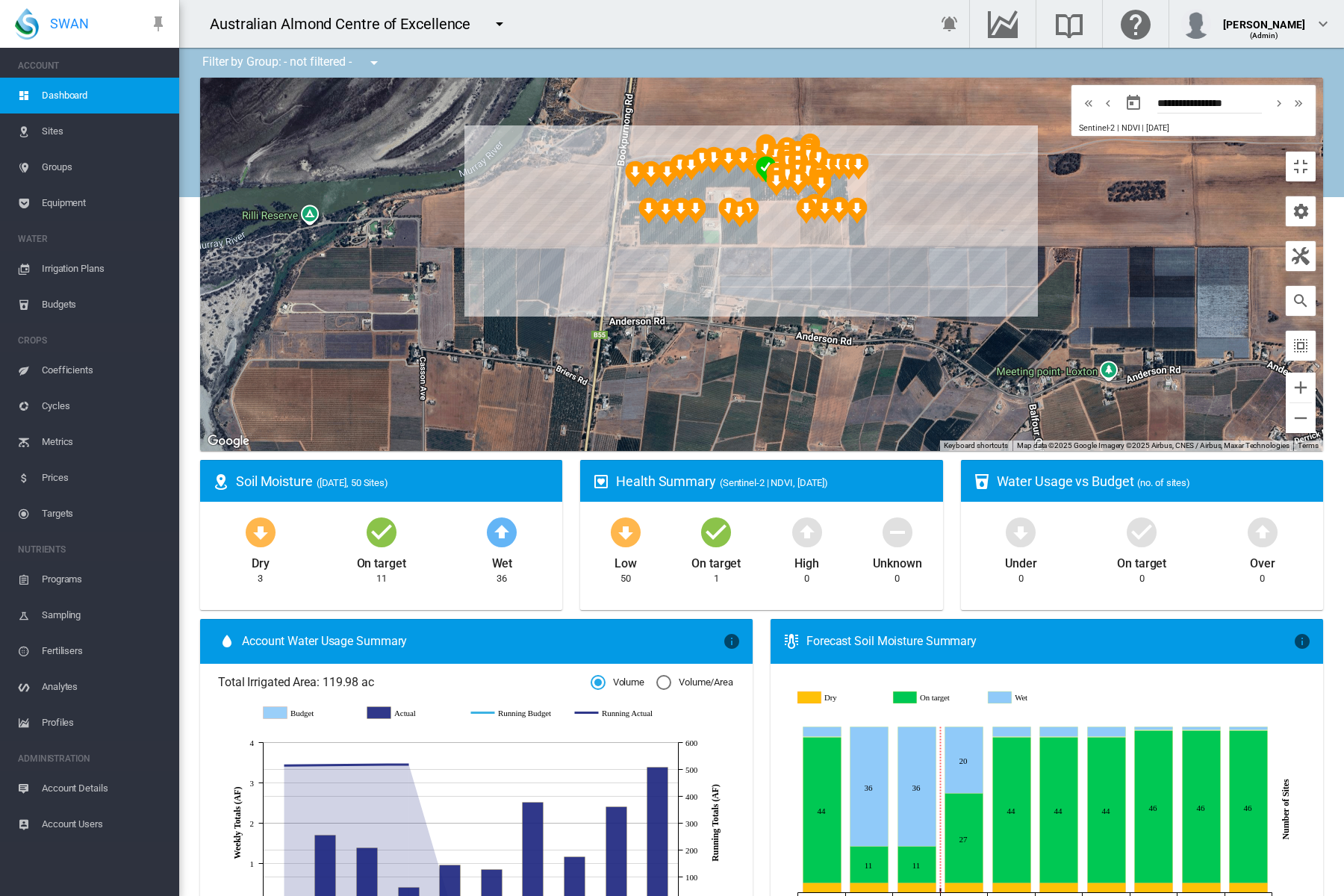
drag, startPoint x: 419, startPoint y: 392, endPoint x: 511, endPoint y: 514, distance: 152.8
click at [511, 451] on div "To navigate, press the arrow keys." at bounding box center [761, 264] width 1123 height 374
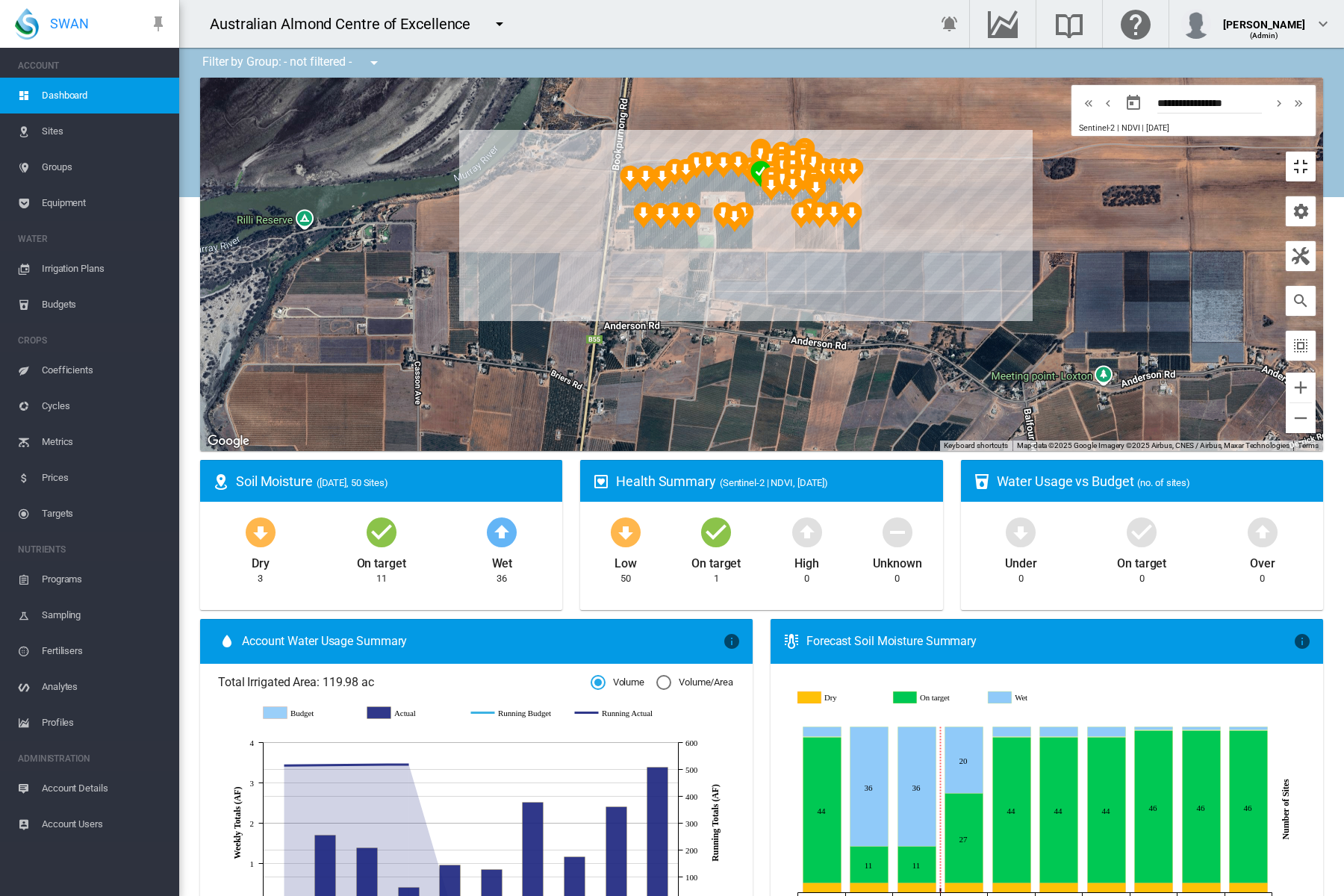
click at [1316, 152] on button "Toggle fullscreen view" at bounding box center [1301, 167] width 30 height 30
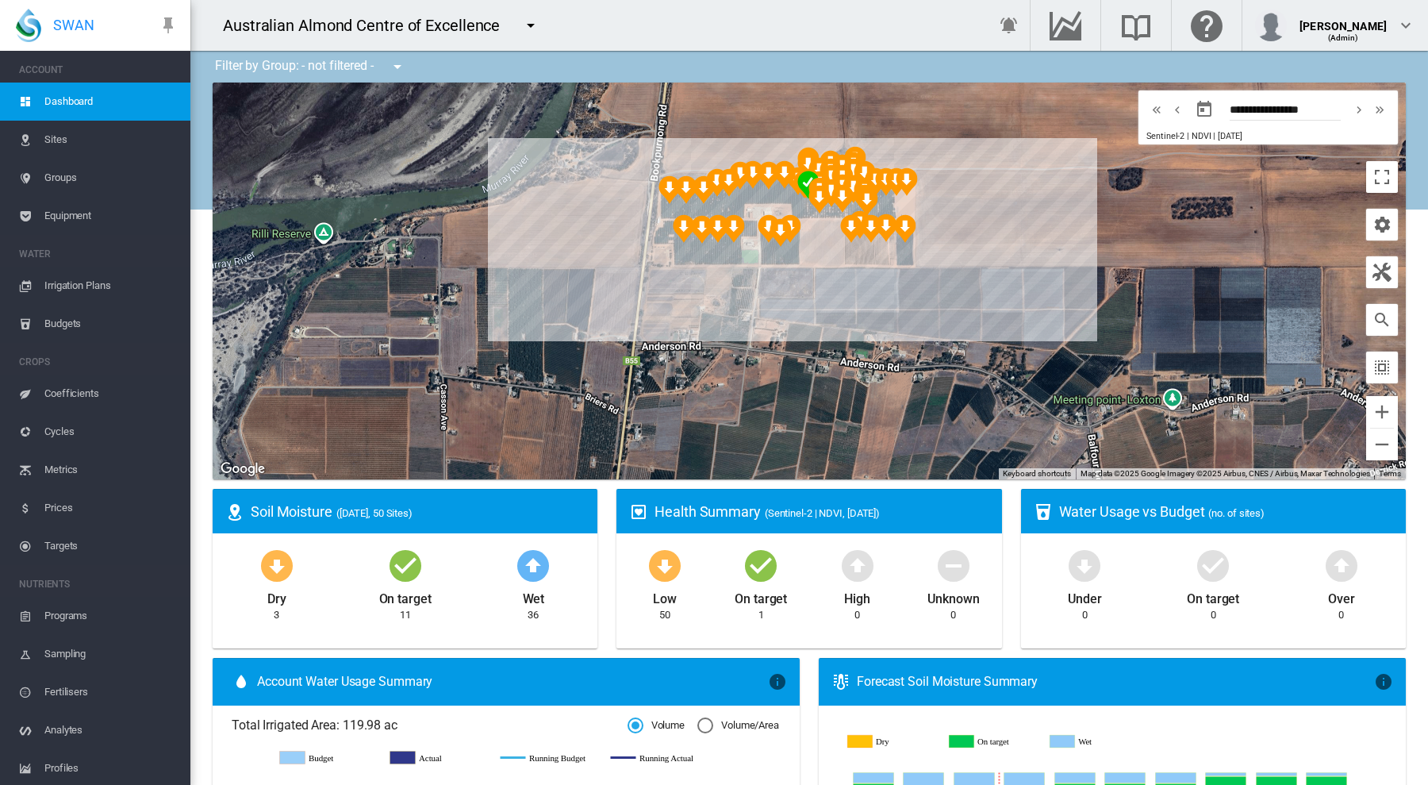
click at [529, 21] on md-icon "icon-menu-down" at bounding box center [530, 25] width 19 height 19
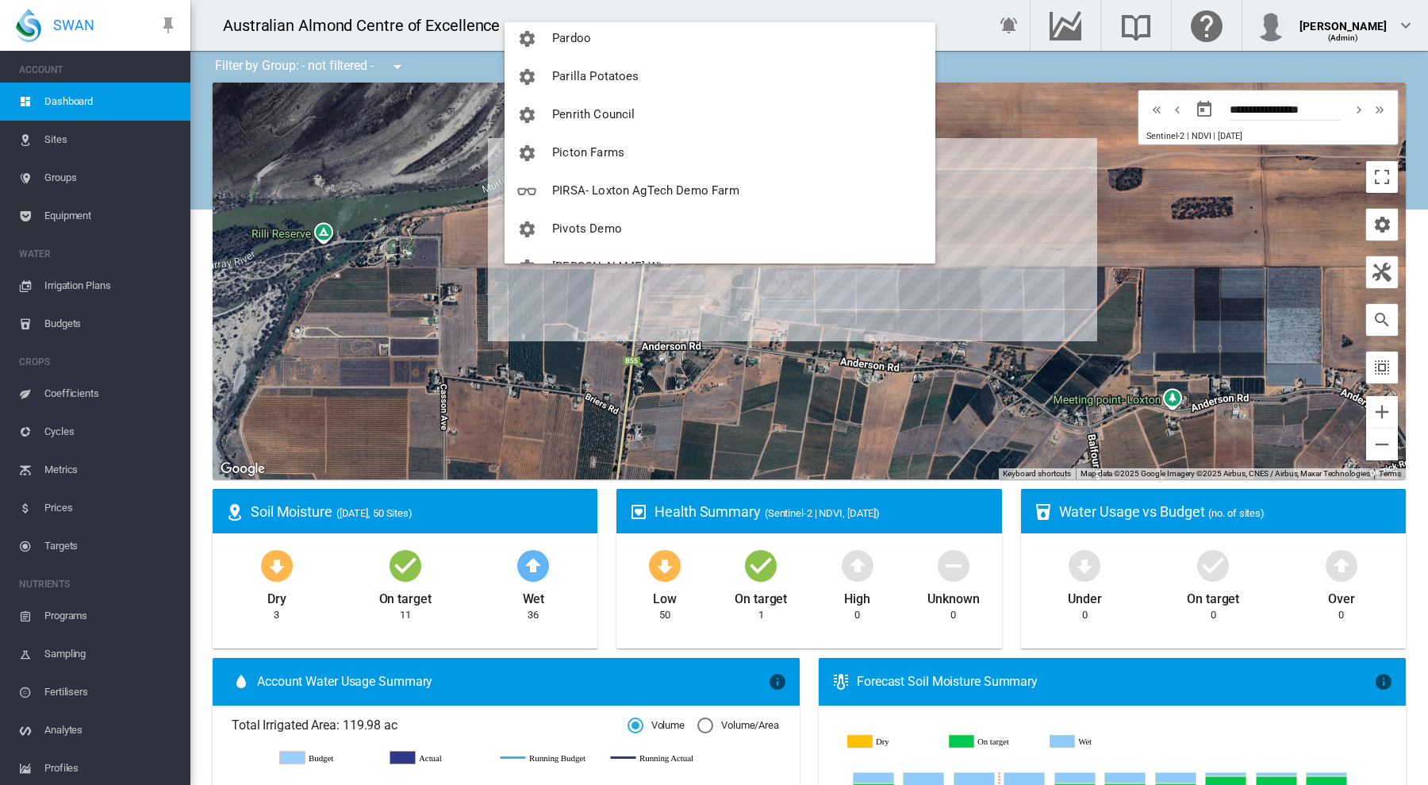
scroll to position [1686, 0]
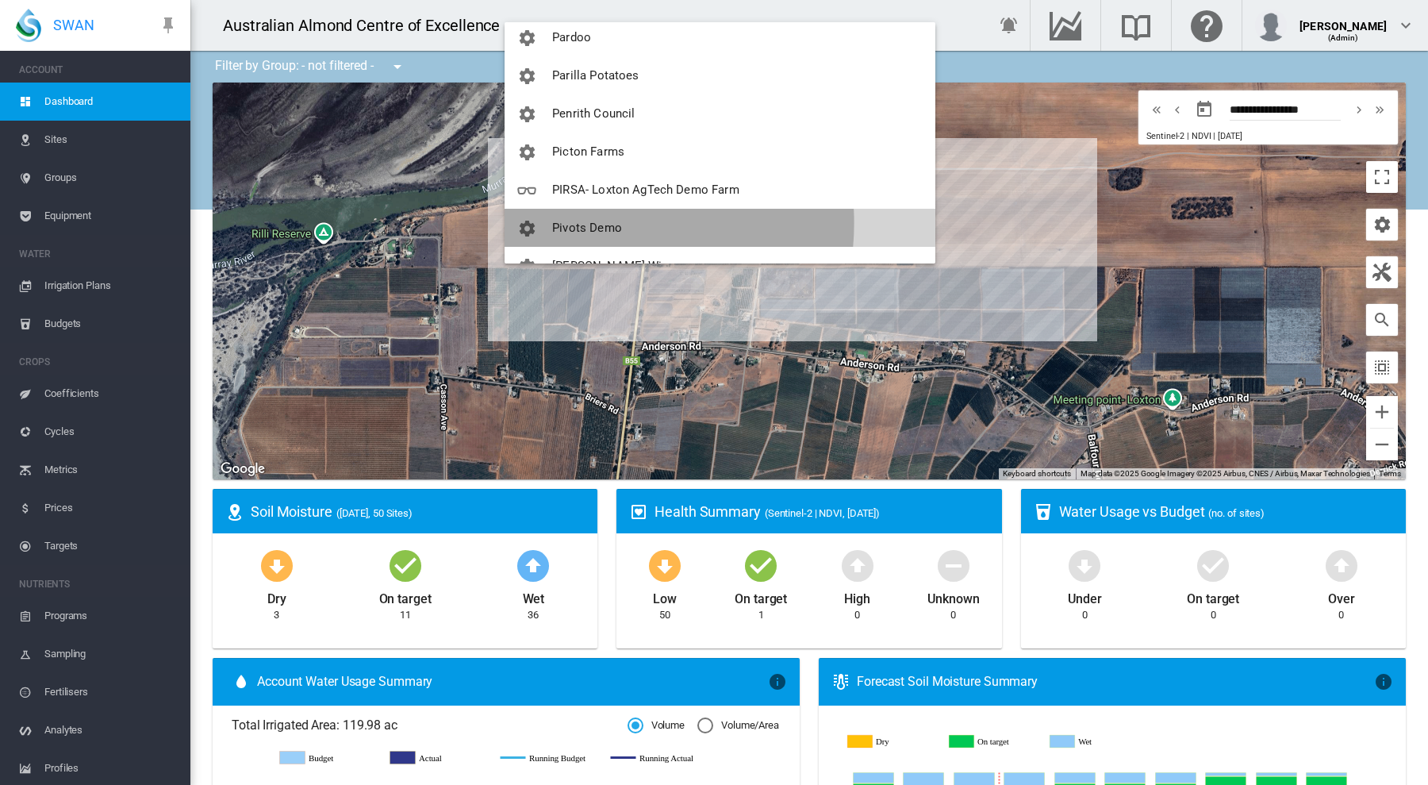
click at [590, 223] on span "Pivots Demo" at bounding box center [587, 228] width 70 height 14
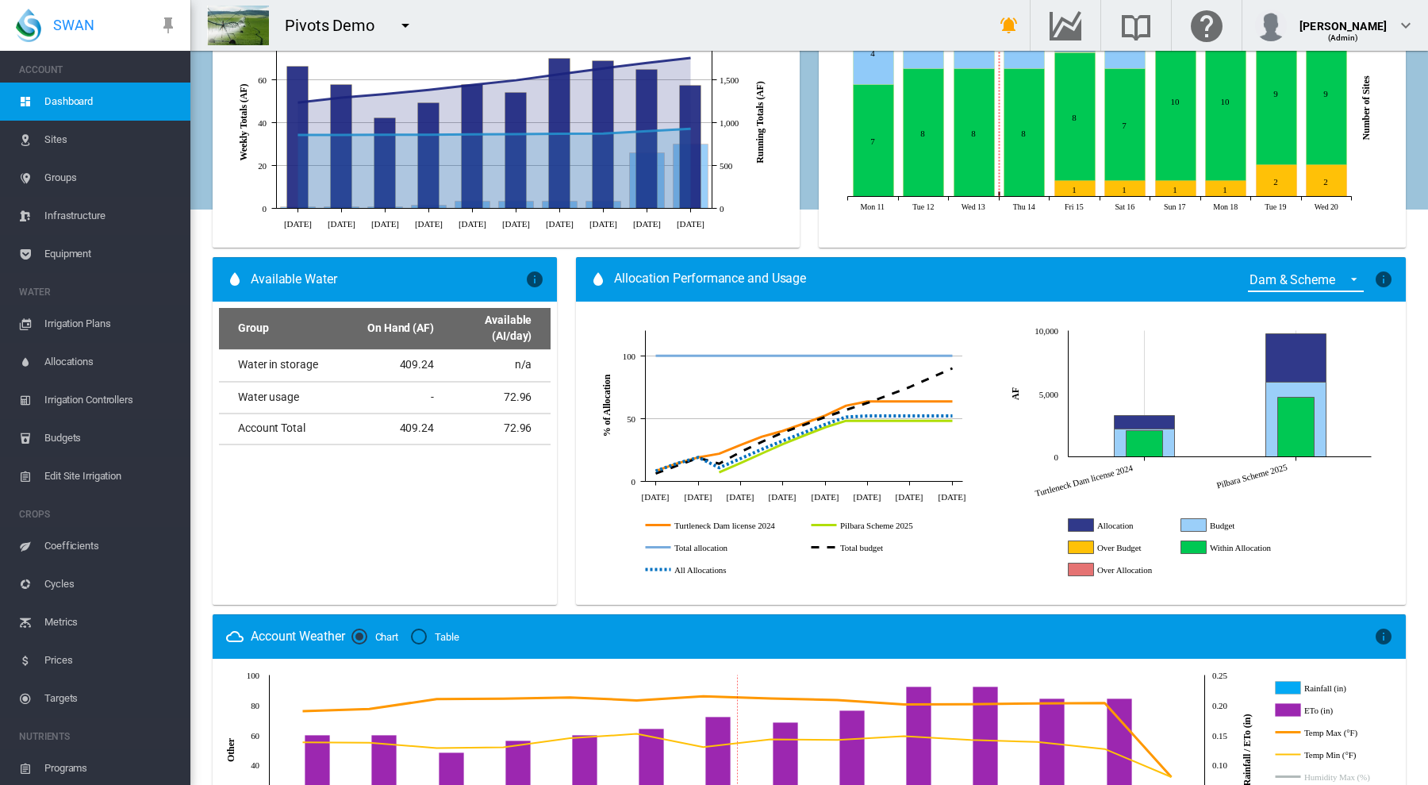
scroll to position [757, 0]
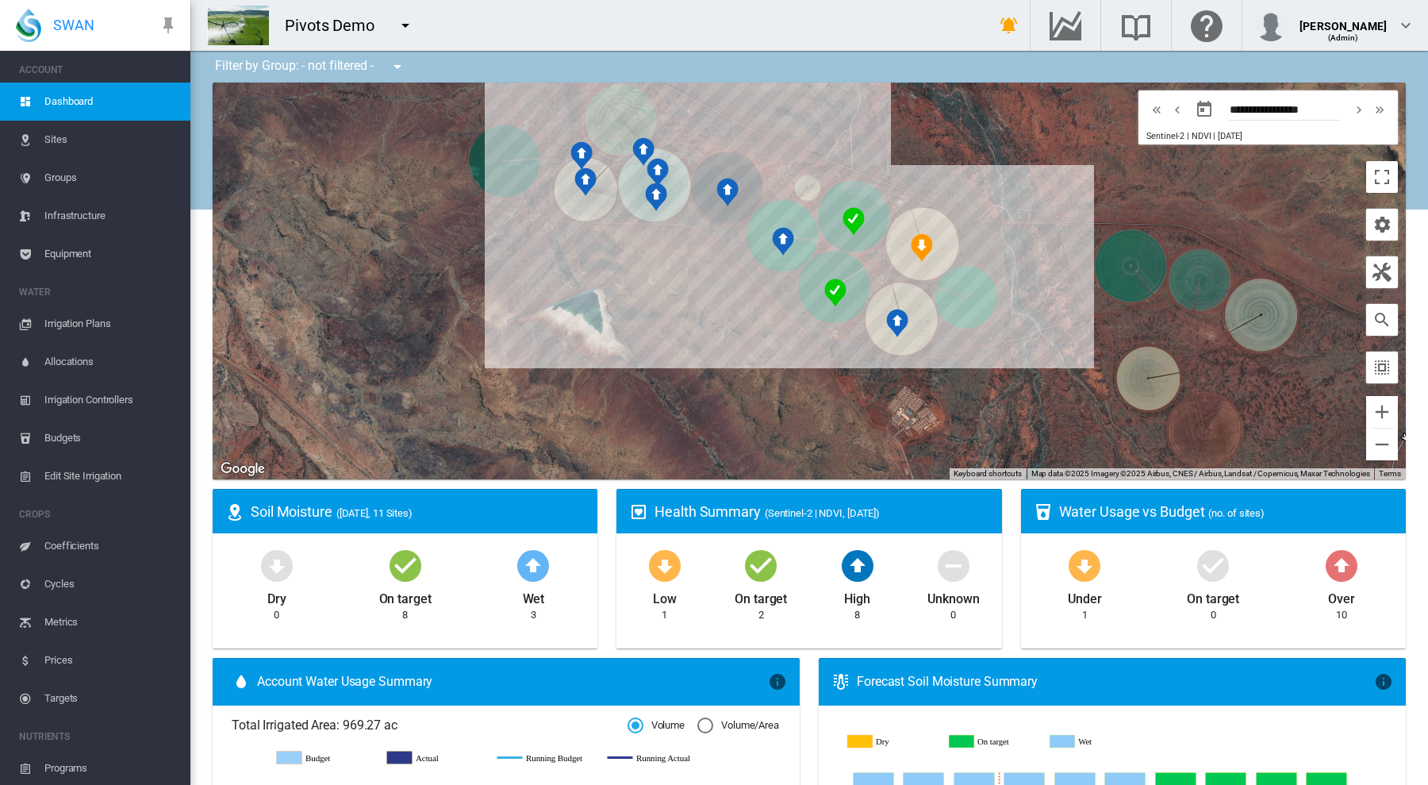
click at [60, 694] on span "Targets" at bounding box center [110, 698] width 133 height 38
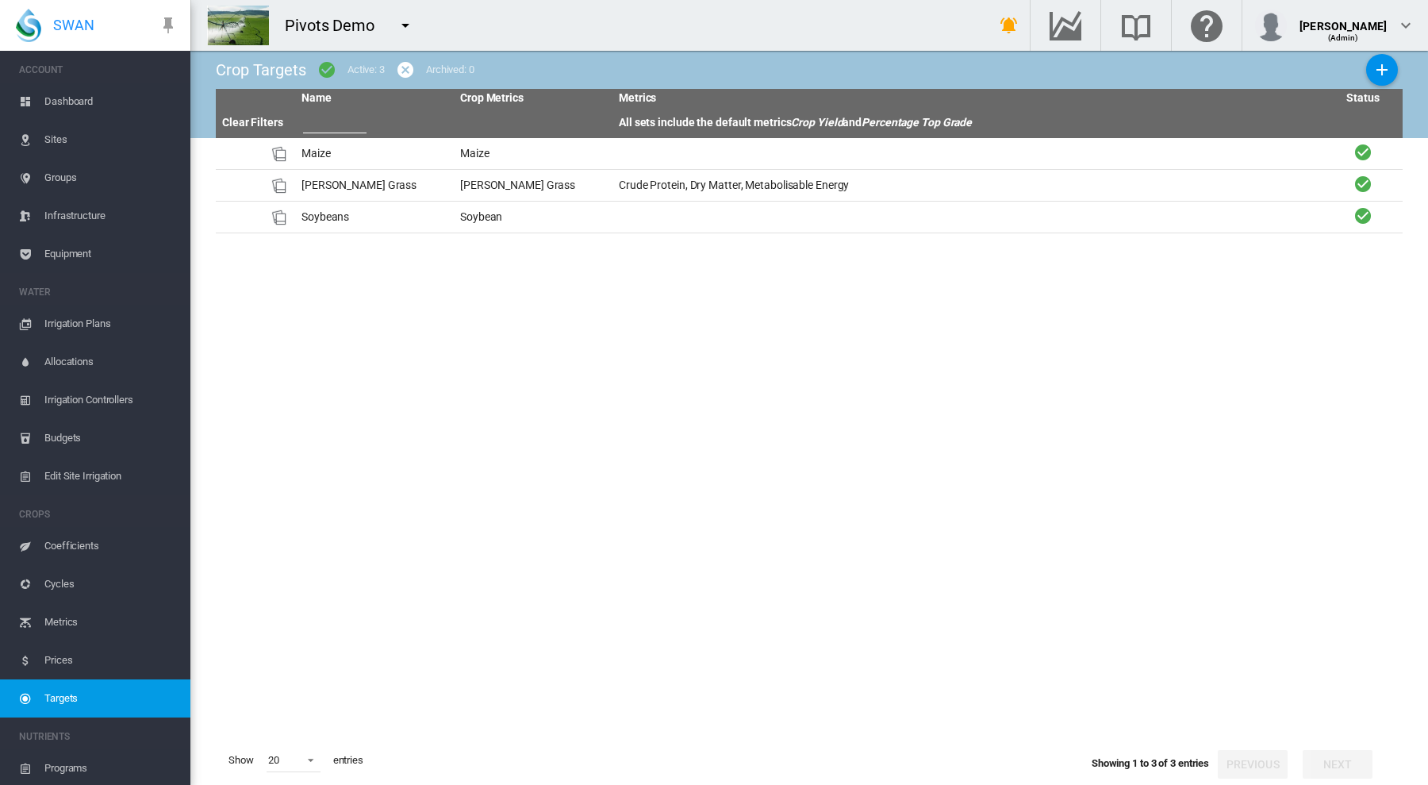
click at [60, 659] on span "Prices" at bounding box center [110, 660] width 133 height 38
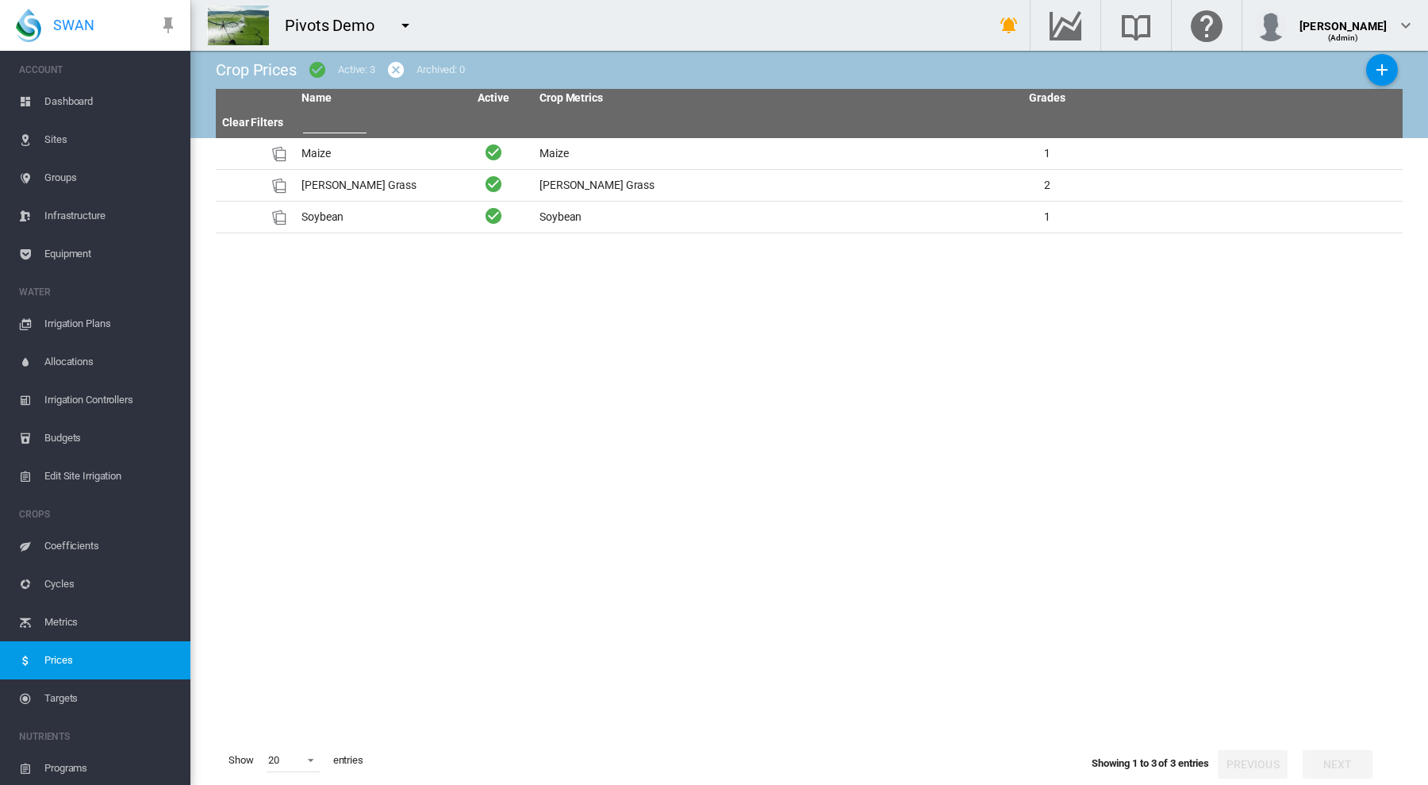
scroll to position [16, 0]
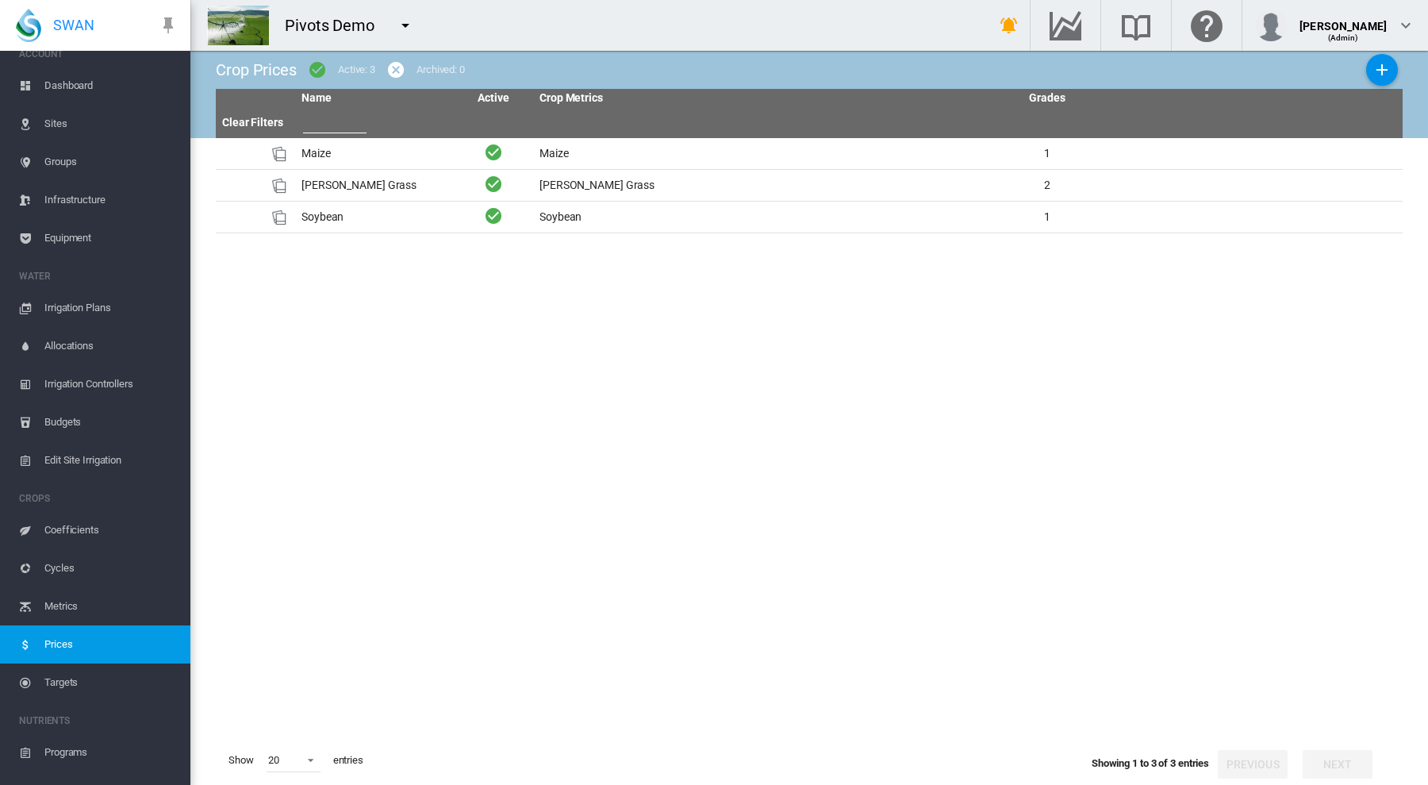
click at [54, 157] on span "Groups" at bounding box center [110, 162] width 133 height 38
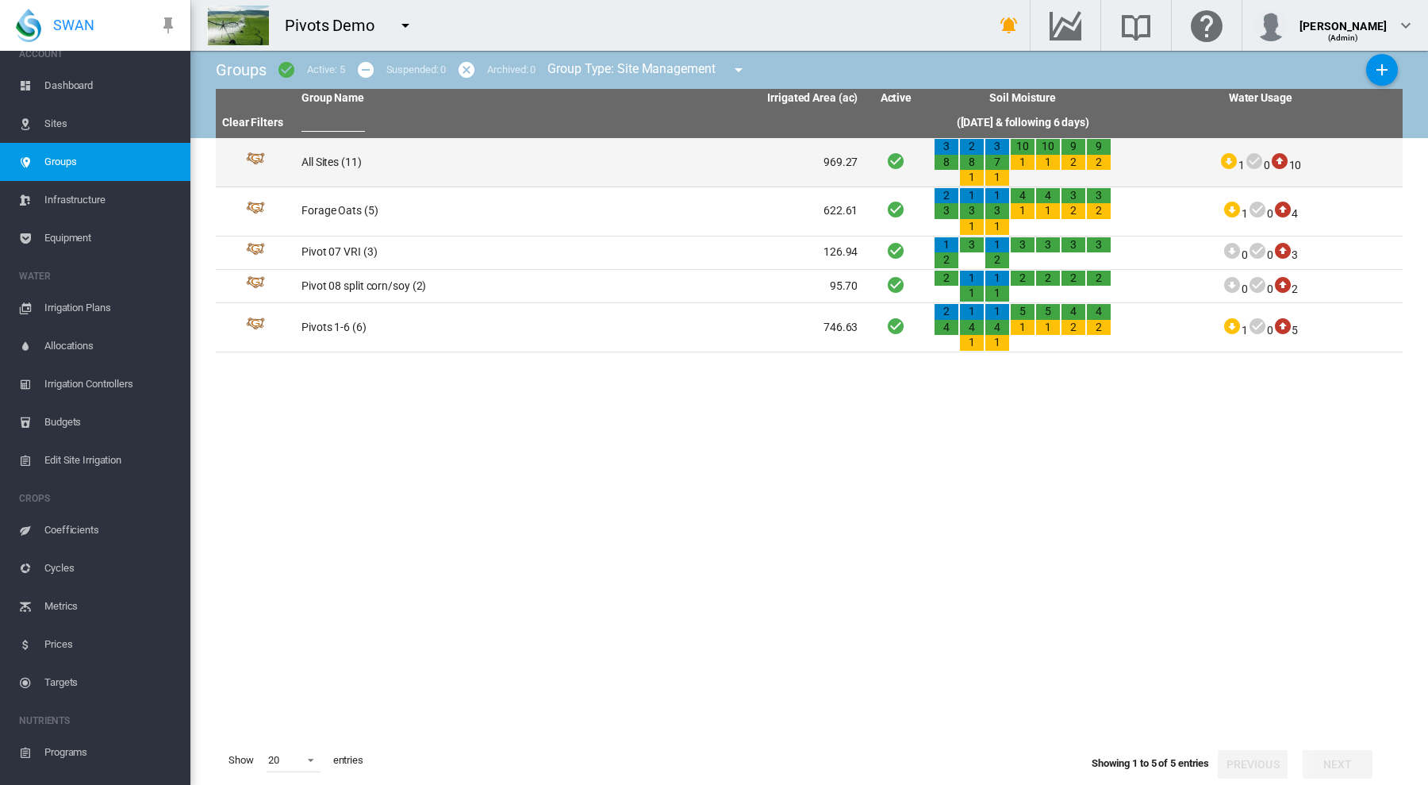
click at [330, 159] on td "All Sites (11)" at bounding box center [437, 162] width 285 height 48
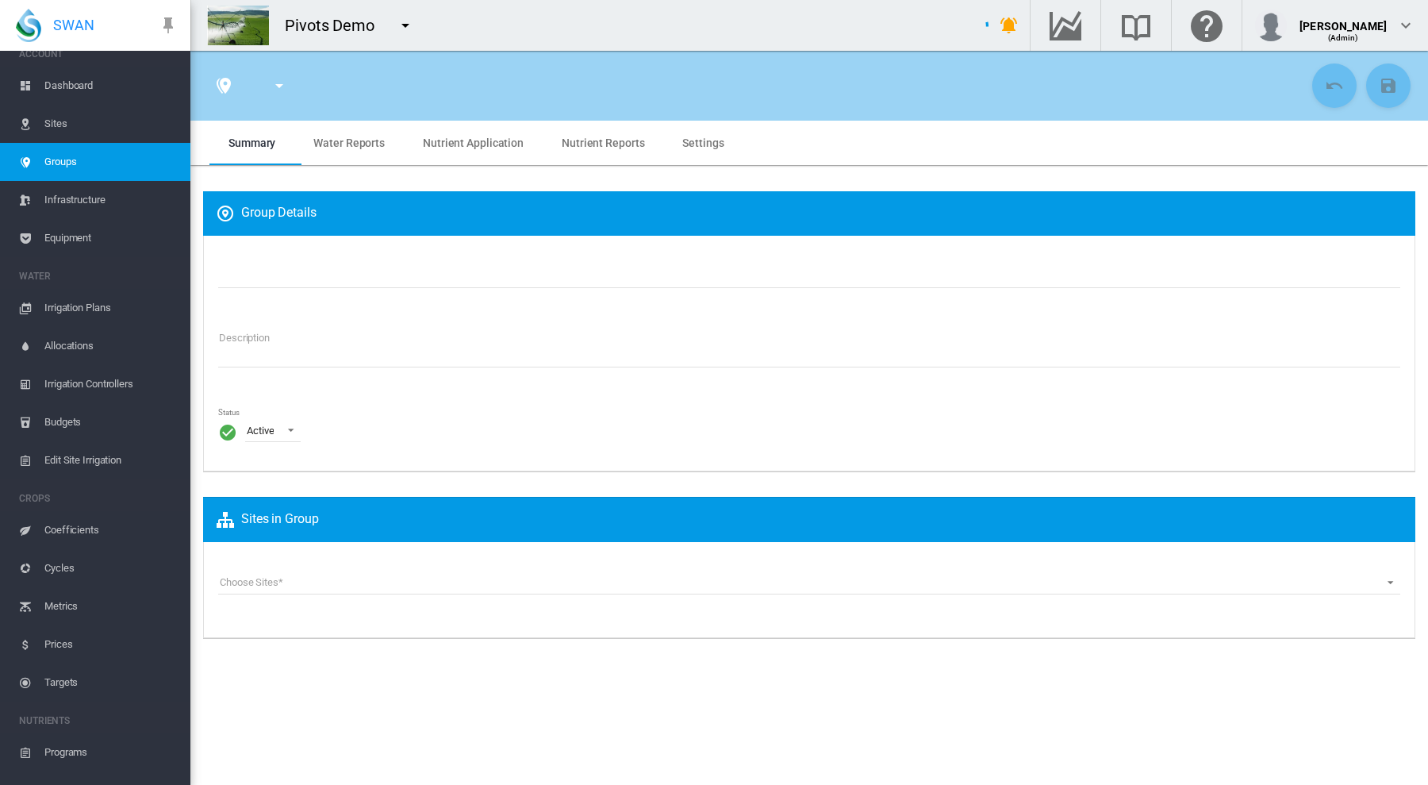
type input "*********"
type textarea "**********"
click at [445, 146] on application "Nutrient Application" at bounding box center [473, 142] width 101 height 13
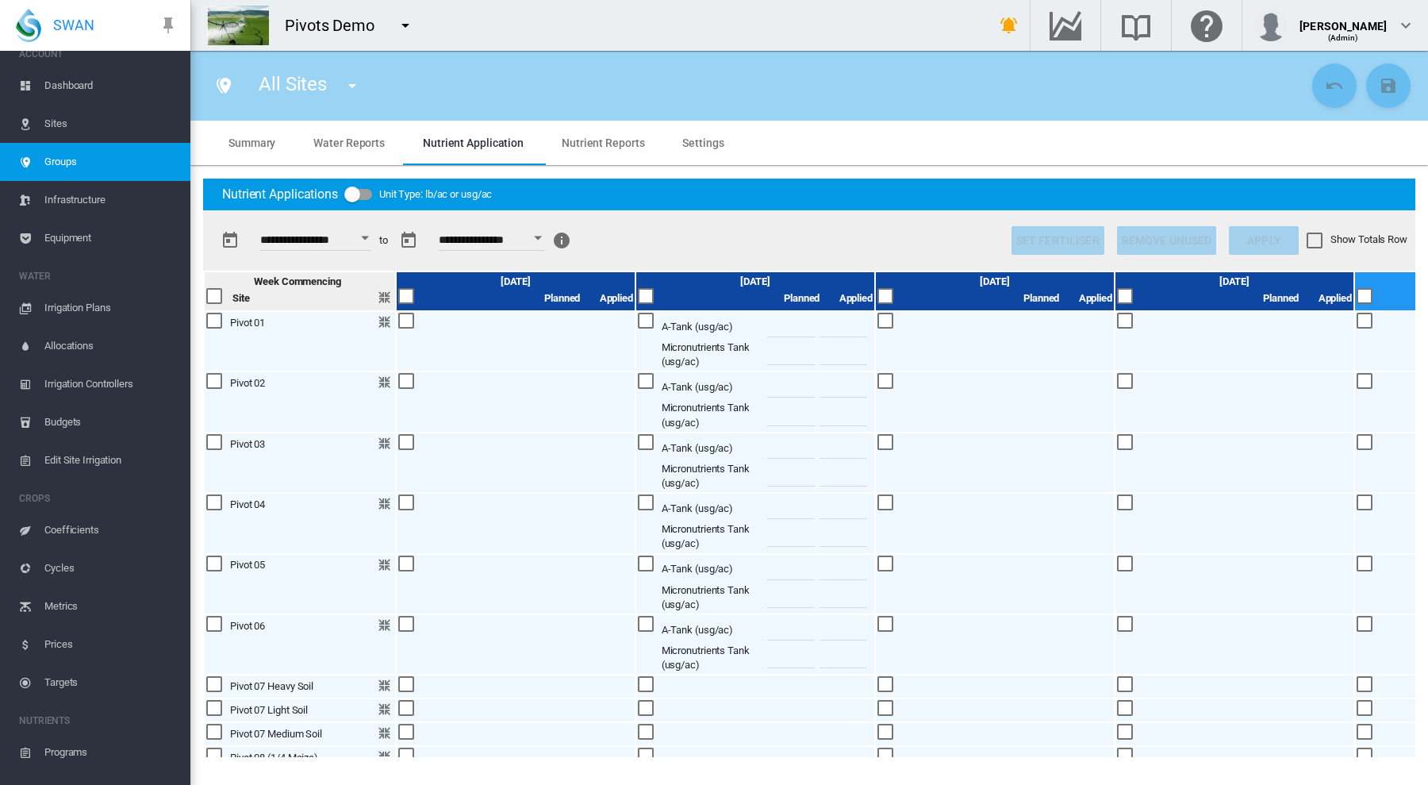
click at [65, 639] on span "Prices" at bounding box center [110, 644] width 133 height 38
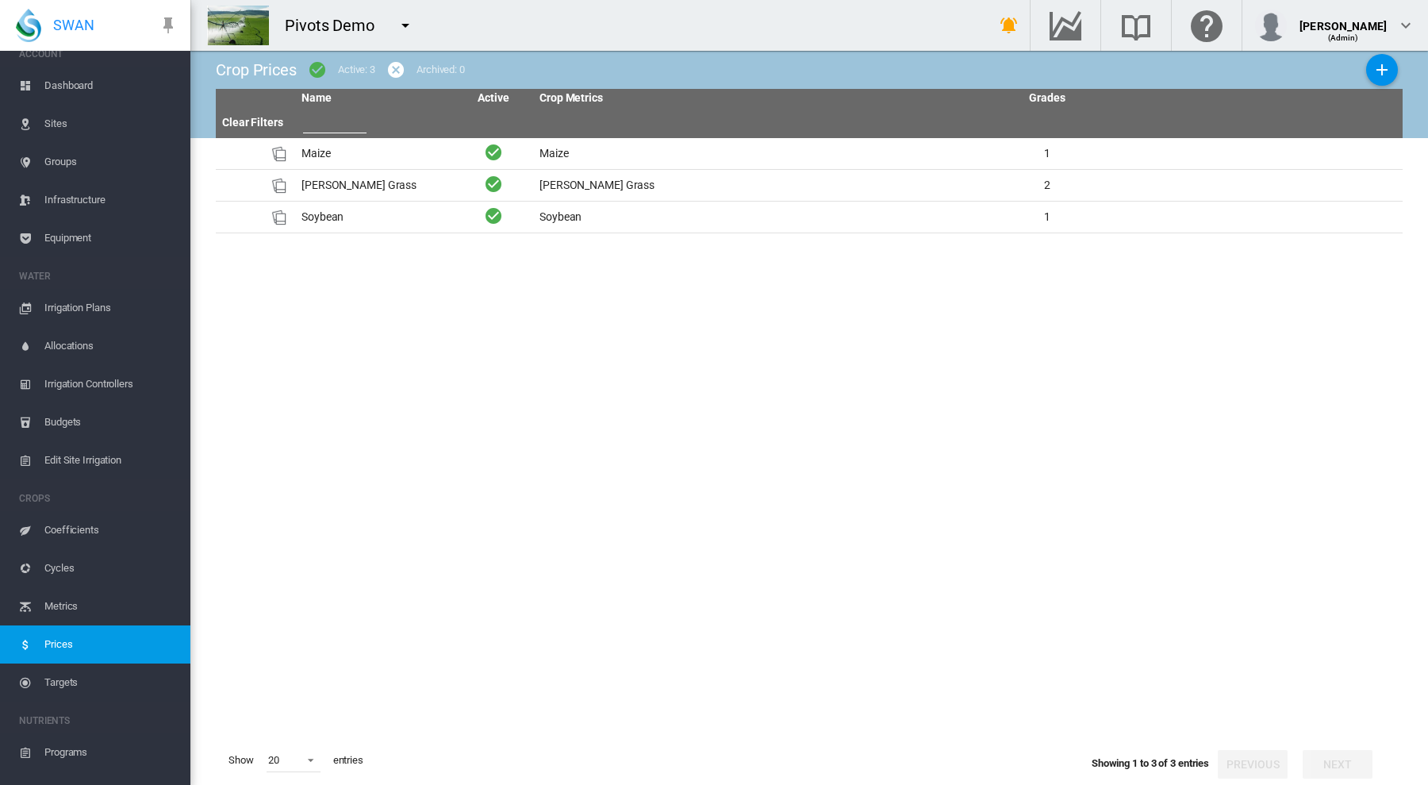
click at [61, 614] on span "Metrics" at bounding box center [110, 606] width 133 height 38
click at [61, 609] on span "Metrics" at bounding box center [110, 606] width 133 height 38
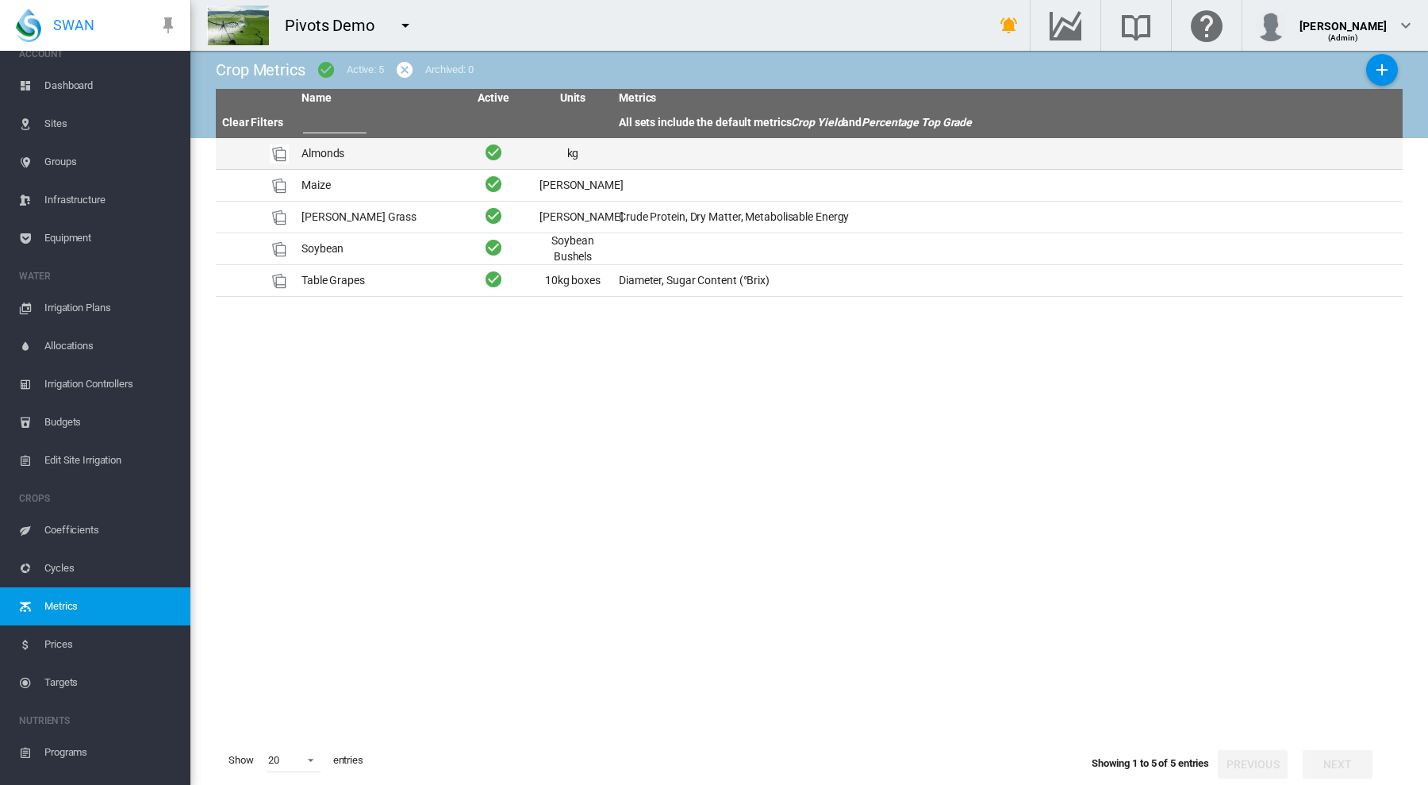
click at [330, 151] on td "Almonds" at bounding box center [374, 153] width 159 height 31
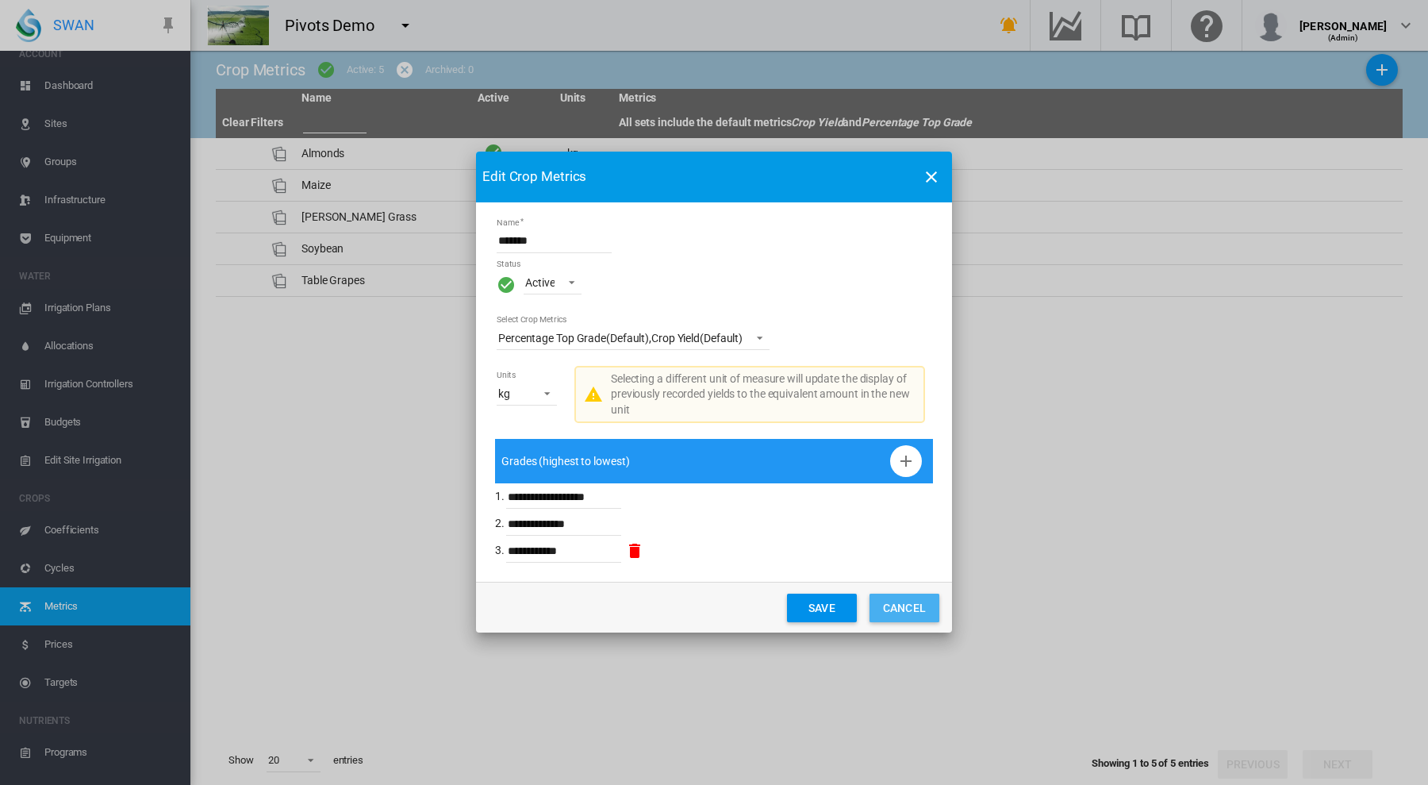
click at [889, 604] on button "Cancel" at bounding box center [905, 607] width 70 height 29
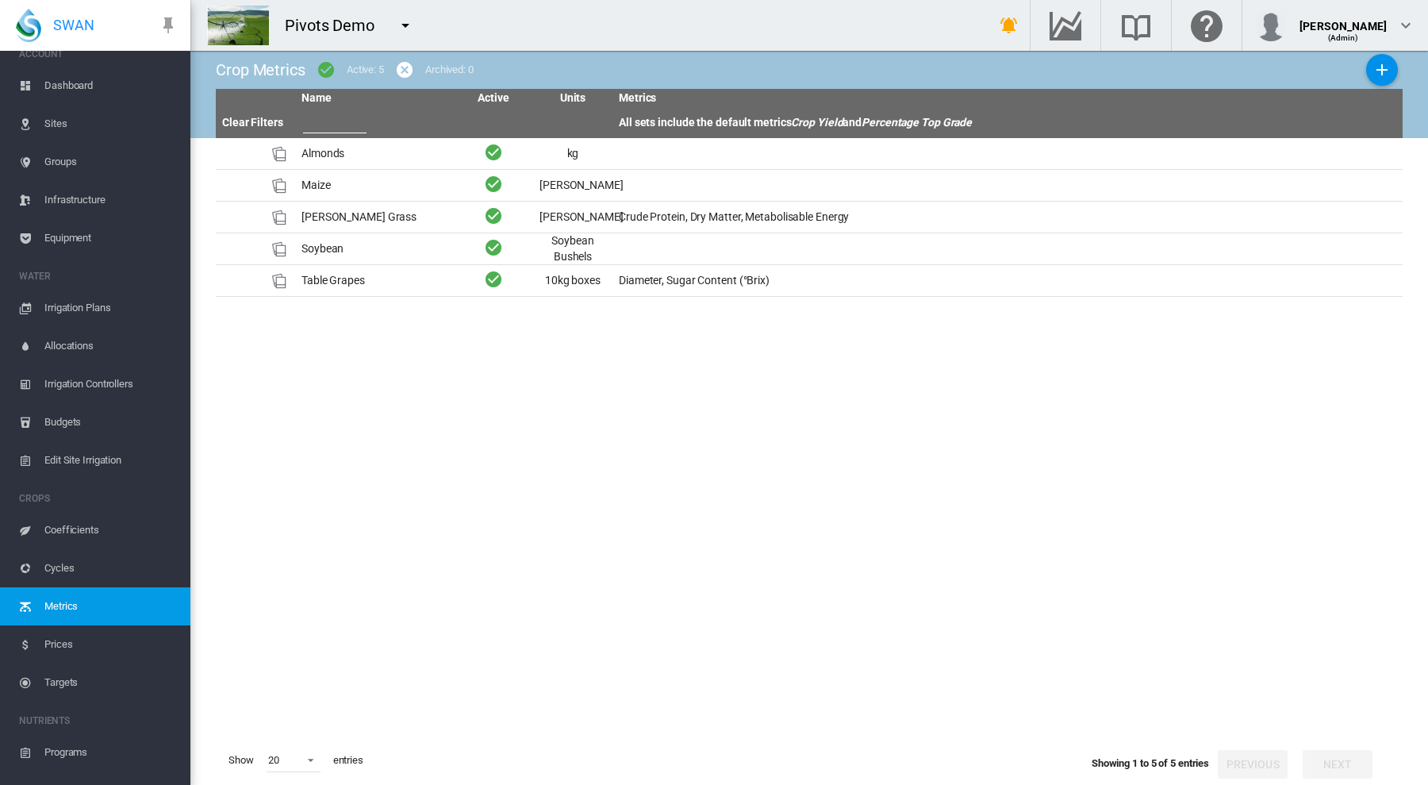
click at [57, 565] on span "Cycles" at bounding box center [110, 568] width 133 height 38
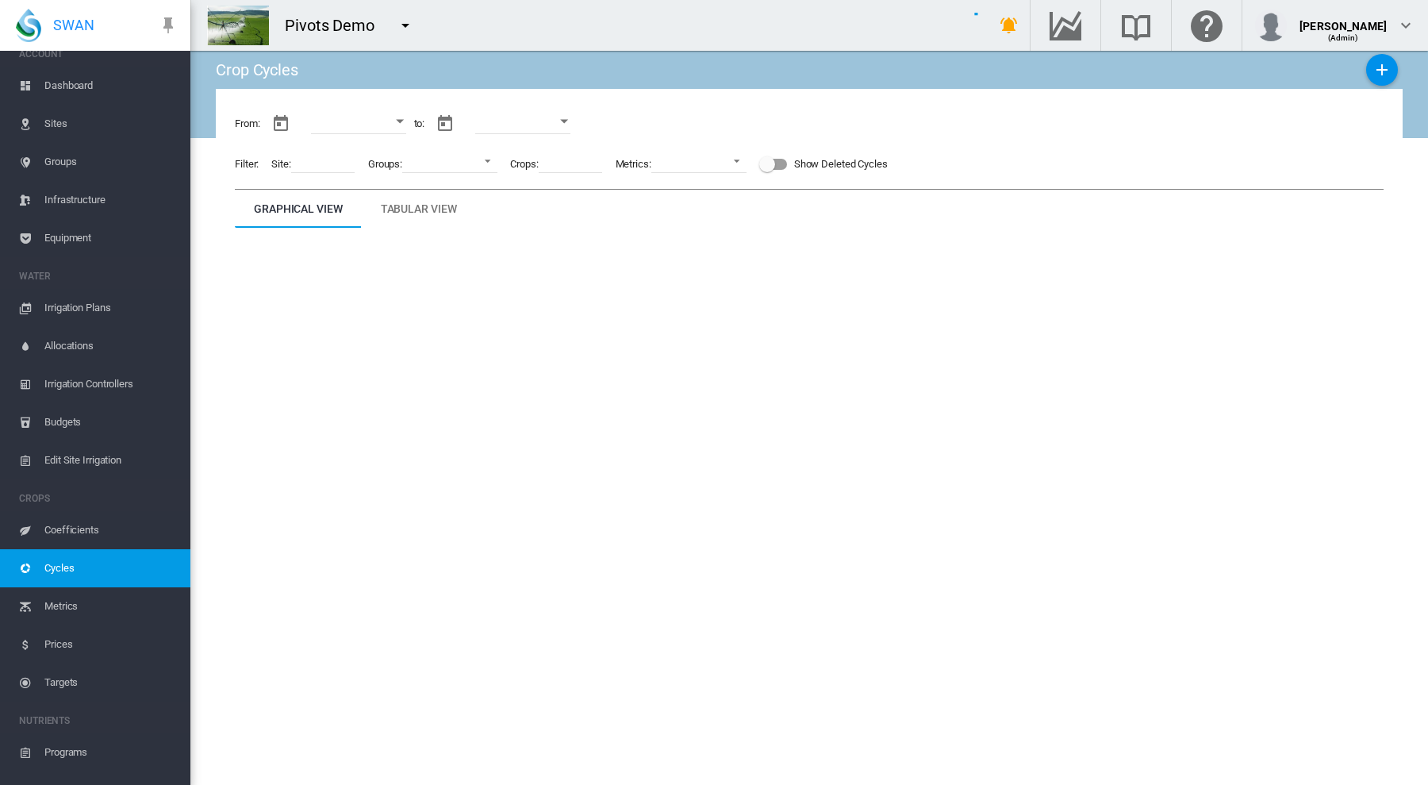
type input "**********"
click at [62, 674] on span "Targets" at bounding box center [110, 682] width 133 height 38
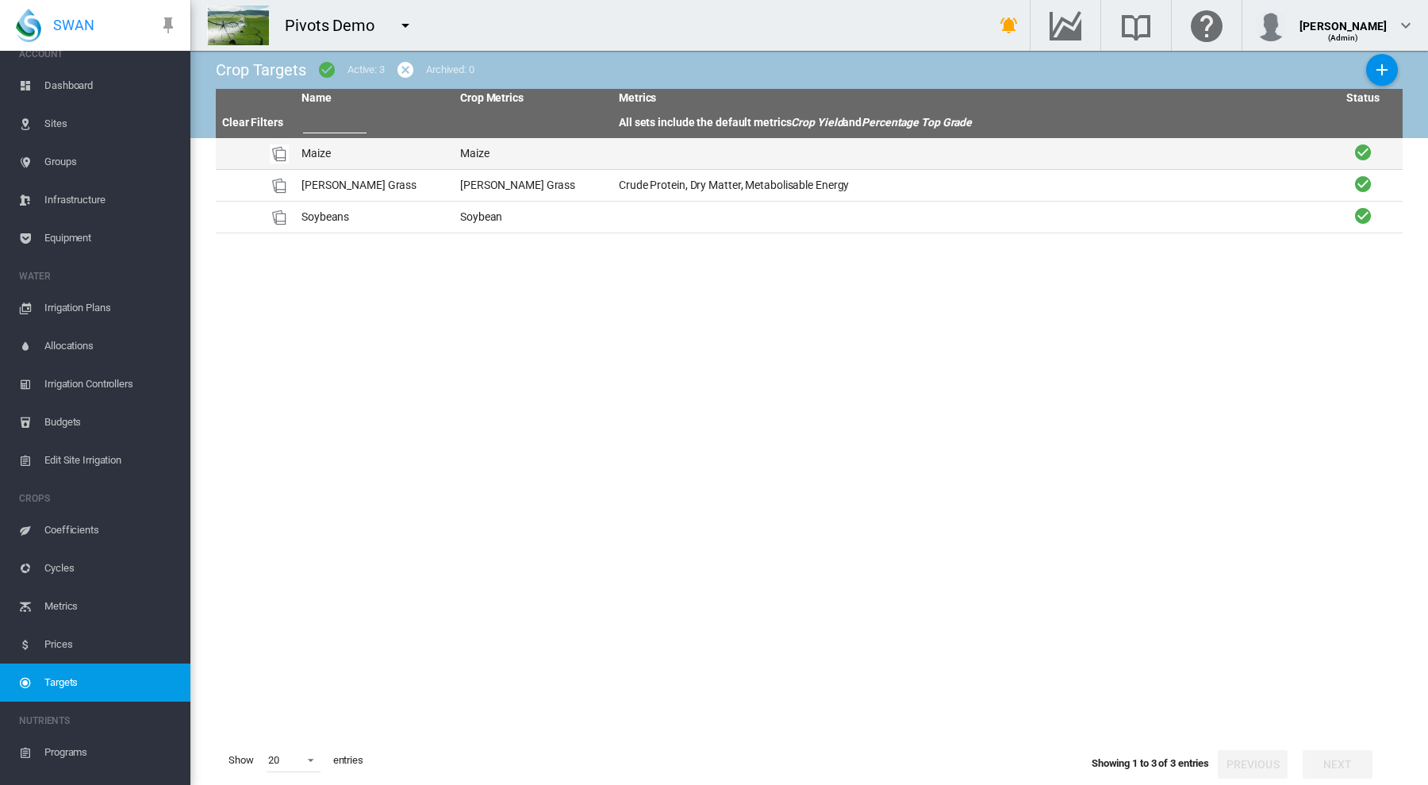
click at [311, 155] on td "Maize" at bounding box center [374, 153] width 159 height 31
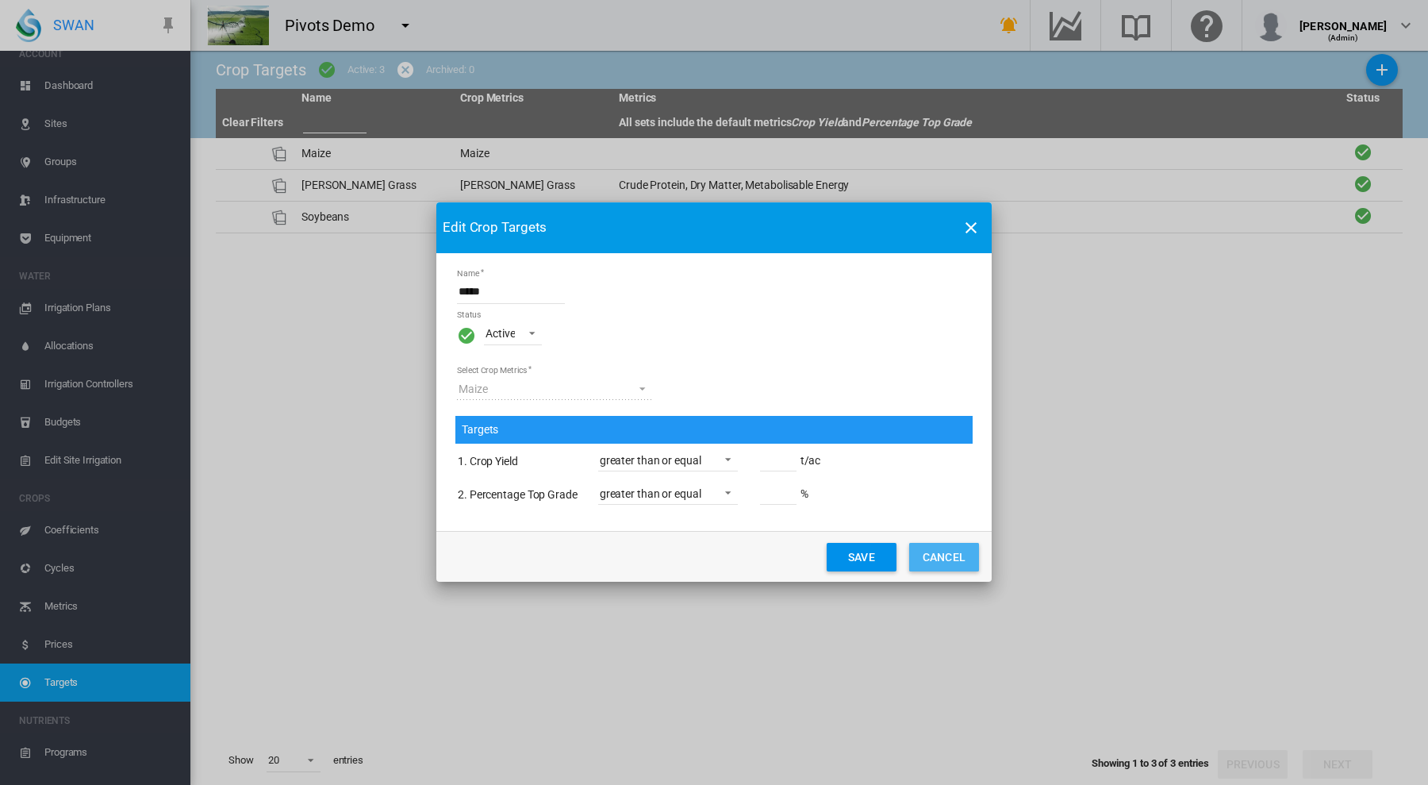
click at [947, 554] on button "Cancel" at bounding box center [944, 557] width 70 height 29
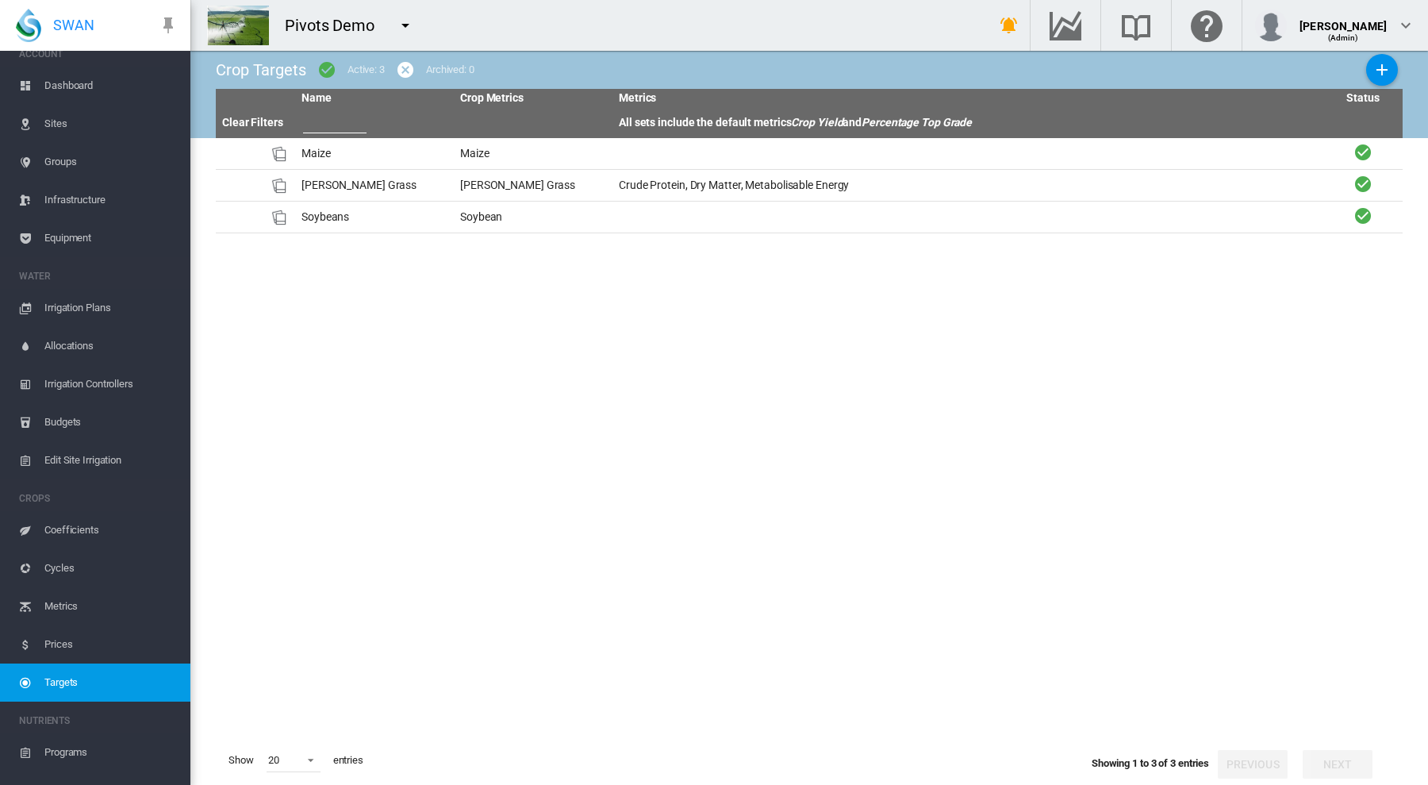
click at [49, 163] on span "Groups" at bounding box center [110, 162] width 133 height 38
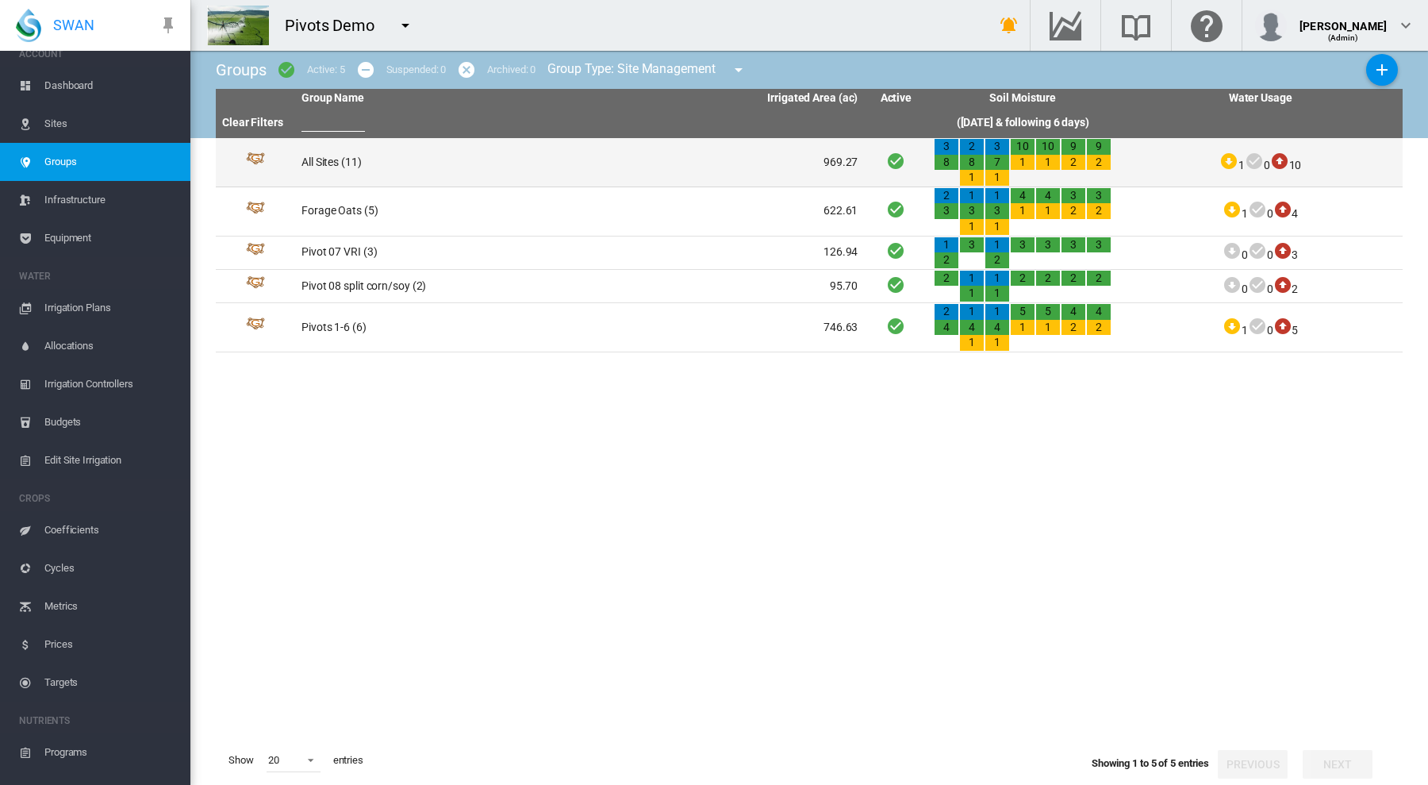
click at [343, 161] on td "All Sites (11)" at bounding box center [437, 162] width 285 height 48
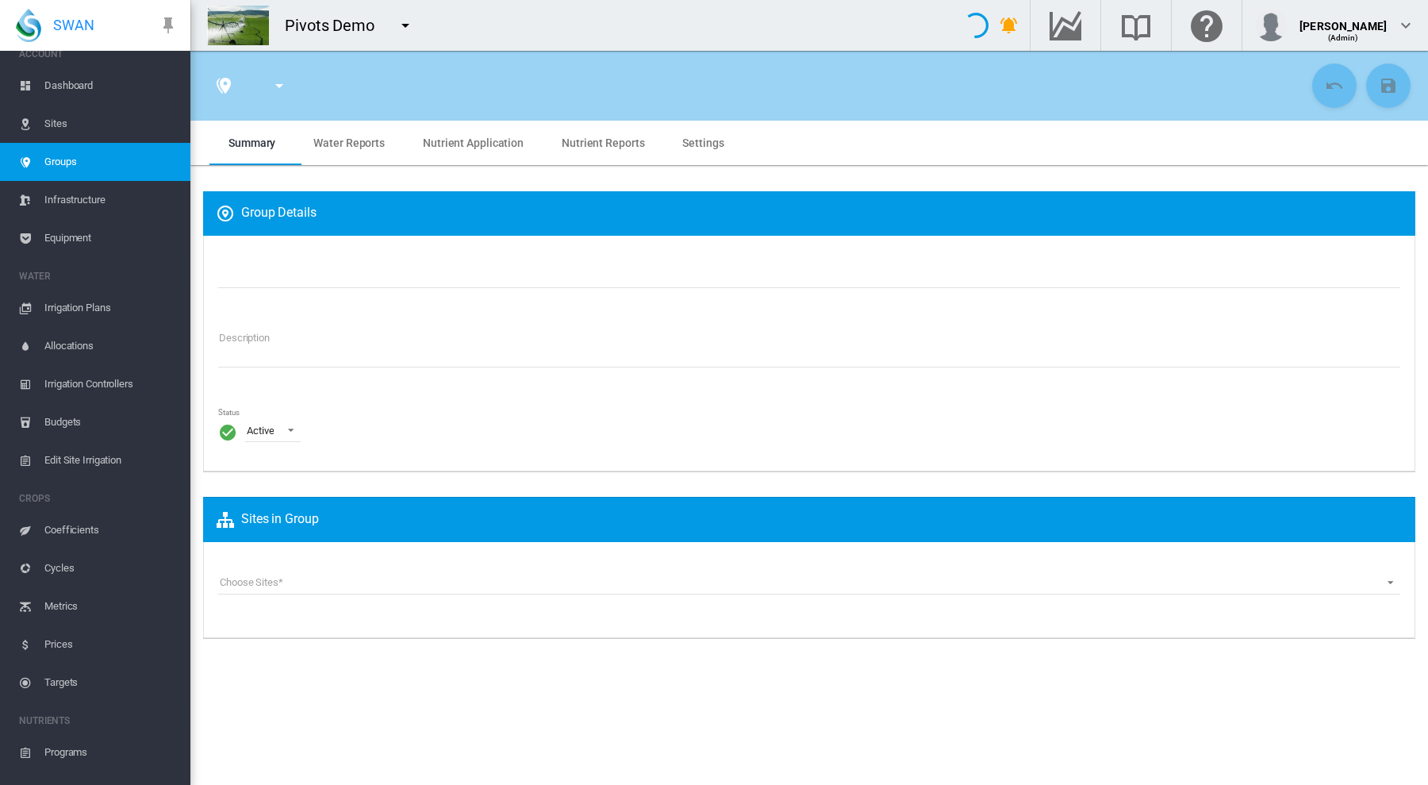
type input "*********"
type textarea "**********"
type input "*"
type input "****"
type input "*"
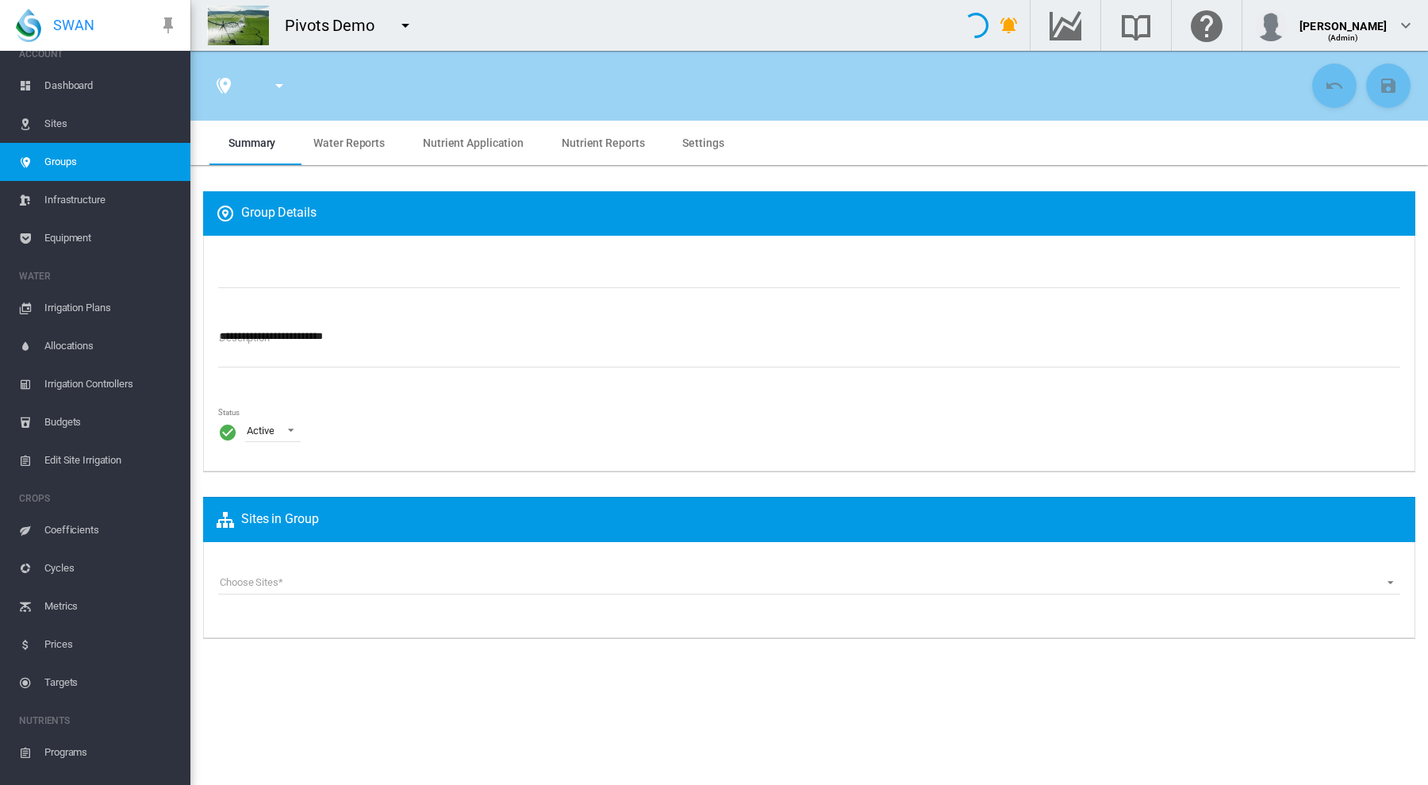
type input "****"
type input "***"
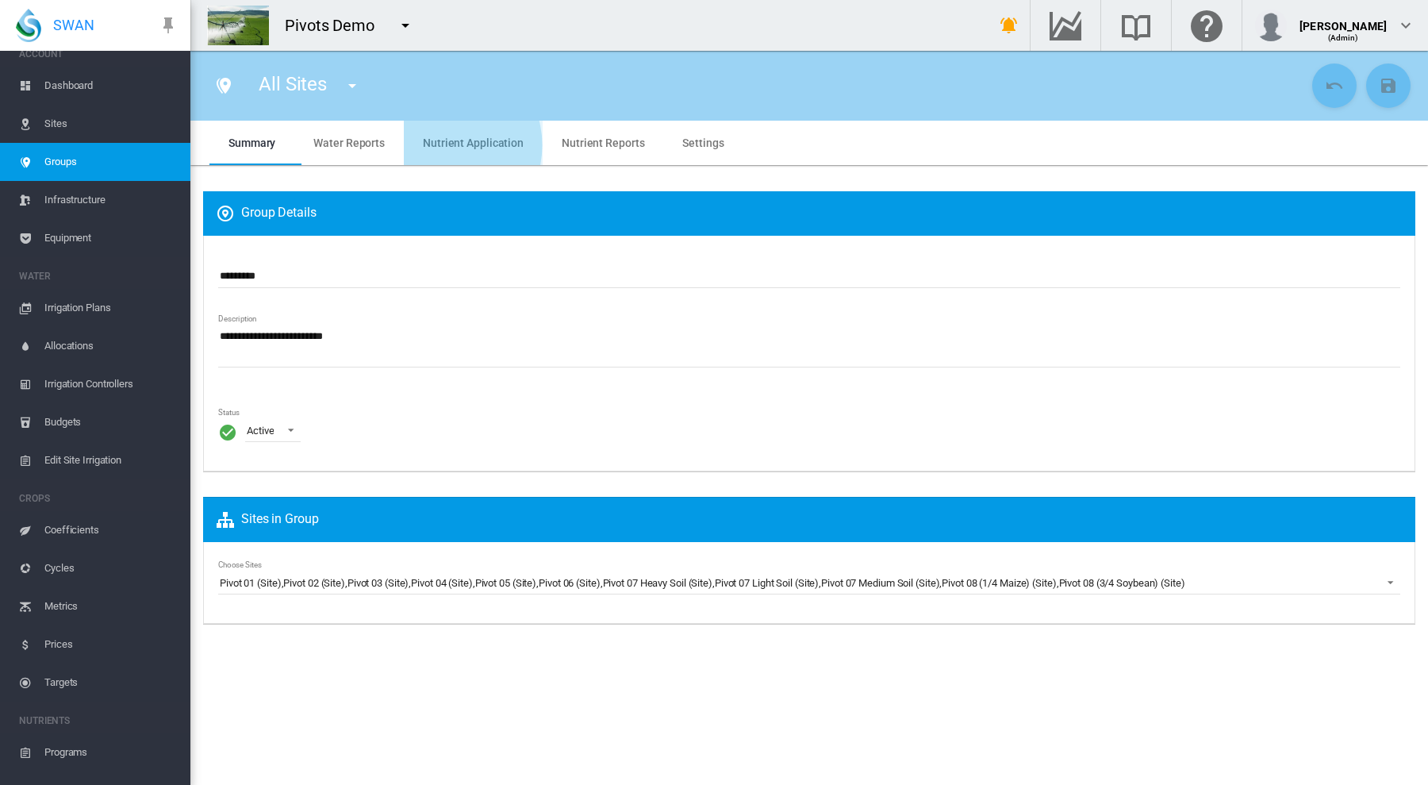
click at [440, 145] on application "Nutrient Application" at bounding box center [473, 142] width 101 height 13
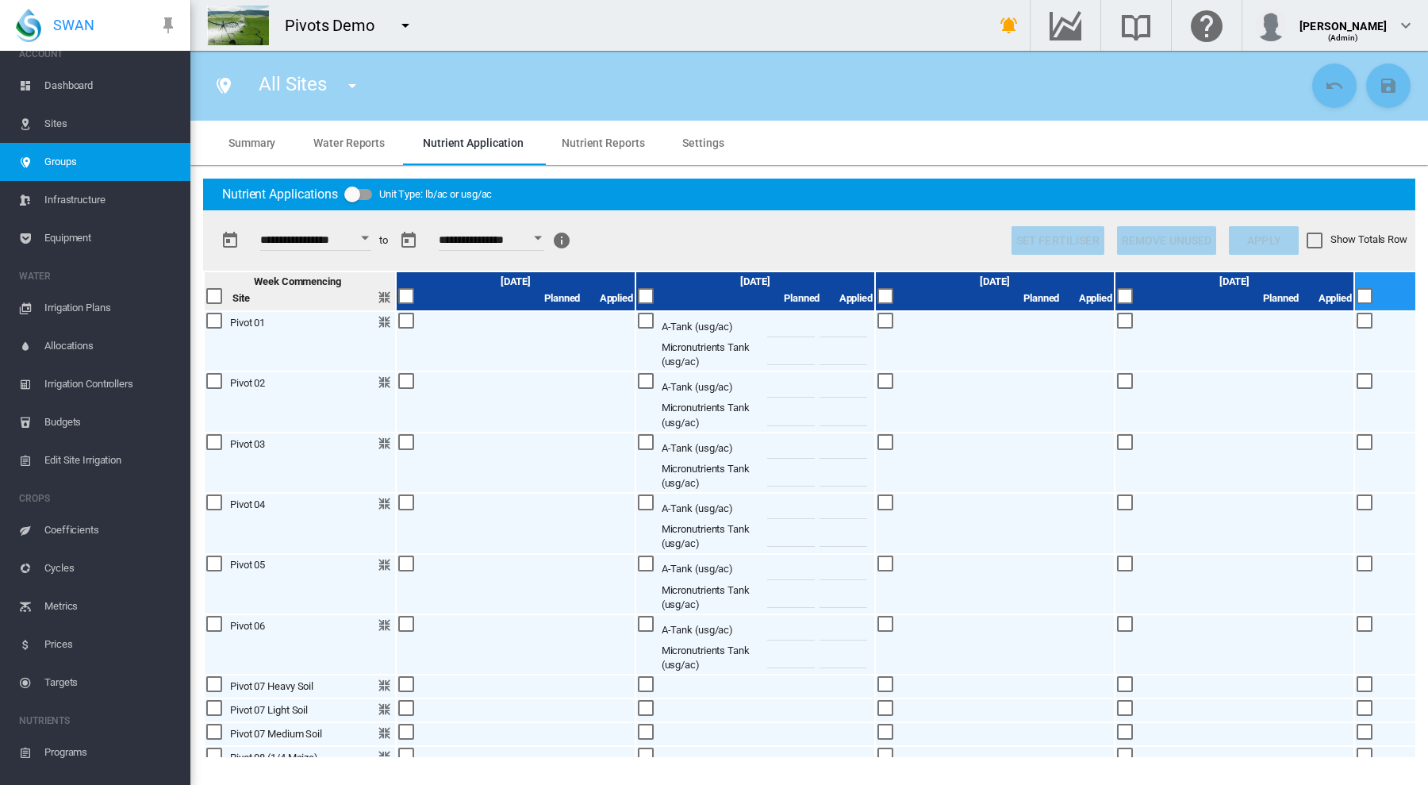
click at [562, 136] on reports "Nutrient Reports" at bounding box center [603, 142] width 83 height 13
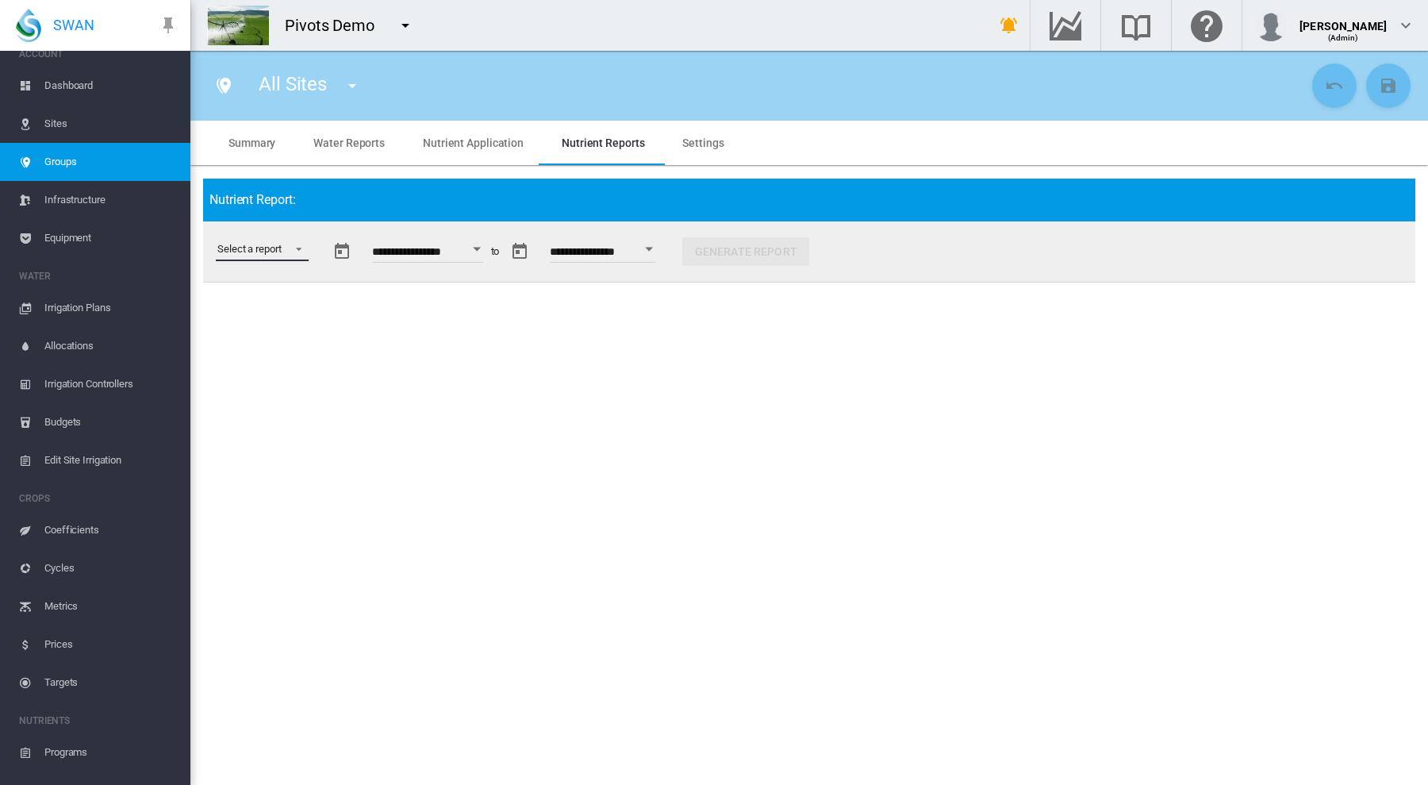
click at [300, 244] on md-select "Select a report Budget vs Actuals Tank Mix Fertiliser Applications Analytes Nut…" at bounding box center [262, 249] width 93 height 24
click at [478, 363] on md-backdrop at bounding box center [714, 392] width 1428 height 785
click at [491, 242] on button "Open calendar" at bounding box center [477, 249] width 29 height 29
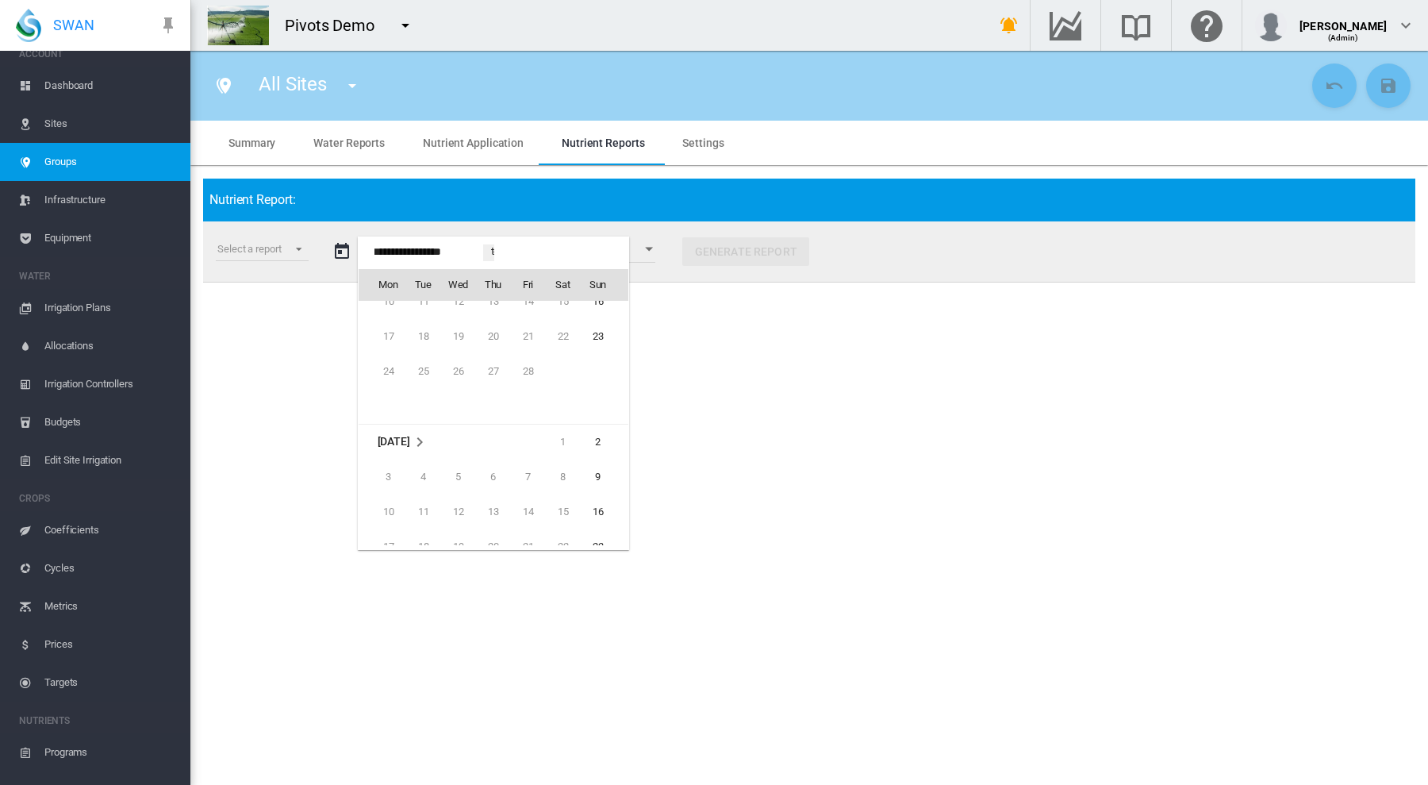
scroll to position [38115, 0]
click at [590, 329] on span "16" at bounding box center [598, 329] width 32 height 32
type input "**********"
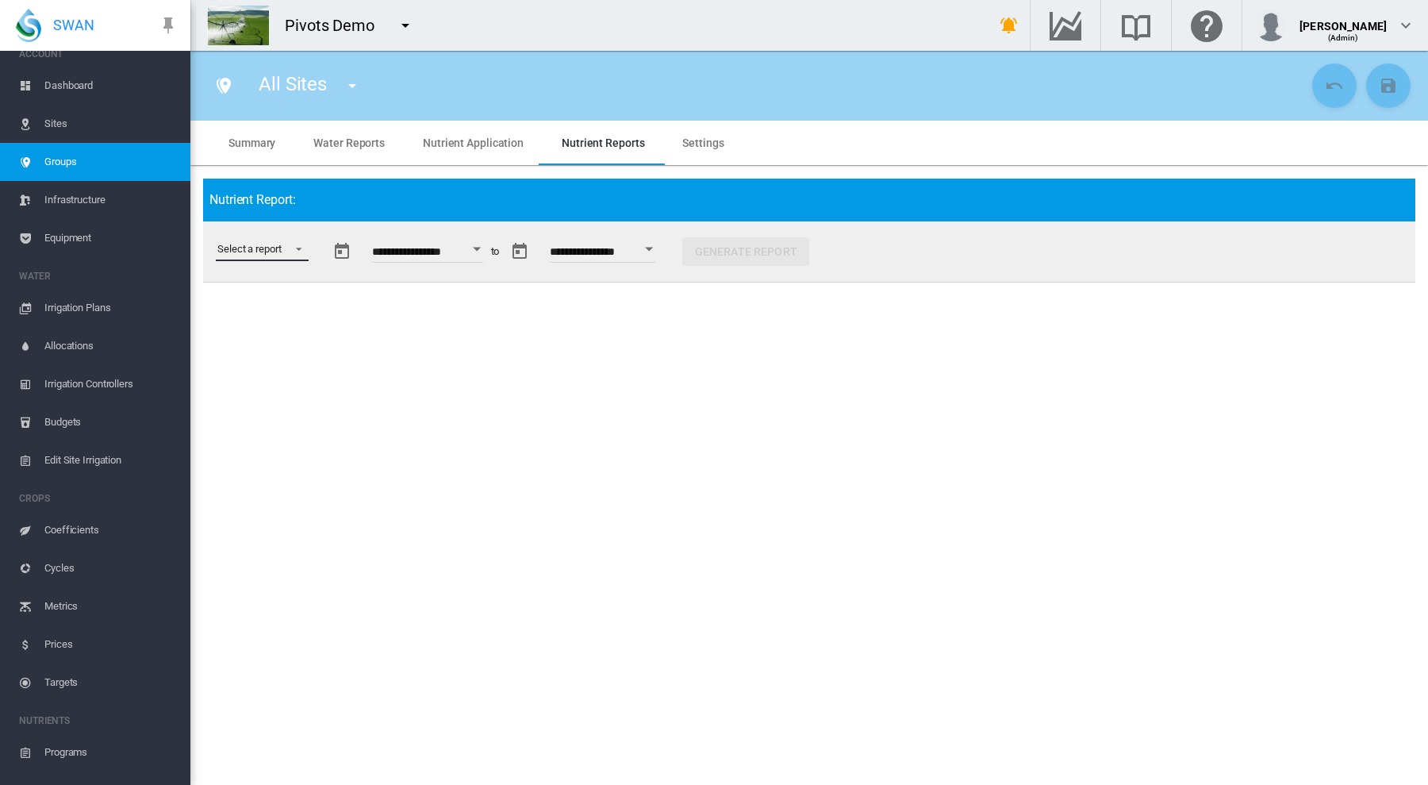
click at [302, 249] on md-select "Select a report" at bounding box center [262, 249] width 93 height 24
click at [280, 248] on div "Budget vs Actuals" at bounding box center [256, 250] width 79 height 14
click at [803, 251] on button "Generate Report" at bounding box center [761, 251] width 127 height 29
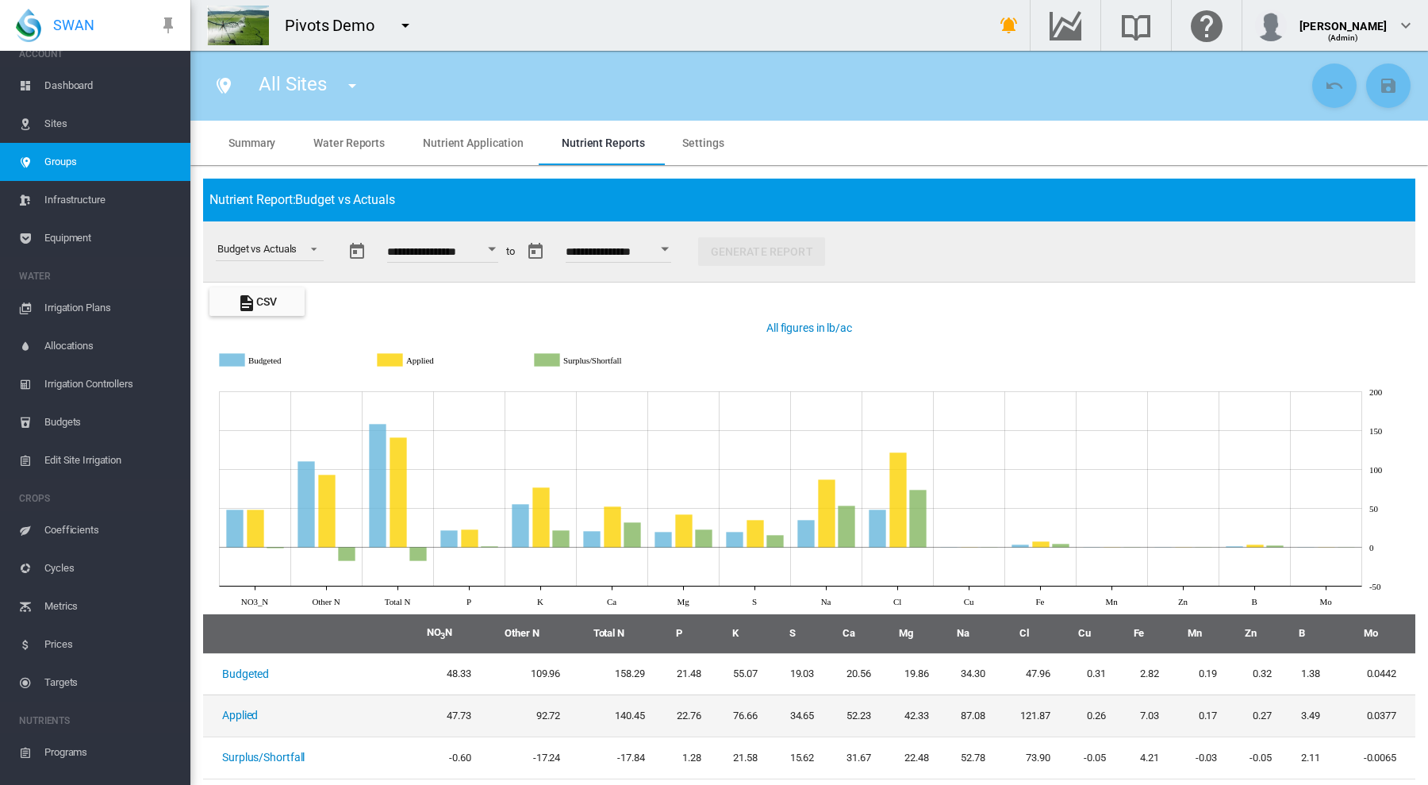
scroll to position [5, 0]
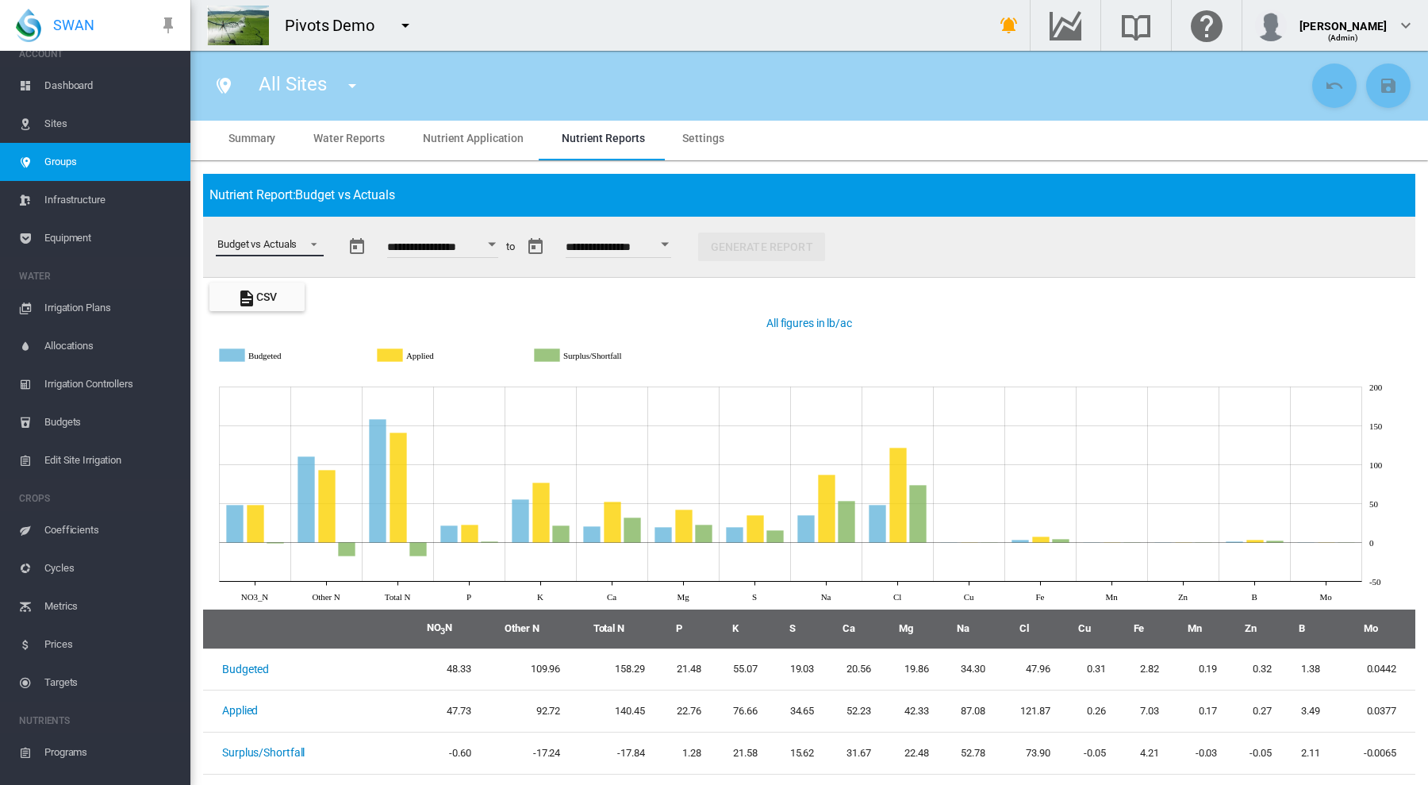
click at [317, 244] on span "Select a report: Budget vs Actuals" at bounding box center [309, 243] width 19 height 14
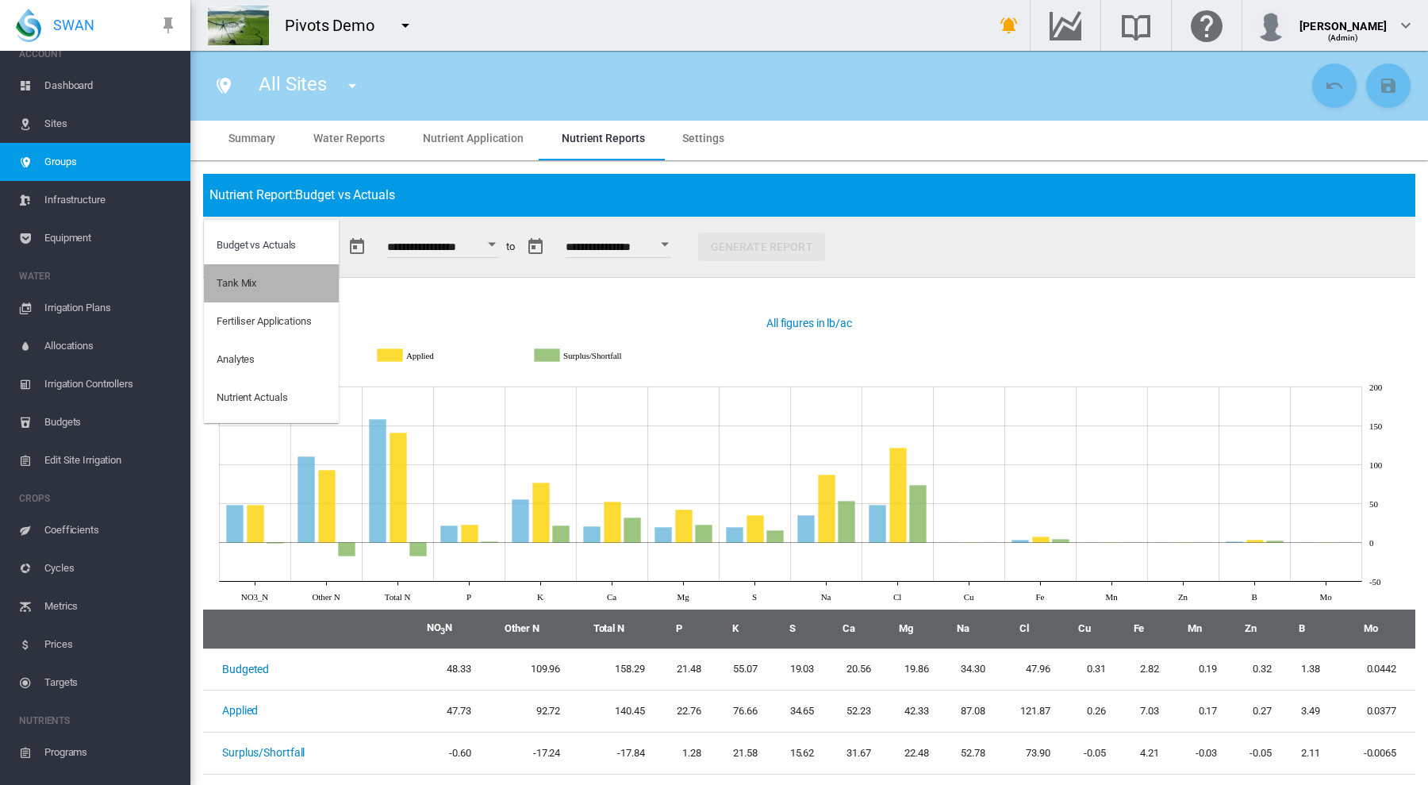
click at [254, 284] on div "Tank Mix" at bounding box center [237, 283] width 40 height 14
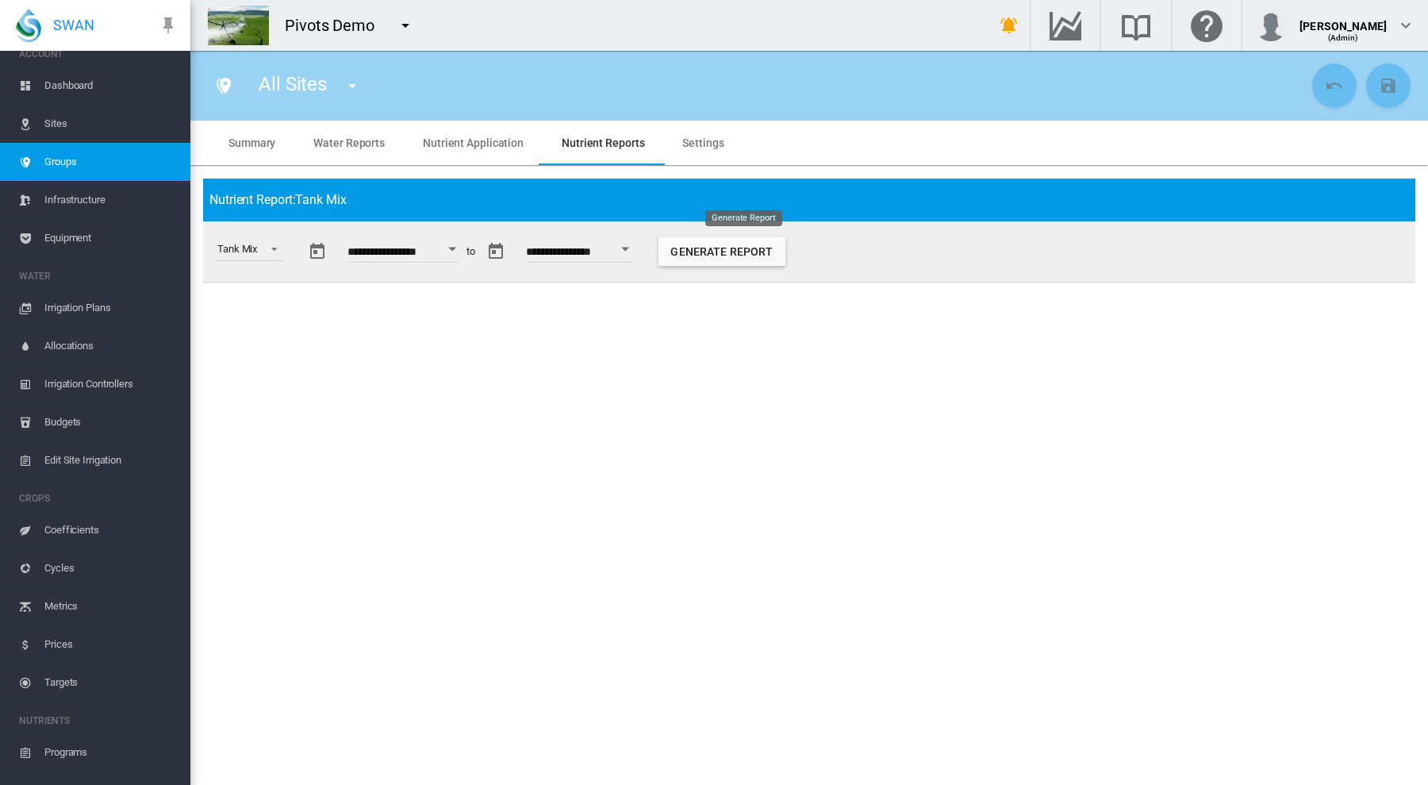
click at [743, 250] on button "Generate Report" at bounding box center [722, 251] width 127 height 29
click at [275, 246] on span "Select a report: Tank Mix" at bounding box center [269, 247] width 19 height 14
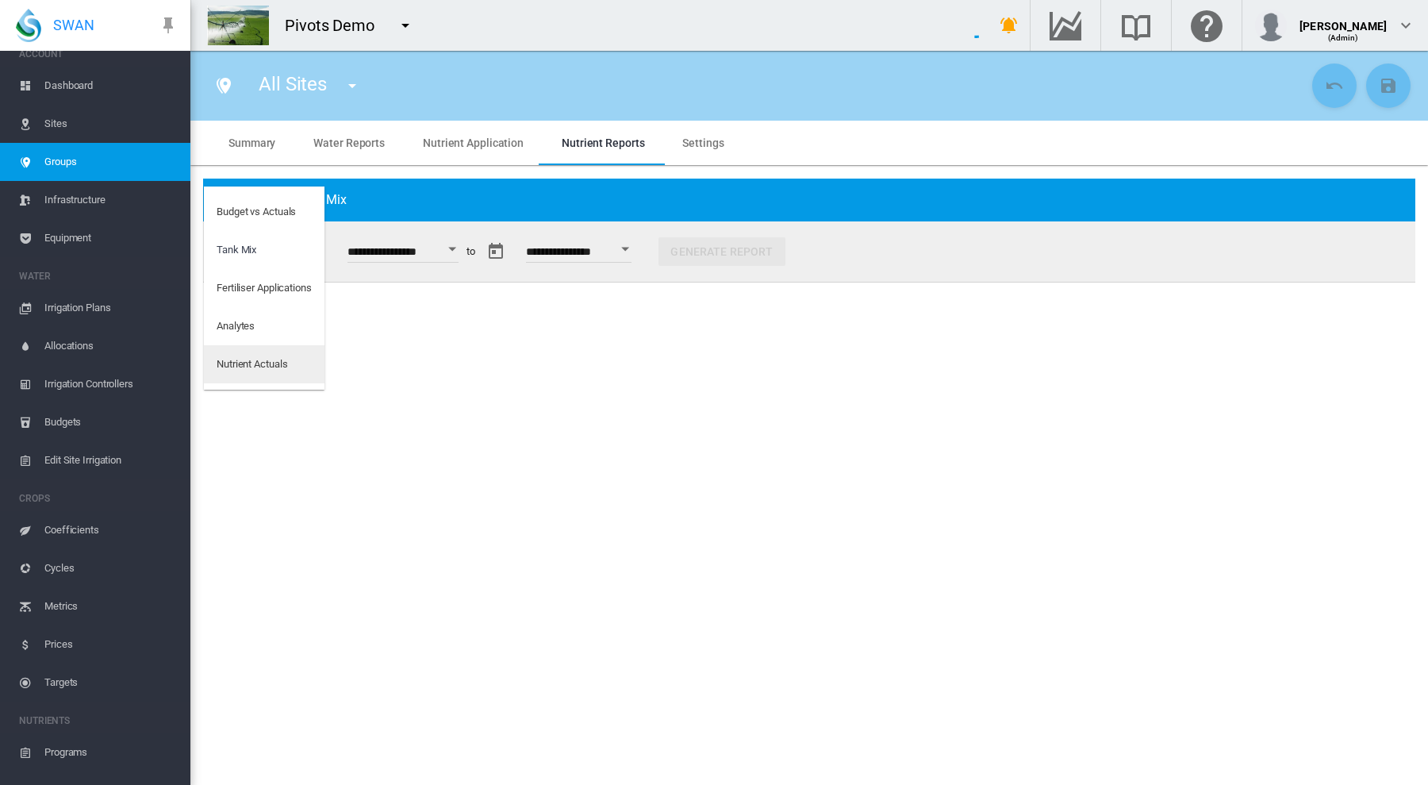
click at [255, 363] on div "Nutrient Actuals" at bounding box center [252, 364] width 71 height 14
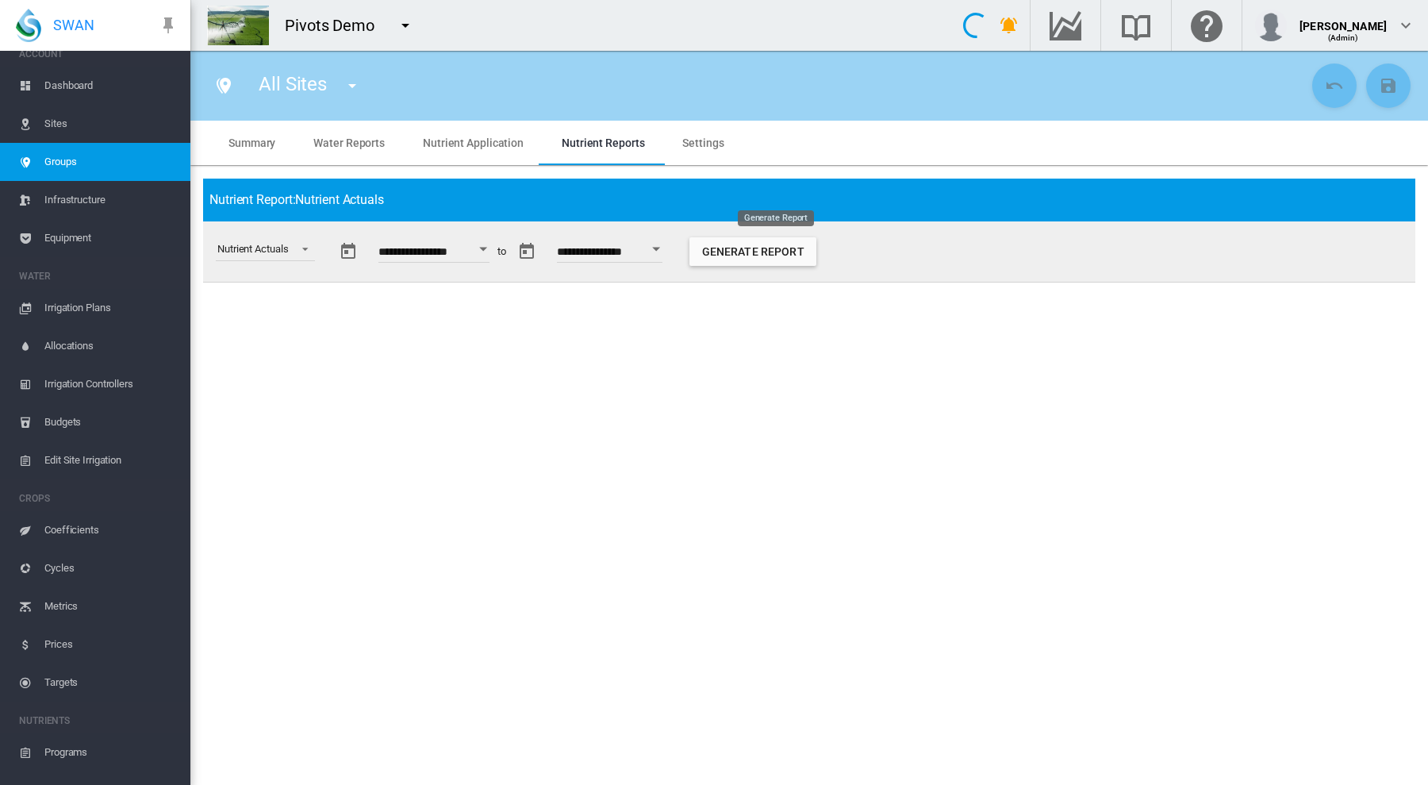
click at [781, 254] on button "Generate Report" at bounding box center [752, 251] width 127 height 29
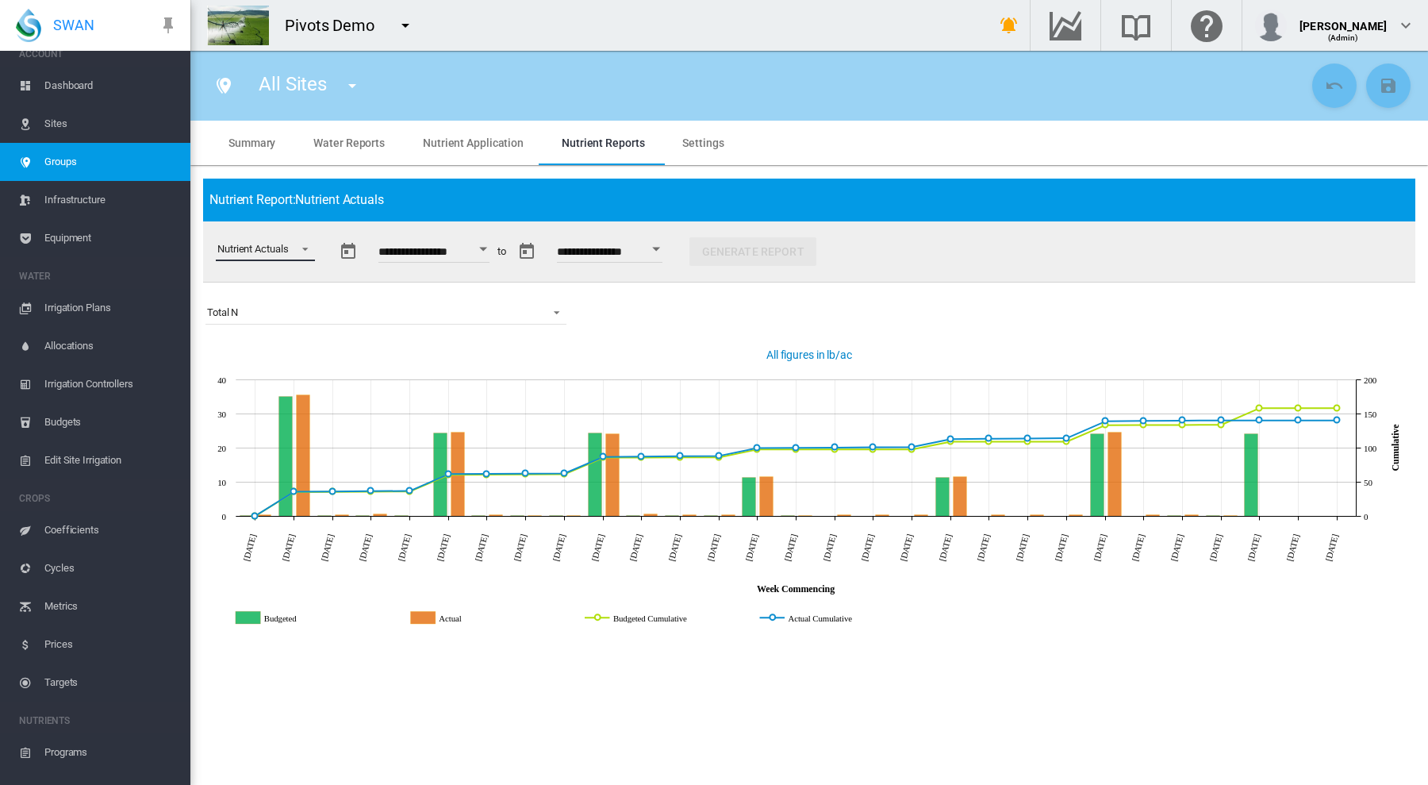
click at [310, 247] on span "Select a report: Nutrient Actuals" at bounding box center [300, 247] width 19 height 14
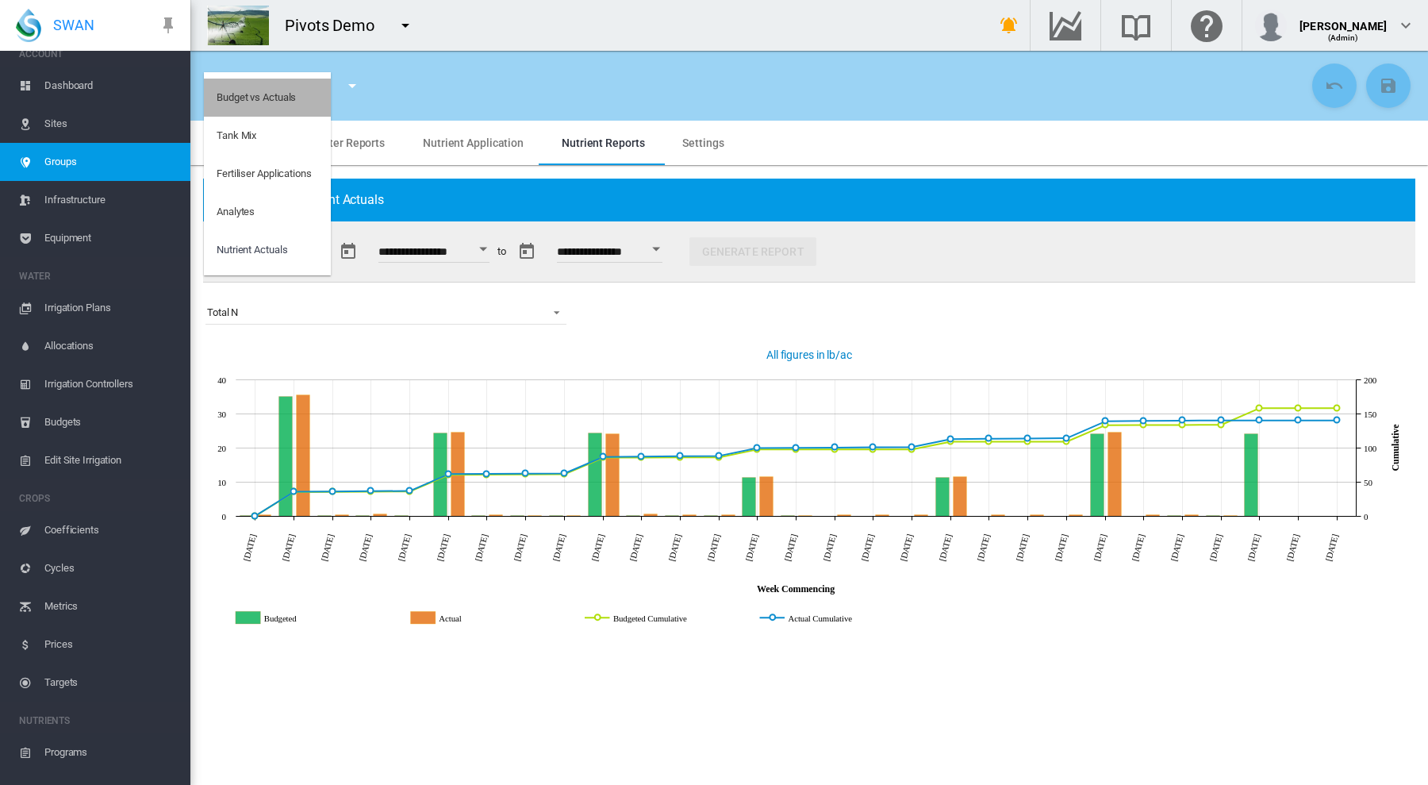
click at [278, 94] on div "Budget vs Actuals" at bounding box center [256, 97] width 79 height 14
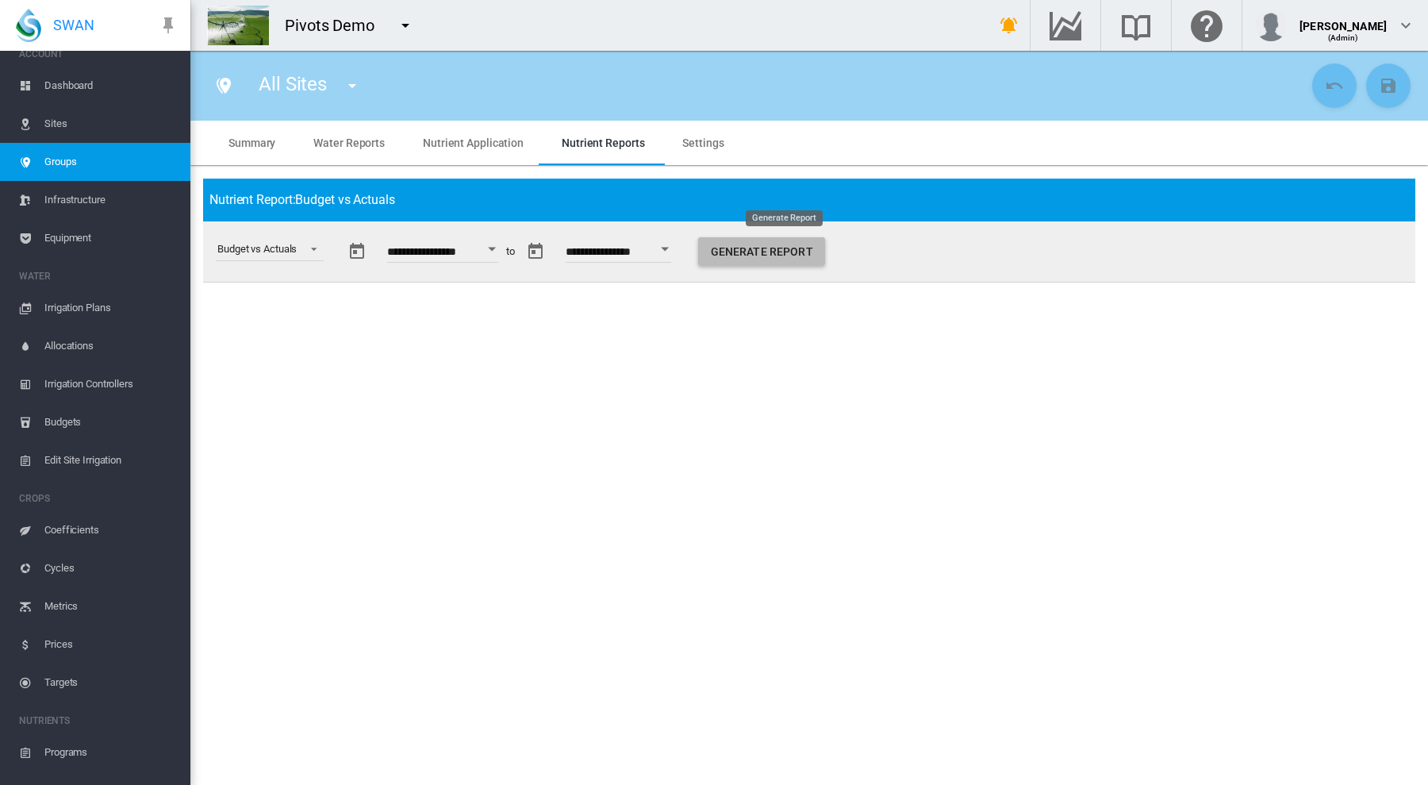
drag, startPoint x: 771, startPoint y: 251, endPoint x: 770, endPoint y: 259, distance: 8.0
click at [770, 263] on button "Generate Report" at bounding box center [761, 251] width 127 height 29
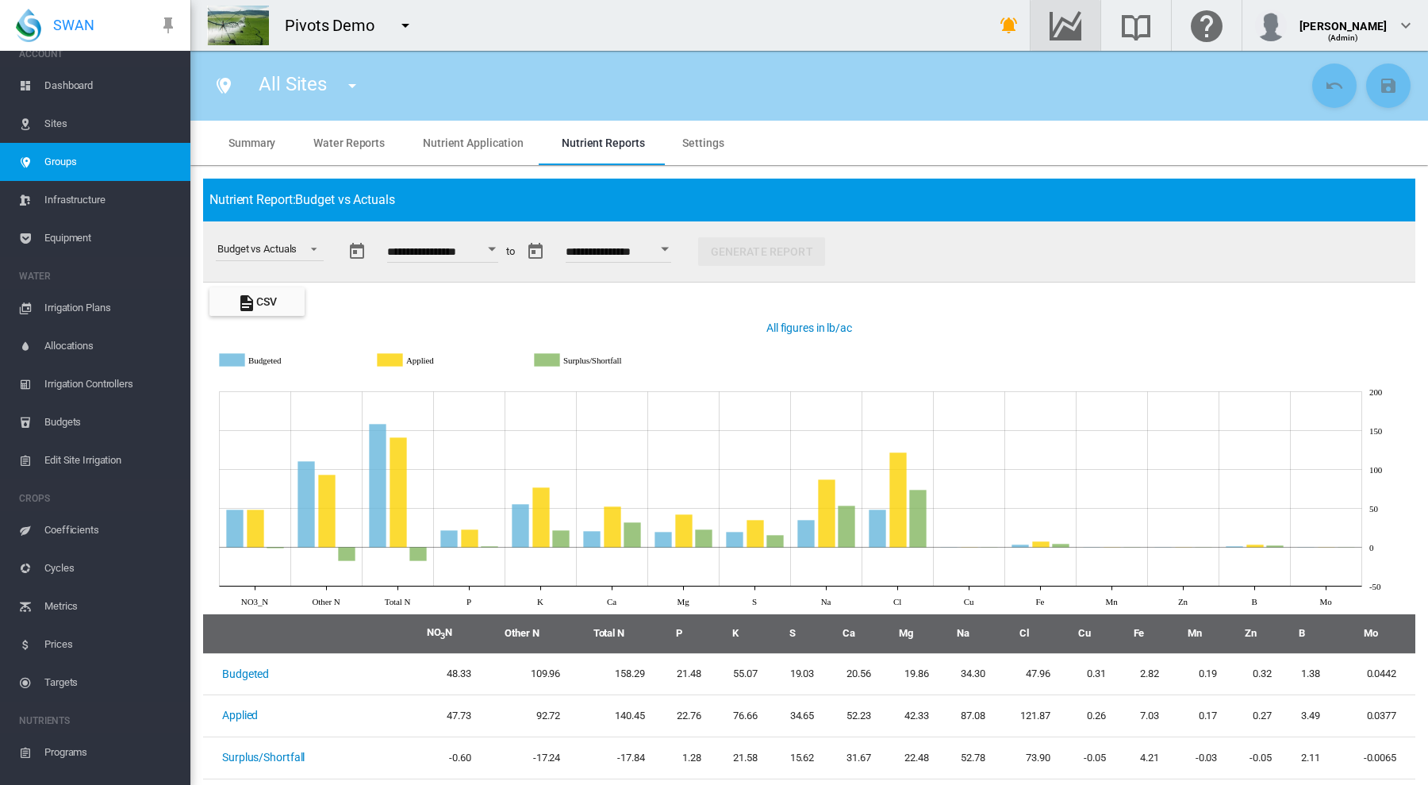
click at [1085, 21] on md-icon "Go to the Data Hub" at bounding box center [1065, 25] width 38 height 19
click at [1155, 20] on md-icon "Search the knowledge base" at bounding box center [1136, 25] width 38 height 19
click at [74, 82] on span "Dashboard" at bounding box center [110, 86] width 133 height 38
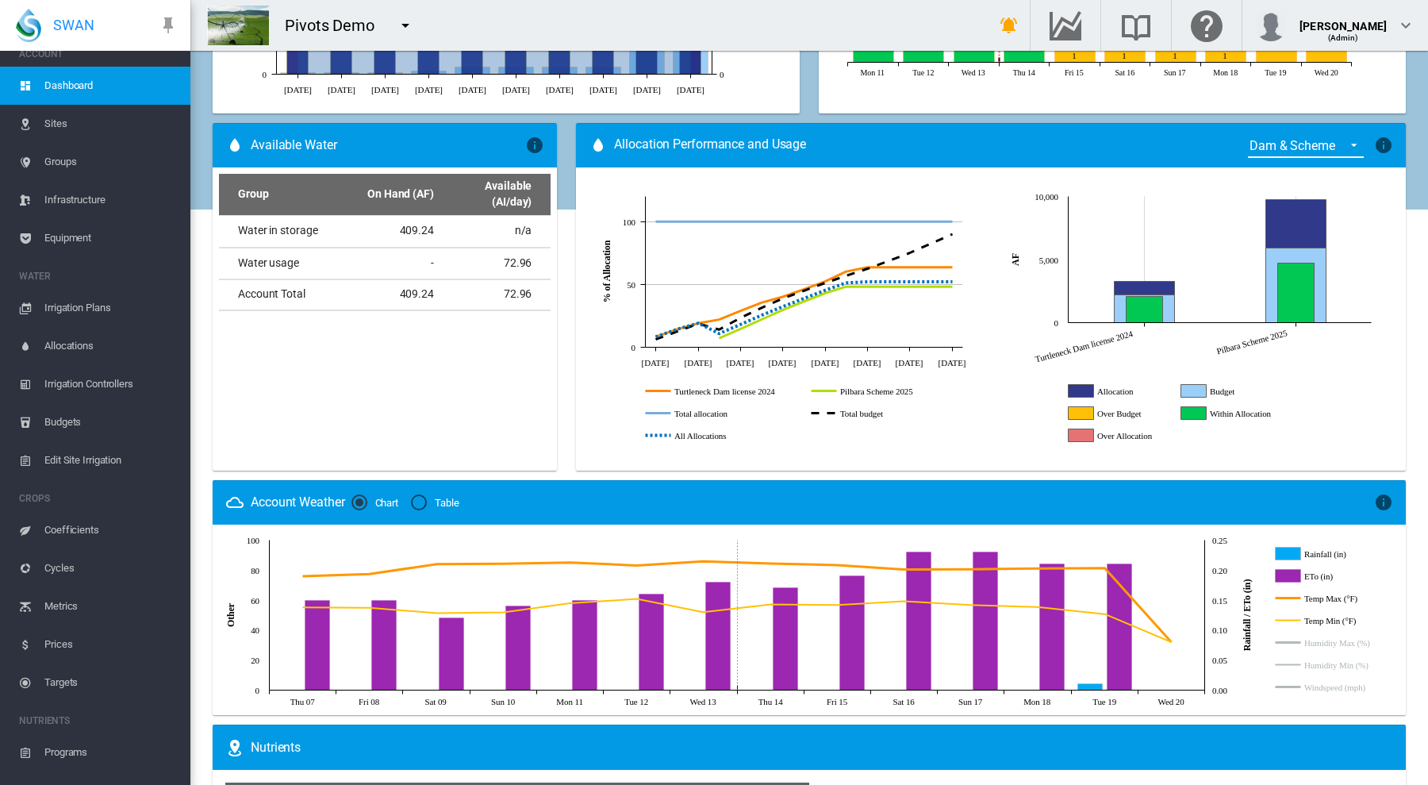
scroll to position [896, 0]
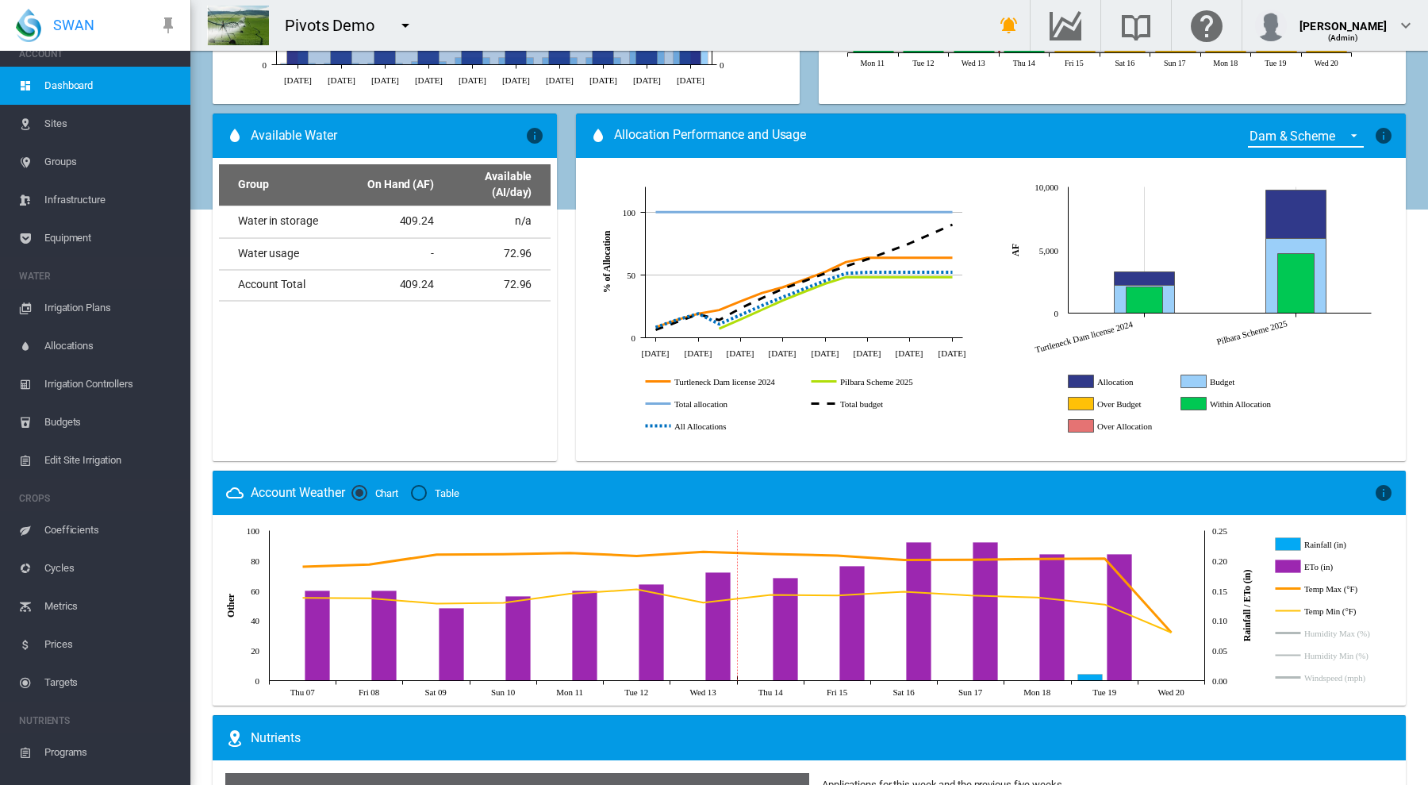
click at [1340, 132] on span "{{'ALLOCATION.SELECT_GROUP' | i18next}}: Dam & Scheme" at bounding box center [1349, 134] width 19 height 14
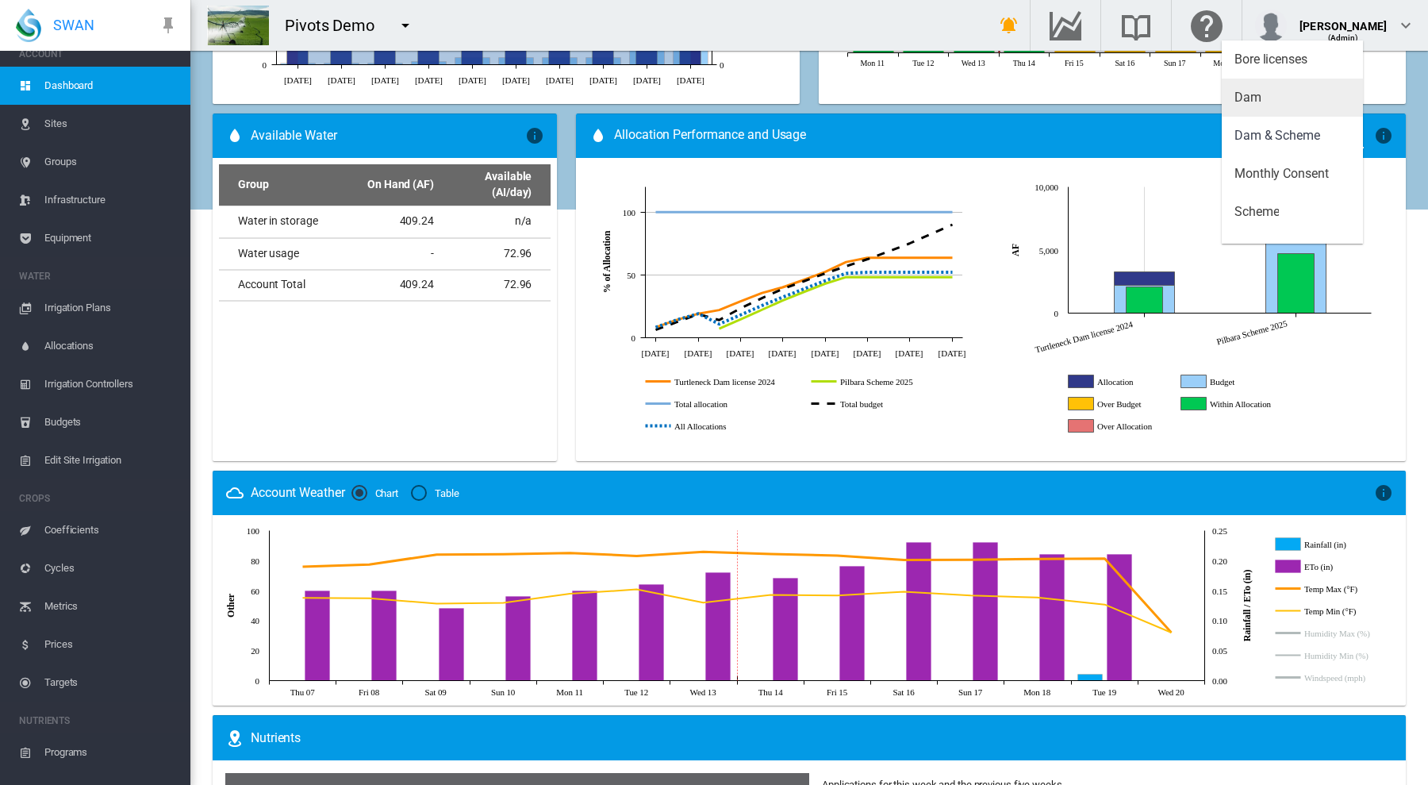
click at [1288, 98] on md-option "Dam" at bounding box center [1292, 98] width 141 height 38
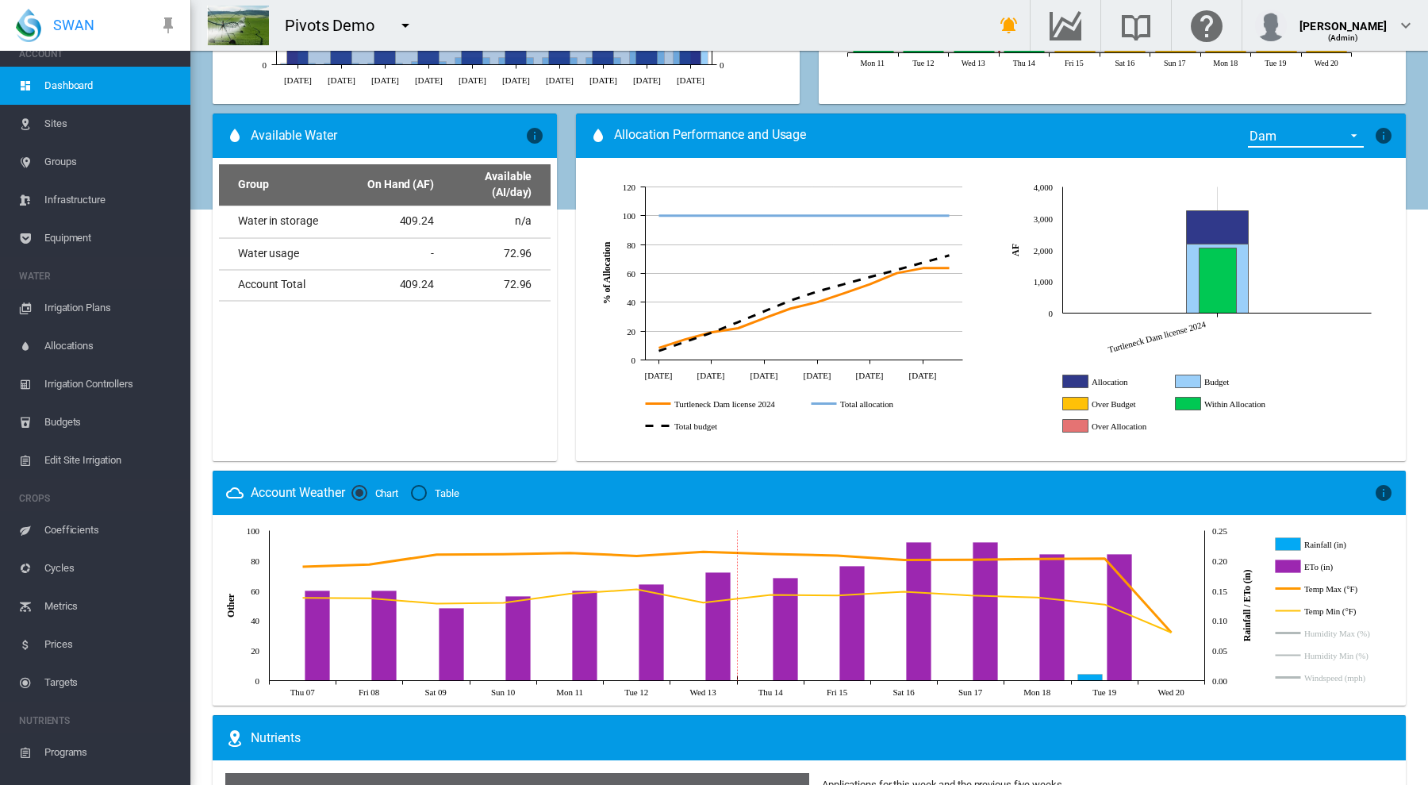
click at [1340, 134] on span "{{'ALLOCATION.SELECT_GROUP' | i18next}}: Dam" at bounding box center [1349, 134] width 19 height 14
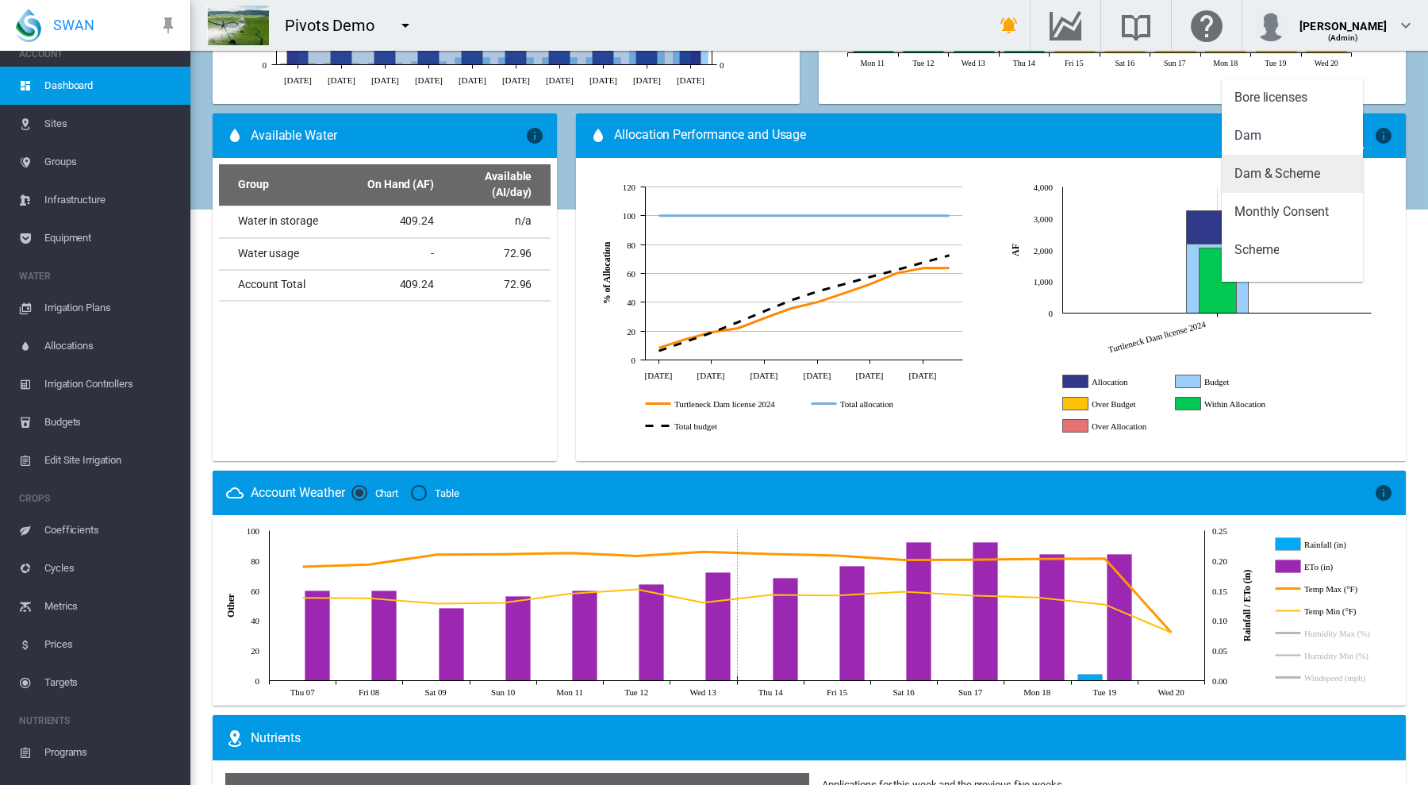
click at [1313, 171] on div "Dam & Scheme" at bounding box center [1278, 173] width 86 height 17
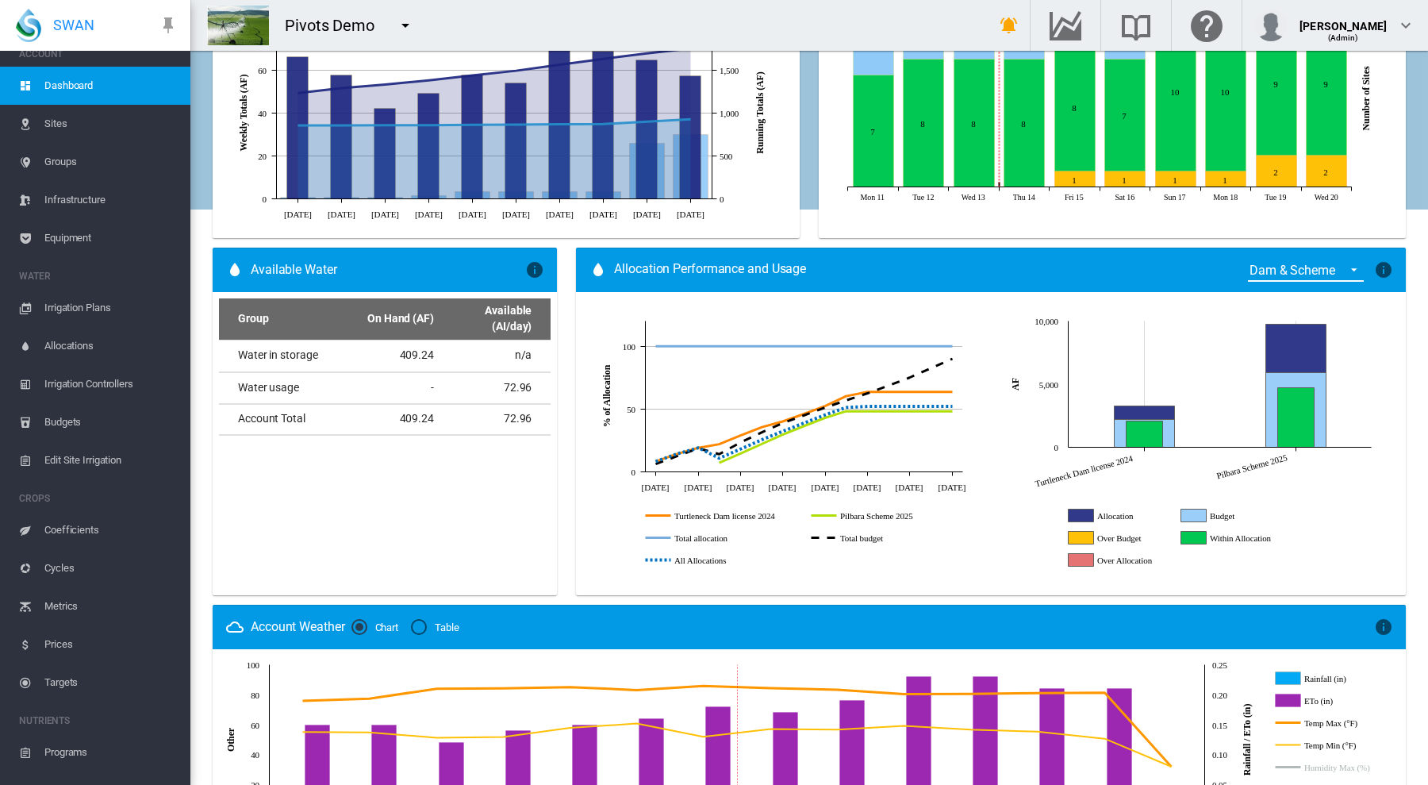
scroll to position [764, 0]
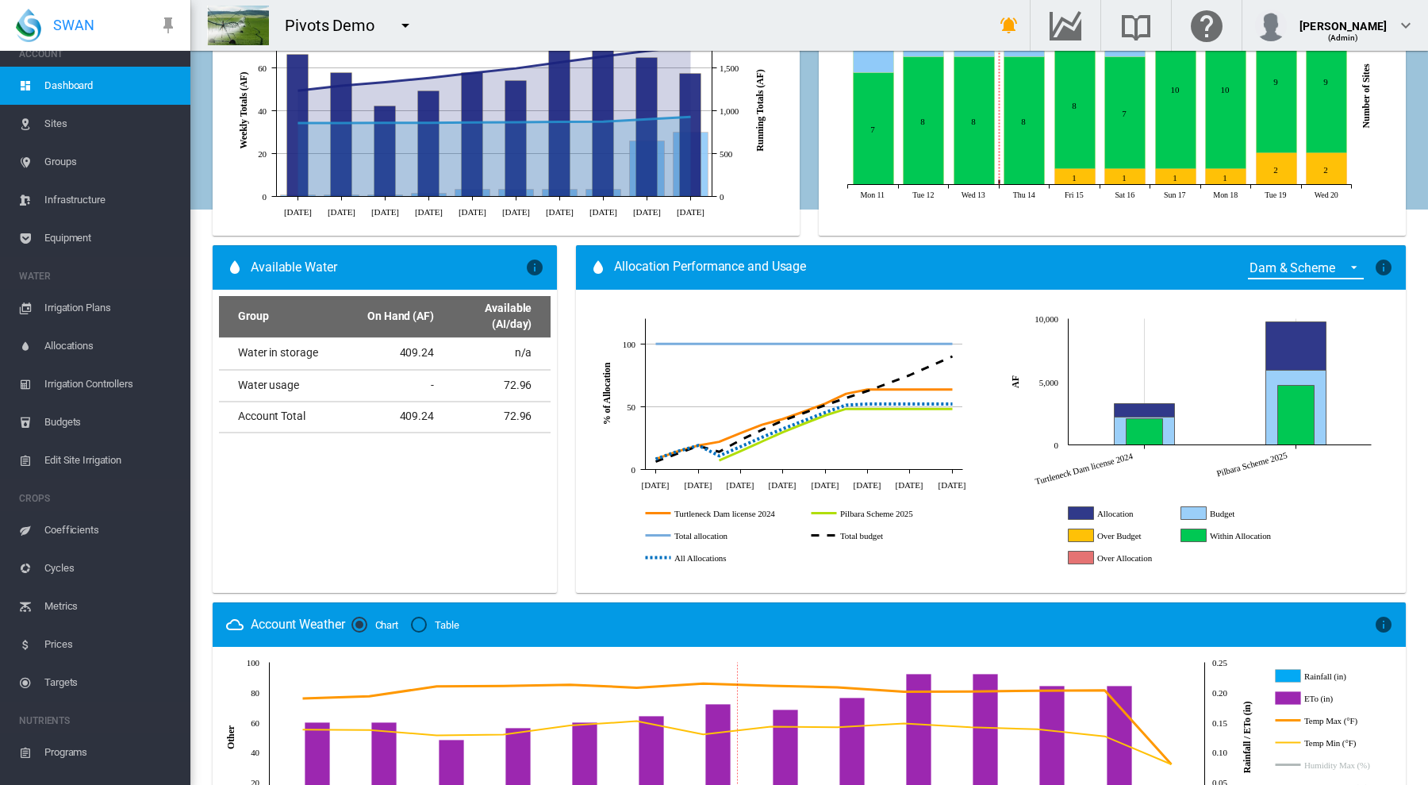
click at [1340, 266] on span "{{'ALLOCATION.SELECT_GROUP' | i18next}}: Dam & Scheme" at bounding box center [1349, 266] width 19 height 14
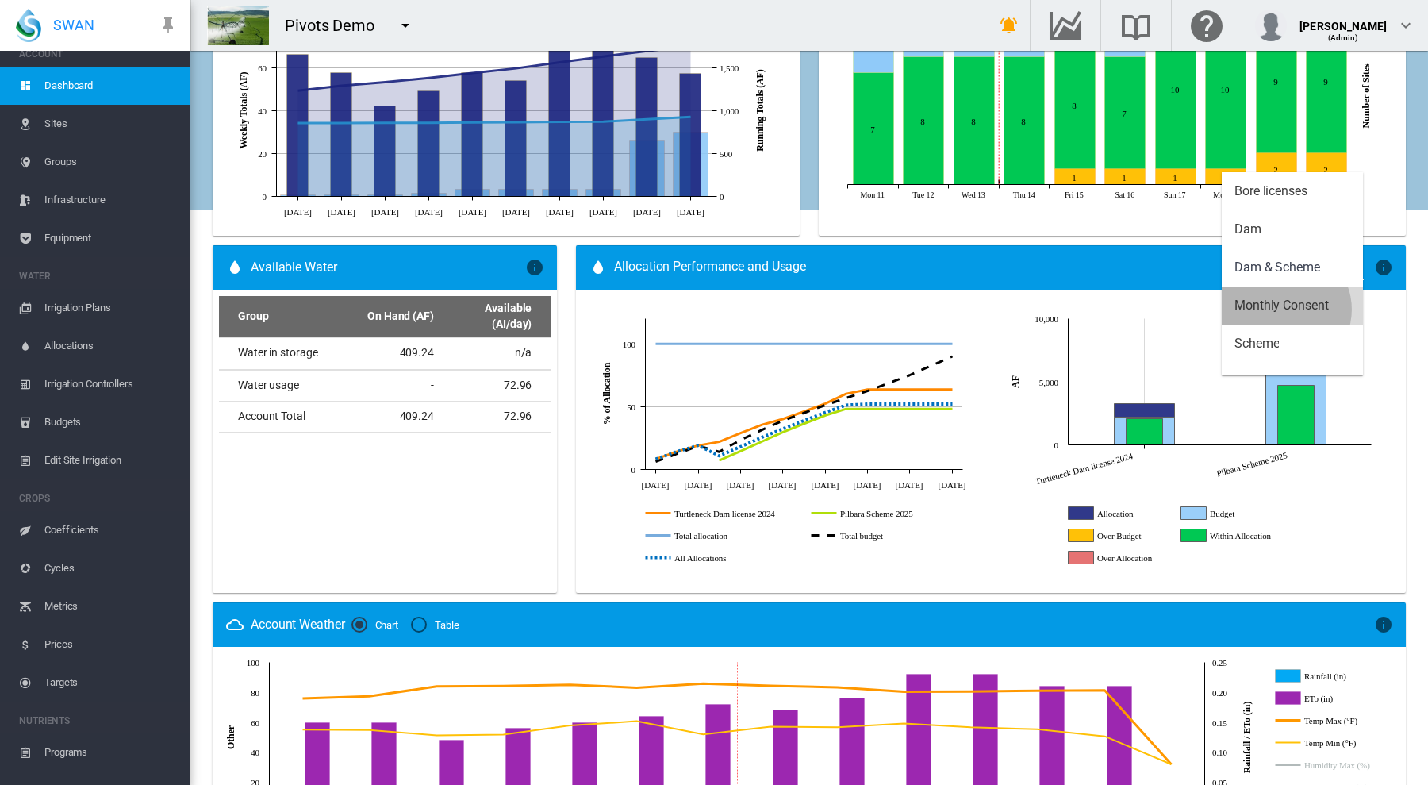
click at [1285, 309] on div "Monthly Consent" at bounding box center [1282, 305] width 94 height 17
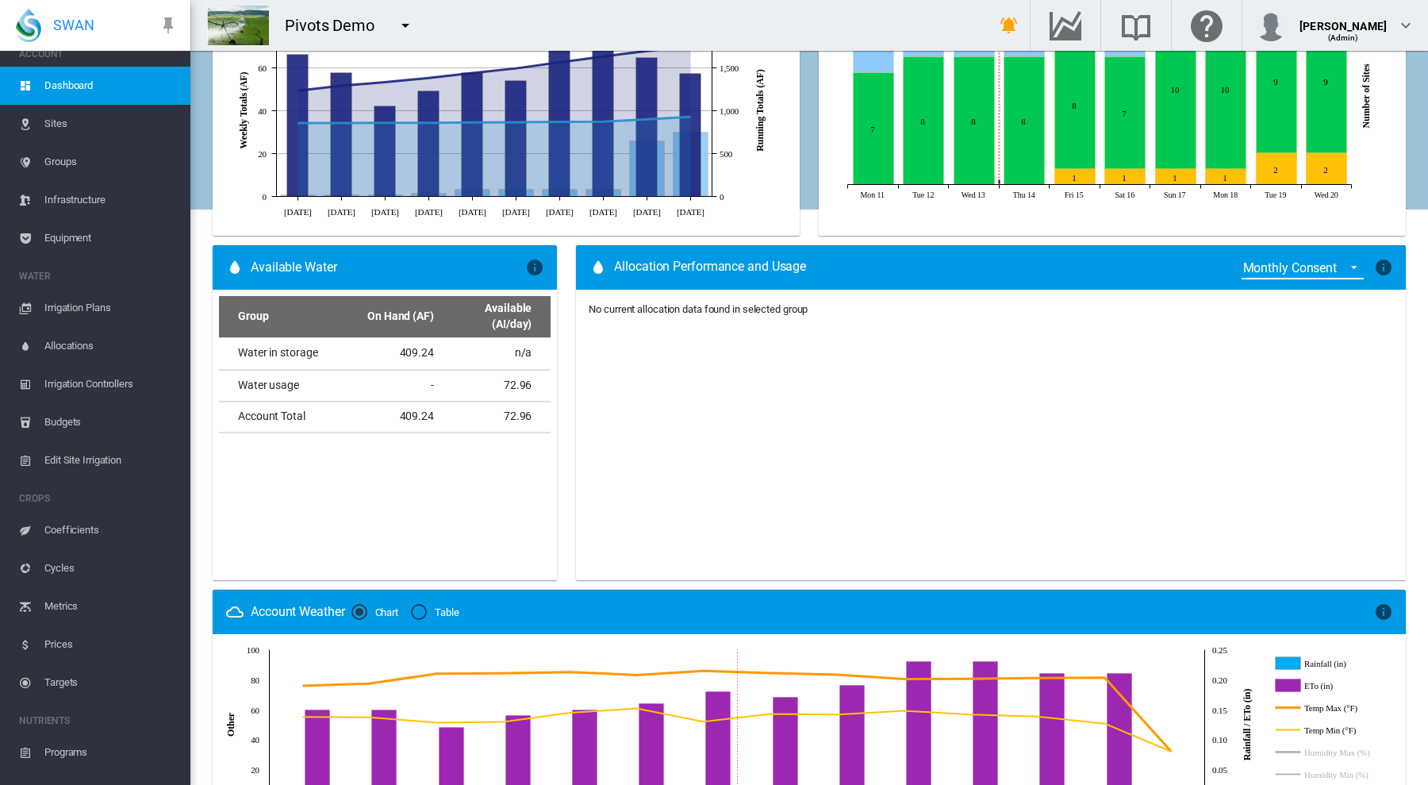
click at [1340, 265] on span "{{'ALLOCATION.SELECT_GROUP' | i18next}}: Monthly Consent" at bounding box center [1349, 266] width 19 height 14
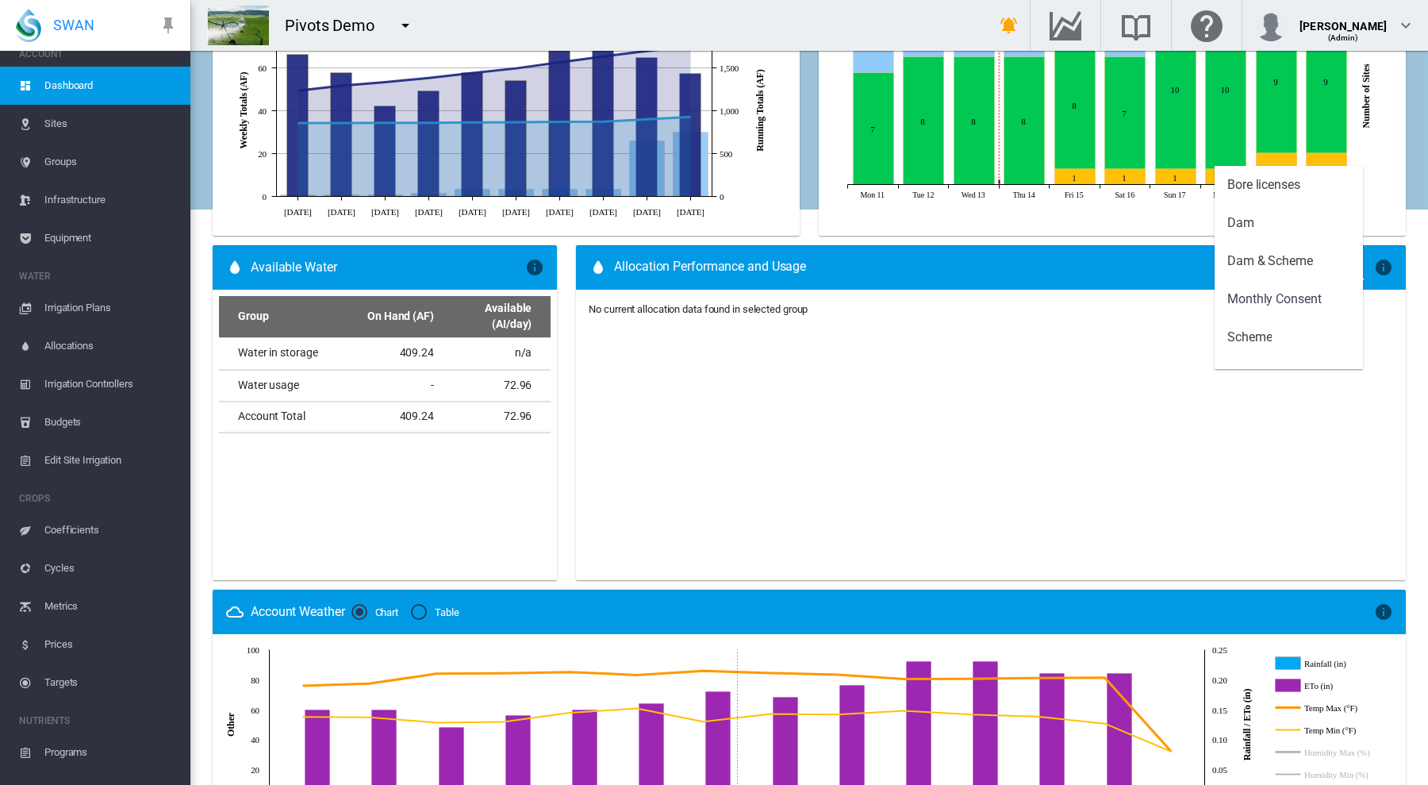
scroll to position [32, 0]
click at [1298, 230] on div "Dam & Scheme" at bounding box center [1270, 229] width 86 height 17
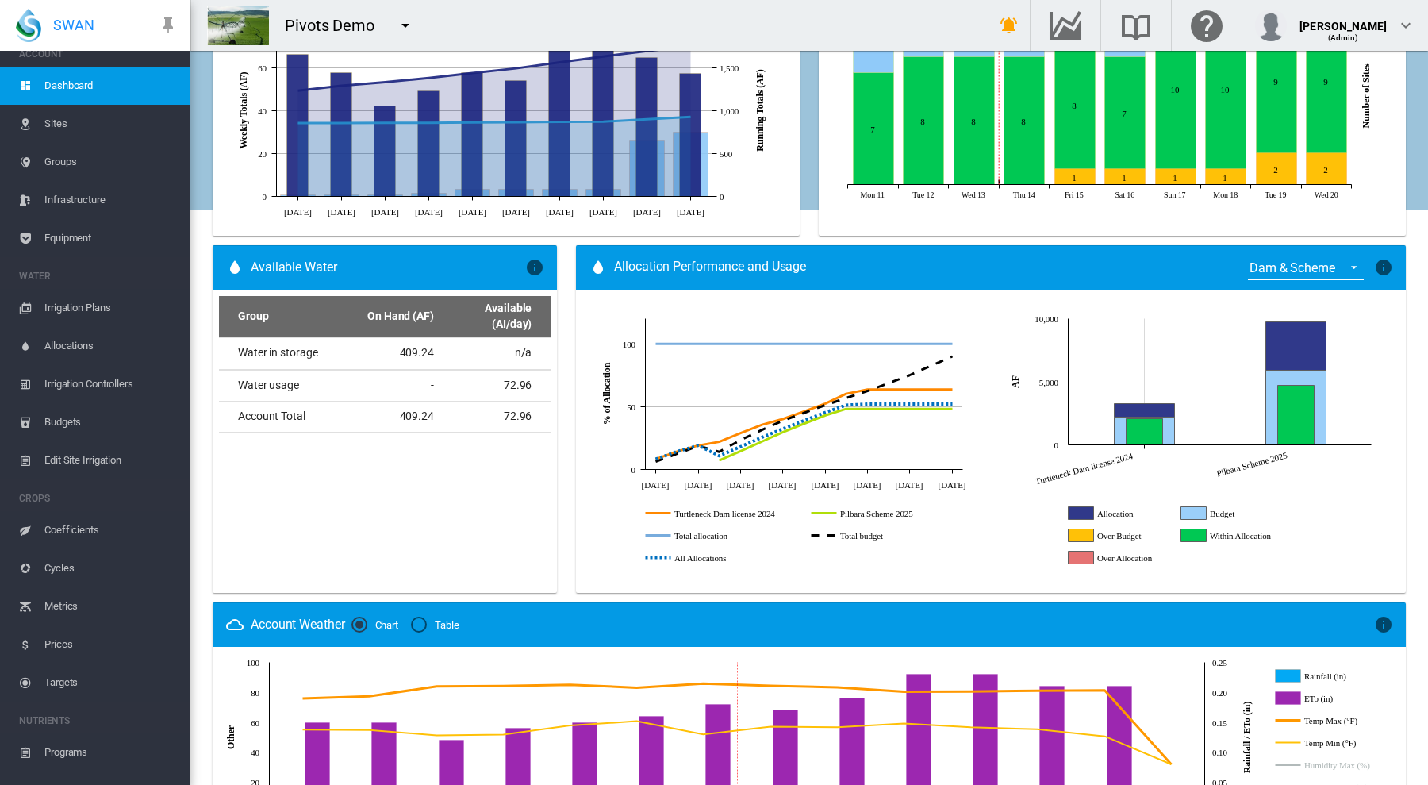
click at [402, 23] on md-icon "icon-menu-down" at bounding box center [405, 25] width 19 height 19
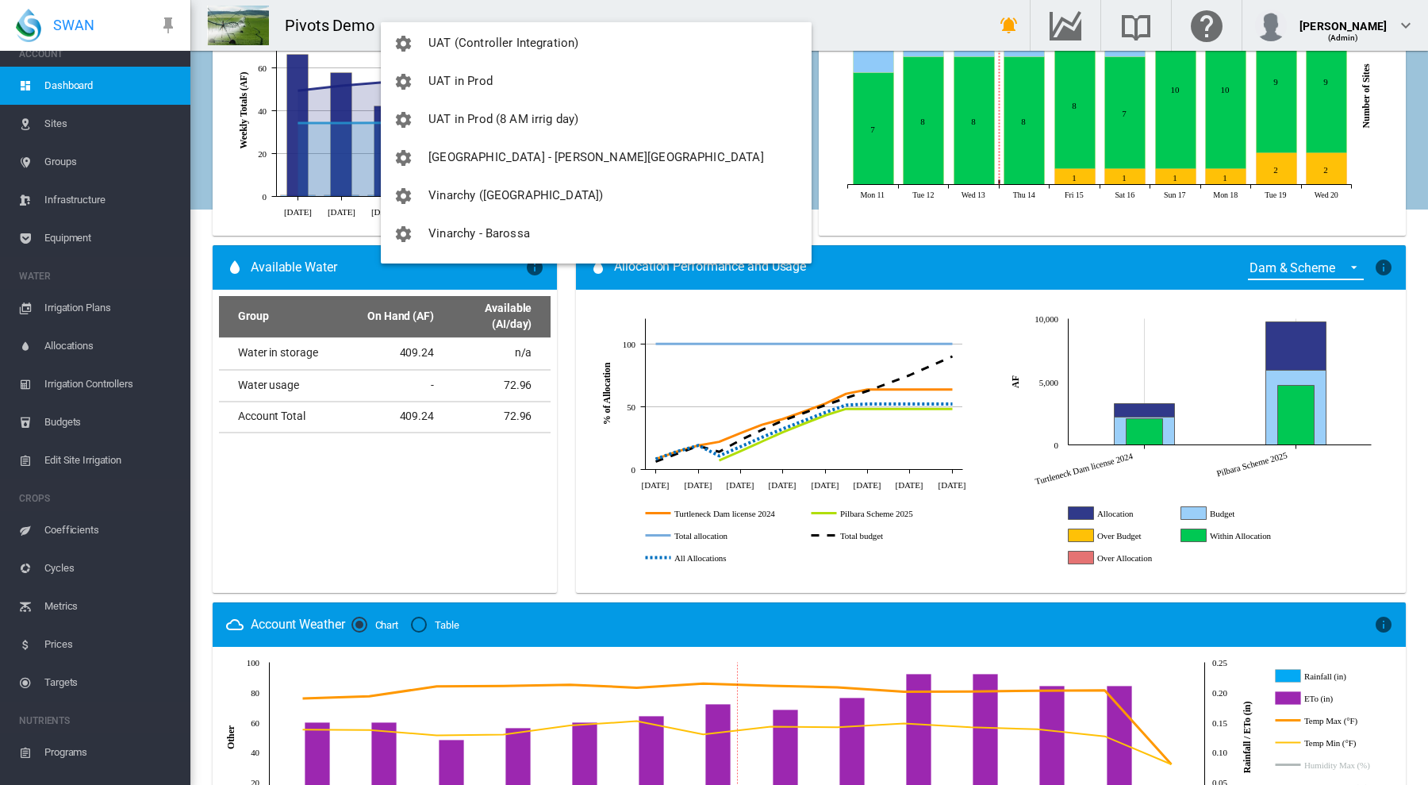
scroll to position [2704, 0]
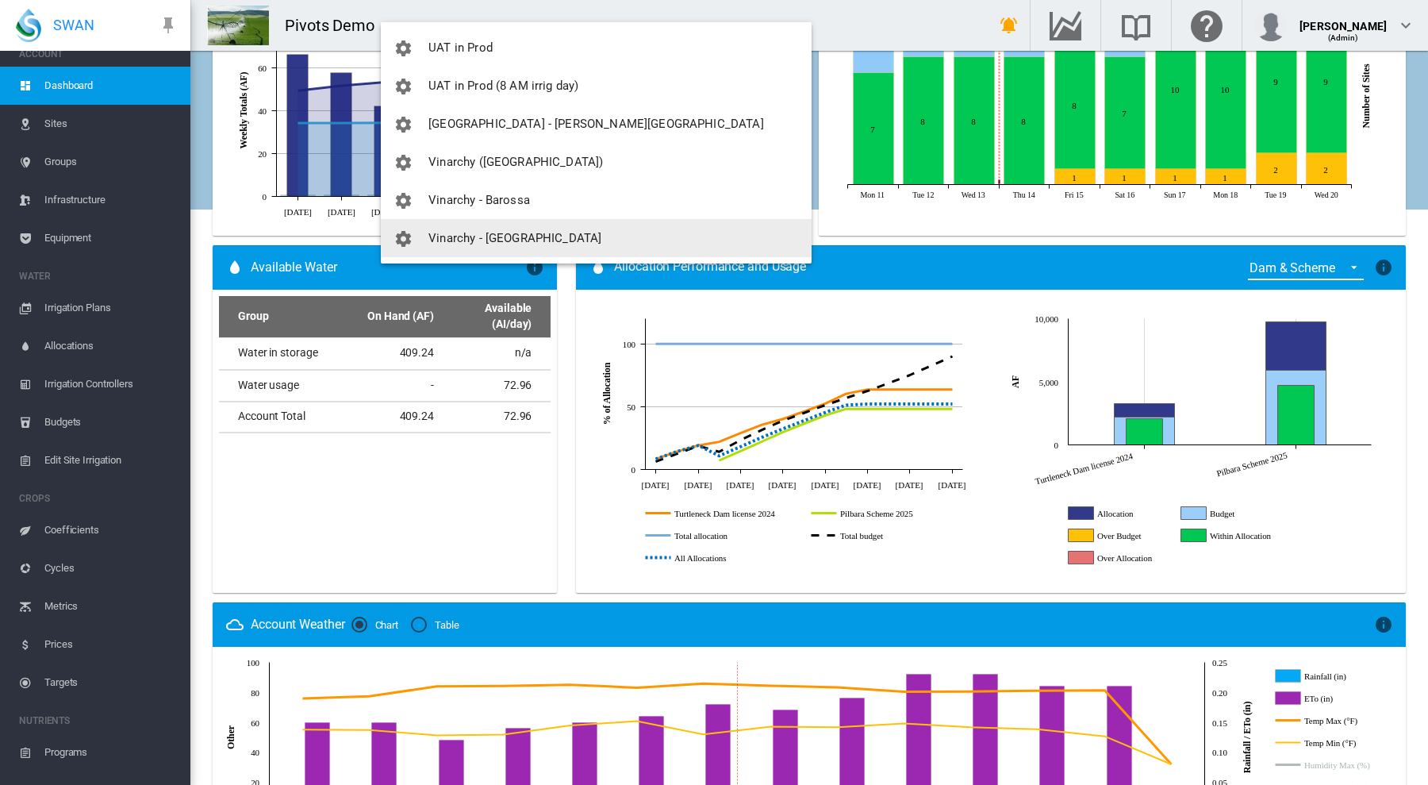
click at [512, 226] on button "Vinarchy - [GEOGRAPHIC_DATA]" at bounding box center [596, 238] width 431 height 38
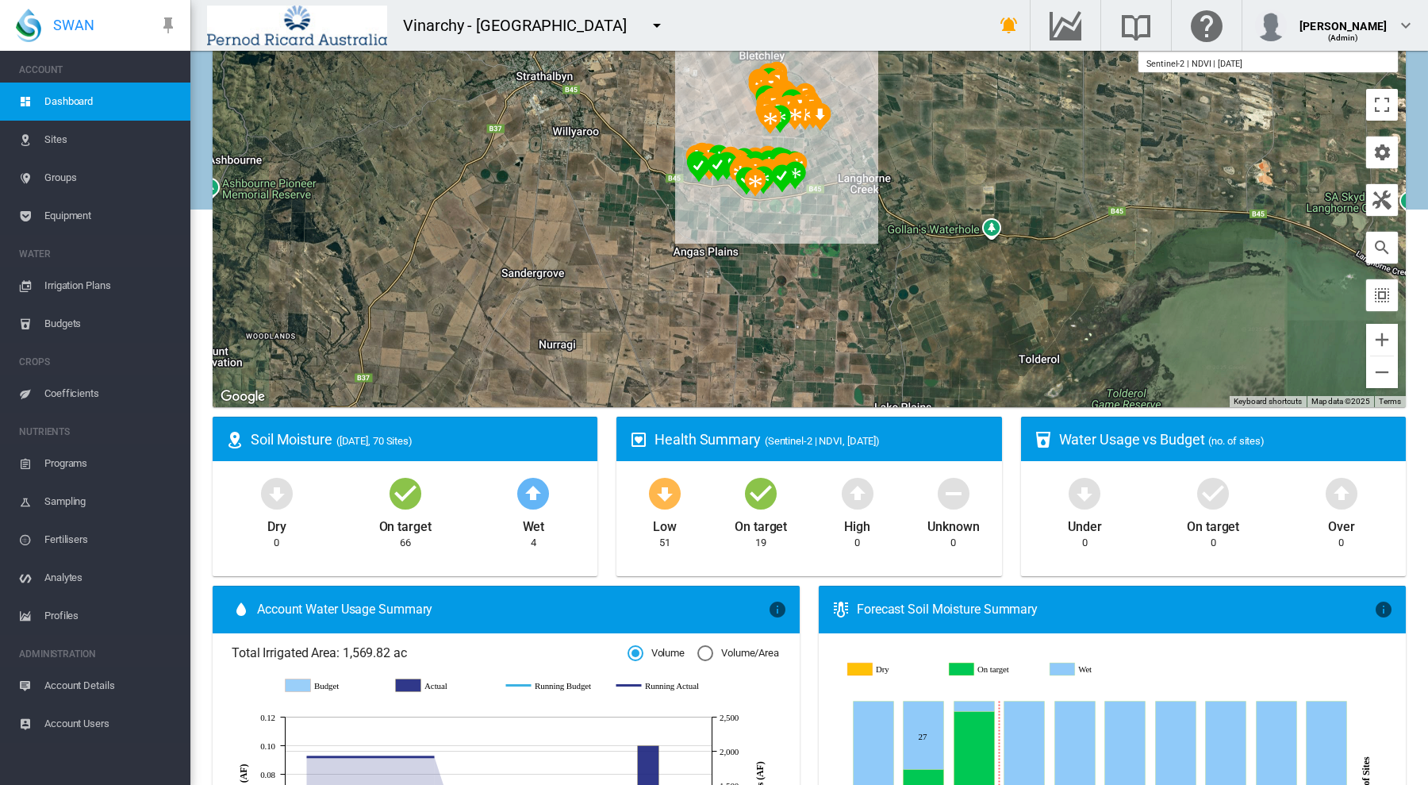
scroll to position [70, 0]
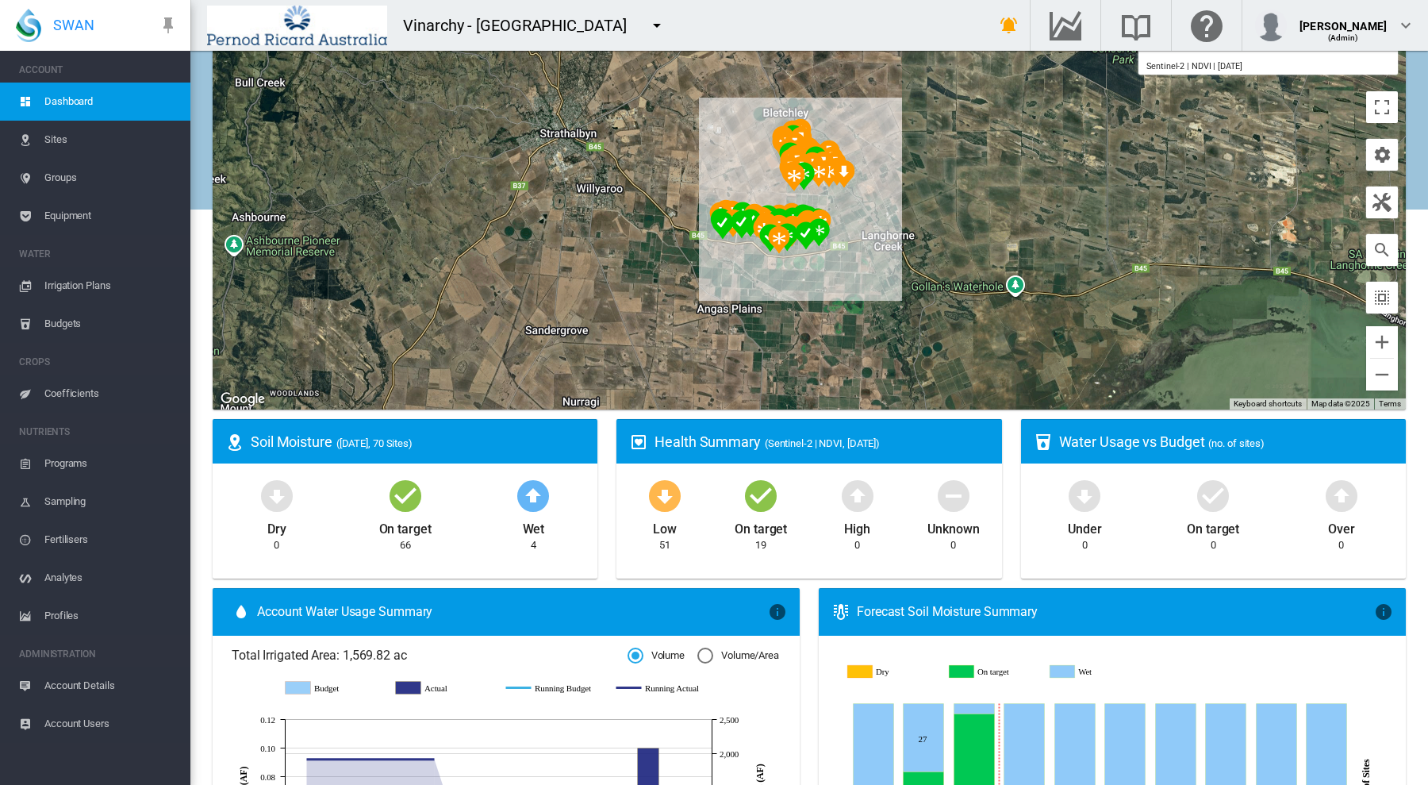
drag, startPoint x: 887, startPoint y: 309, endPoint x: 912, endPoint y: 369, distance: 65.1
click at [912, 369] on div "To navigate, press the arrow keys." at bounding box center [809, 211] width 1193 height 397
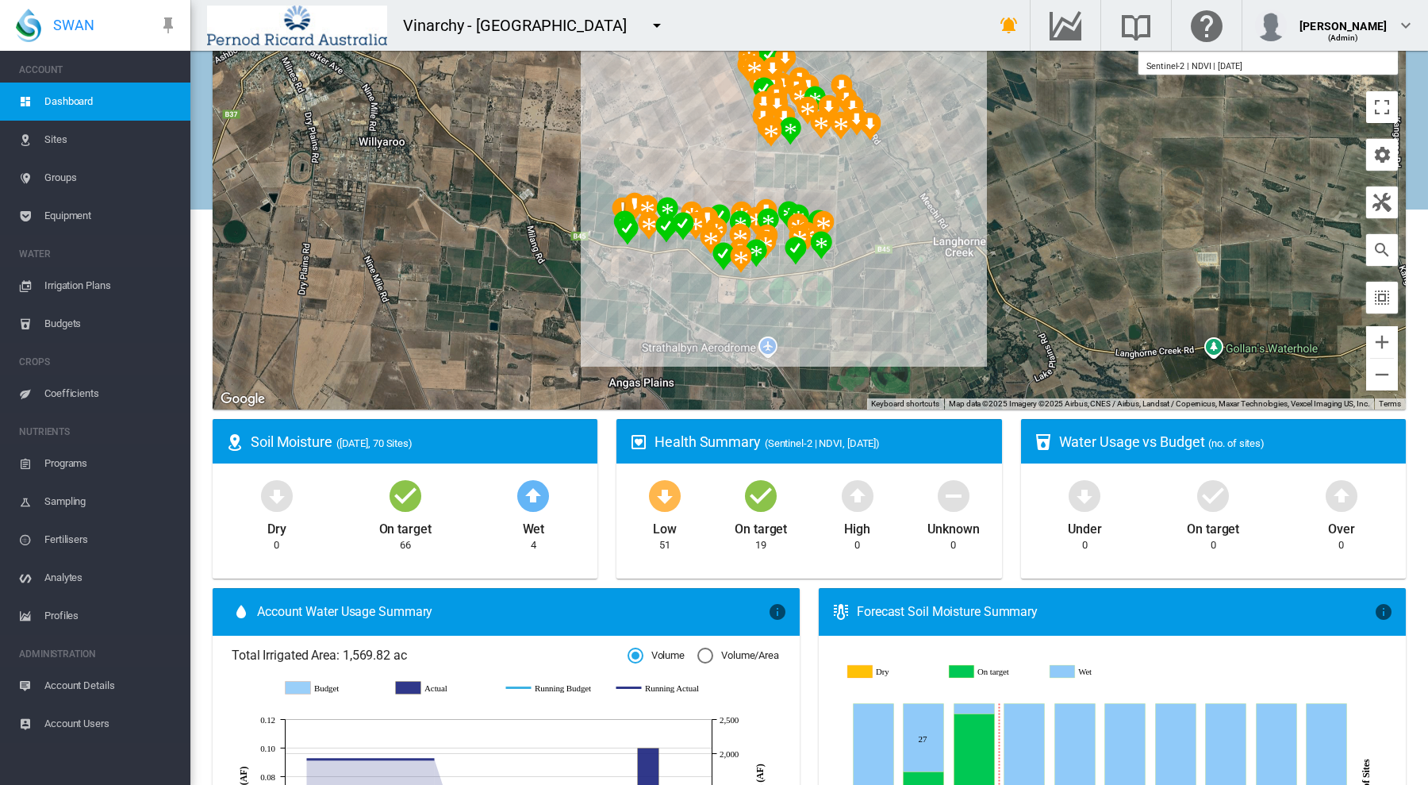
drag, startPoint x: 856, startPoint y: 275, endPoint x: 959, endPoint y: 371, distance: 140.9
click at [958, 377] on div "To navigate, press the arrow keys." at bounding box center [809, 211] width 1193 height 397
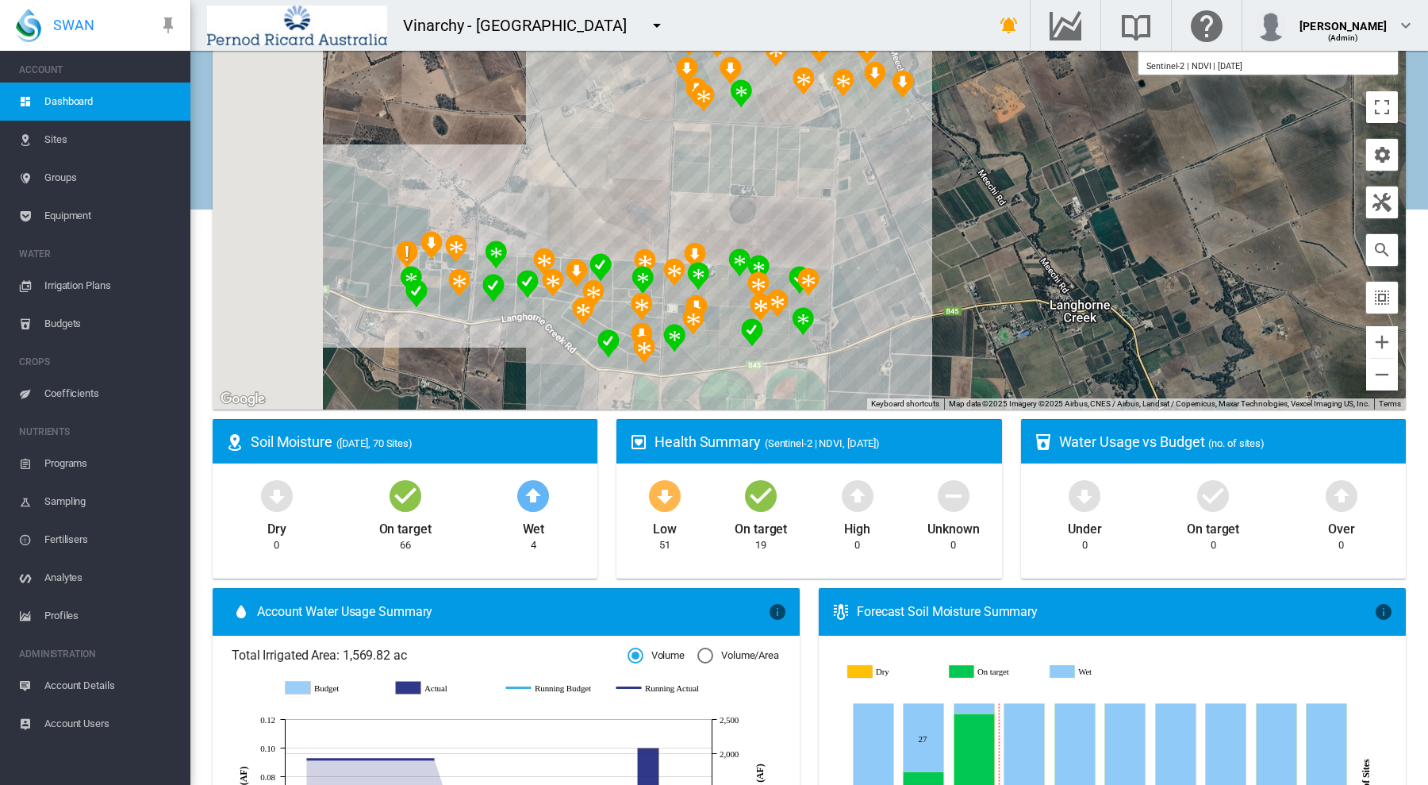
drag, startPoint x: 892, startPoint y: 260, endPoint x: 1043, endPoint y: 346, distance: 174.1
click at [1043, 347] on div "To navigate, press the arrow keys." at bounding box center [809, 211] width 1193 height 397
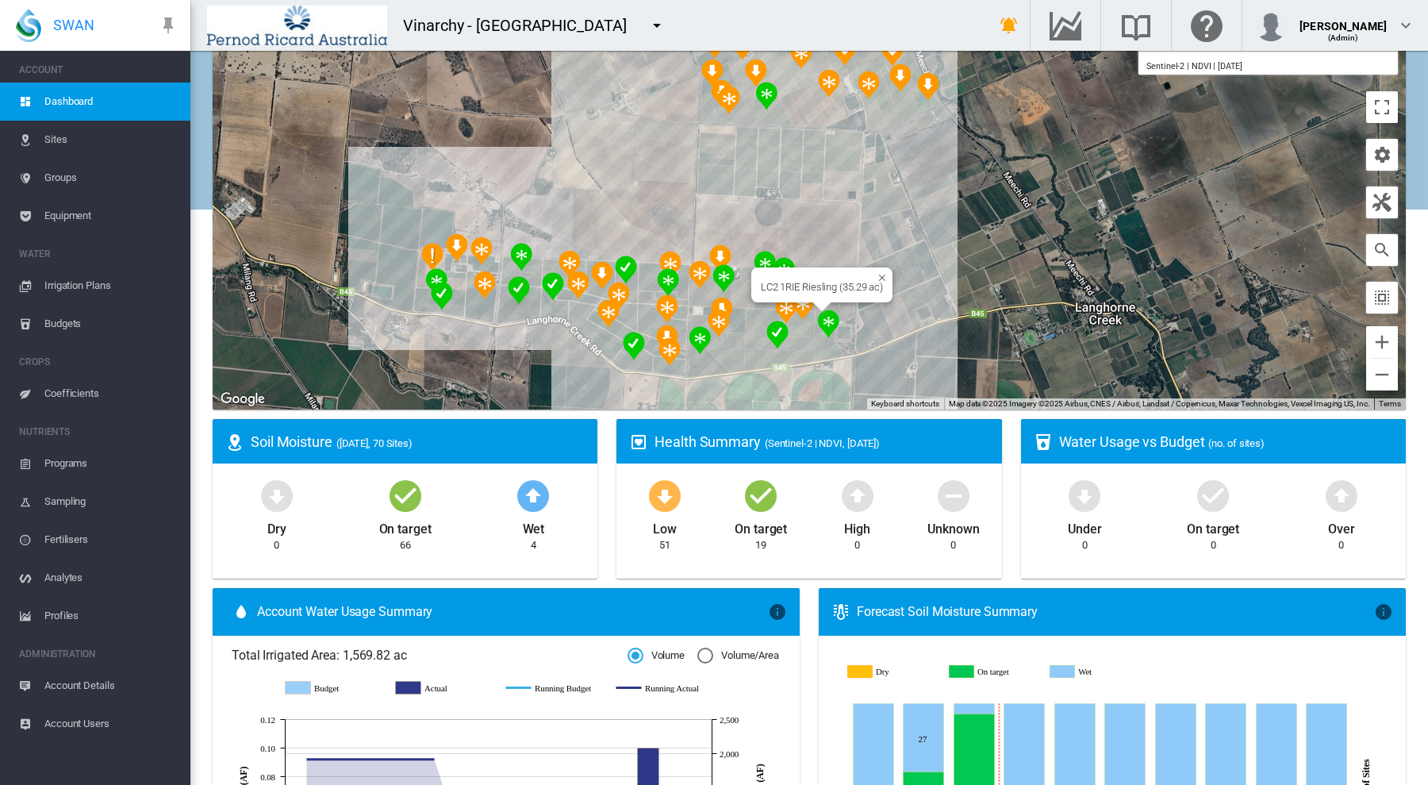
click at [822, 321] on img "NDVI: LC2 2SHHI (Shiraz) SHA" at bounding box center [828, 323] width 35 height 41
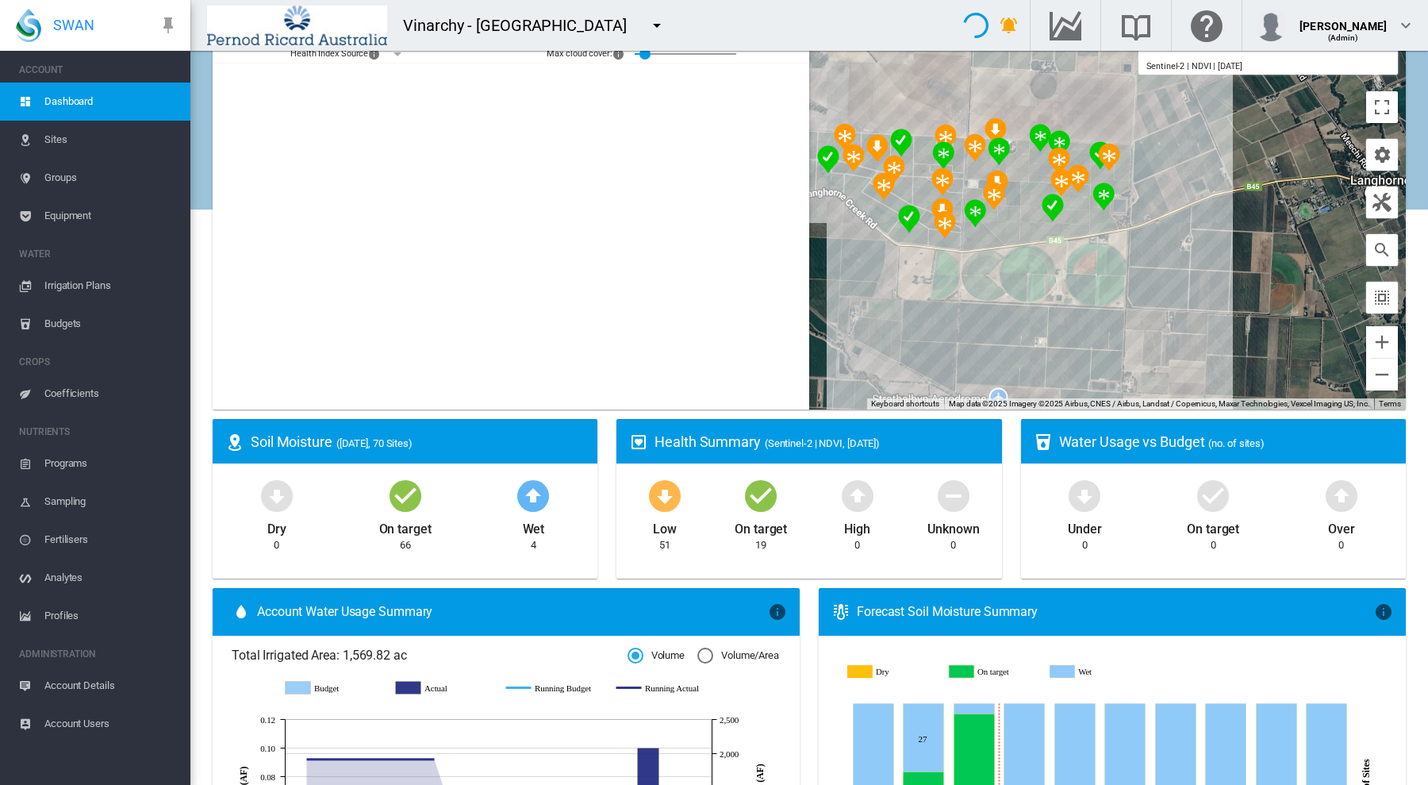
scroll to position [32, 0]
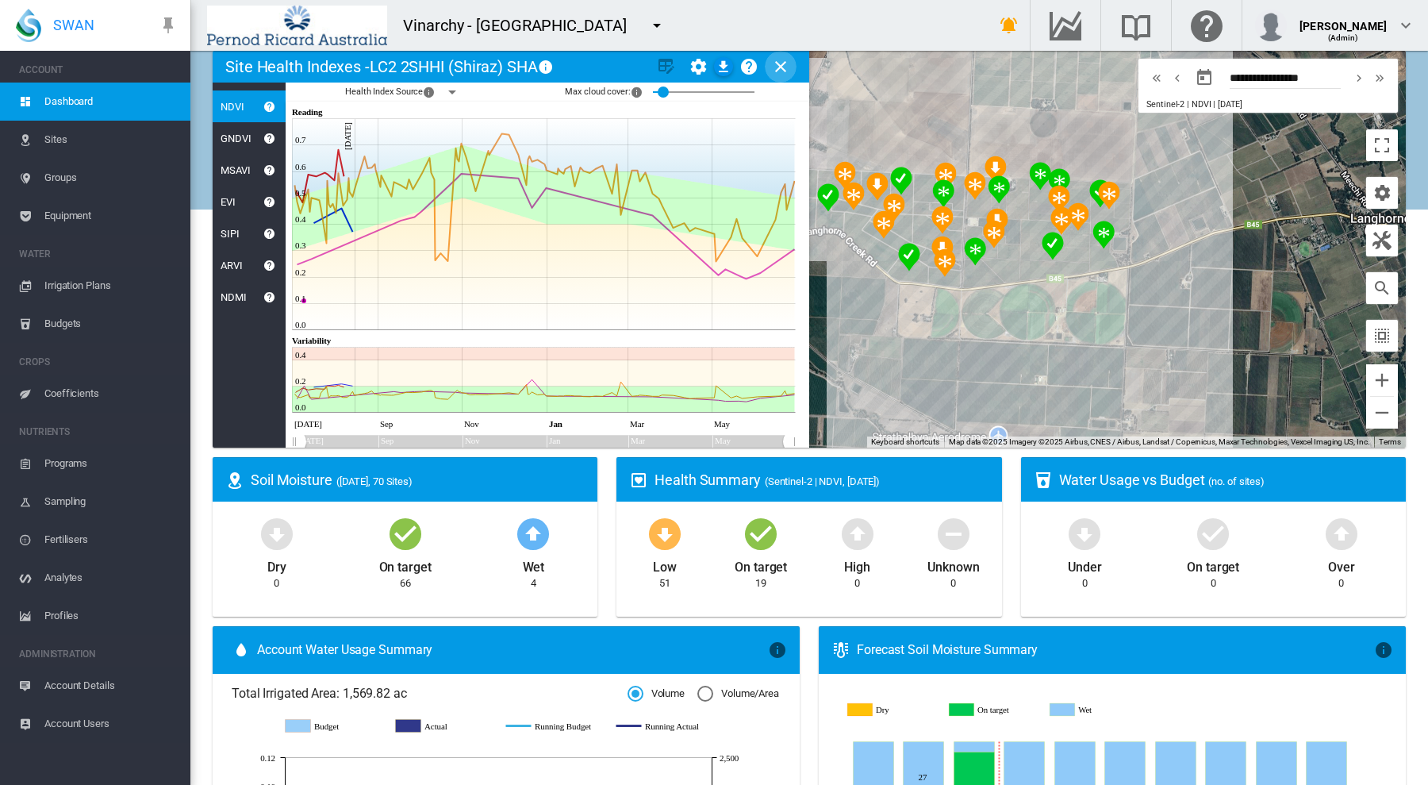
click at [773, 63] on md-icon "icon-close" at bounding box center [780, 66] width 19 height 19
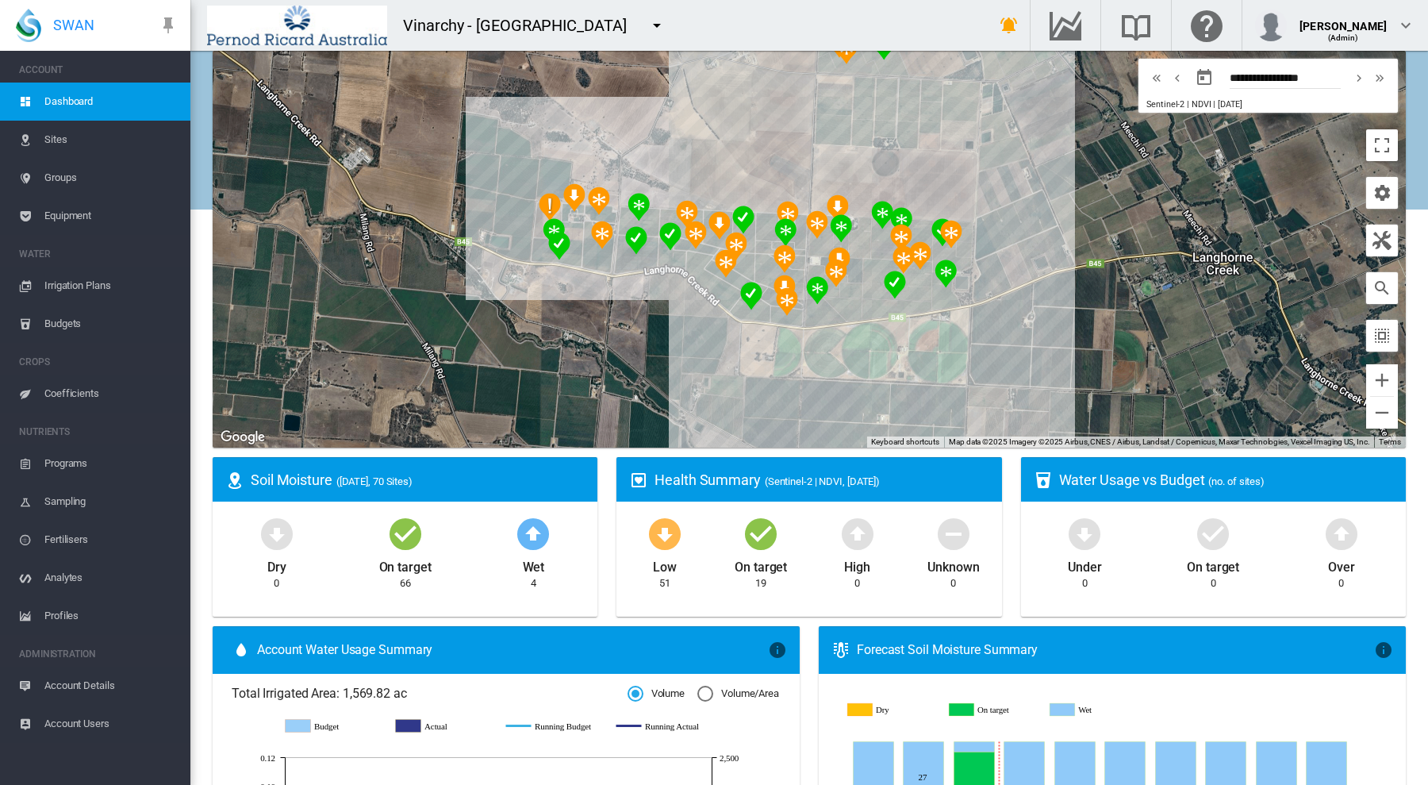
drag, startPoint x: 1219, startPoint y: 301, endPoint x: 1060, endPoint y: 342, distance: 163.8
click at [1060, 342] on div "To navigate, press the arrow keys." at bounding box center [809, 249] width 1193 height 397
click at [90, 282] on span "Irrigation Plans" at bounding box center [110, 286] width 133 height 38
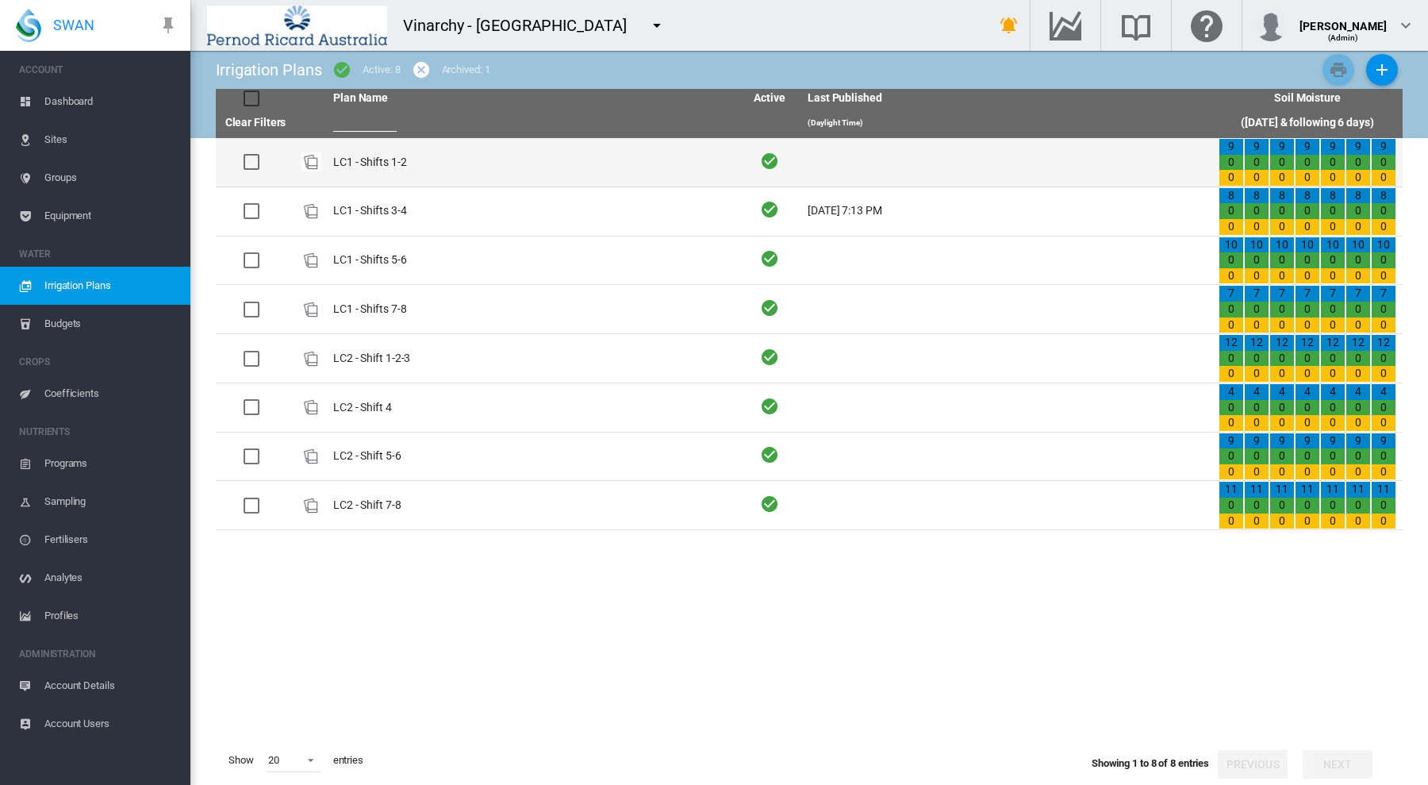
click at [363, 163] on td "LC1 - Shifts 1-2" at bounding box center [532, 162] width 411 height 48
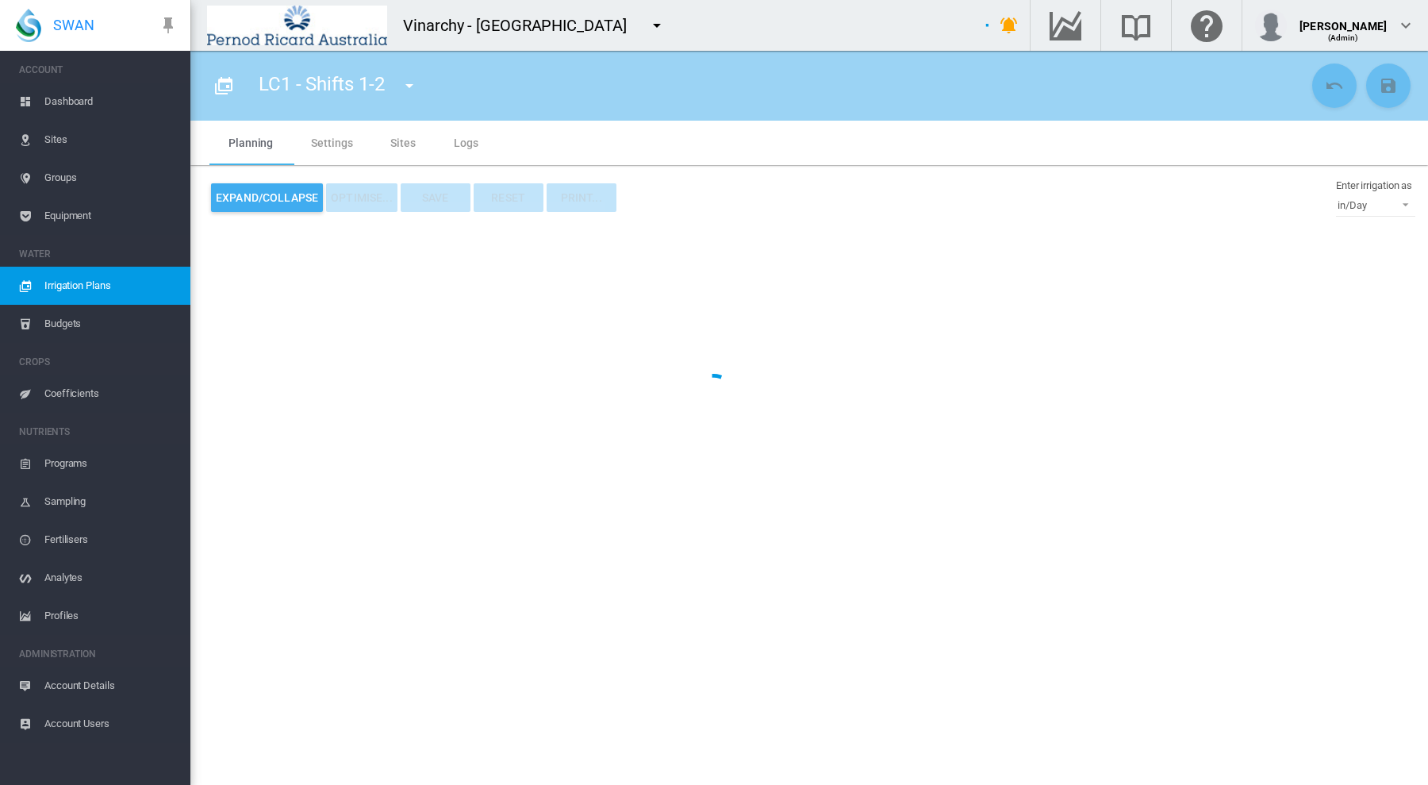
type input "**********"
type input "*"
type input "******"
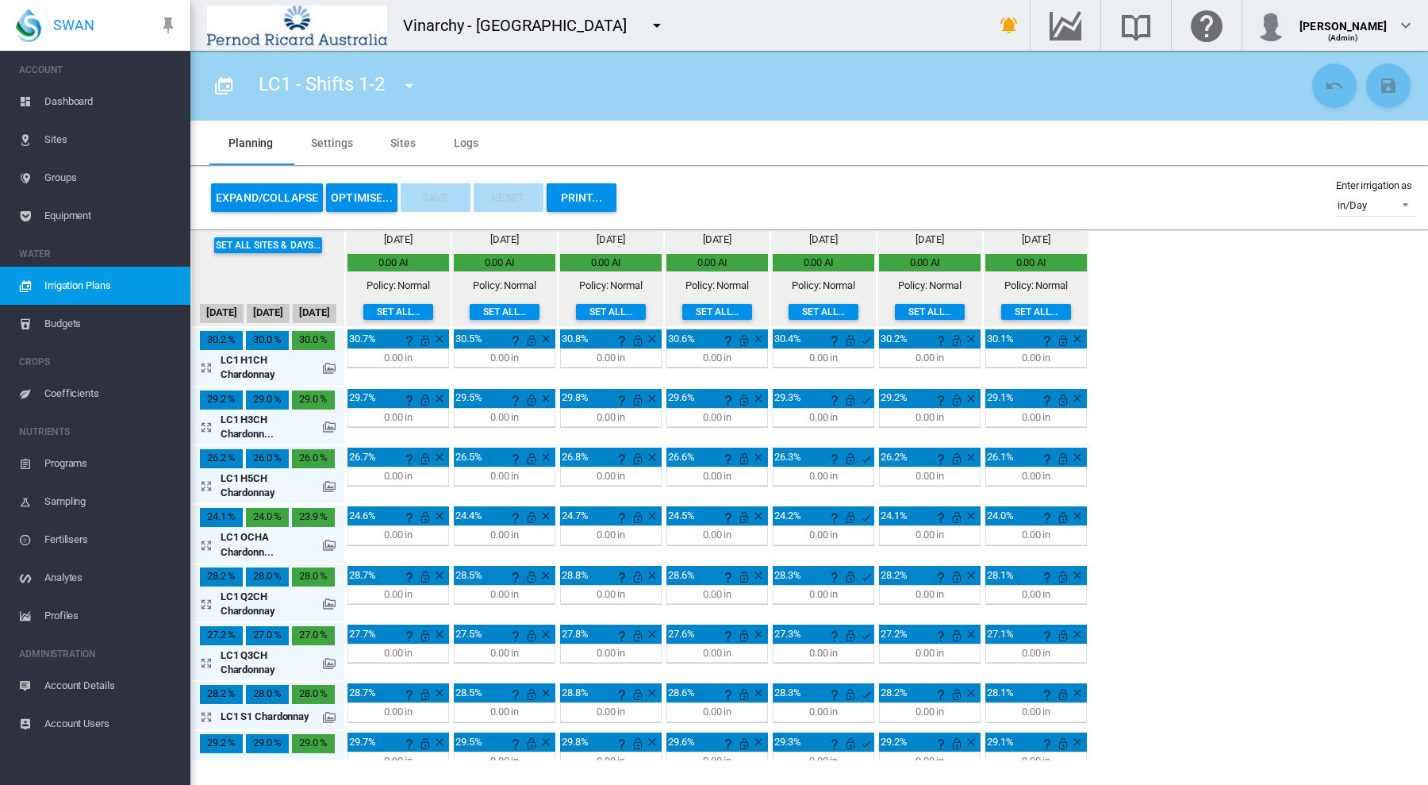
click at [328, 369] on md-icon at bounding box center [329, 368] width 13 height 13
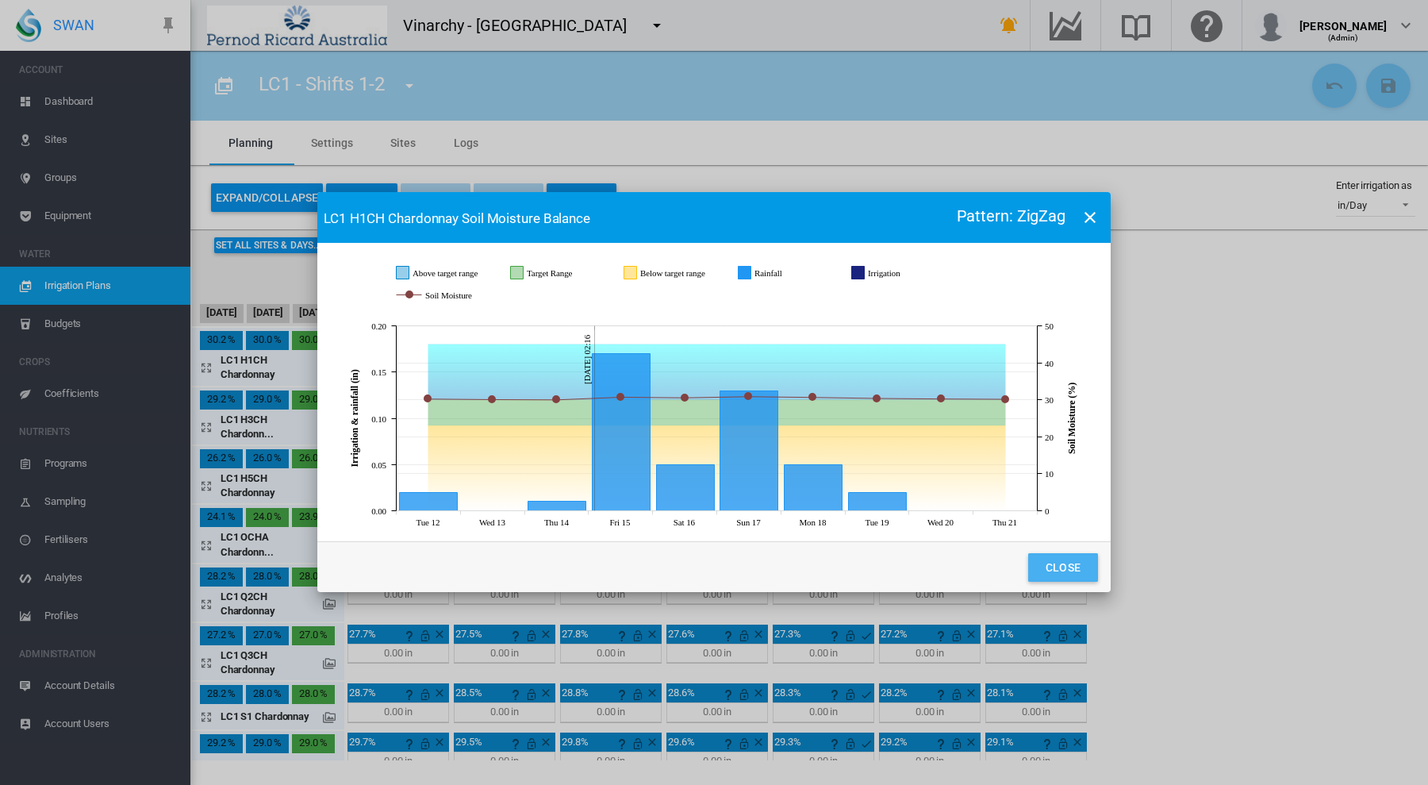
click at [1039, 559] on button "Close" at bounding box center [1063, 567] width 70 height 29
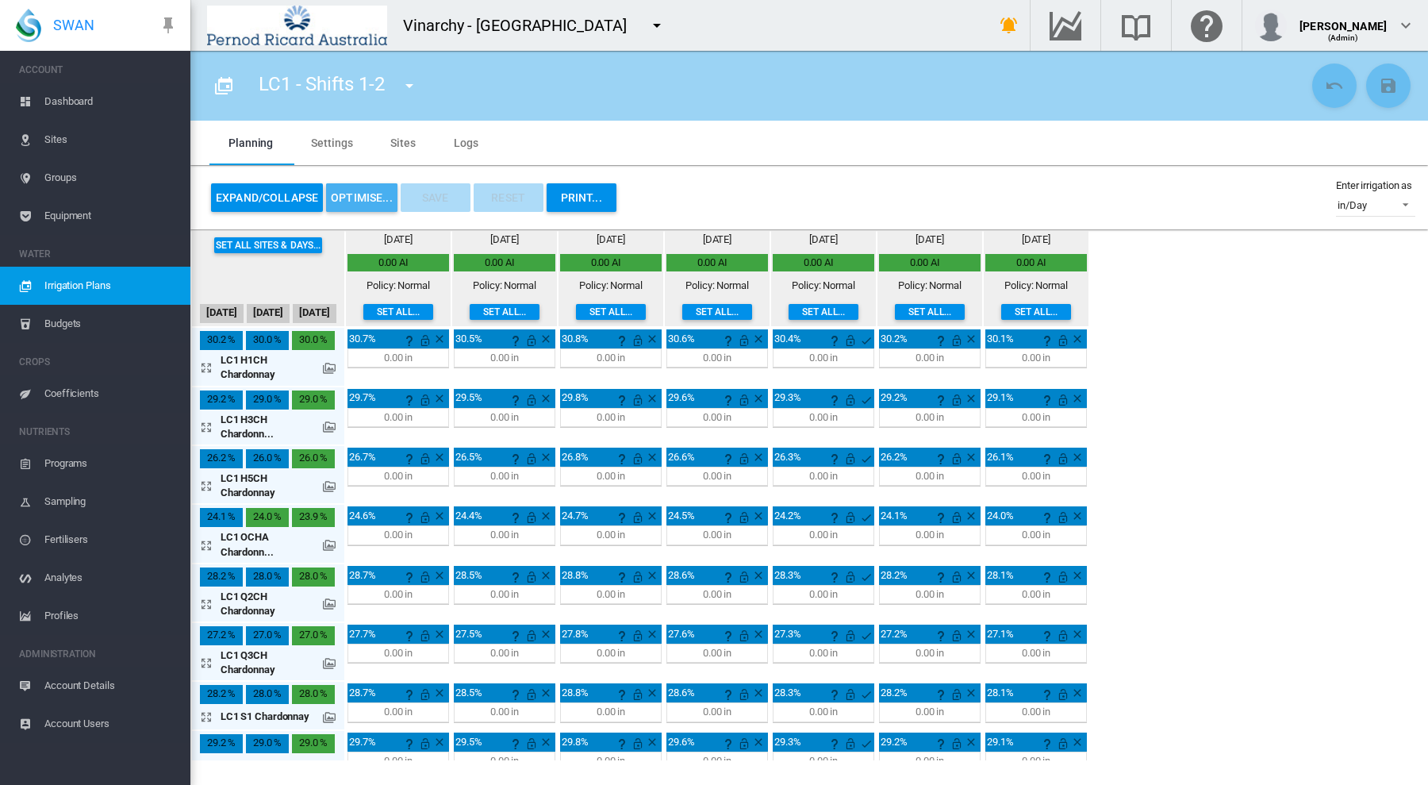
click at [358, 199] on button "OPTIMISE..." at bounding box center [361, 197] width 71 height 29
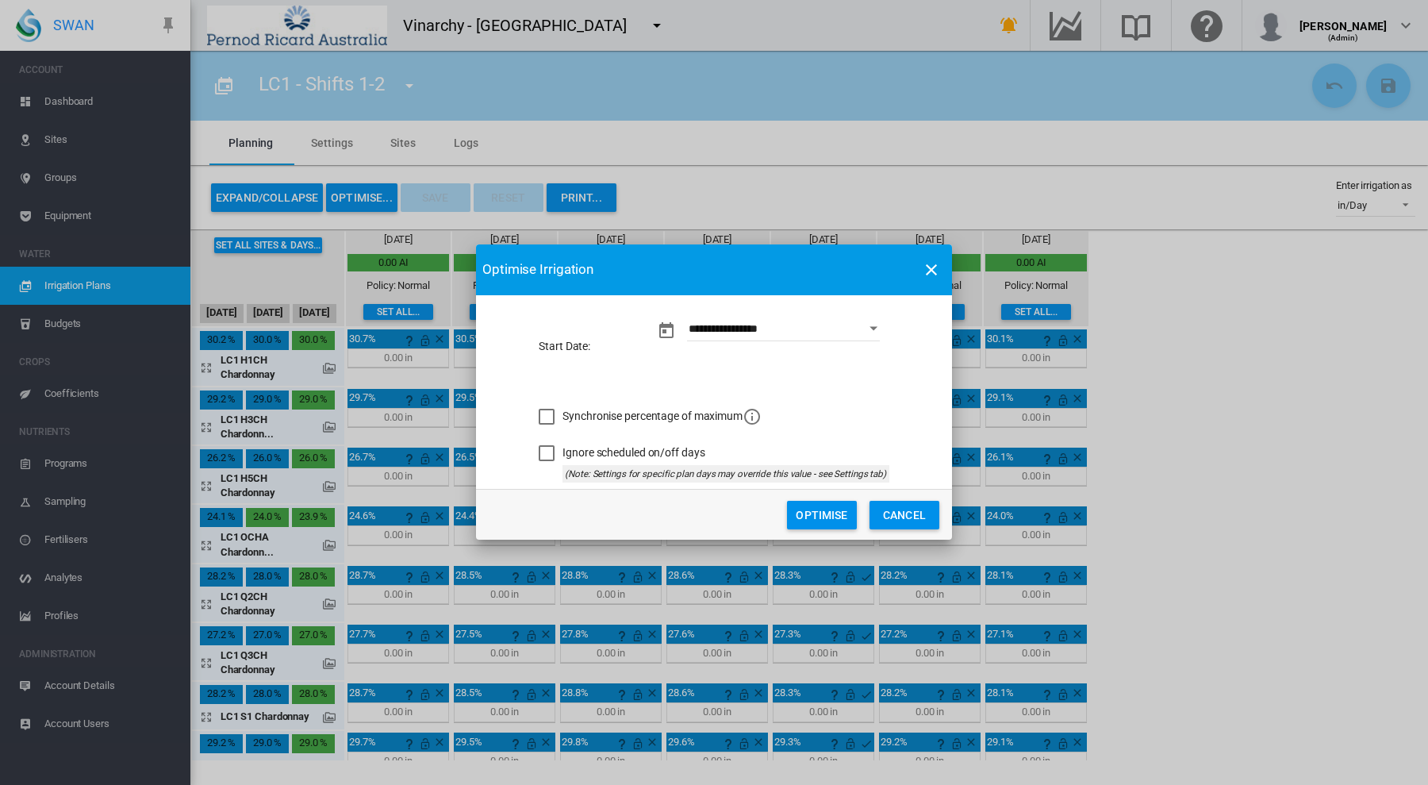
click at [816, 517] on button "Optimise" at bounding box center [822, 515] width 70 height 29
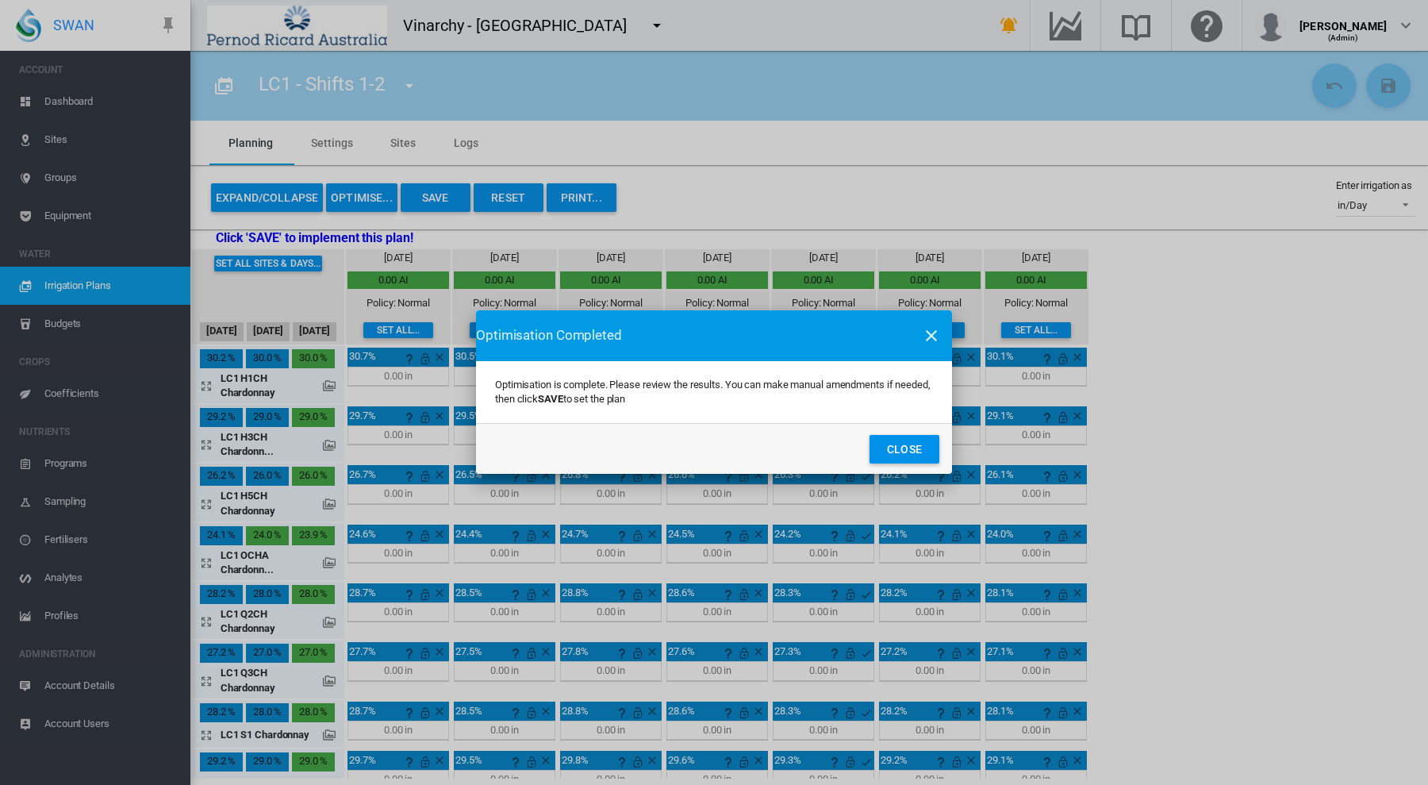
click at [898, 445] on button "Close" at bounding box center [905, 449] width 70 height 29
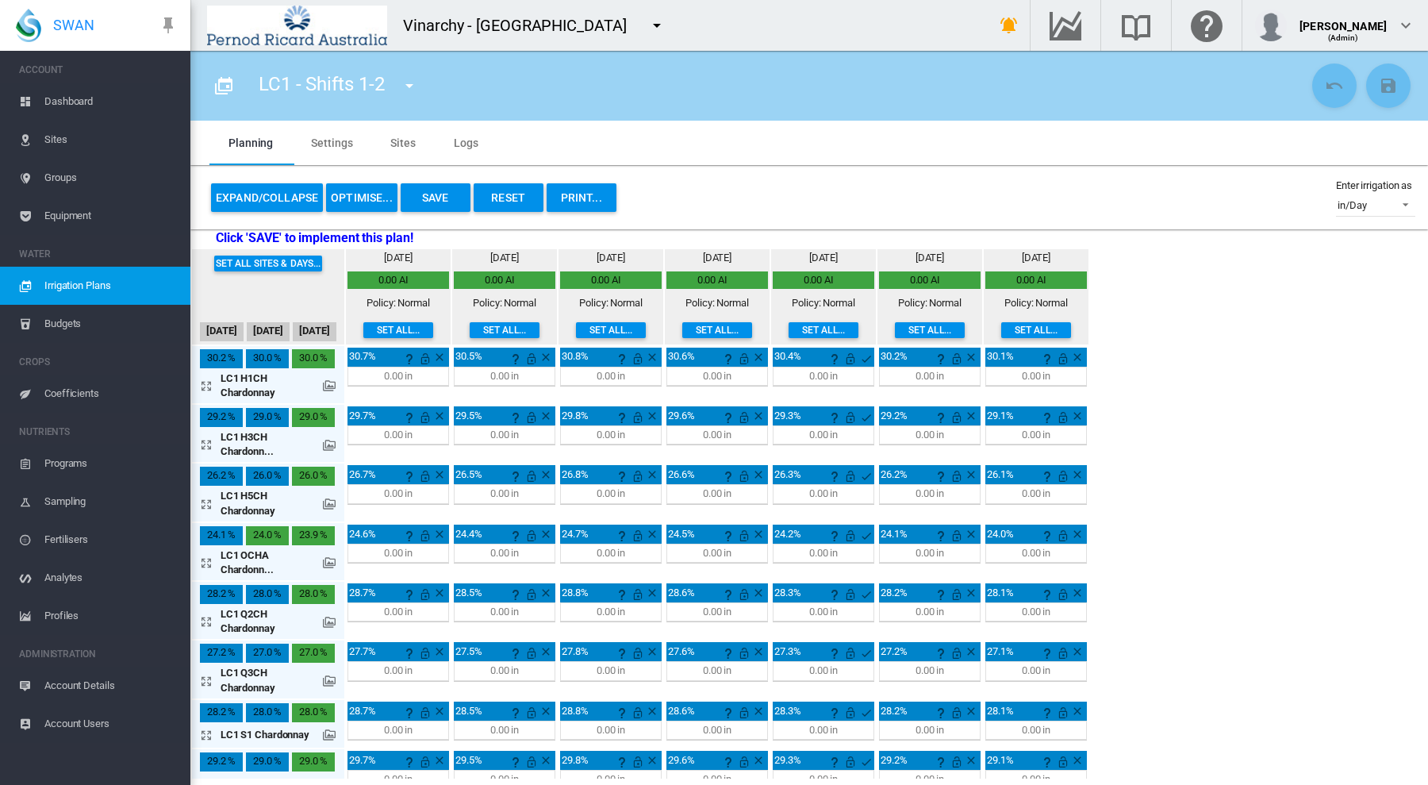
click at [593, 199] on button "PRINT..." at bounding box center [582, 197] width 70 height 29
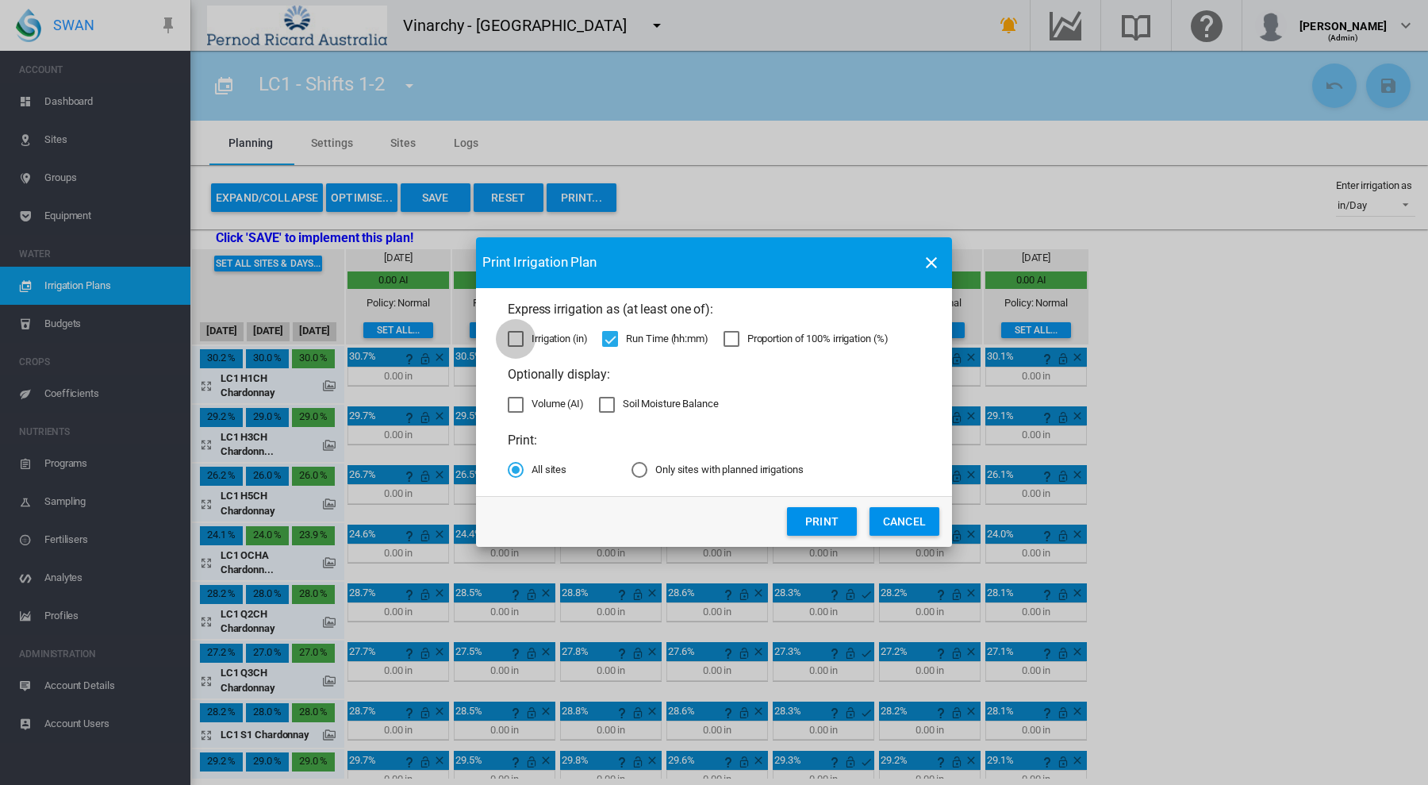
click at [515, 337] on div "Irrigation (in)" at bounding box center [516, 339] width 16 height 16
click at [813, 520] on button "Print" at bounding box center [822, 521] width 70 height 29
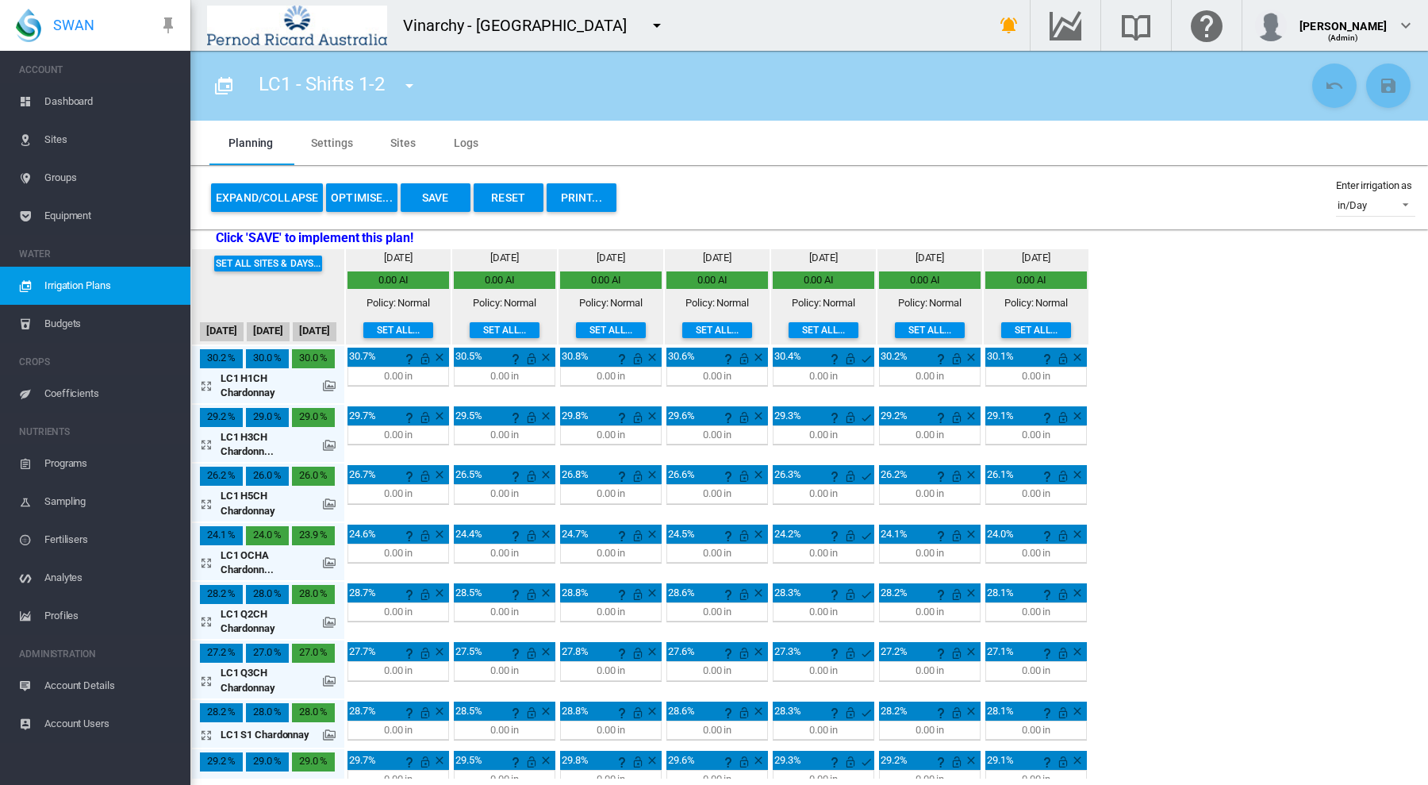
click at [587, 194] on button "PRINT..." at bounding box center [582, 197] width 70 height 29
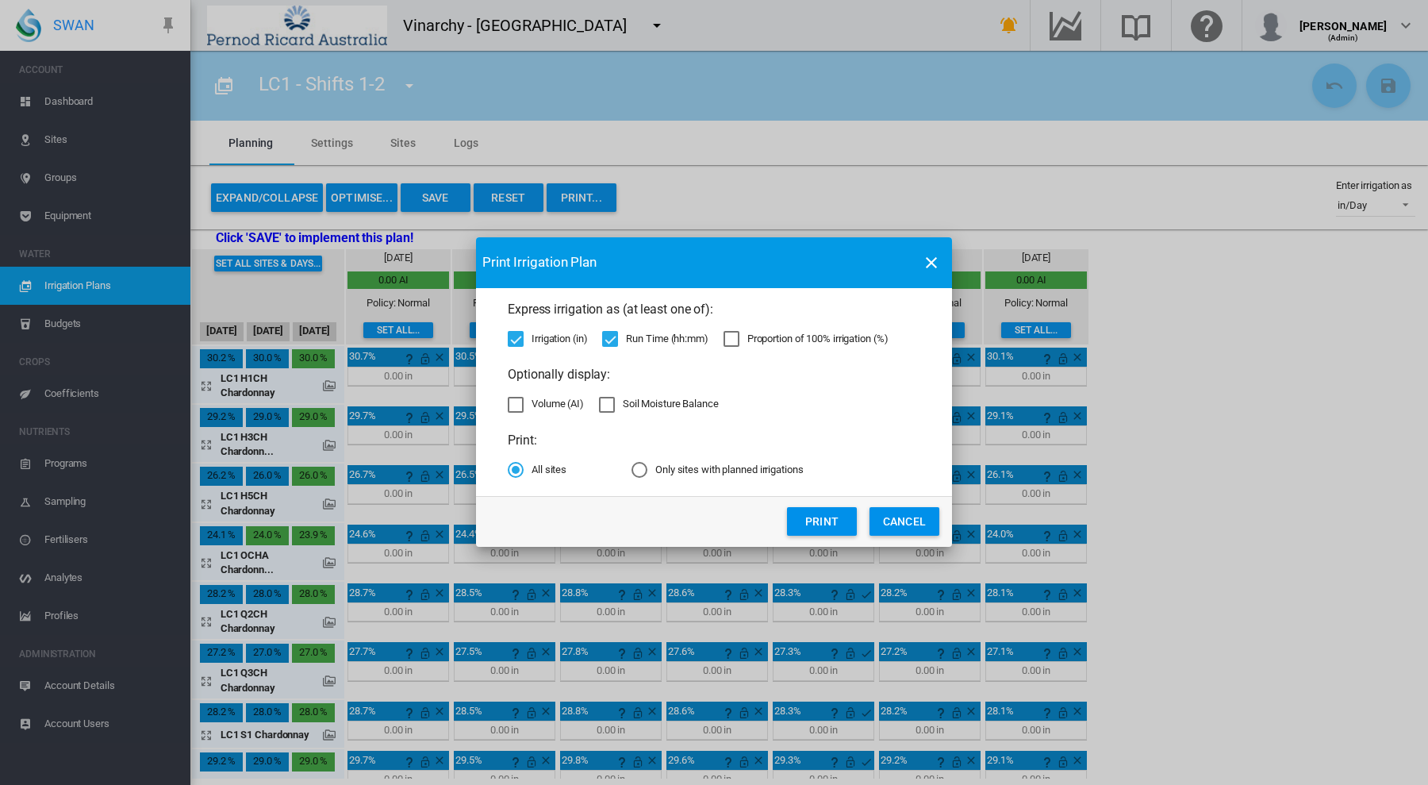
click at [816, 524] on button "Print" at bounding box center [822, 521] width 70 height 29
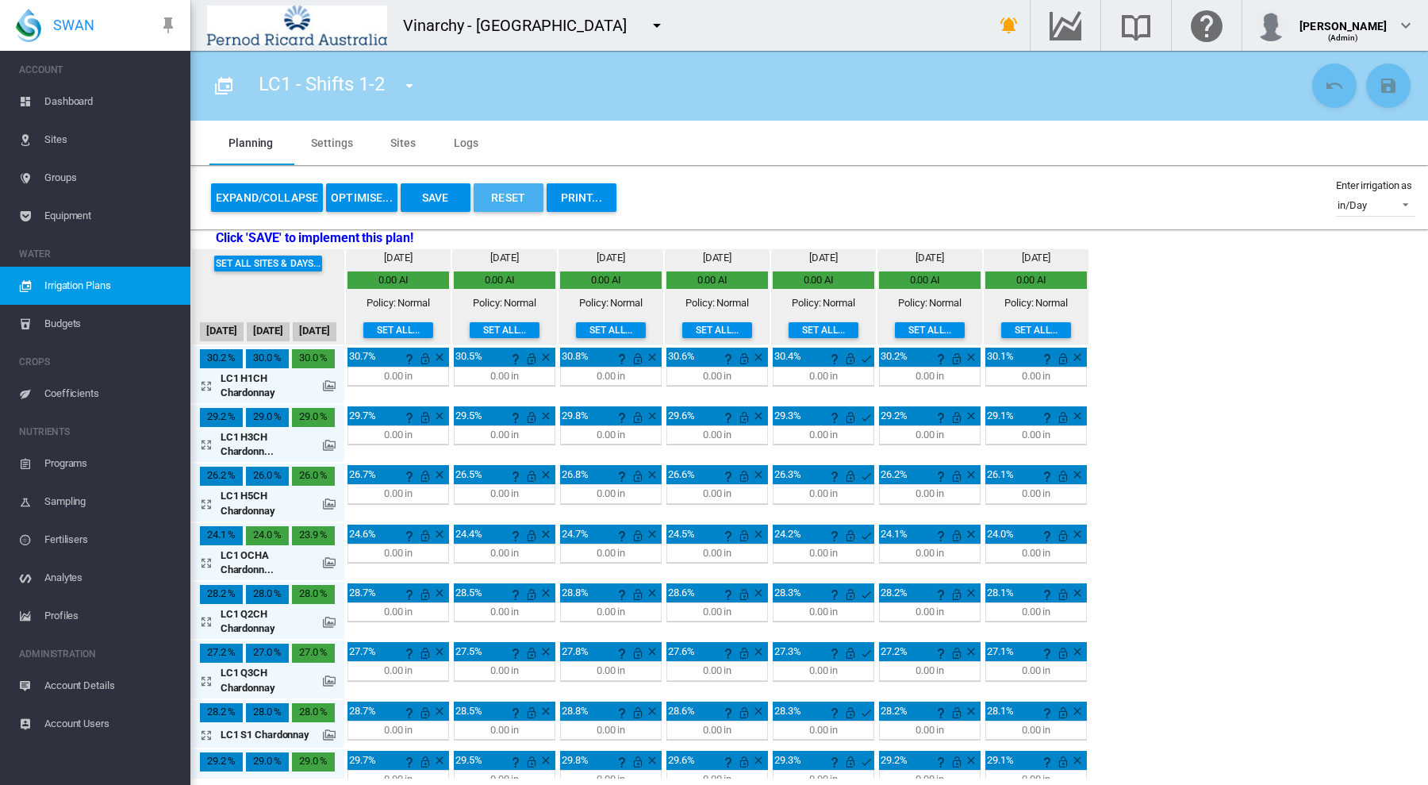
click at [505, 197] on button "Reset" at bounding box center [509, 197] width 70 height 29
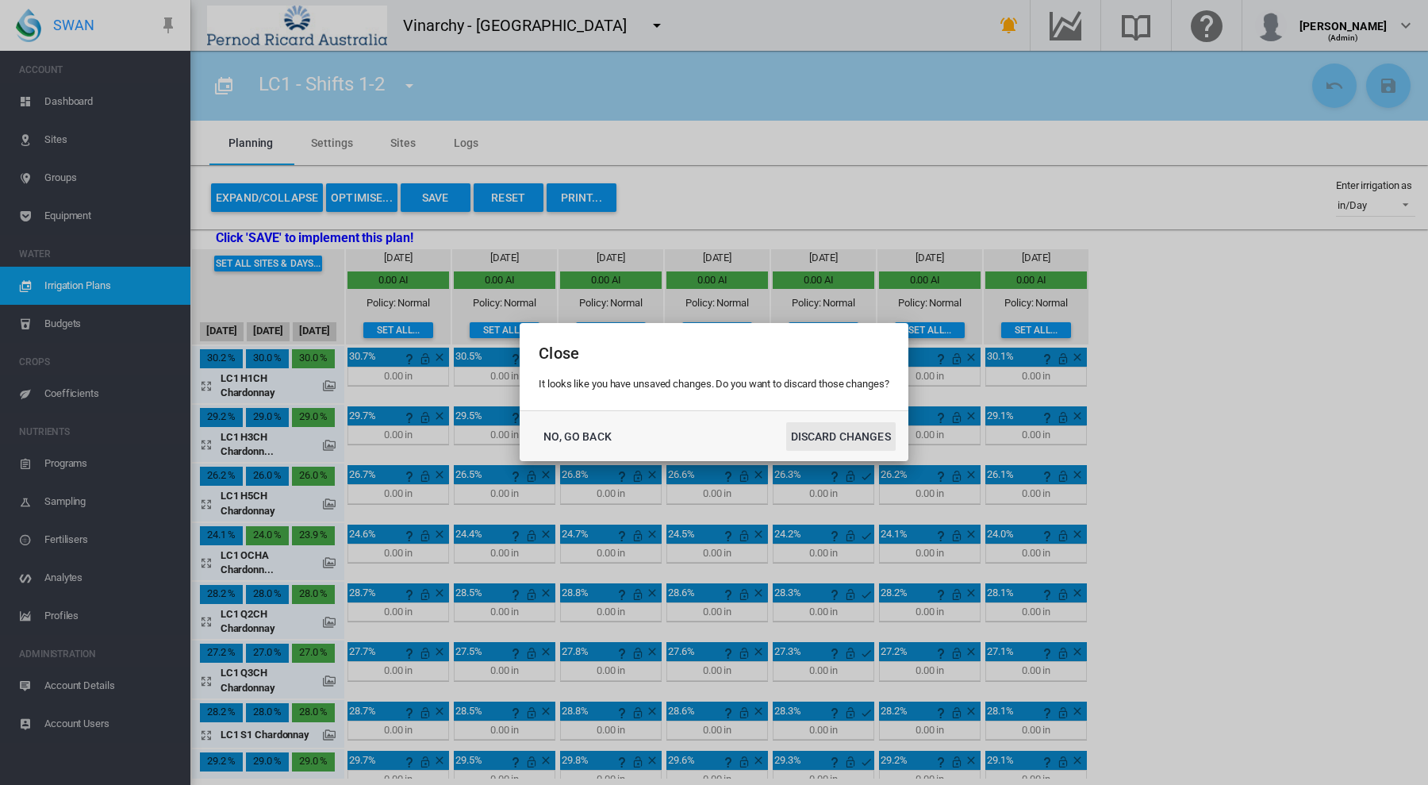
click at [816, 425] on button "DISCARD CHANGES" at bounding box center [840, 436] width 109 height 29
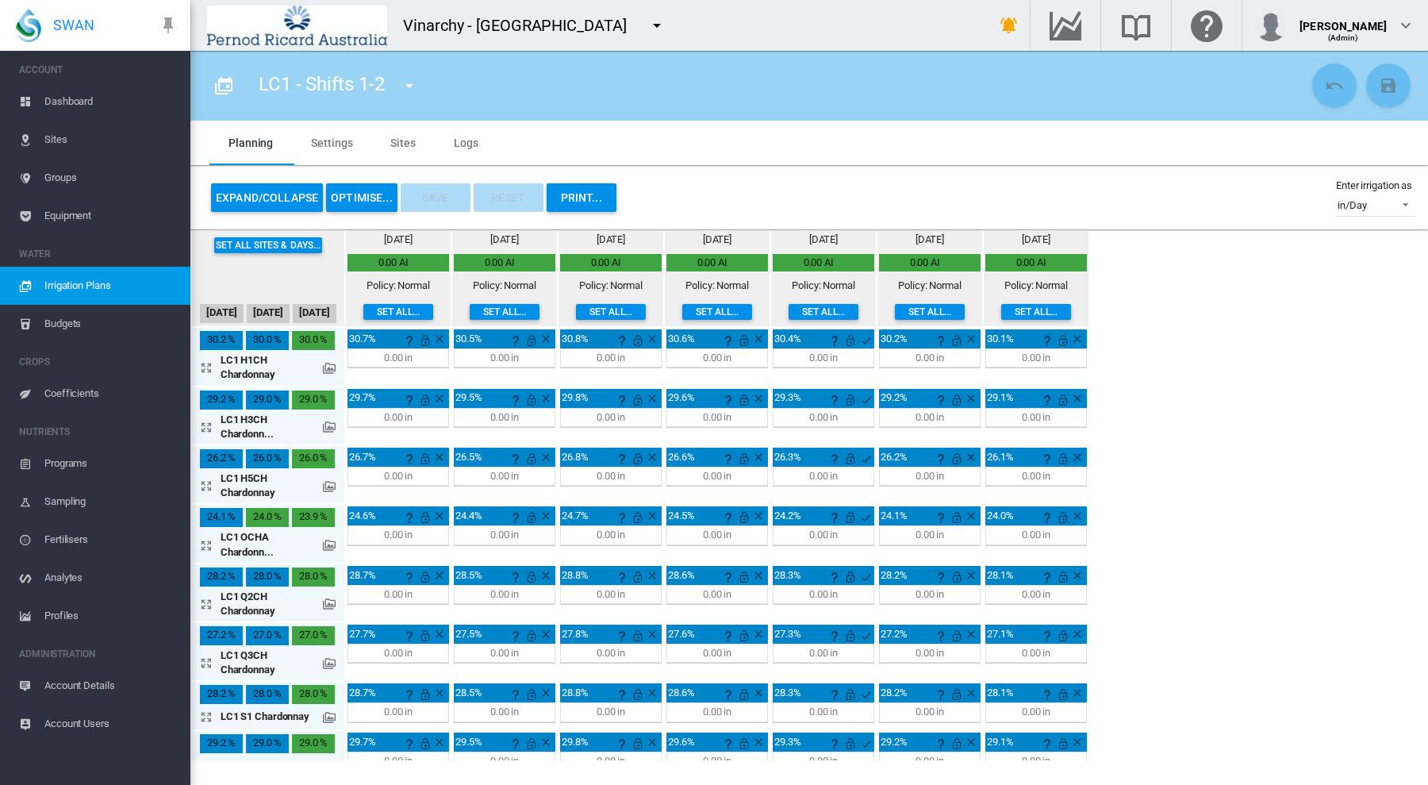
scroll to position [67, 0]
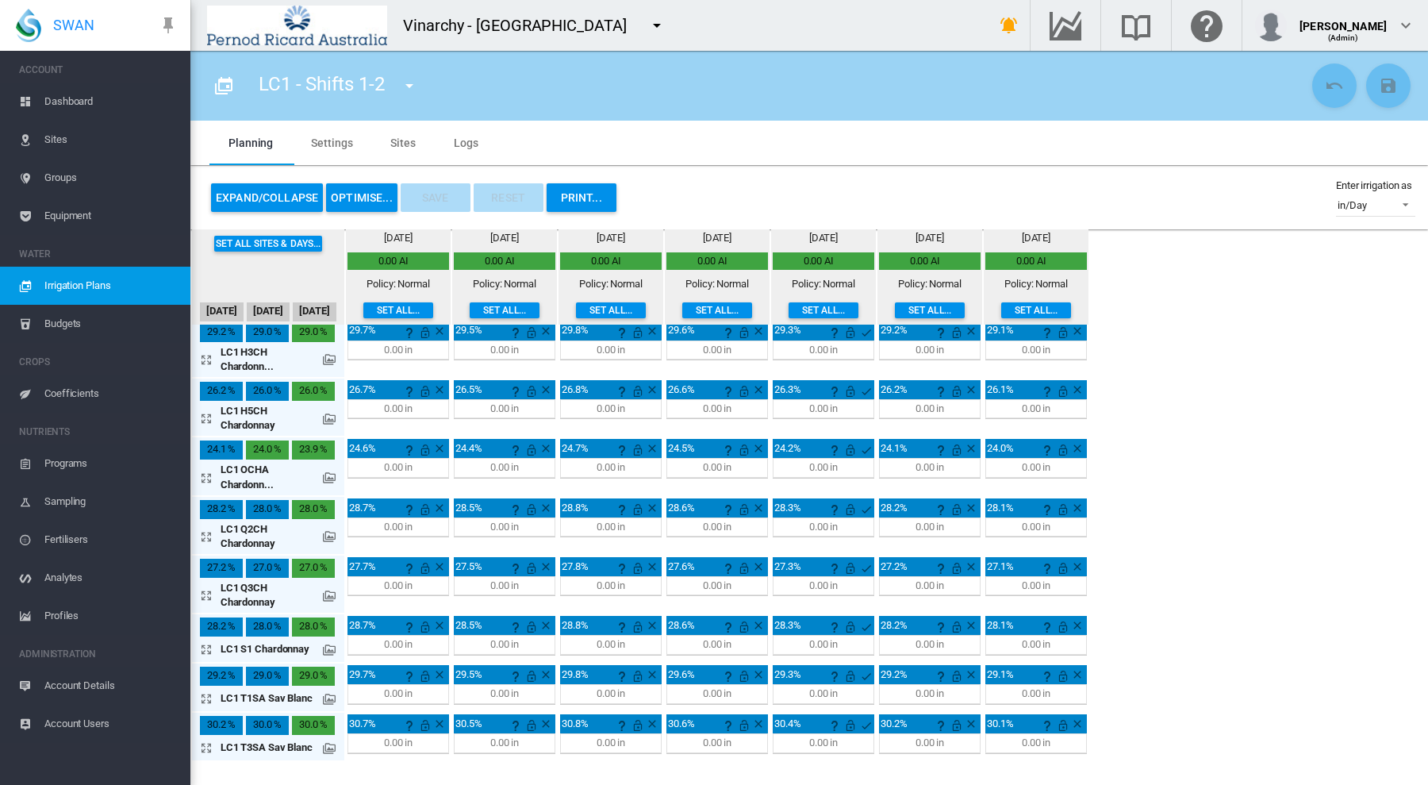
click at [56, 93] on span "Dashboard" at bounding box center [110, 102] width 133 height 38
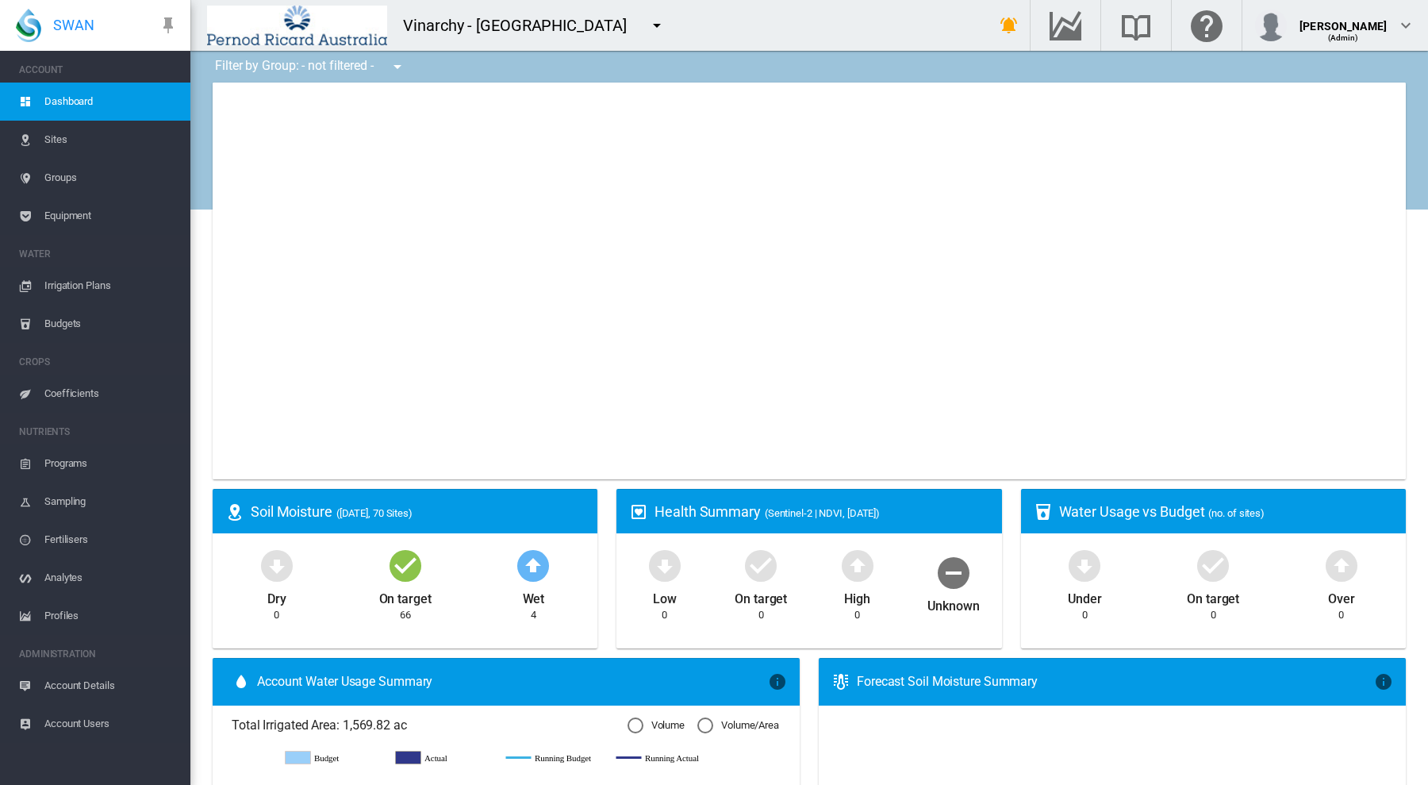
type input "**********"
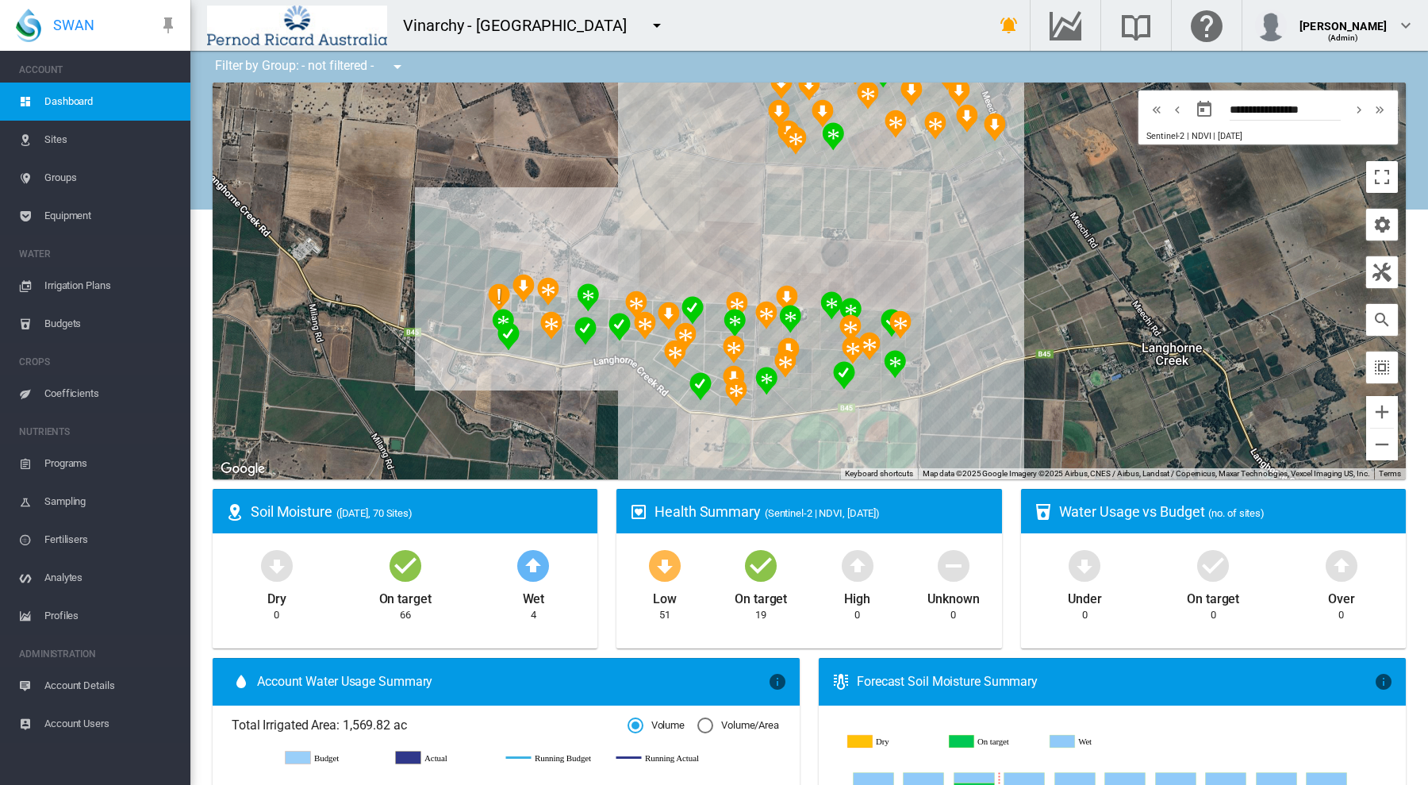
drag, startPoint x: 1158, startPoint y: 315, endPoint x: 1107, endPoint y: 386, distance: 87.4
click at [1107, 386] on div "To navigate, press the arrow keys." at bounding box center [809, 281] width 1193 height 397
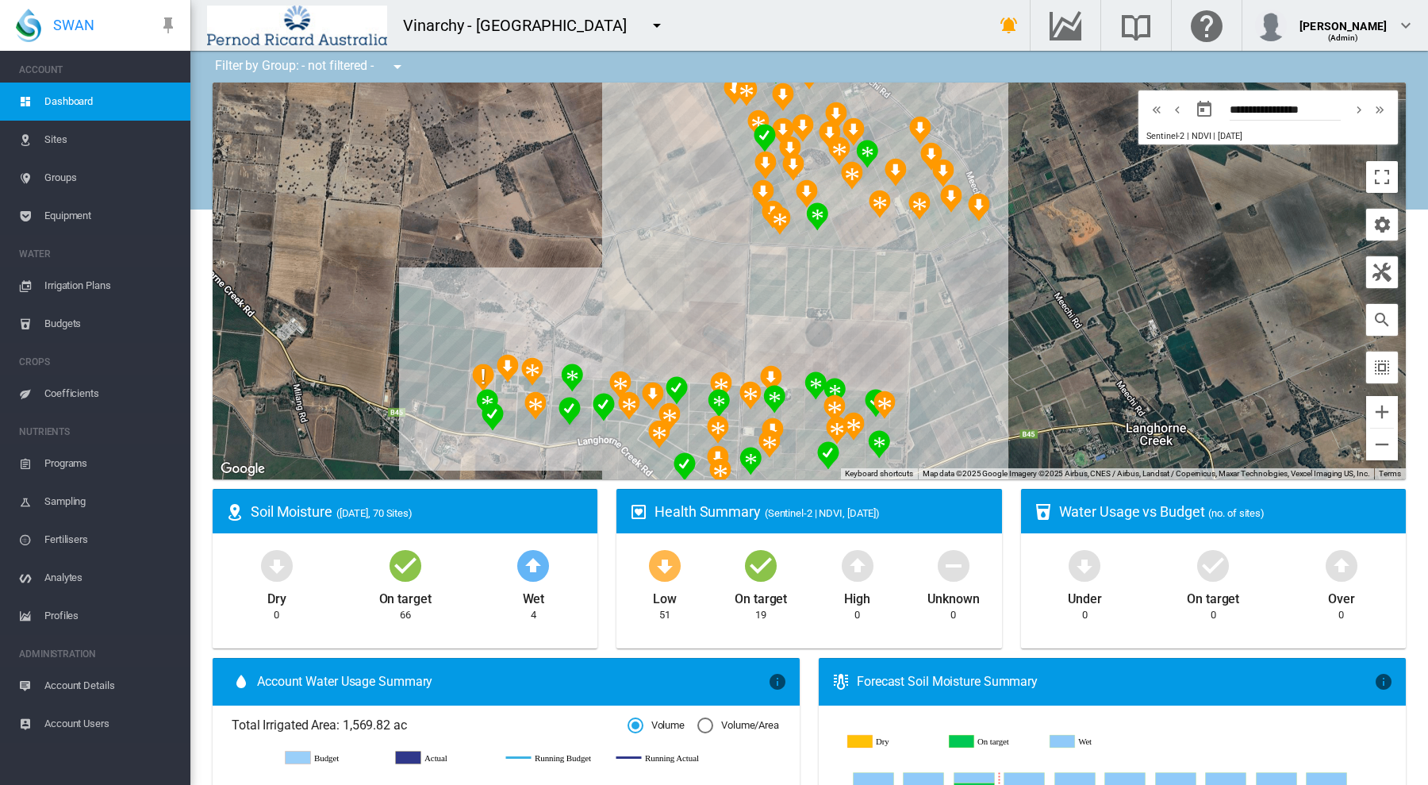
drag, startPoint x: 1105, startPoint y: 274, endPoint x: 1088, endPoint y: 350, distance: 78.1
click at [1088, 350] on div "To navigate, press the arrow keys." at bounding box center [809, 281] width 1193 height 397
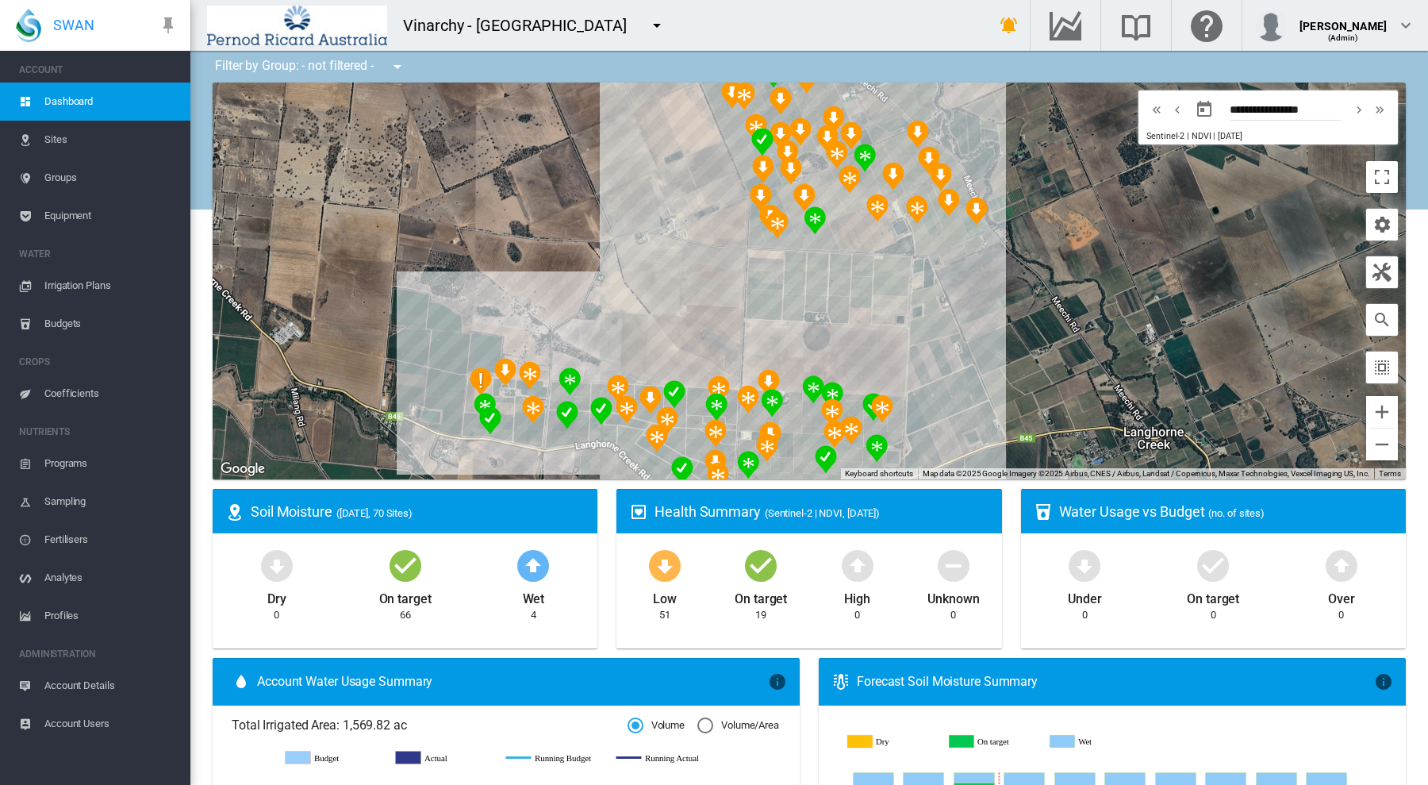
click at [647, 23] on md-icon "icon-menu-down" at bounding box center [656, 25] width 19 height 19
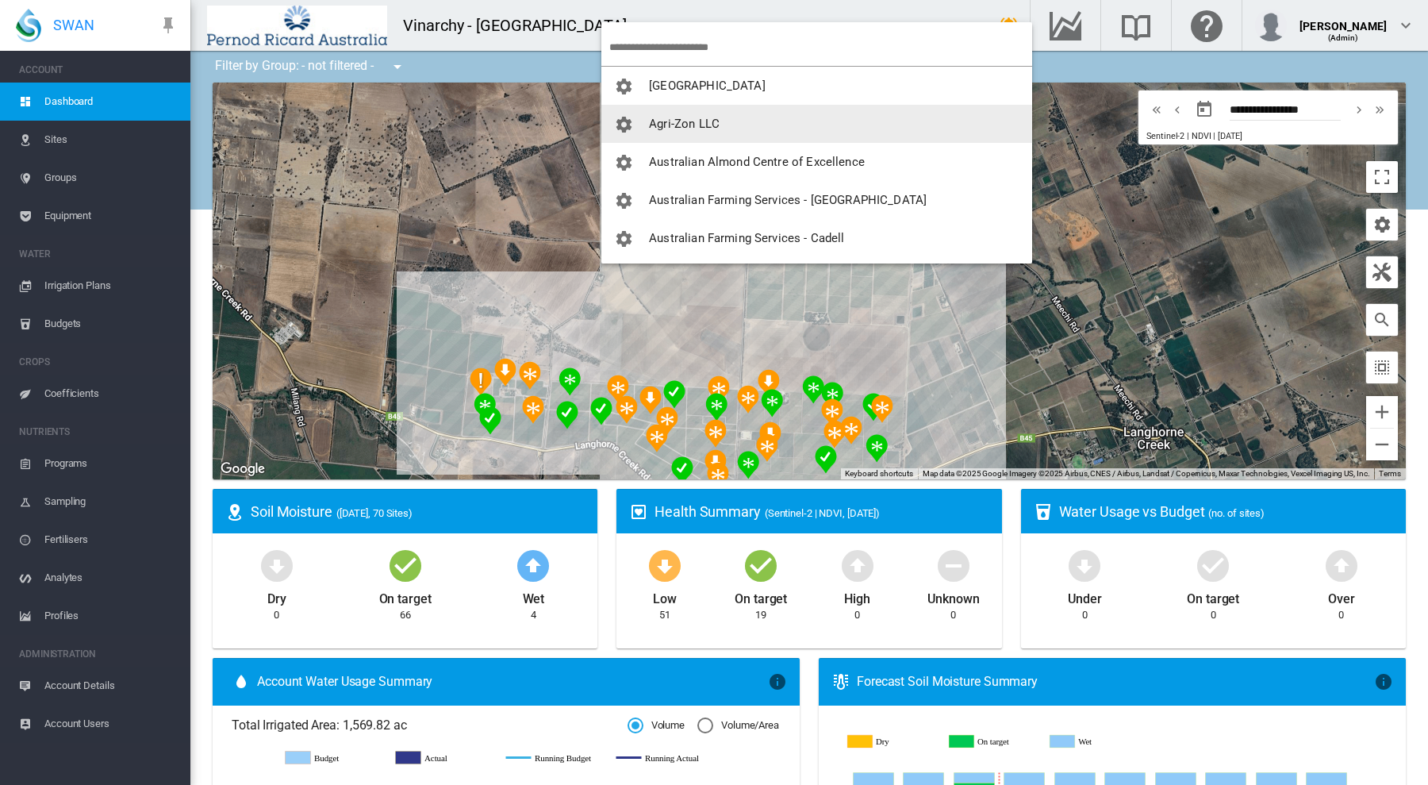
click at [662, 120] on span "Agri-Zon LLC" at bounding box center [684, 124] width 71 height 14
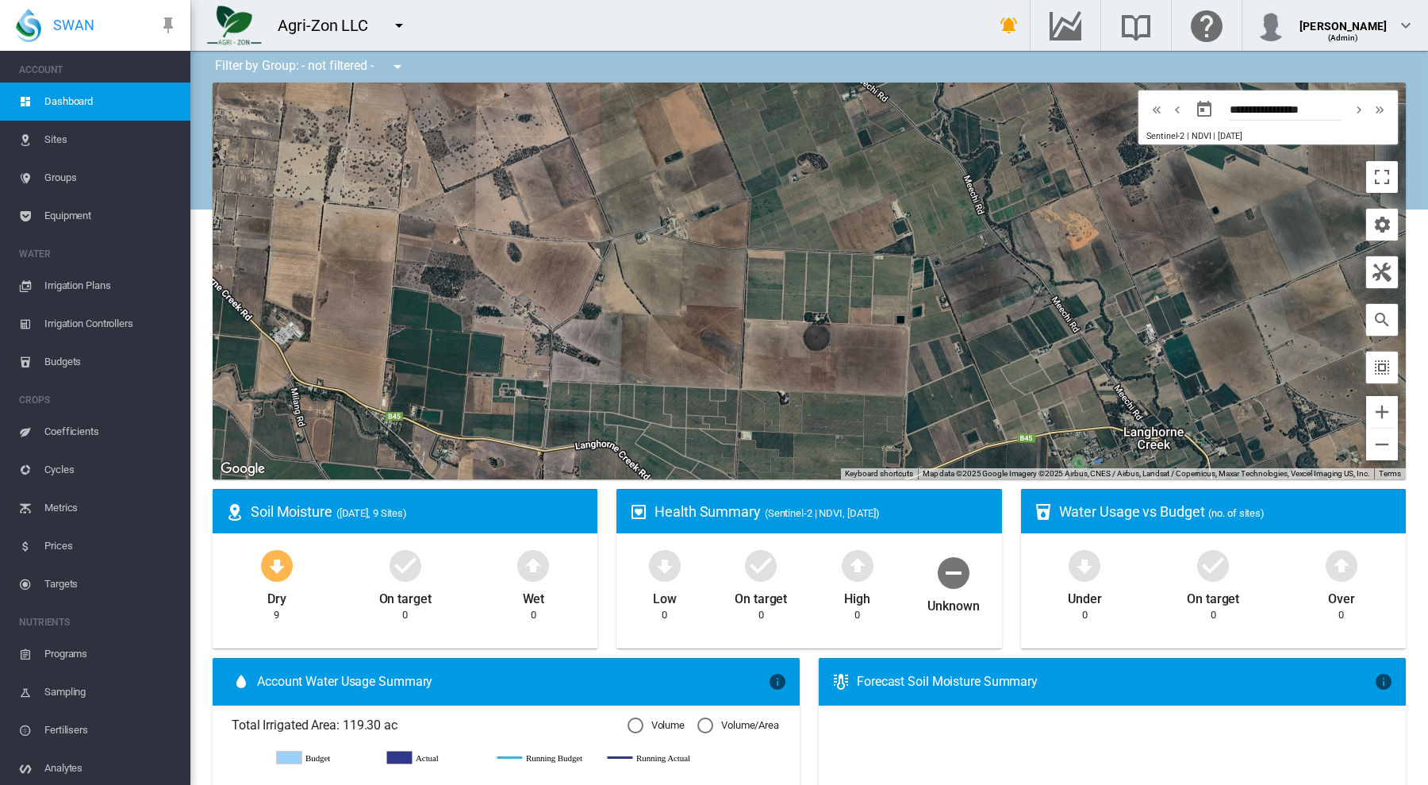
type input "**********"
